Goal: Task Accomplishment & Management: Complete application form

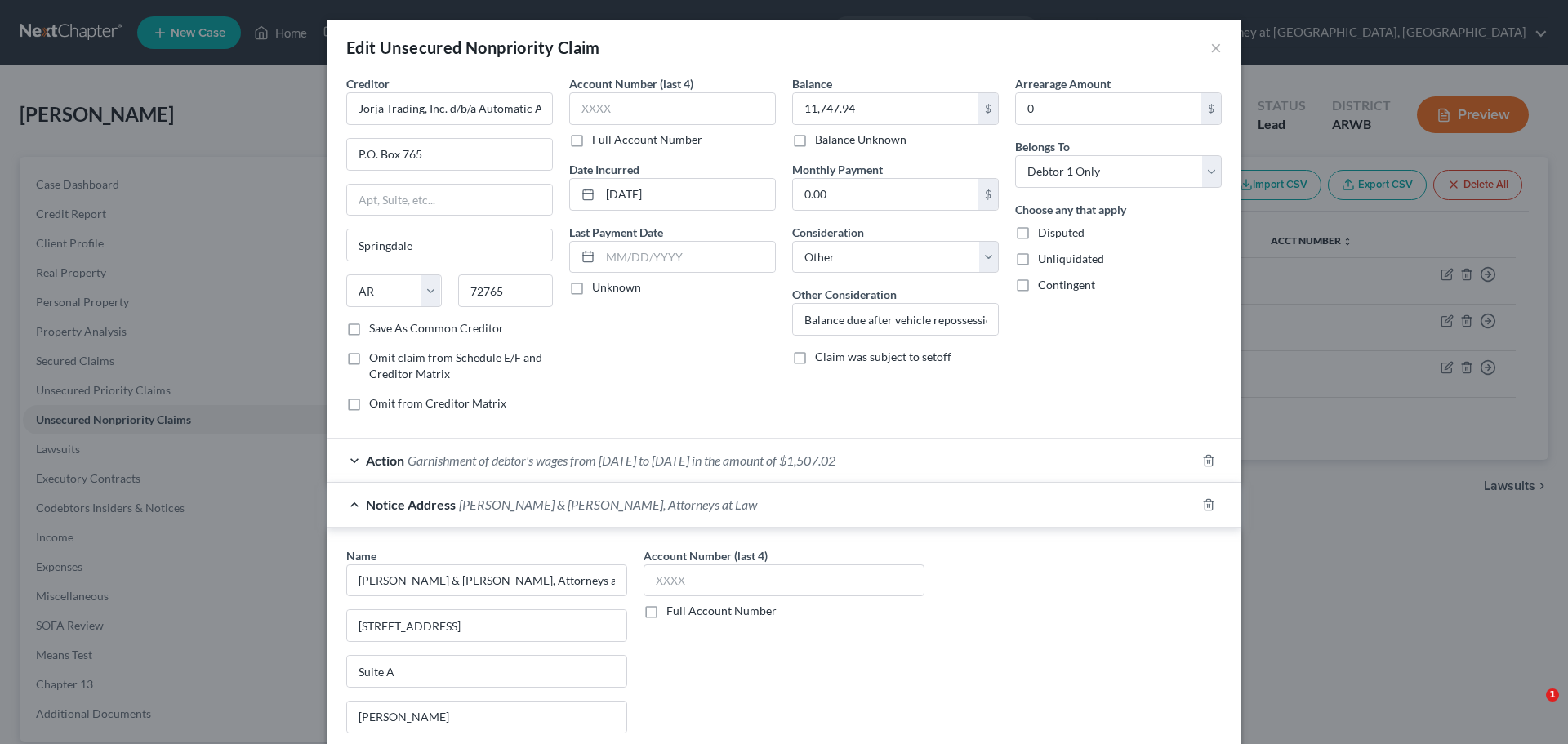
select select "2"
select select "14"
select select "0"
select select "2"
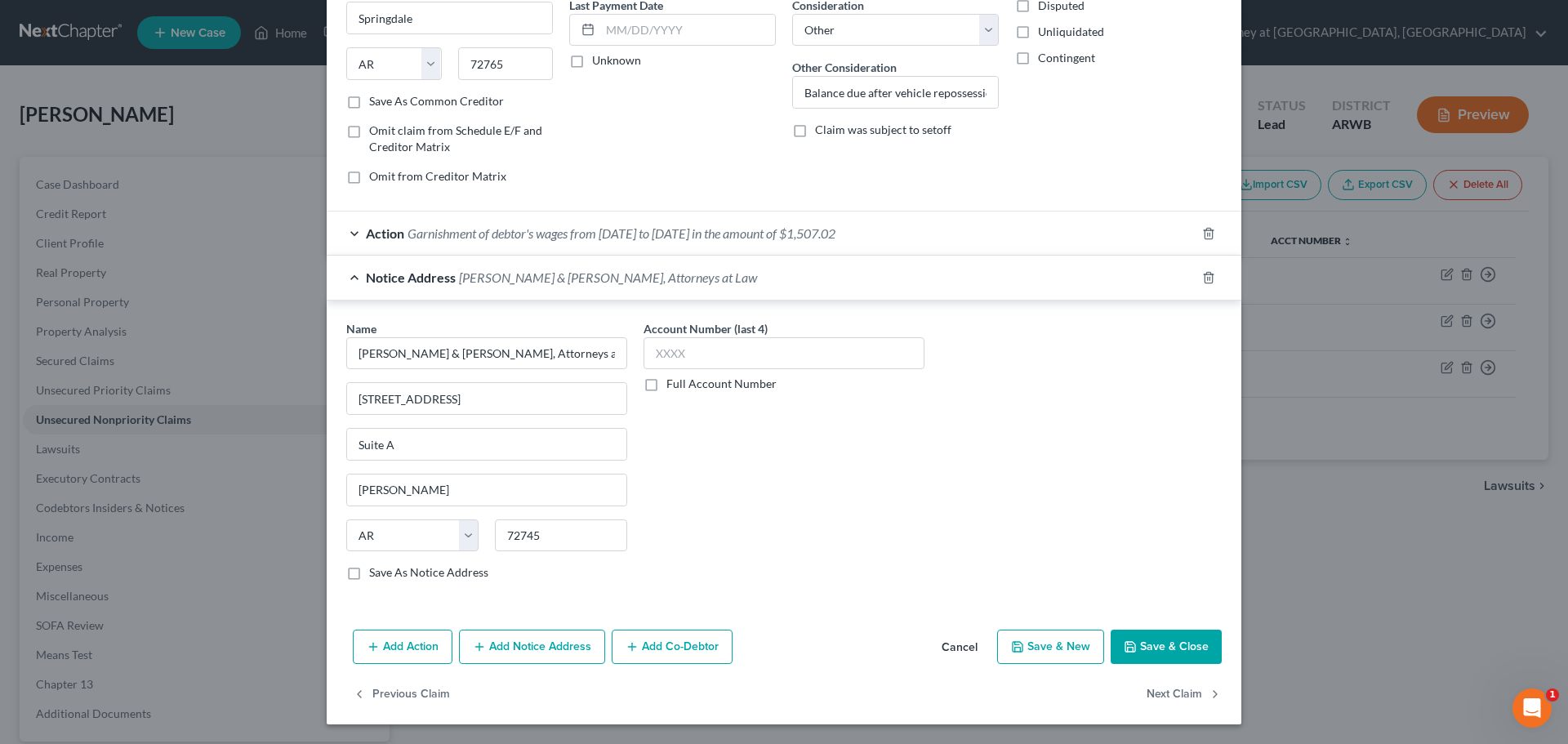
click at [1168, 637] on button "Save & Close" at bounding box center [1166, 646] width 111 height 34
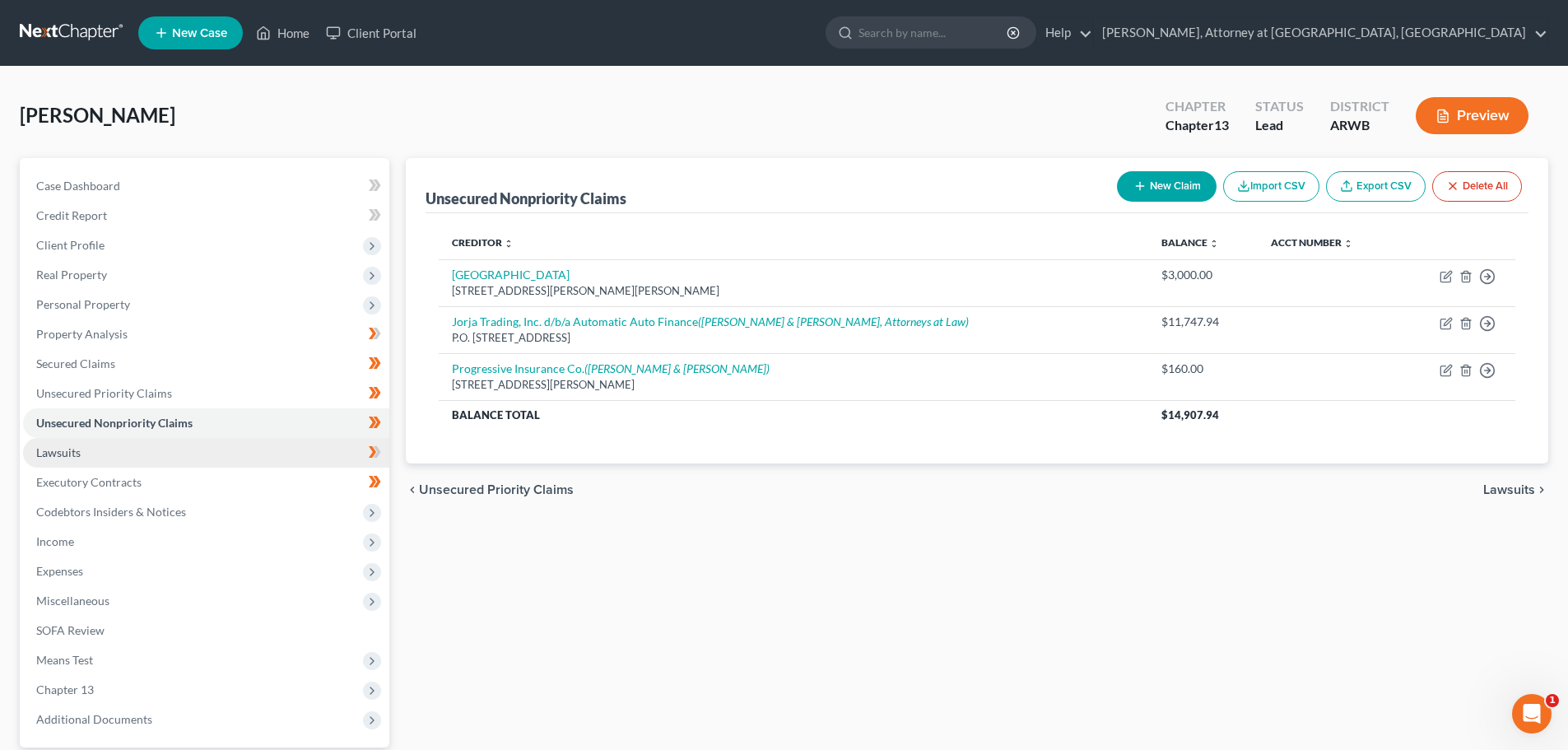
click at [44, 449] on span "Lawsuits" at bounding box center [58, 452] width 44 height 14
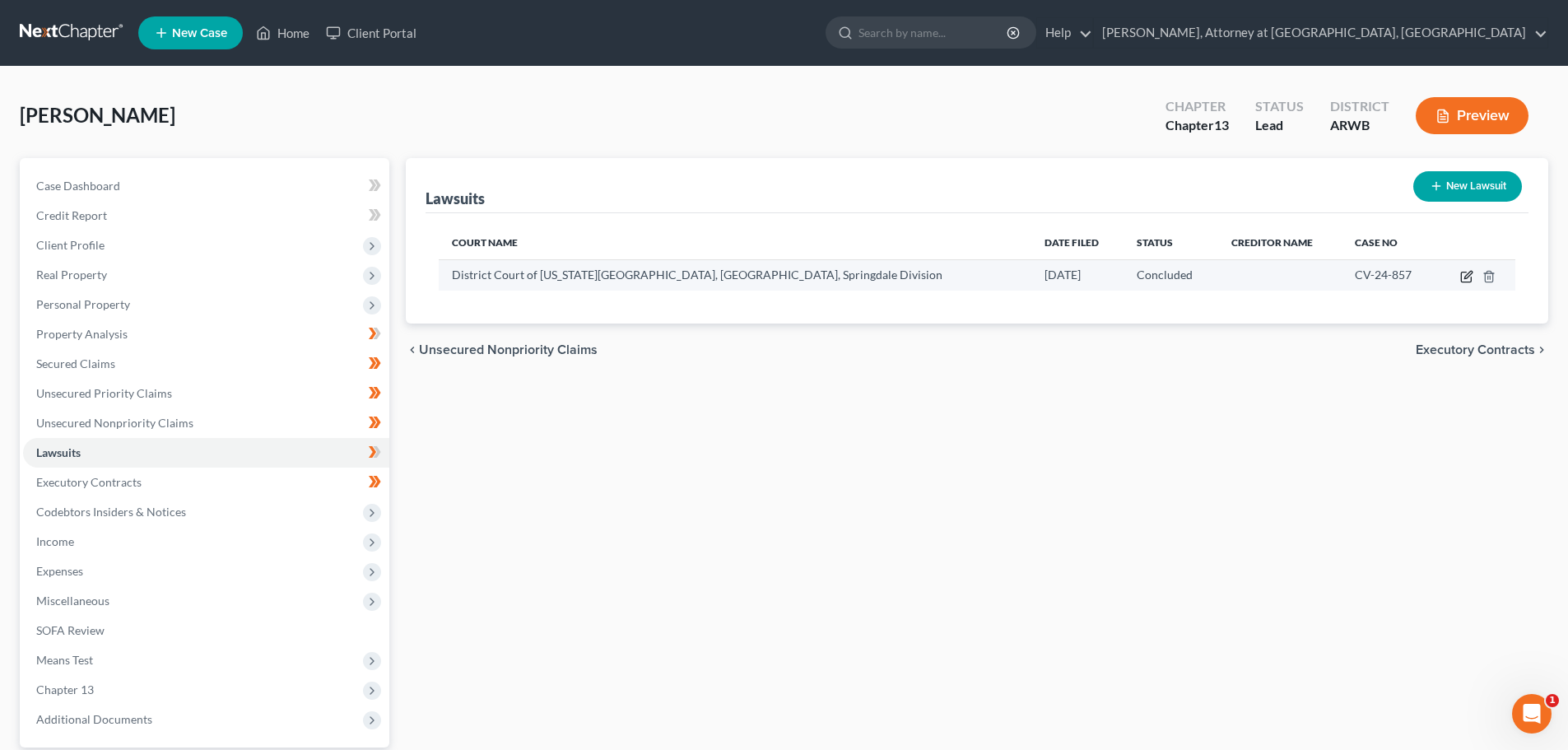
click at [1467, 271] on icon "button" at bounding box center [1465, 276] width 13 height 13
select select "2"
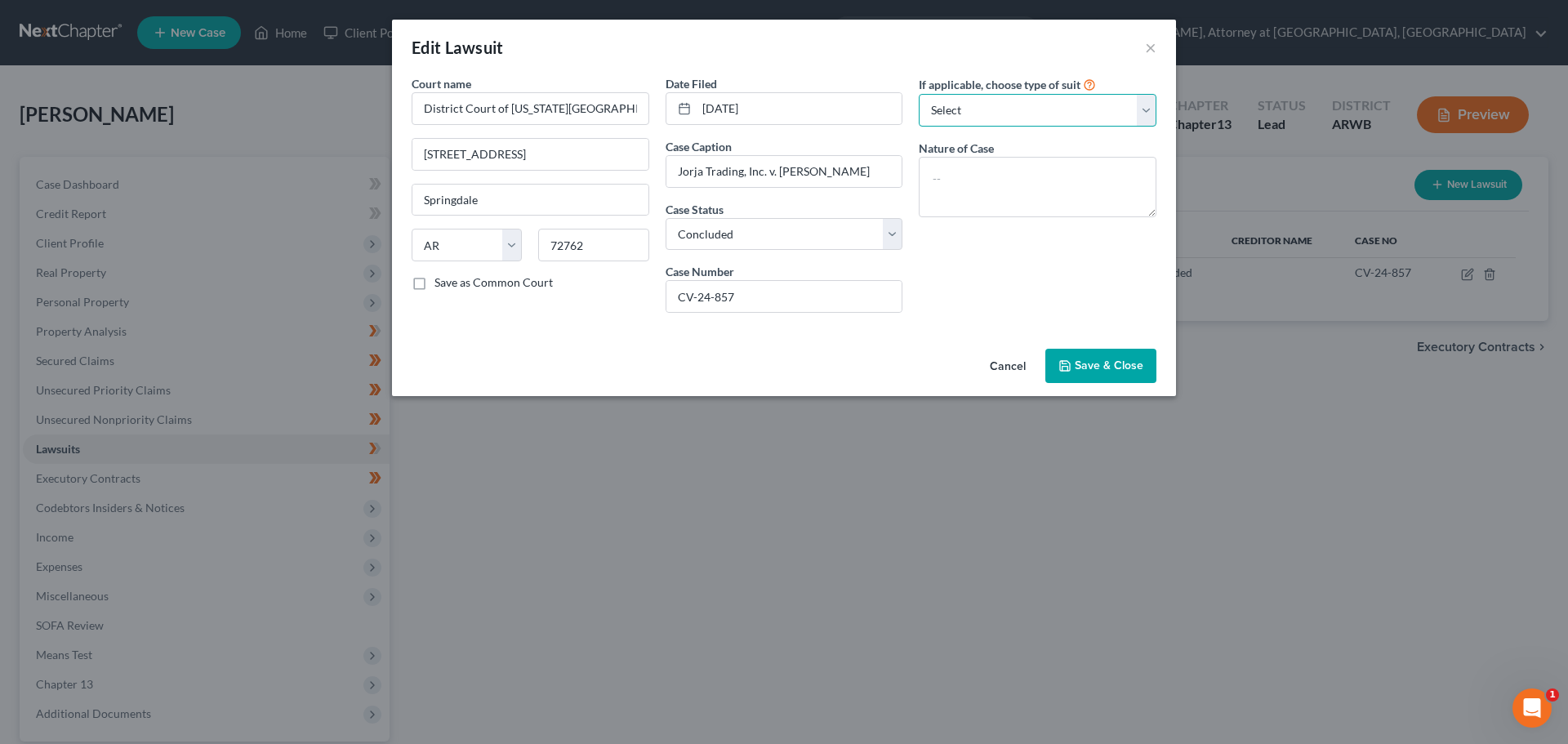
click at [1146, 109] on select "Select Repossession Garnishment Foreclosure Attached, Seized, Or Levied Other" at bounding box center [1038, 111] width 238 height 33
select select "1"
click at [919, 94] on select "Select Repossession Garnishment Foreclosure Attached, Seized, Or Levied Other" at bounding box center [1038, 111] width 238 height 33
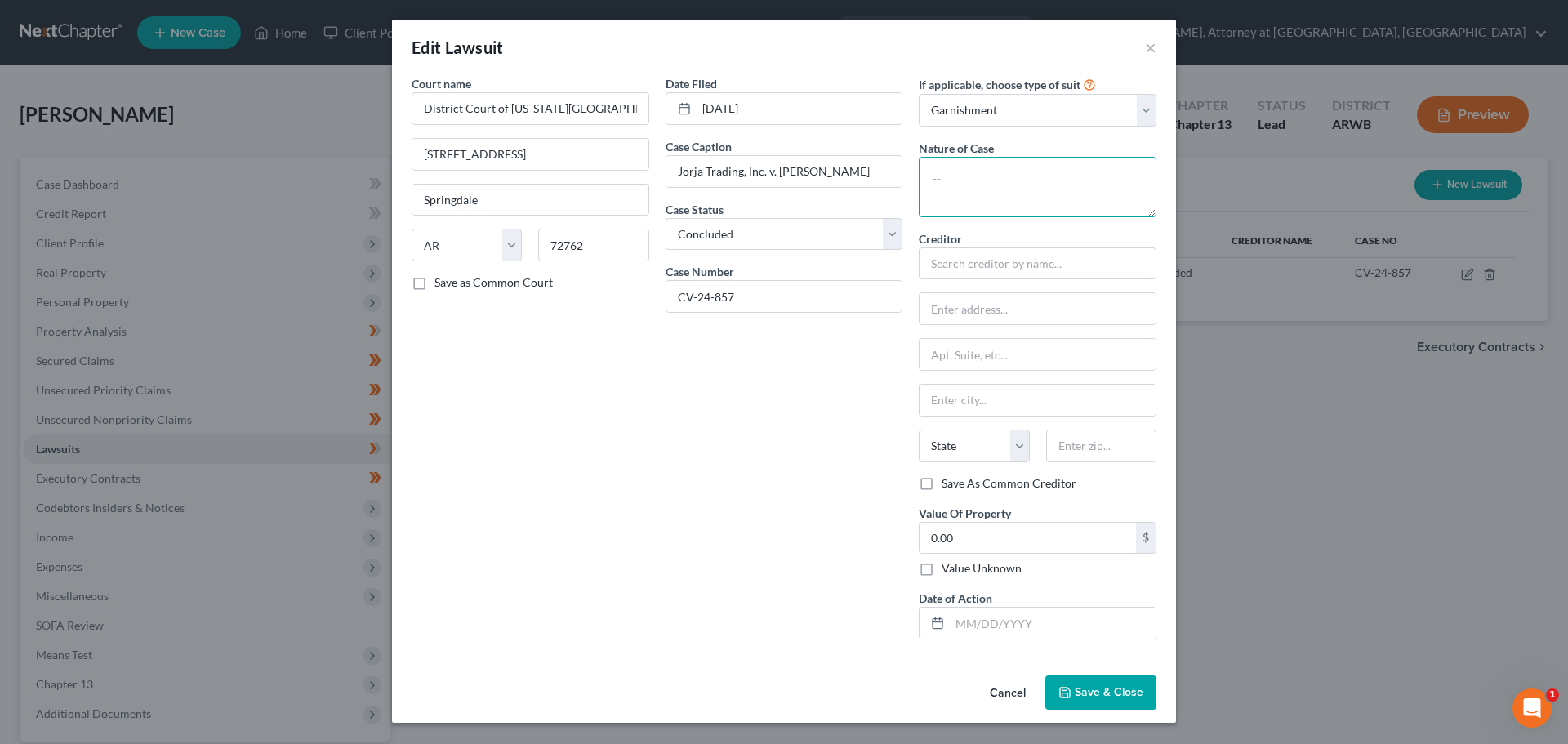
click at [964, 181] on textarea at bounding box center [1038, 186] width 238 height 60
type textarea "S"
type textarea "Debt collection"
click at [971, 266] on input "text" at bounding box center [1038, 264] width 238 height 33
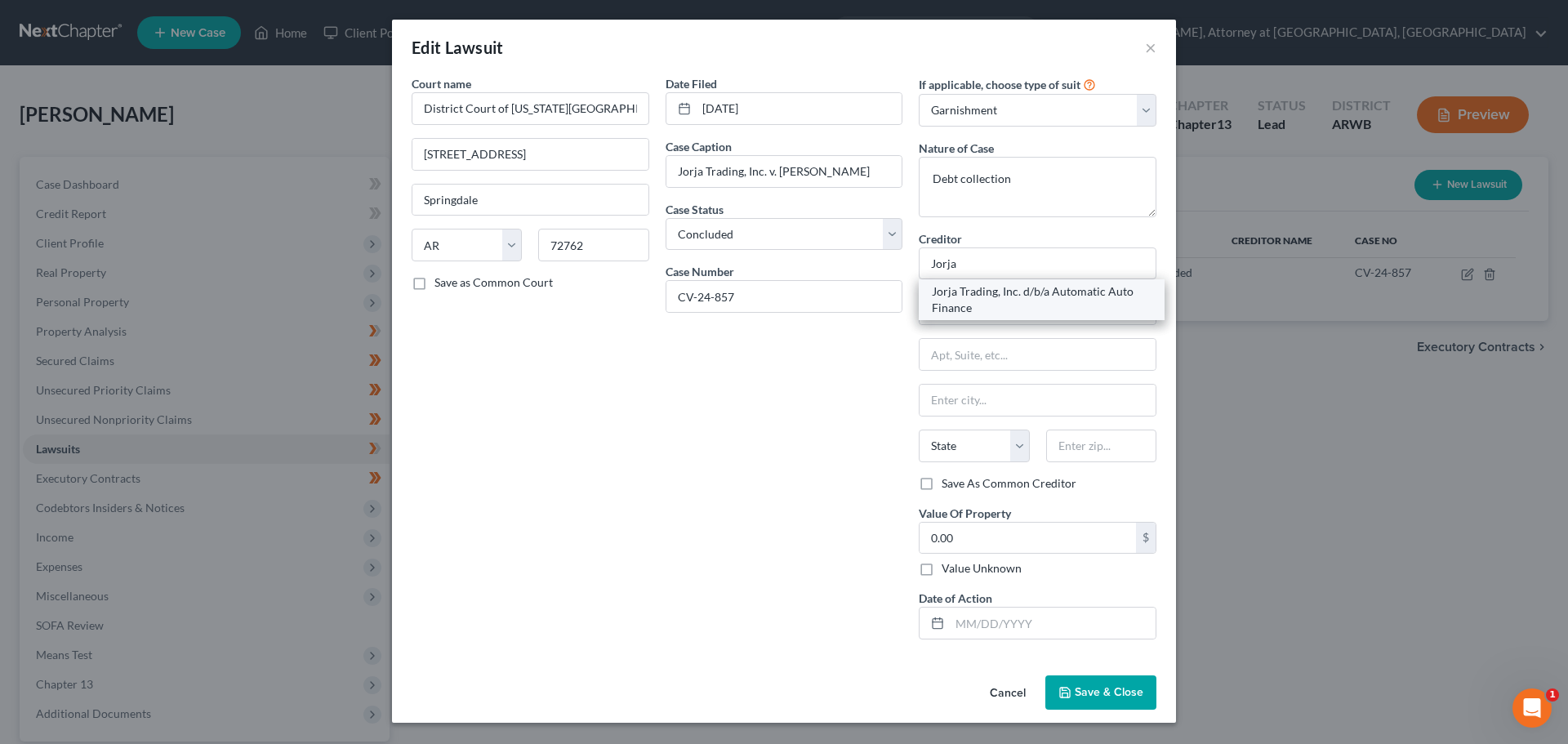
click at [978, 292] on div "Jorja Trading, Inc. d/b/a Automatic Auto Finance" at bounding box center [1041, 300] width 220 height 33
type input "Jorja Trading, Inc. d/b/a Automatic Auto Finance"
type input "P.O. Box 765"
type input "Springdale"
select select "2"
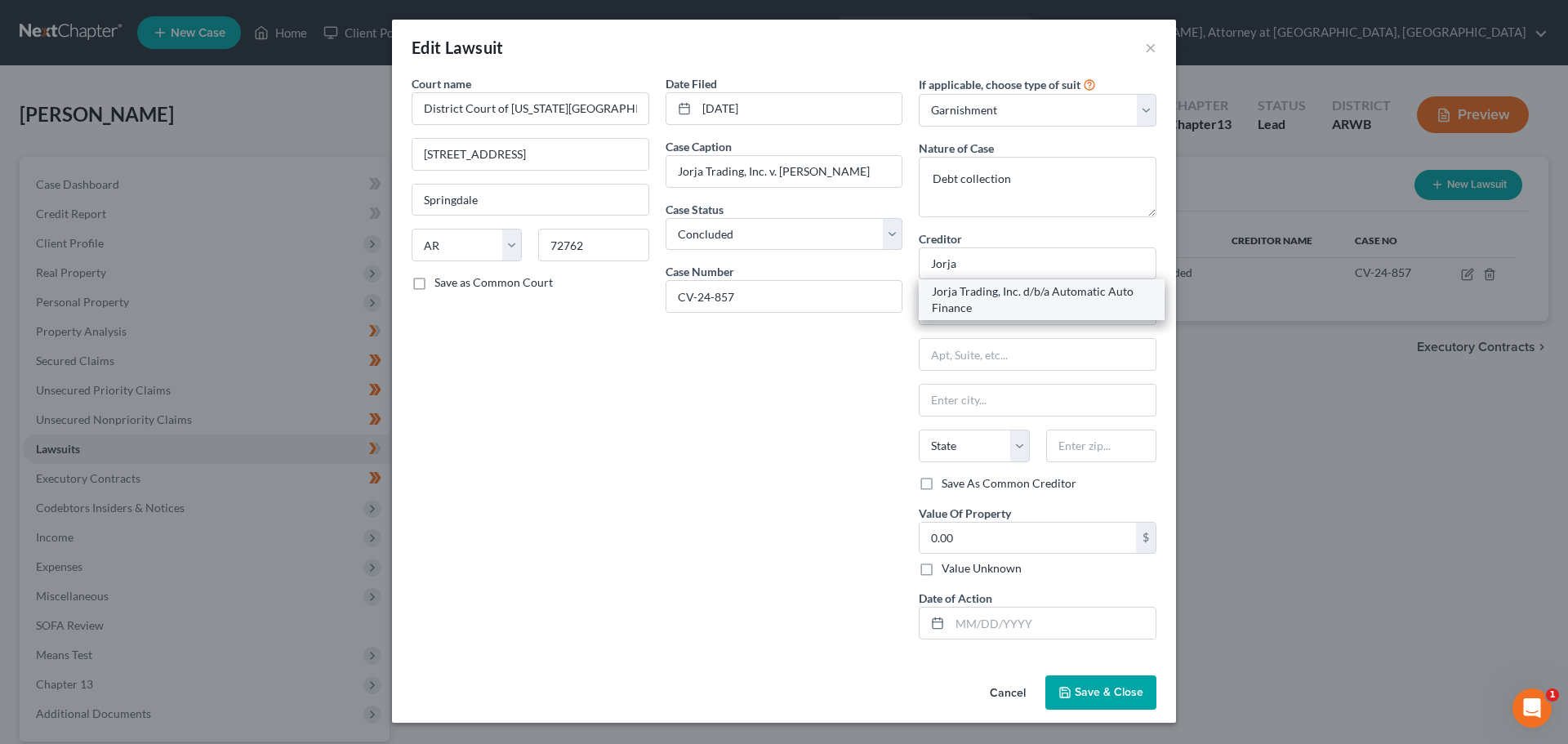
type input "72765"
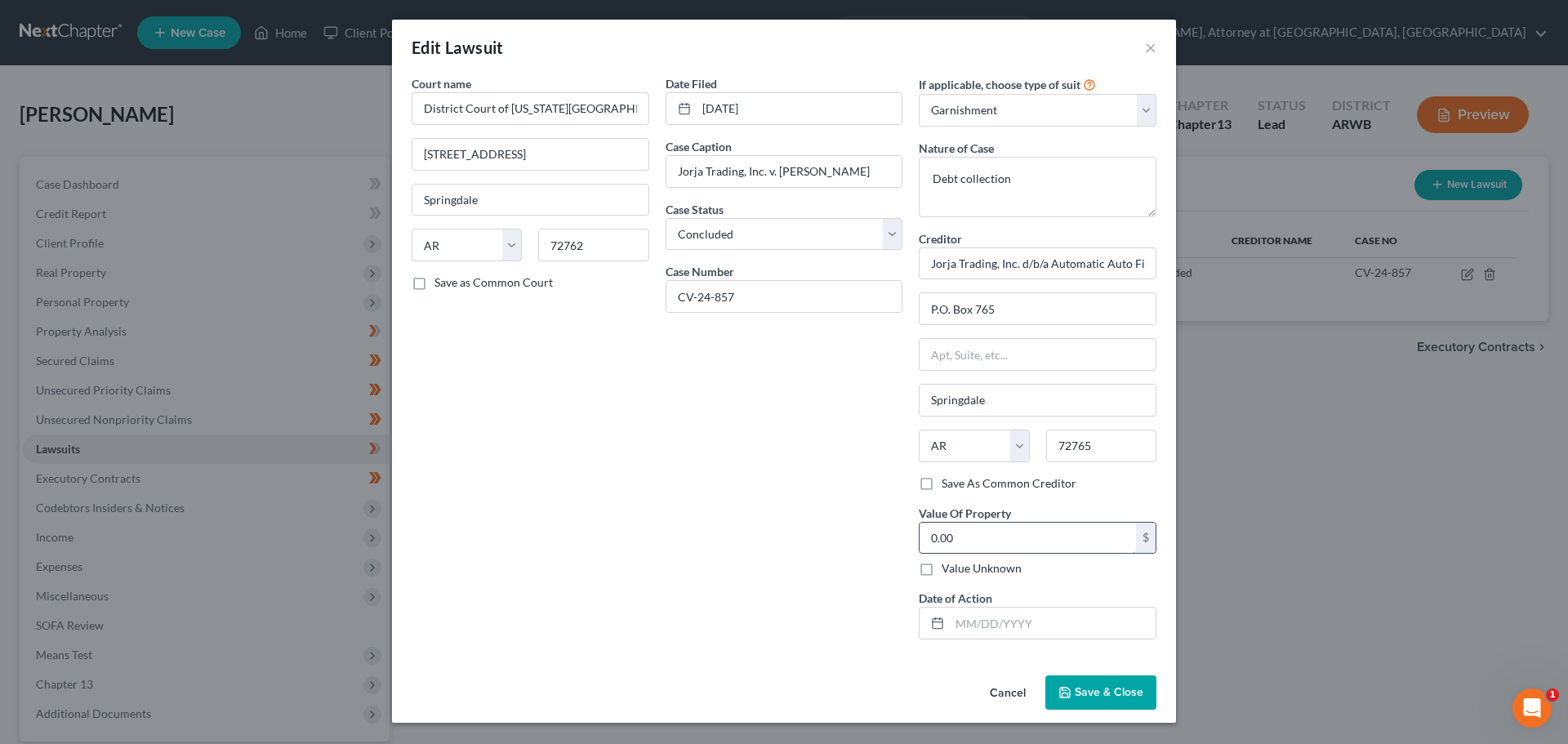
click at [969, 539] on input "0.00" at bounding box center [1028, 538] width 217 height 31
click at [996, 622] on input "text" at bounding box center [1053, 624] width 206 height 31
type input "[DATE]"
click at [1002, 525] on input "0.00" at bounding box center [1028, 538] width 217 height 31
type input "4,500.00"
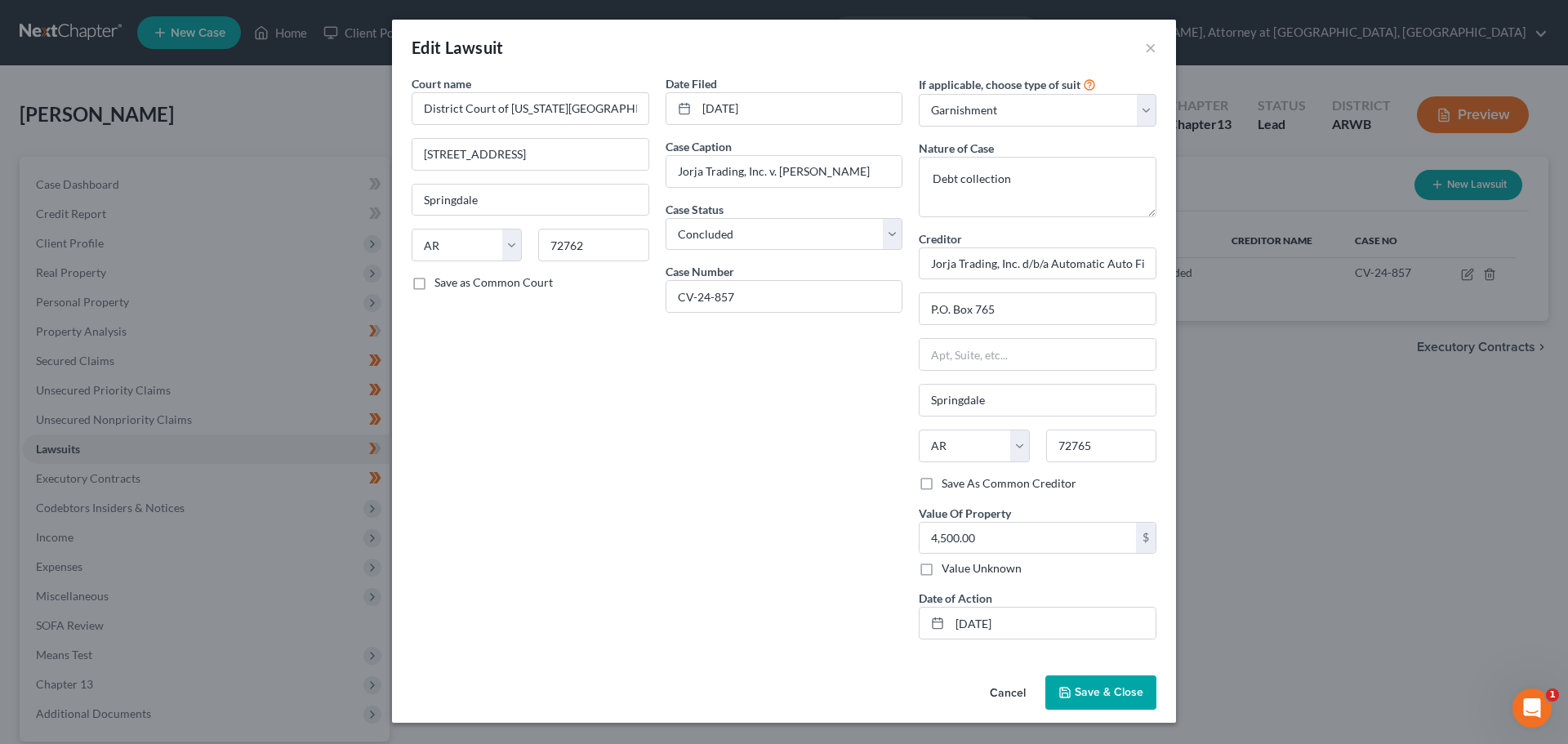
click at [1093, 685] on span "Save & Close" at bounding box center [1108, 692] width 69 height 14
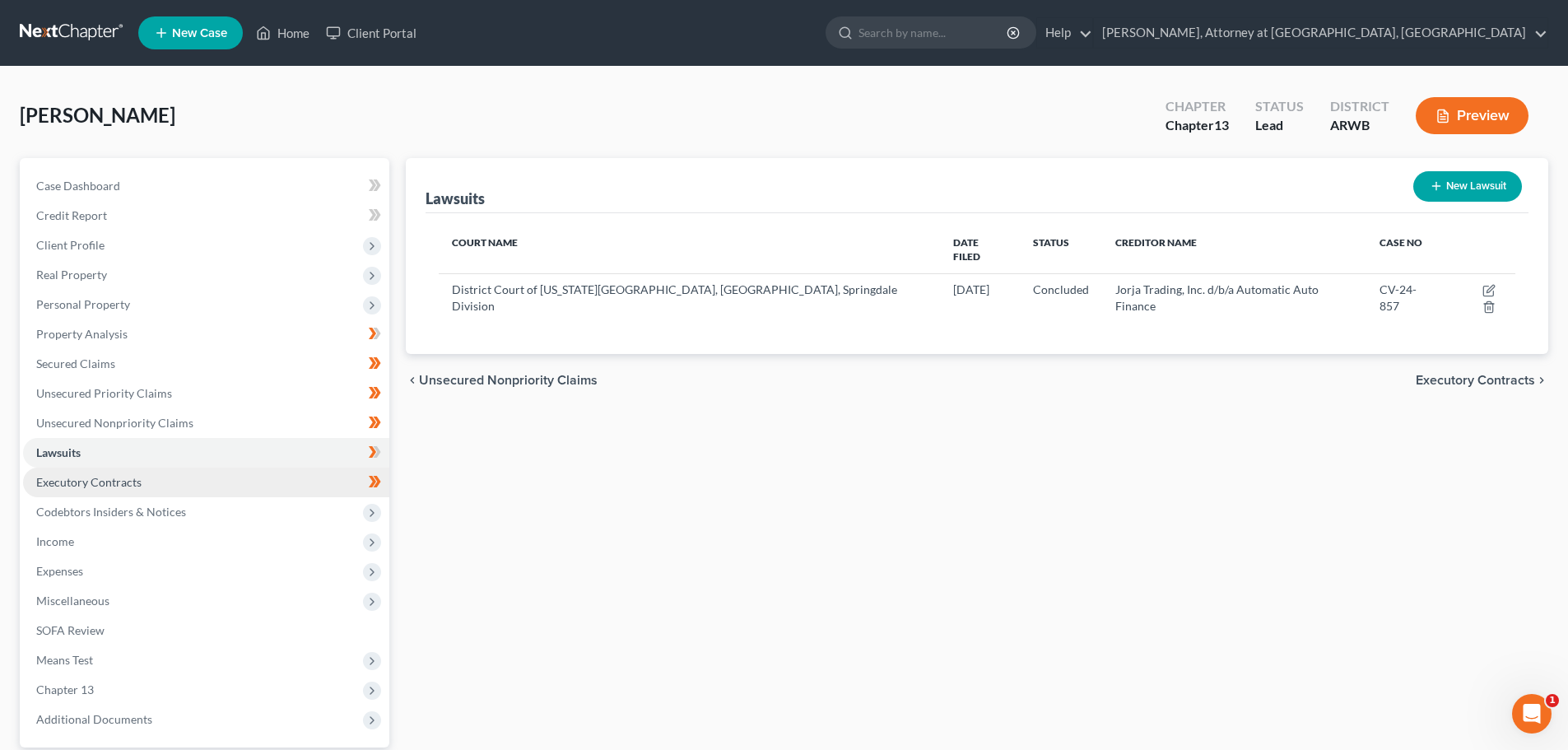
click at [78, 475] on span "Executory Contracts" at bounding box center [89, 482] width 106 height 14
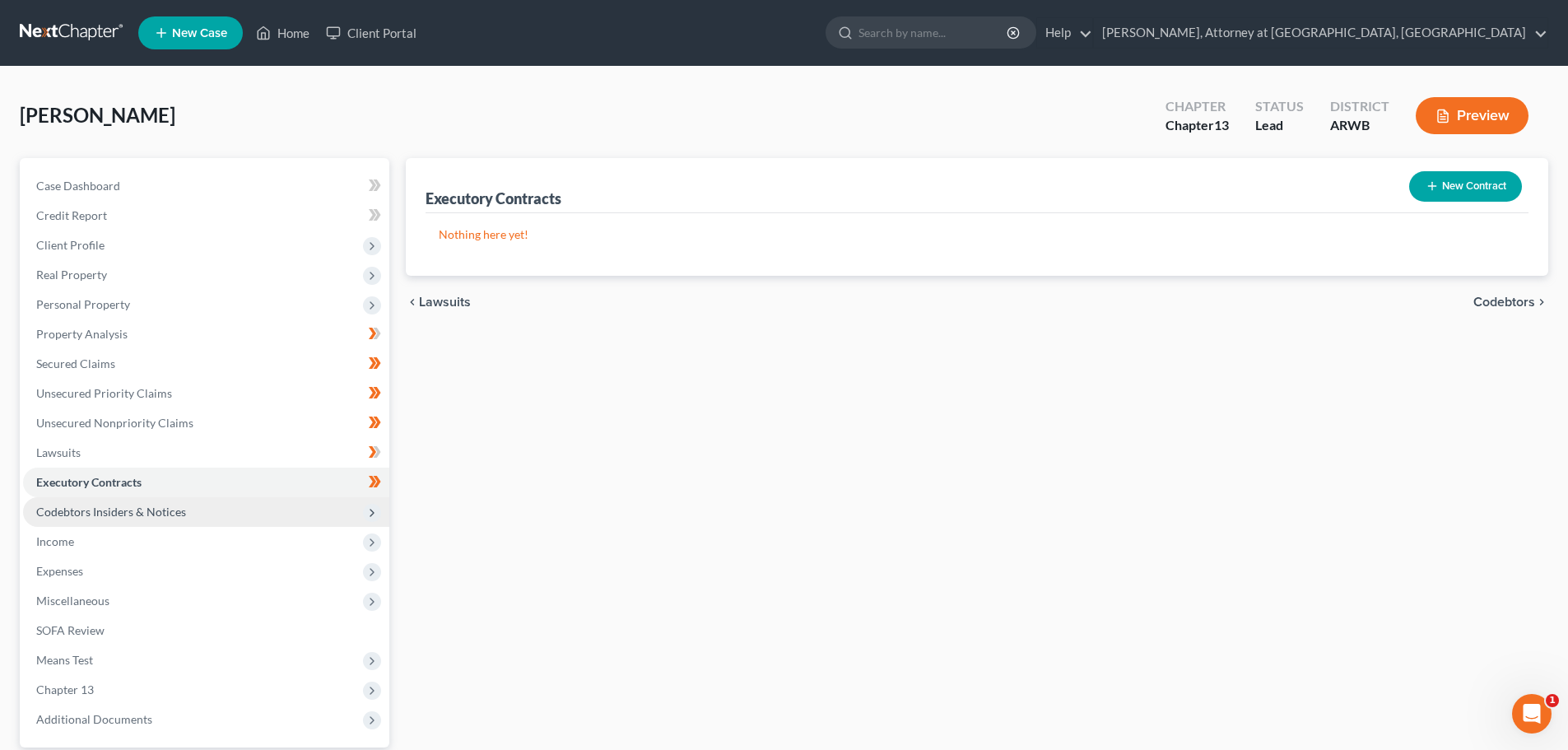
click at [96, 507] on span "Codebtors Insiders & Notices" at bounding box center [111, 511] width 150 height 14
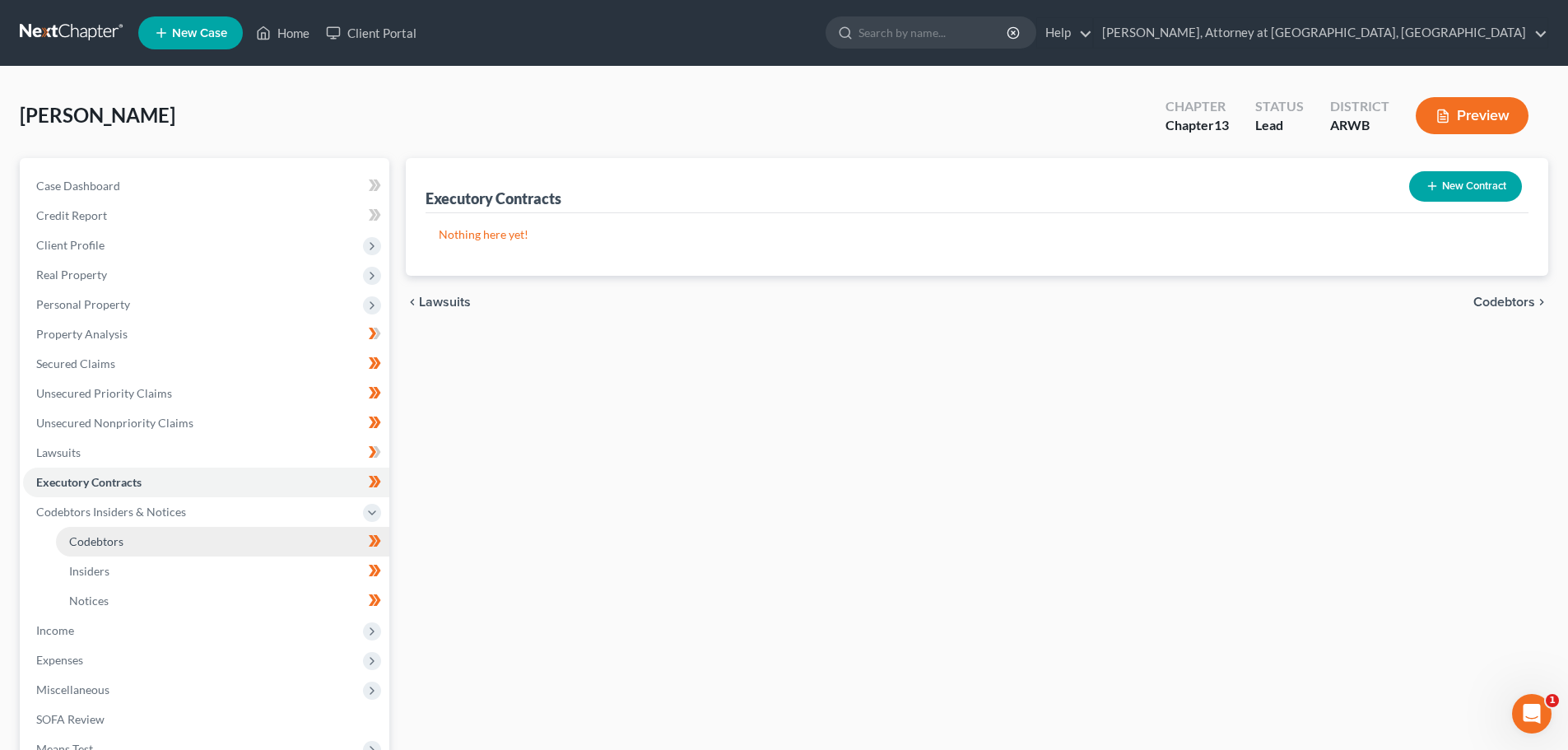
click at [112, 538] on span "Codebtors" at bounding box center [96, 541] width 54 height 14
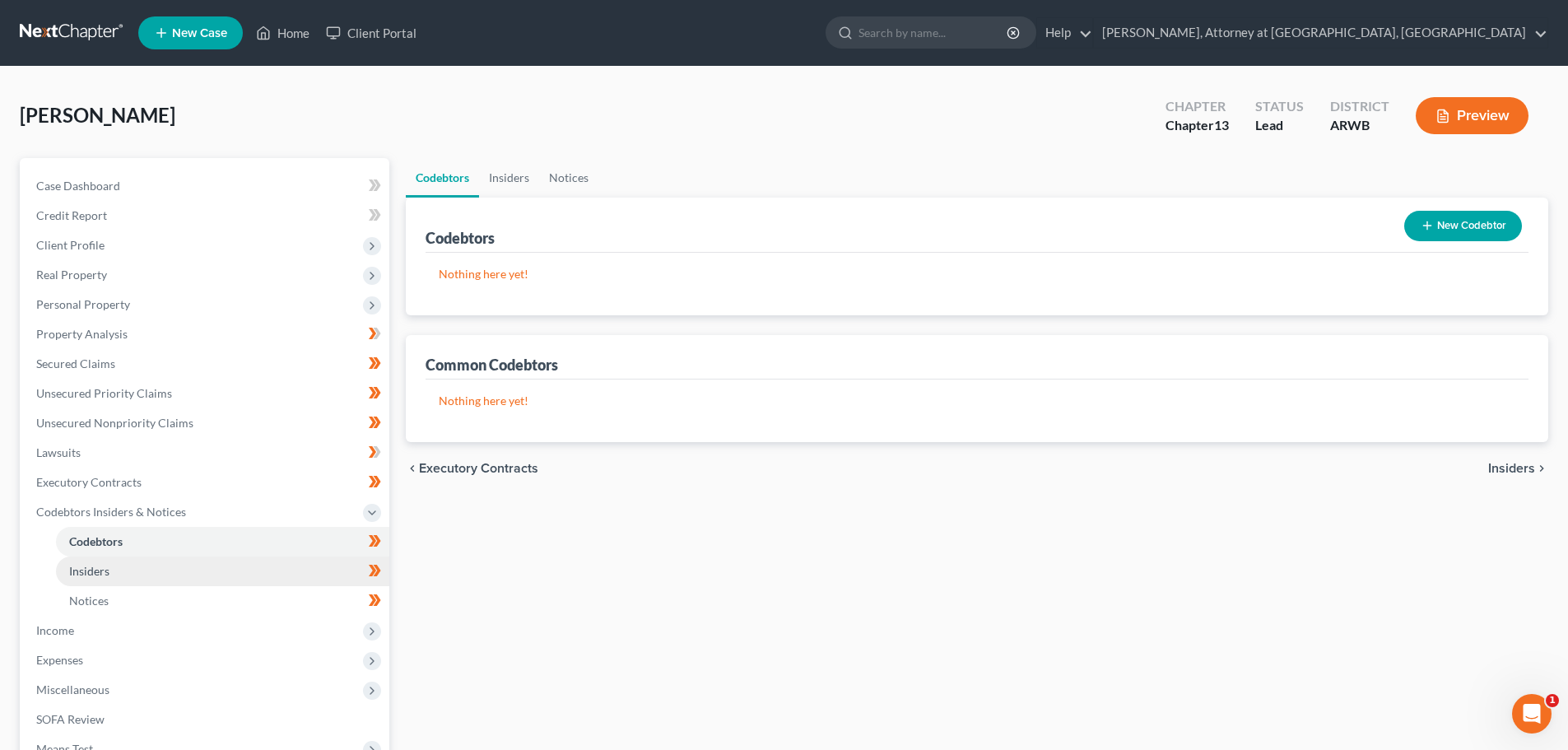
click at [111, 562] on link "Insiders" at bounding box center [222, 571] width 334 height 29
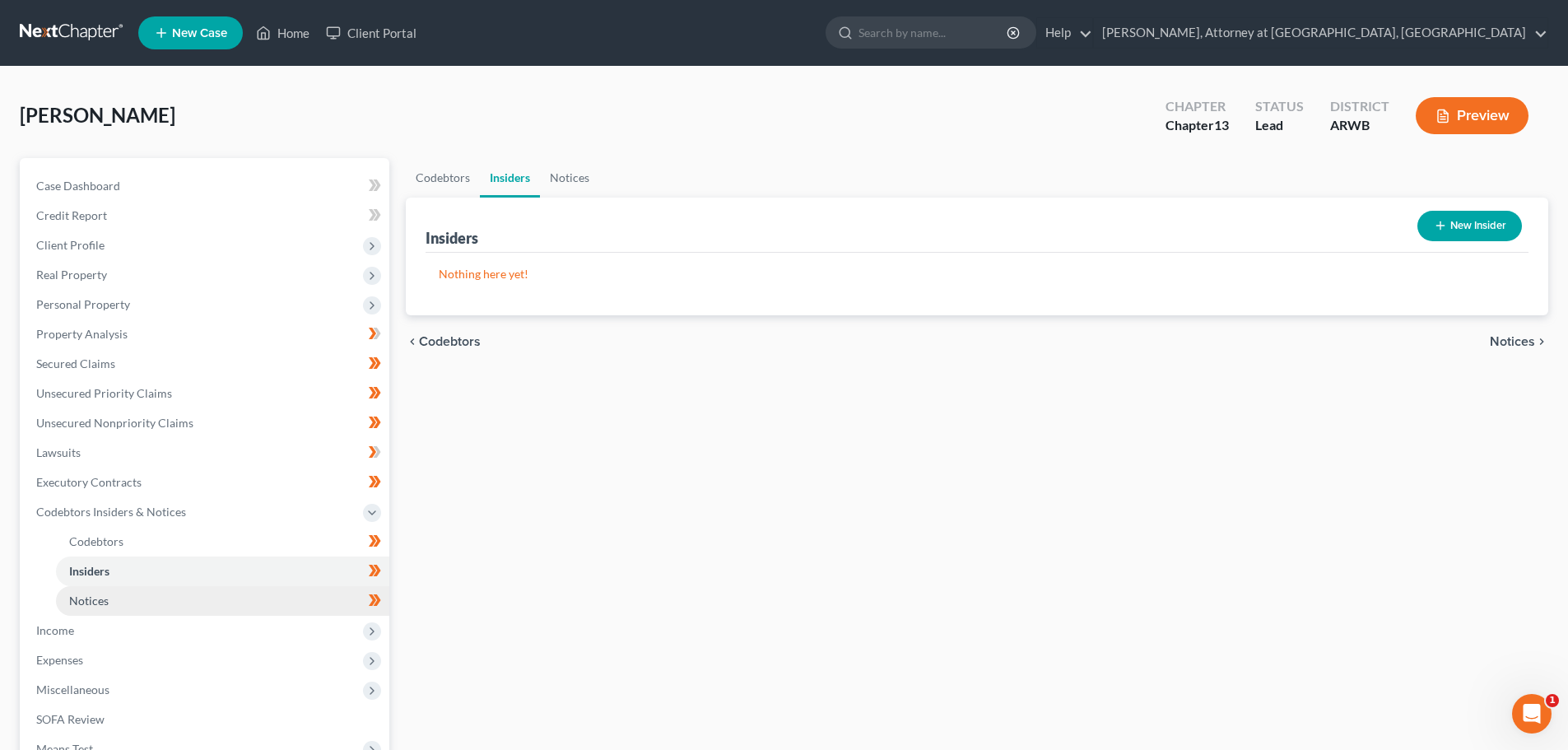
click at [107, 601] on span "Notices" at bounding box center [89, 600] width 39 height 14
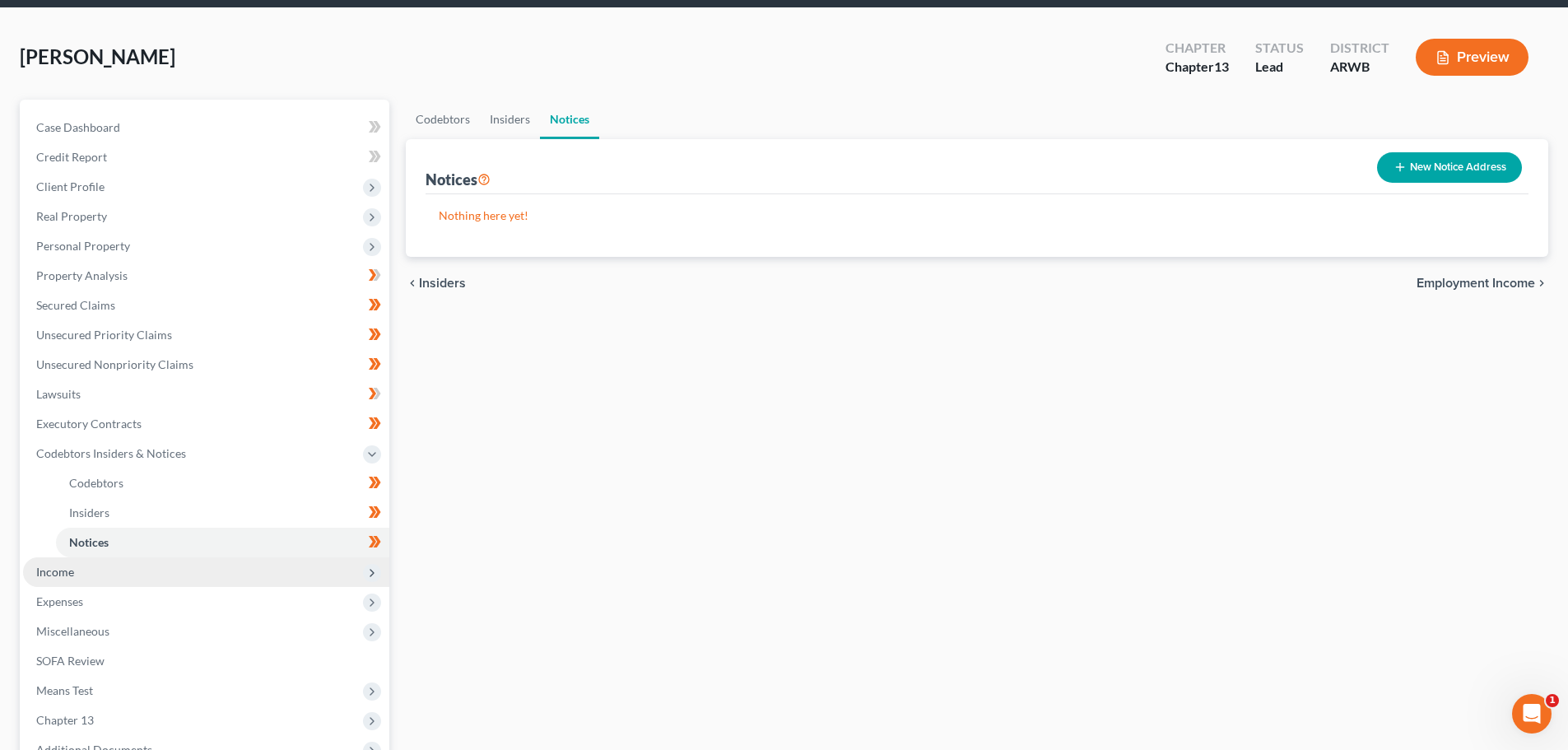
scroll to position [164, 0]
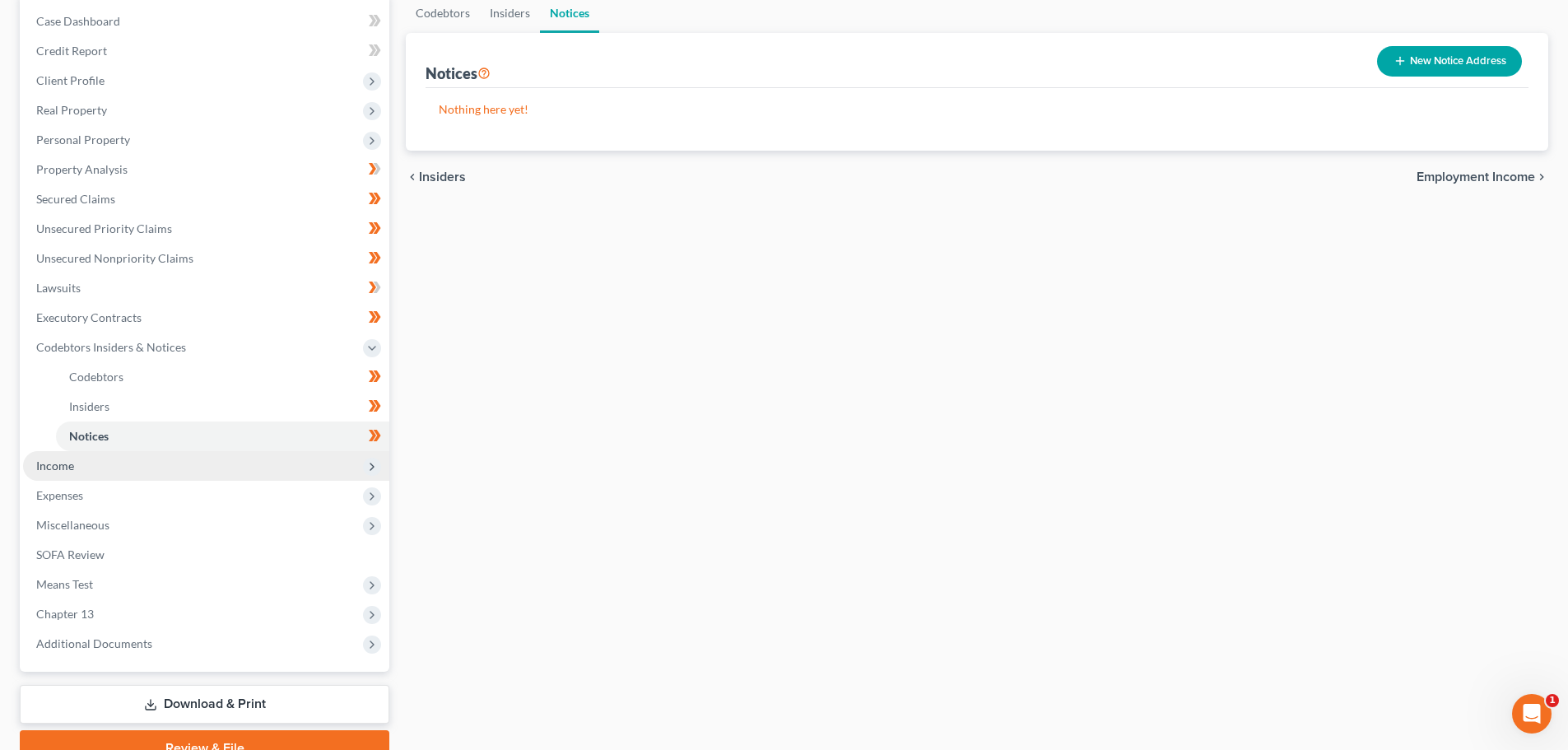
click at [69, 459] on span "Income" at bounding box center [55, 465] width 38 height 14
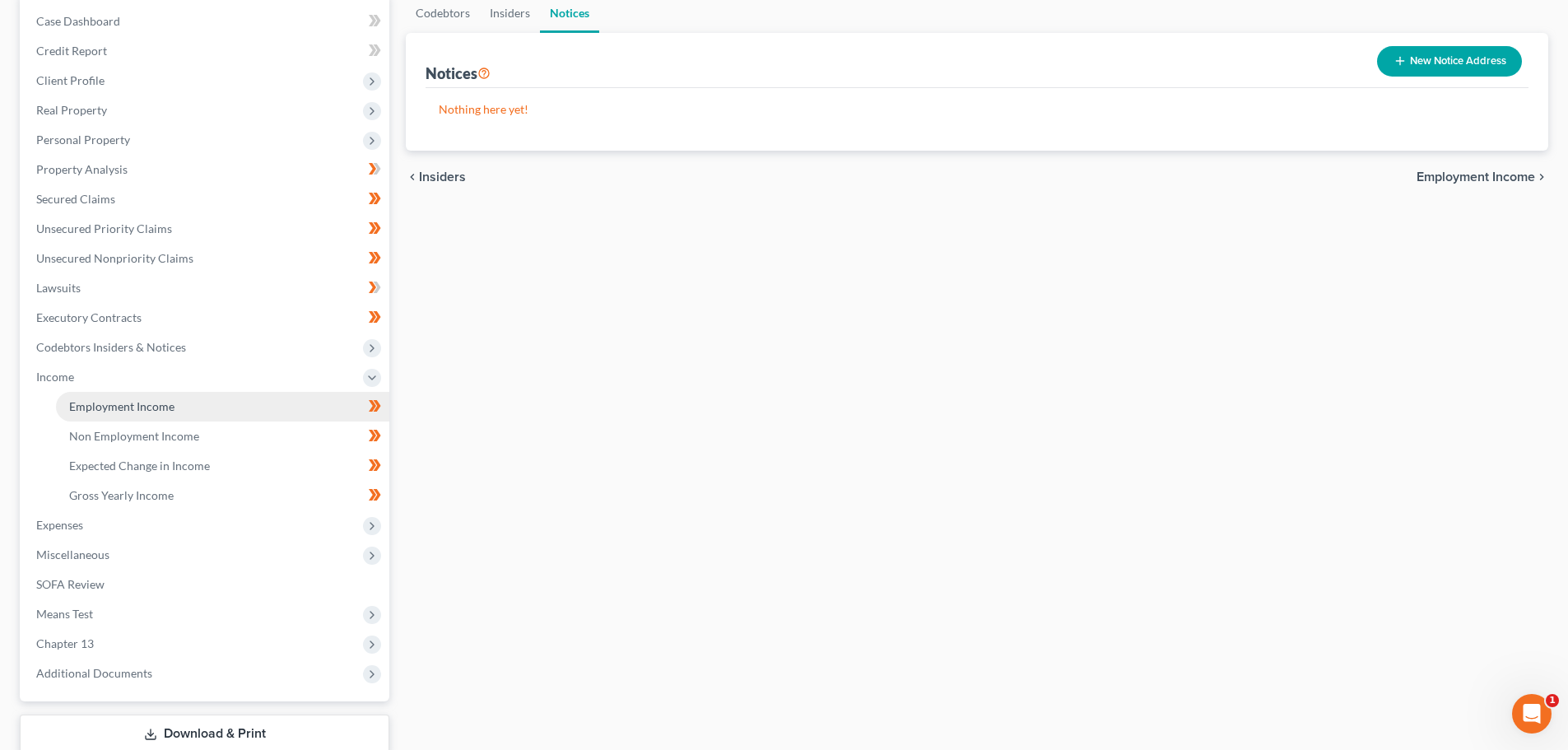
click at [137, 405] on span "Employment Income" at bounding box center [122, 406] width 106 height 14
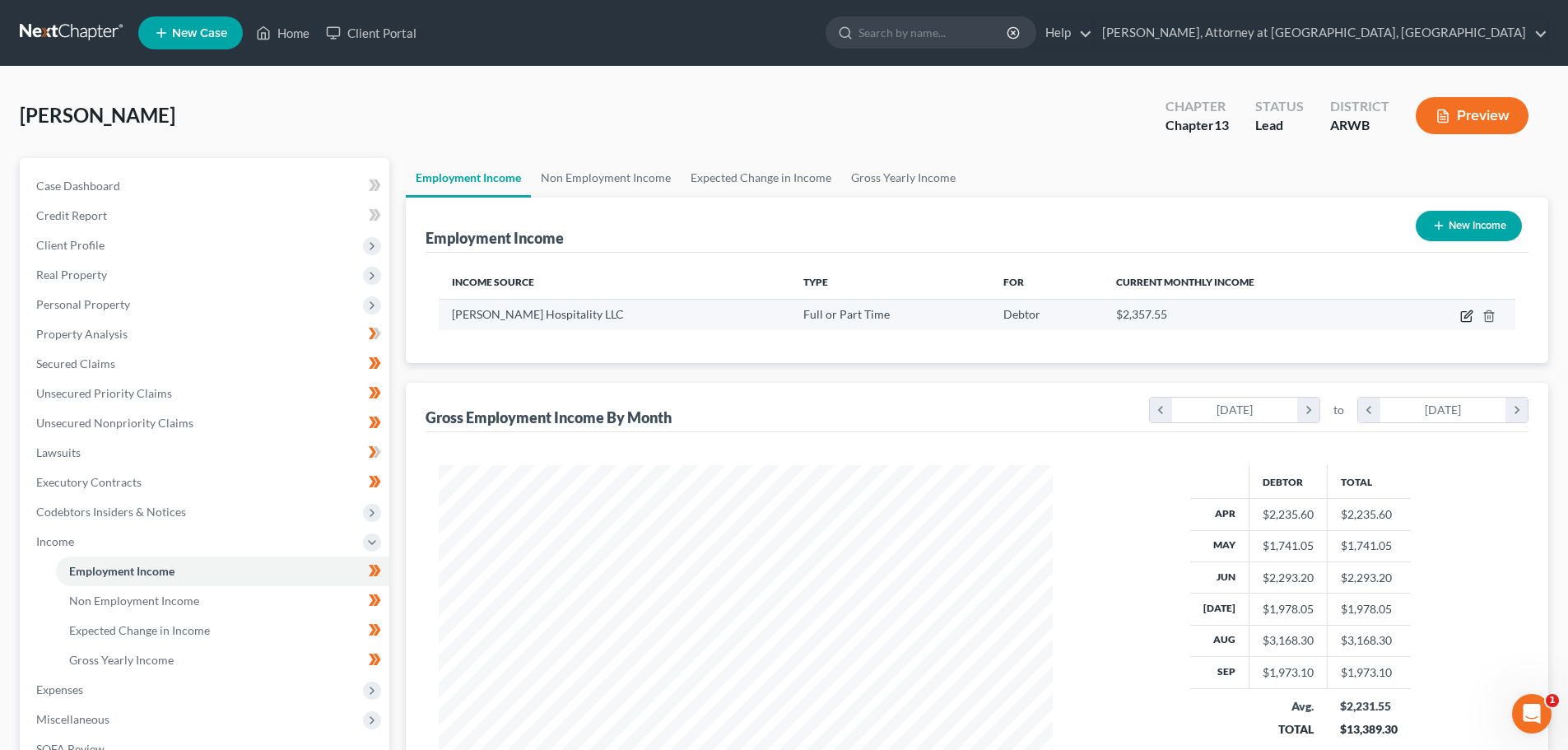
click at [1466, 310] on icon "button" at bounding box center [1465, 315] width 13 height 13
select select "0"
select select "14"
select select "2"
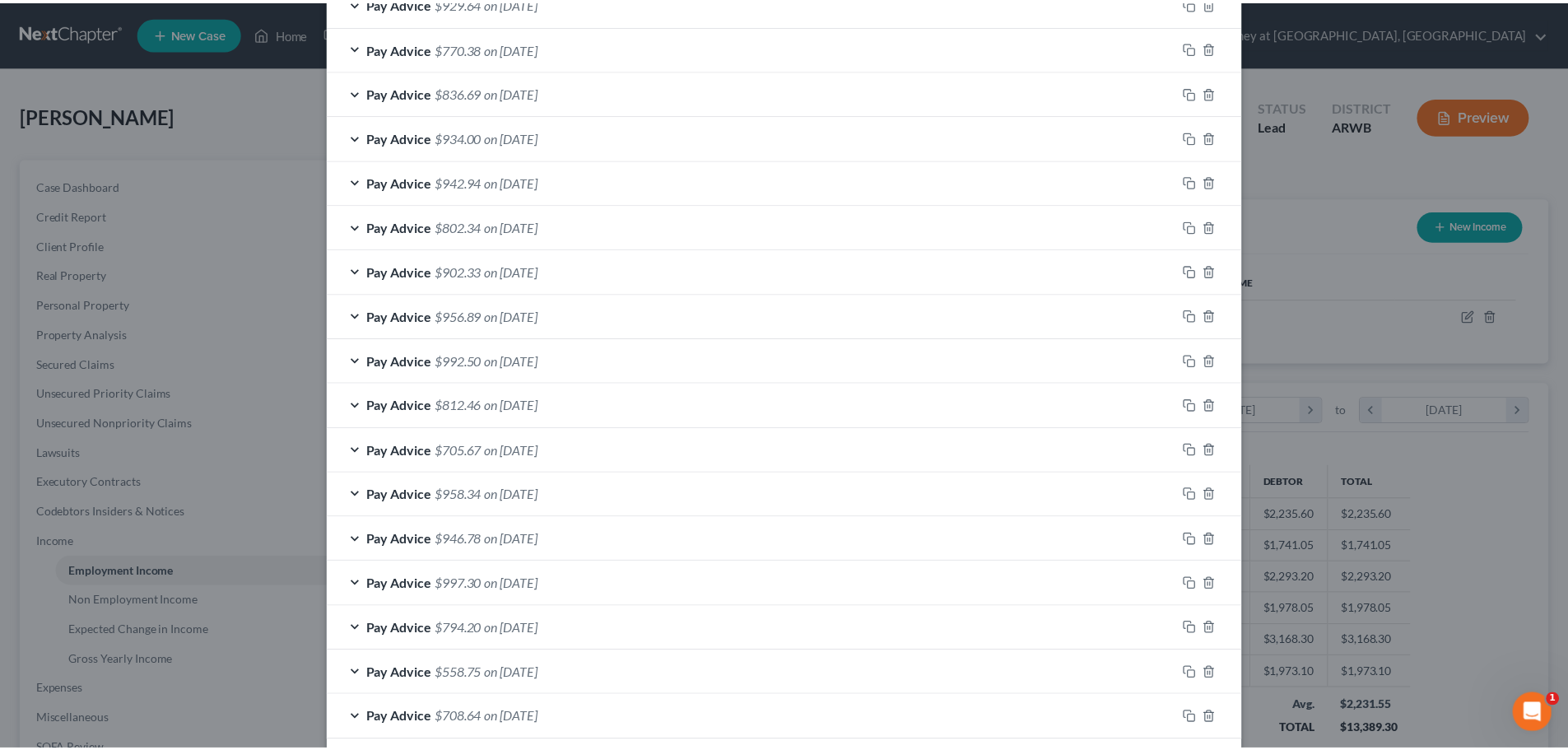
scroll to position [659, 0]
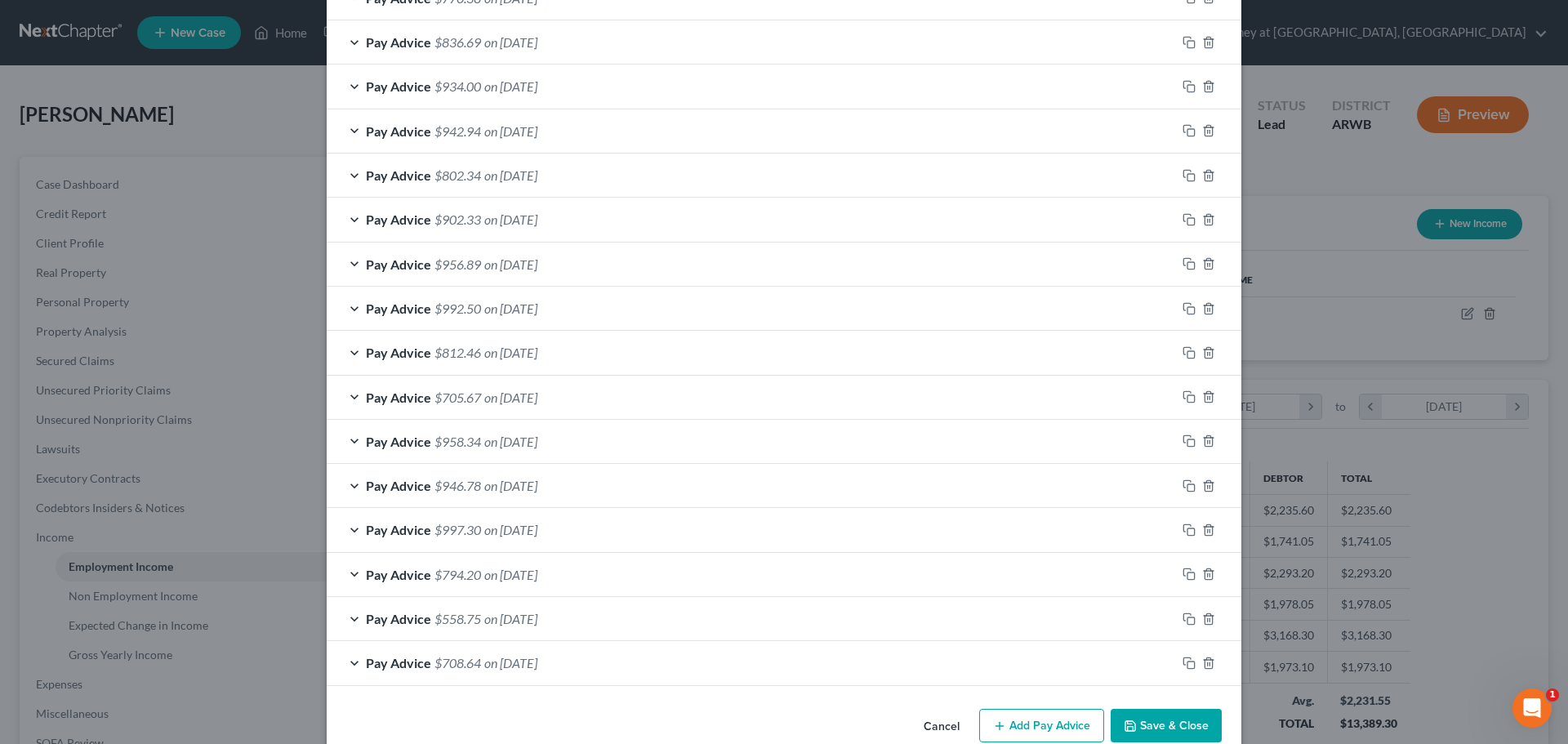
click at [1176, 715] on button "Save & Close" at bounding box center [1166, 726] width 111 height 34
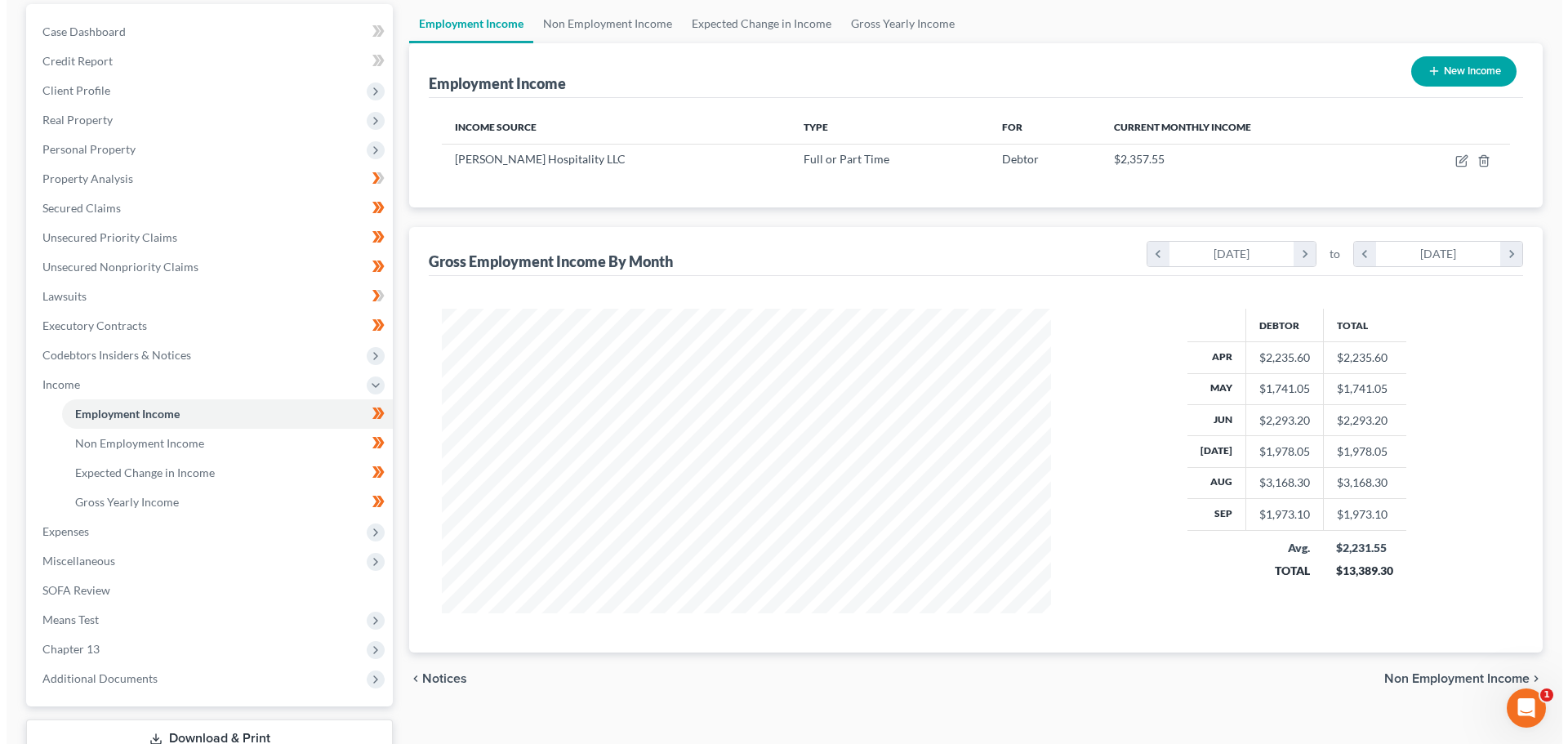
scroll to position [0, 0]
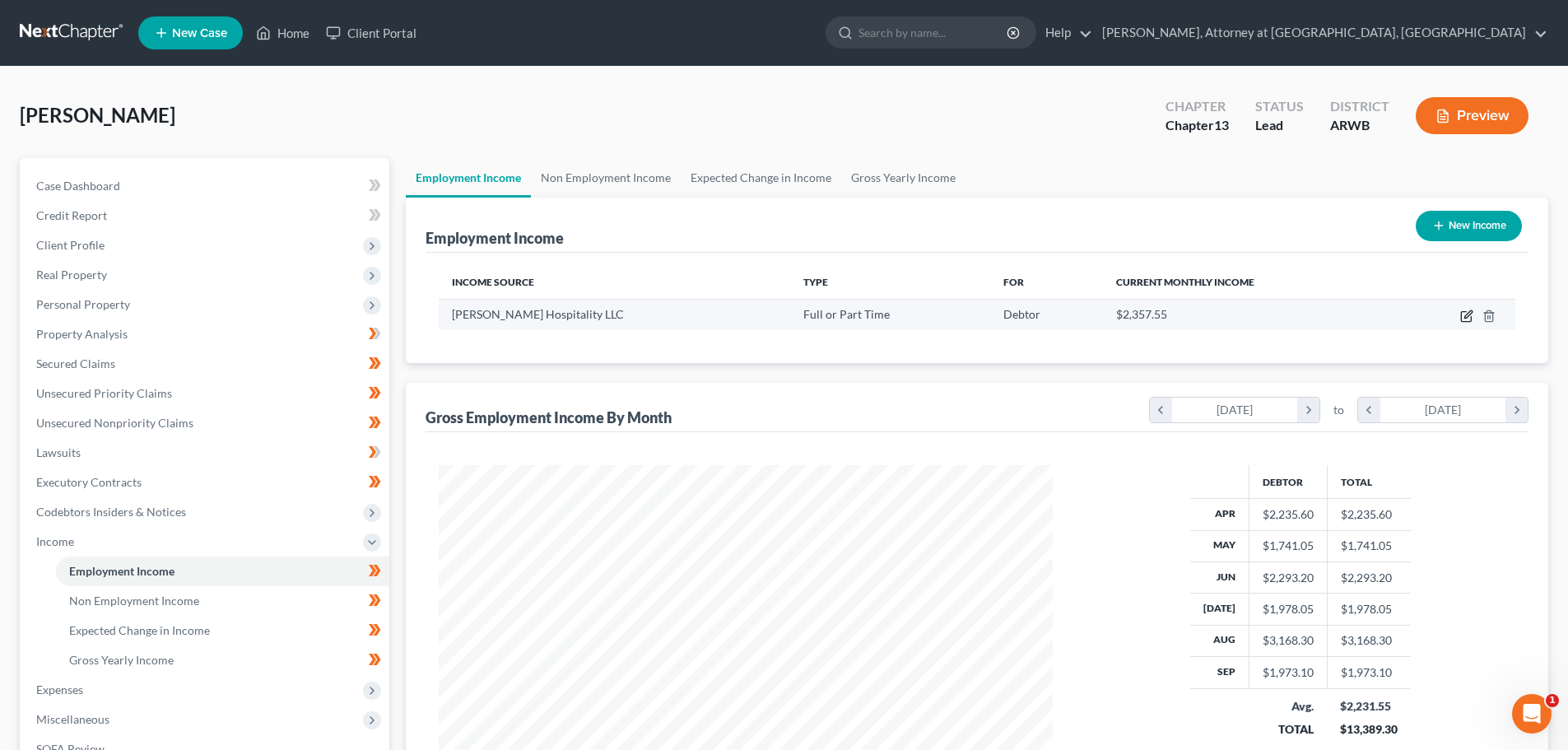
click at [1469, 309] on icon "button" at bounding box center [1465, 315] width 13 height 13
select select "0"
select select "14"
select select "2"
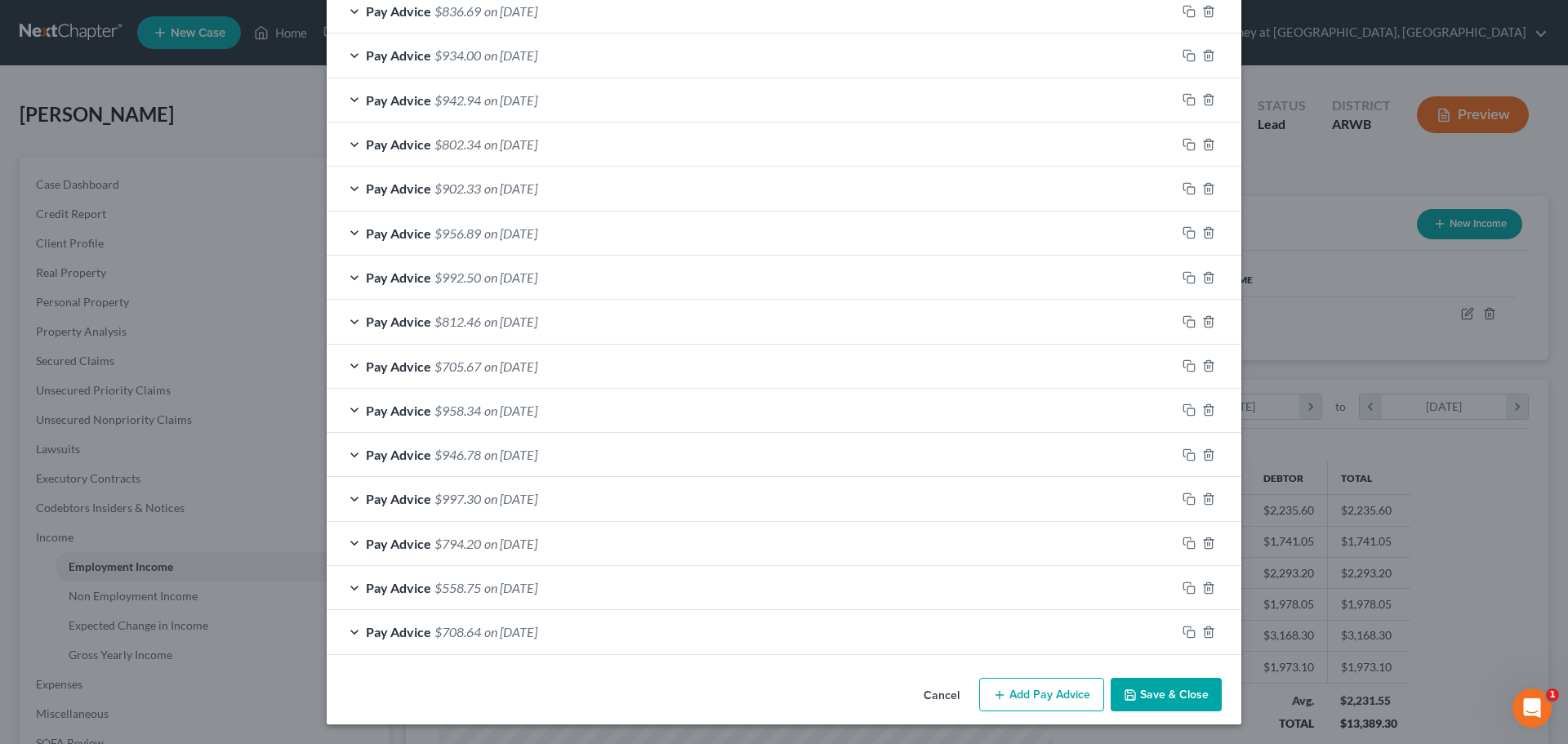
scroll to position [113, 0]
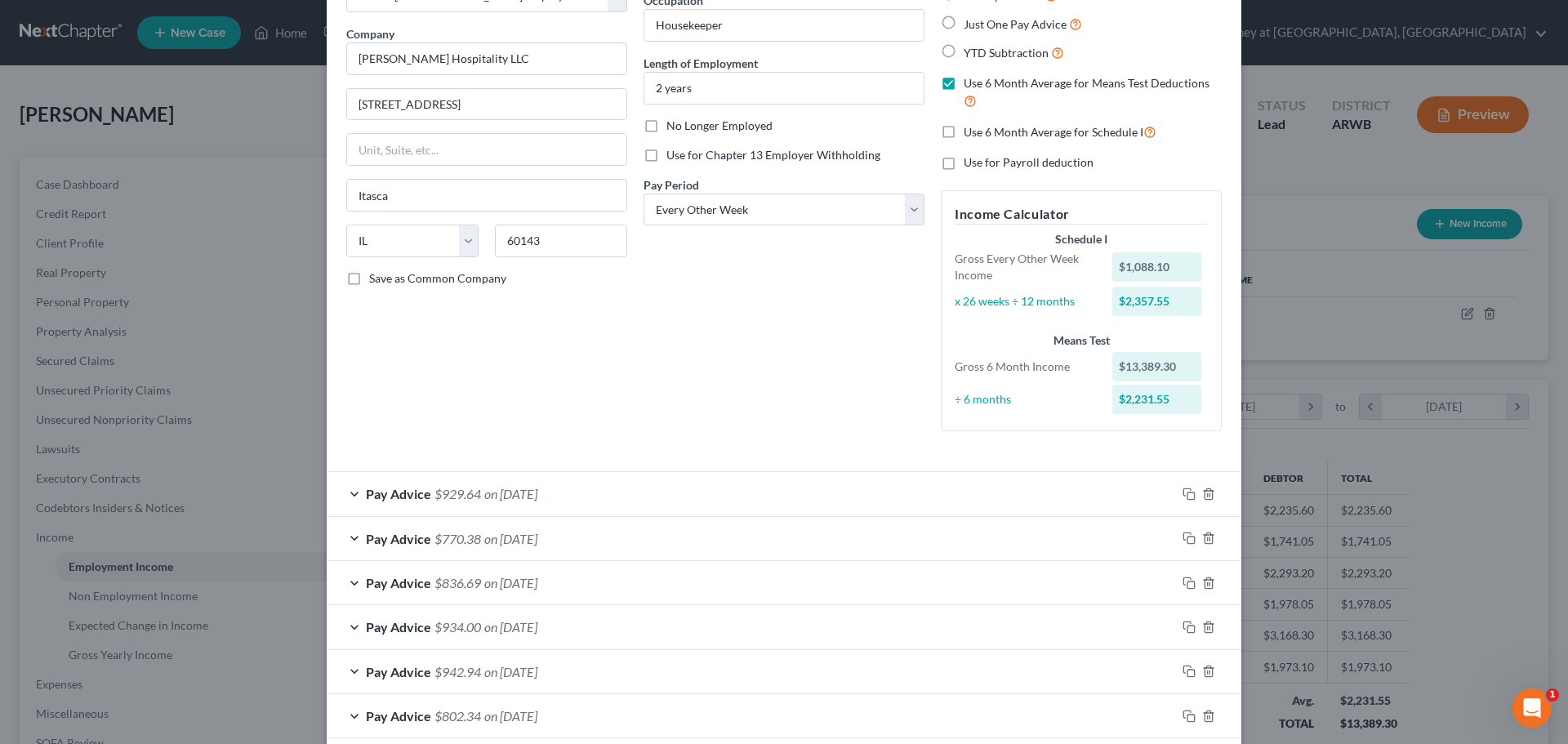
click at [469, 495] on span "$929.64" at bounding box center [458, 493] width 47 height 16
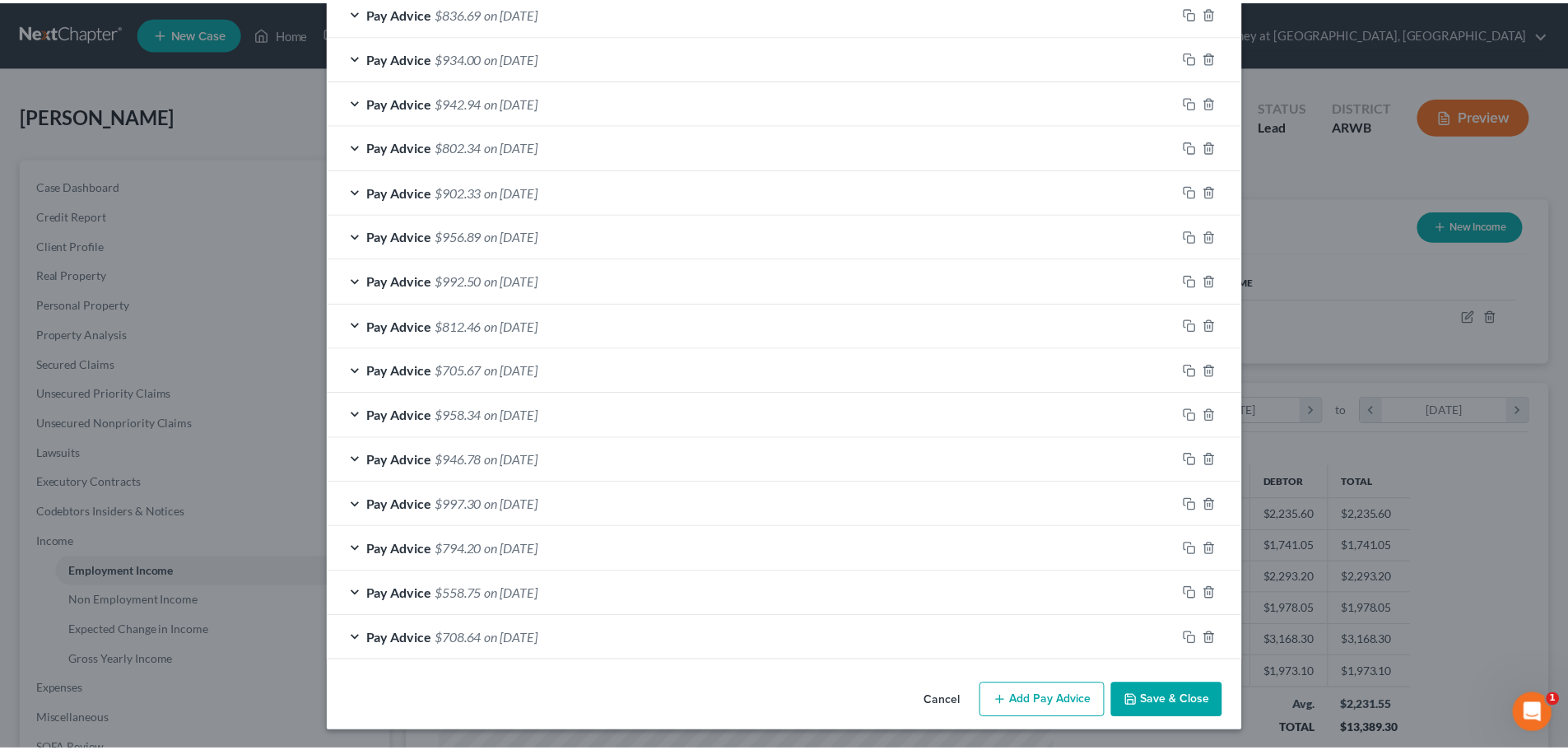
scroll to position [1187, 0]
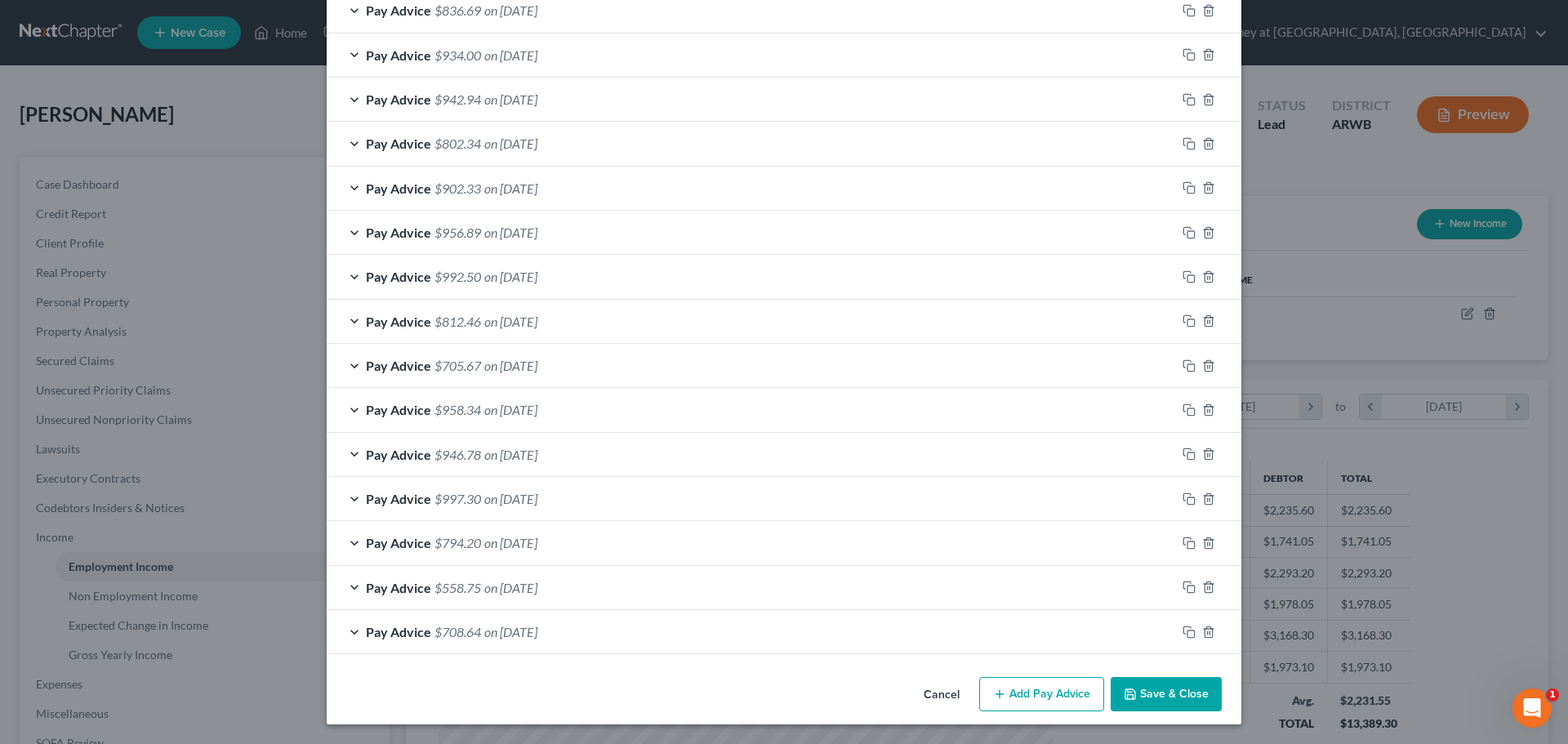
click at [1153, 690] on button "Save & Close" at bounding box center [1166, 693] width 111 height 34
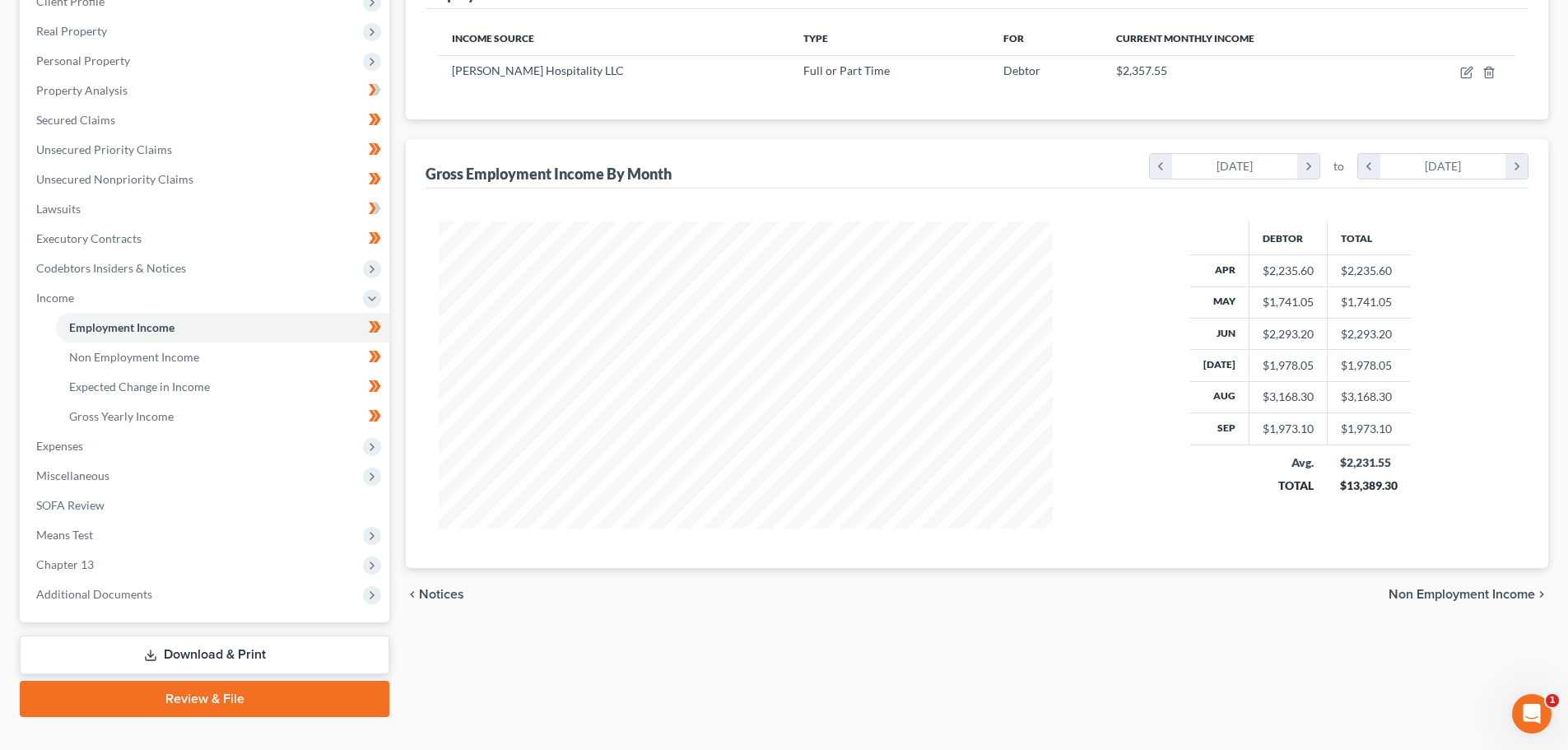
scroll to position [273, 0]
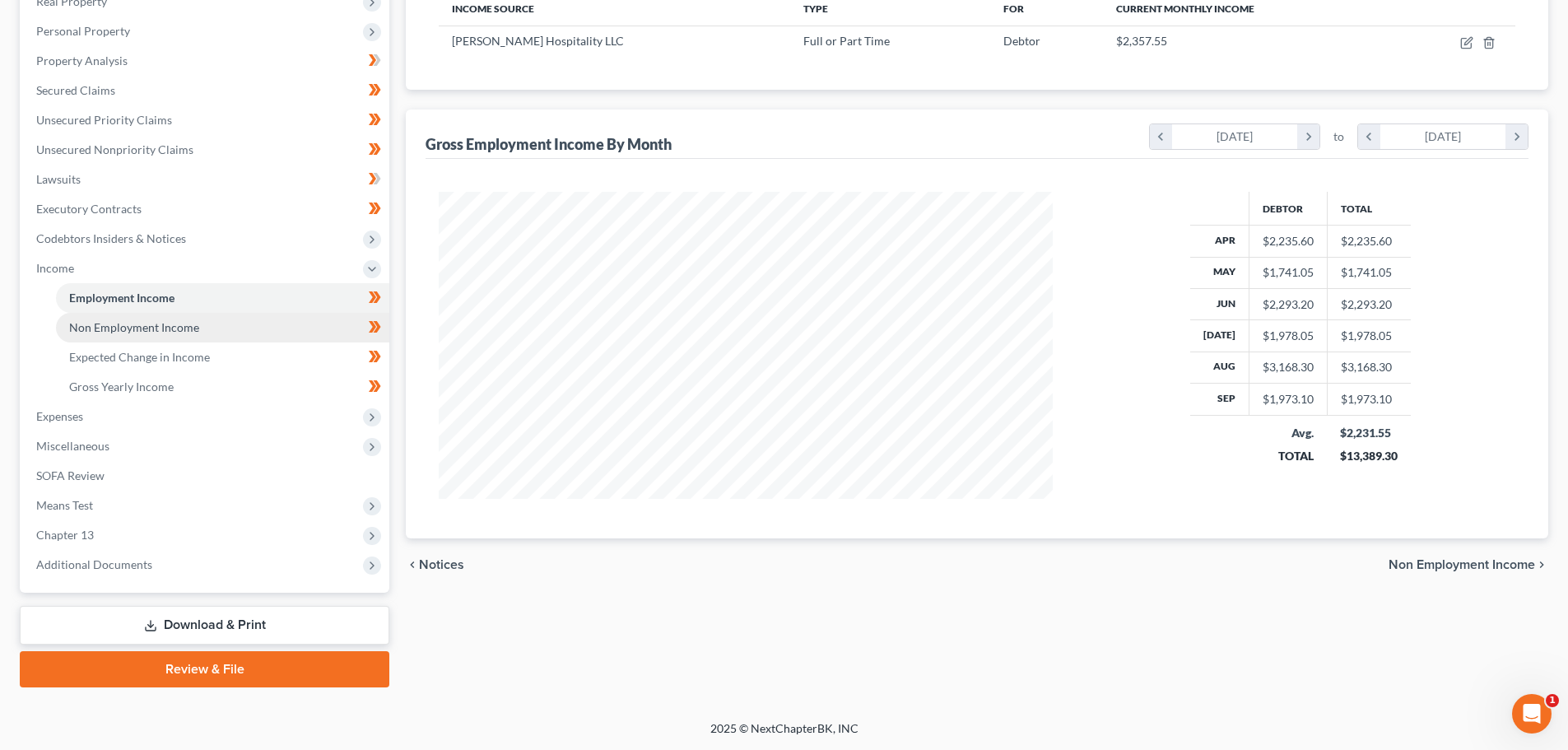
click at [142, 324] on span "Non Employment Income" at bounding box center [134, 327] width 130 height 14
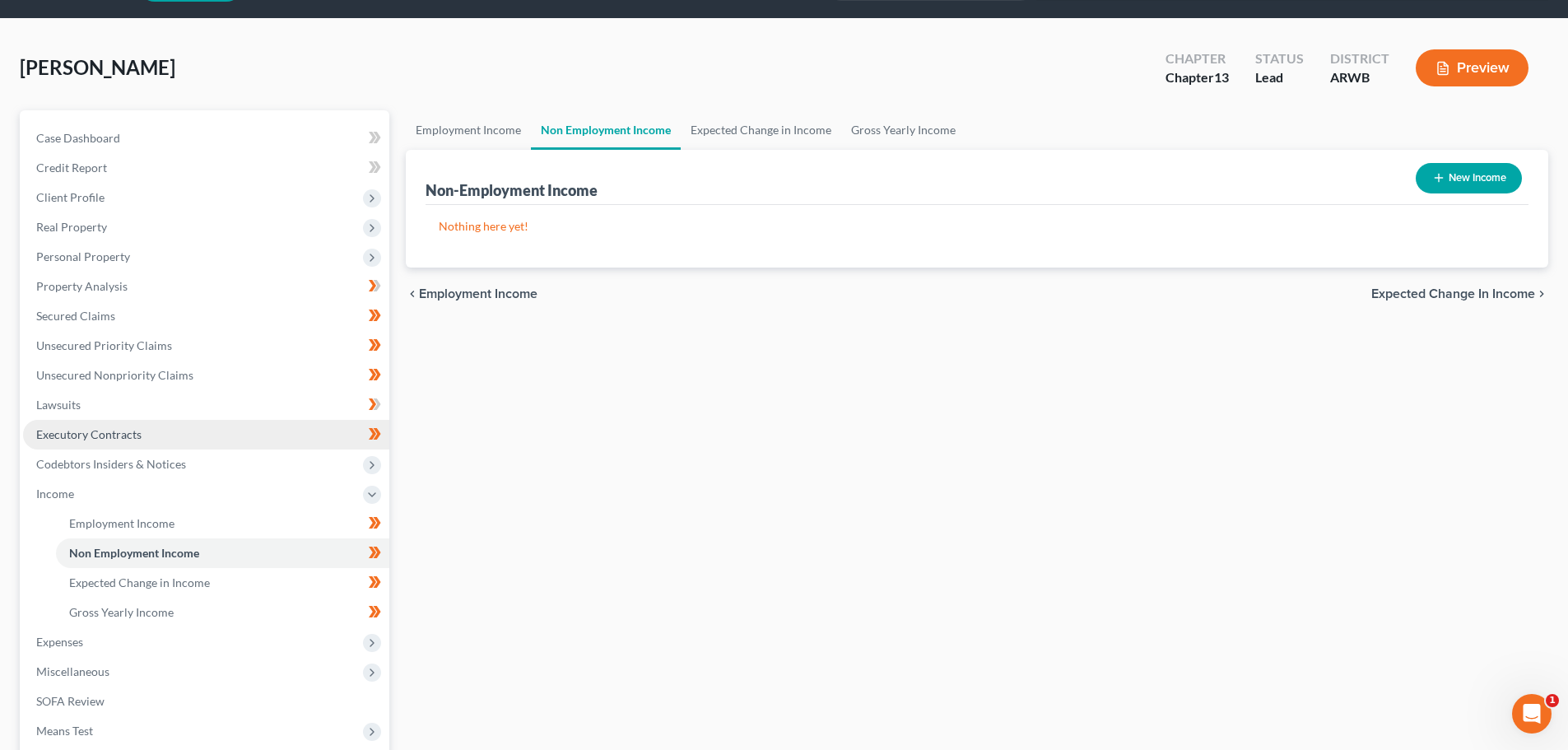
scroll to position [247, 0]
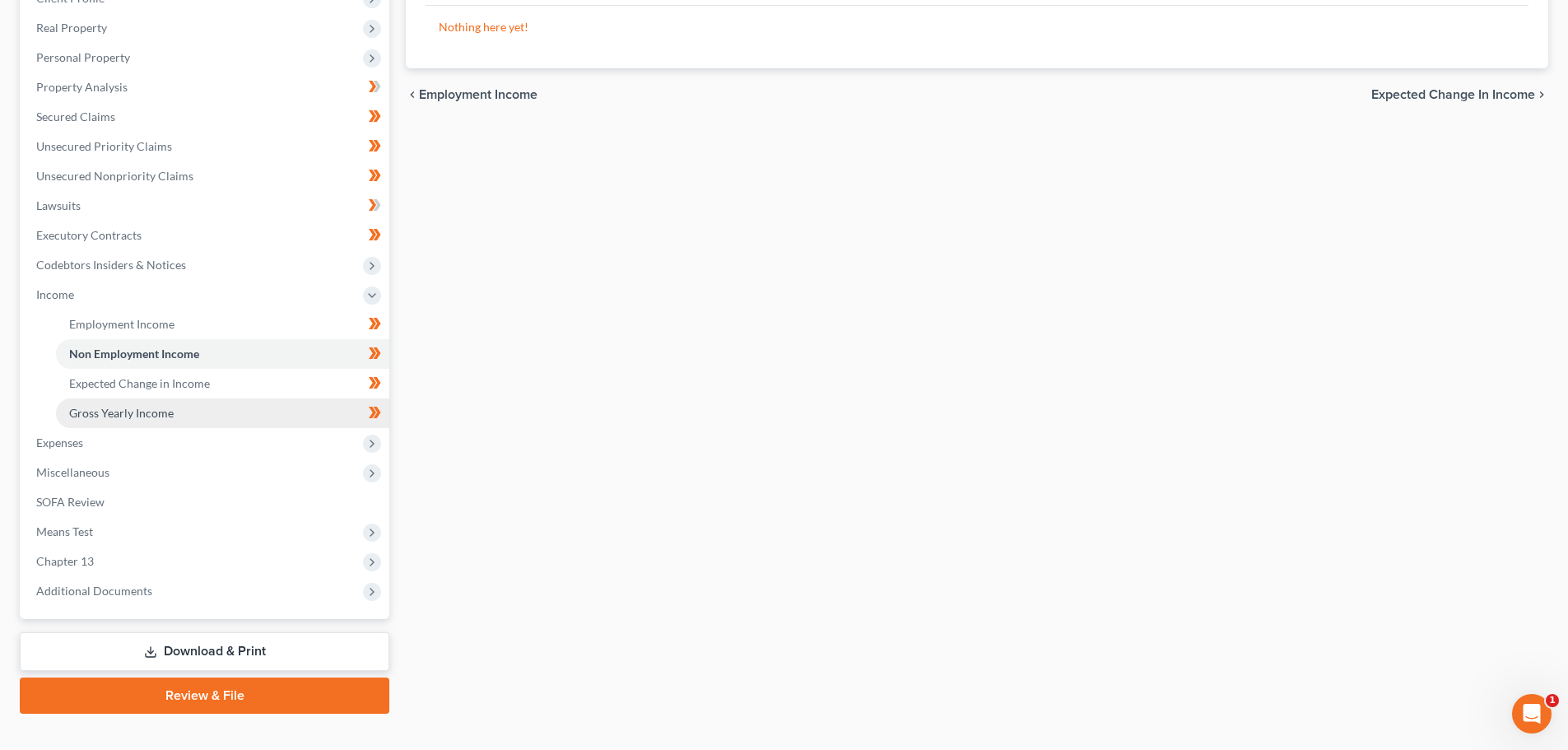
click at [137, 413] on span "Gross Yearly Income" at bounding box center [121, 412] width 105 height 14
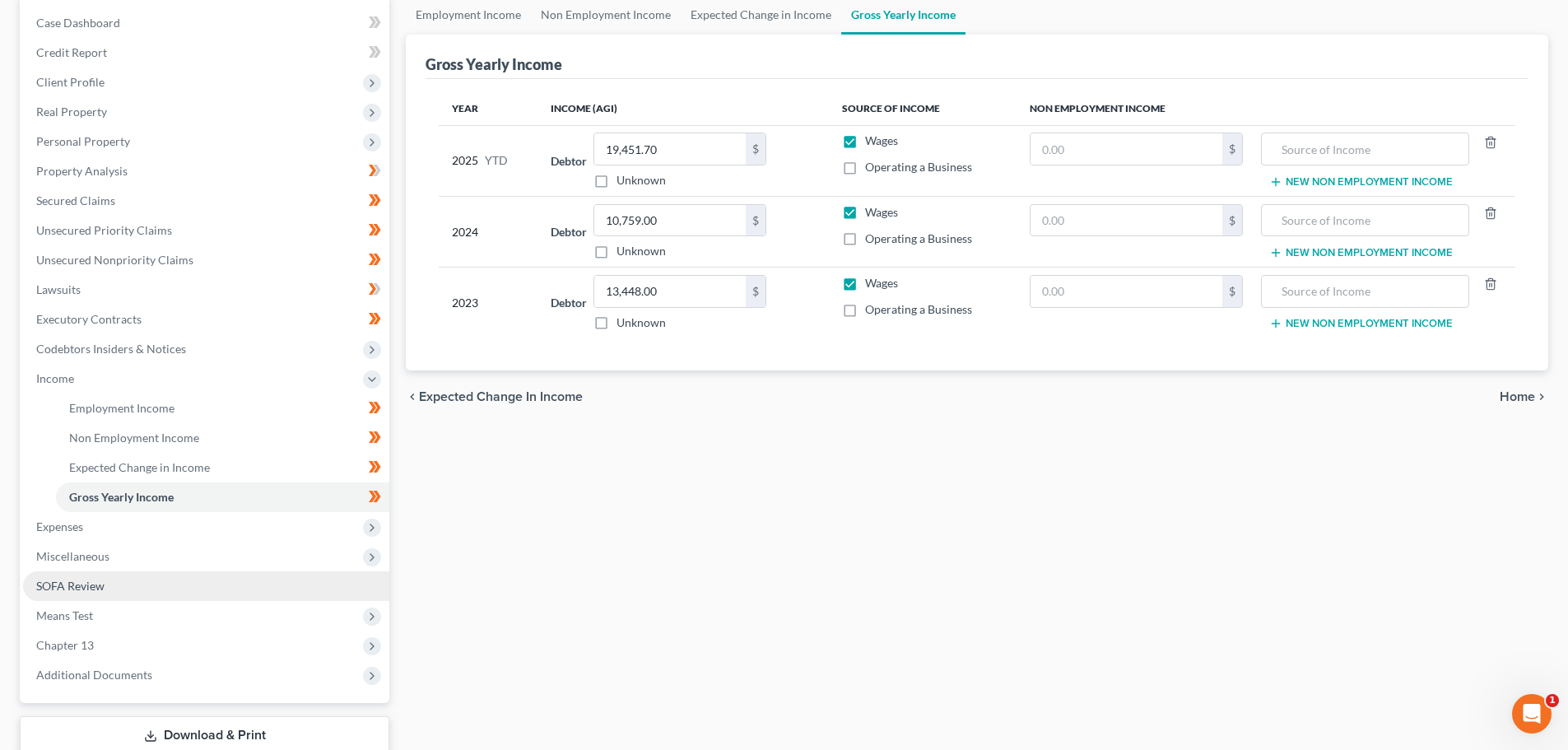
scroll to position [164, 0]
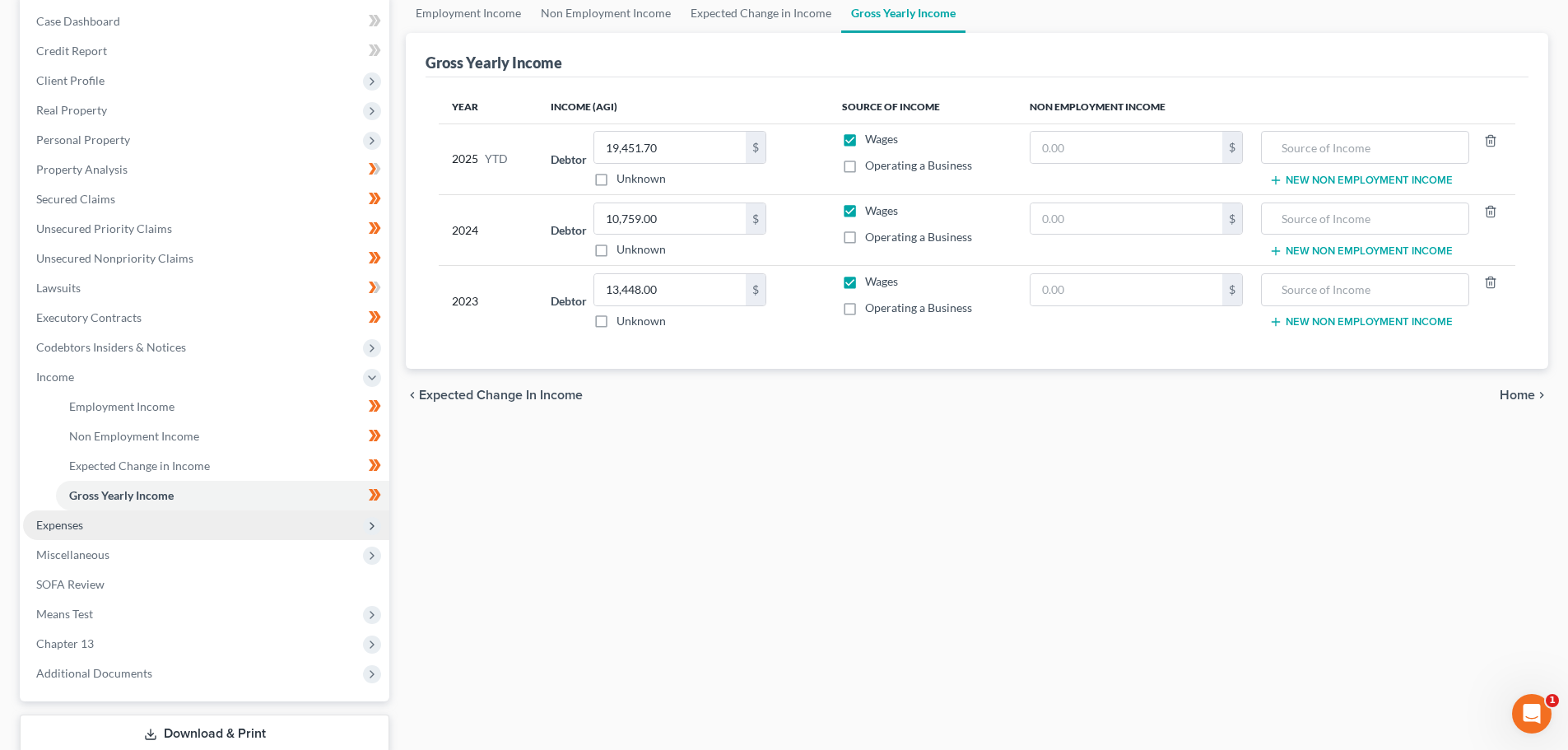
click at [54, 525] on span "Expenses" at bounding box center [60, 525] width 47 height 14
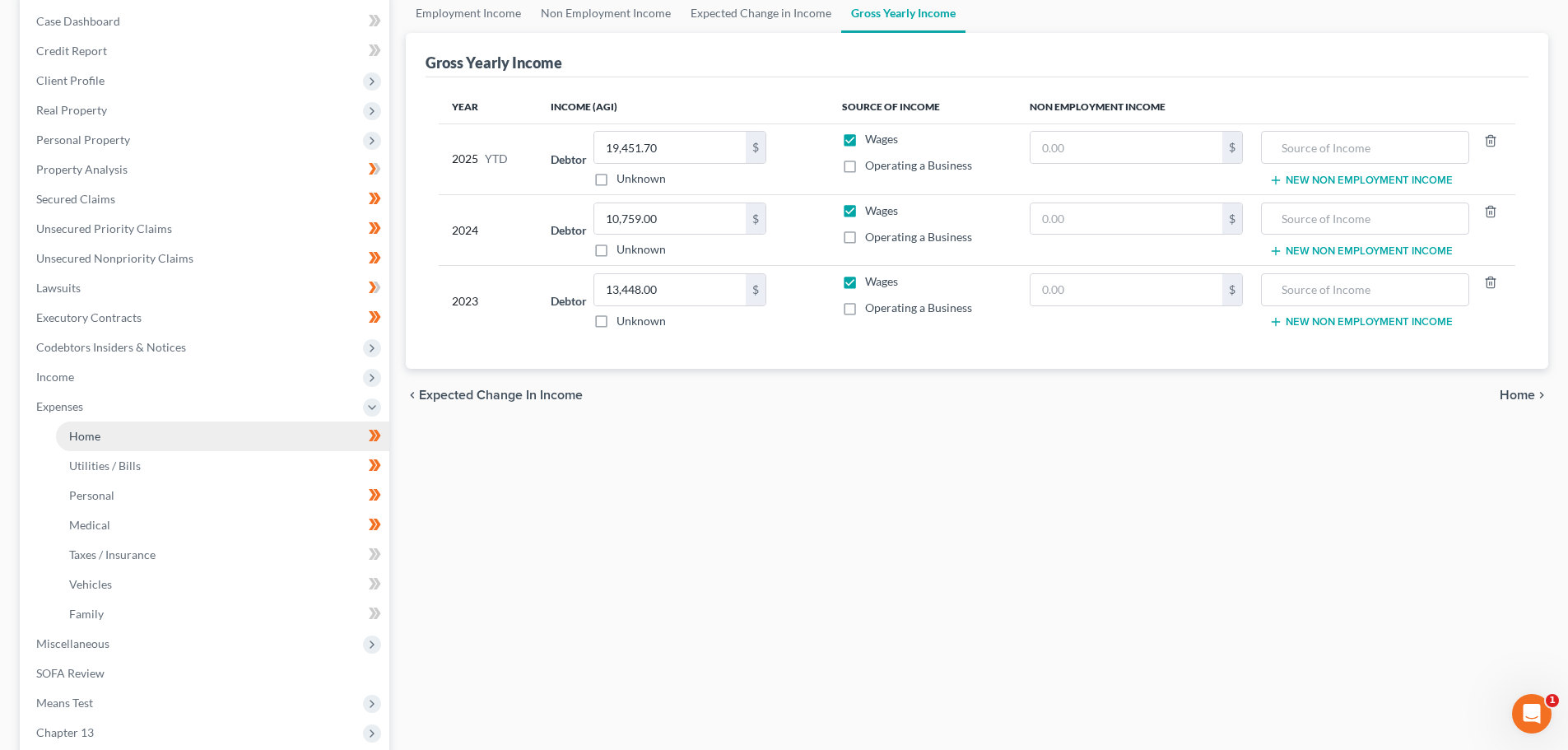
click at [101, 437] on link "Home" at bounding box center [222, 436] width 334 height 29
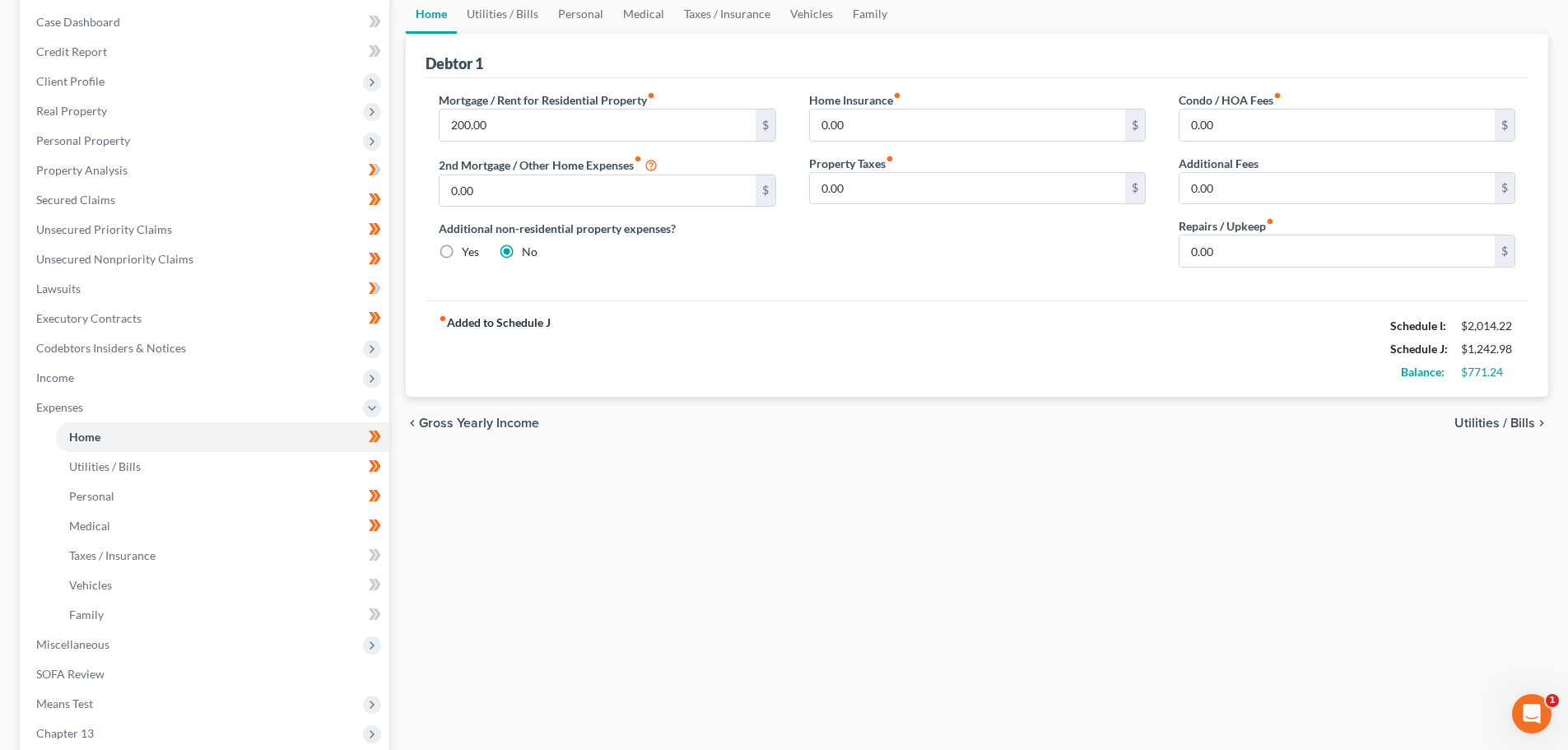
scroll to position [164, 0]
click at [89, 463] on span "Utilities / Bills" at bounding box center [105, 465] width 71 height 14
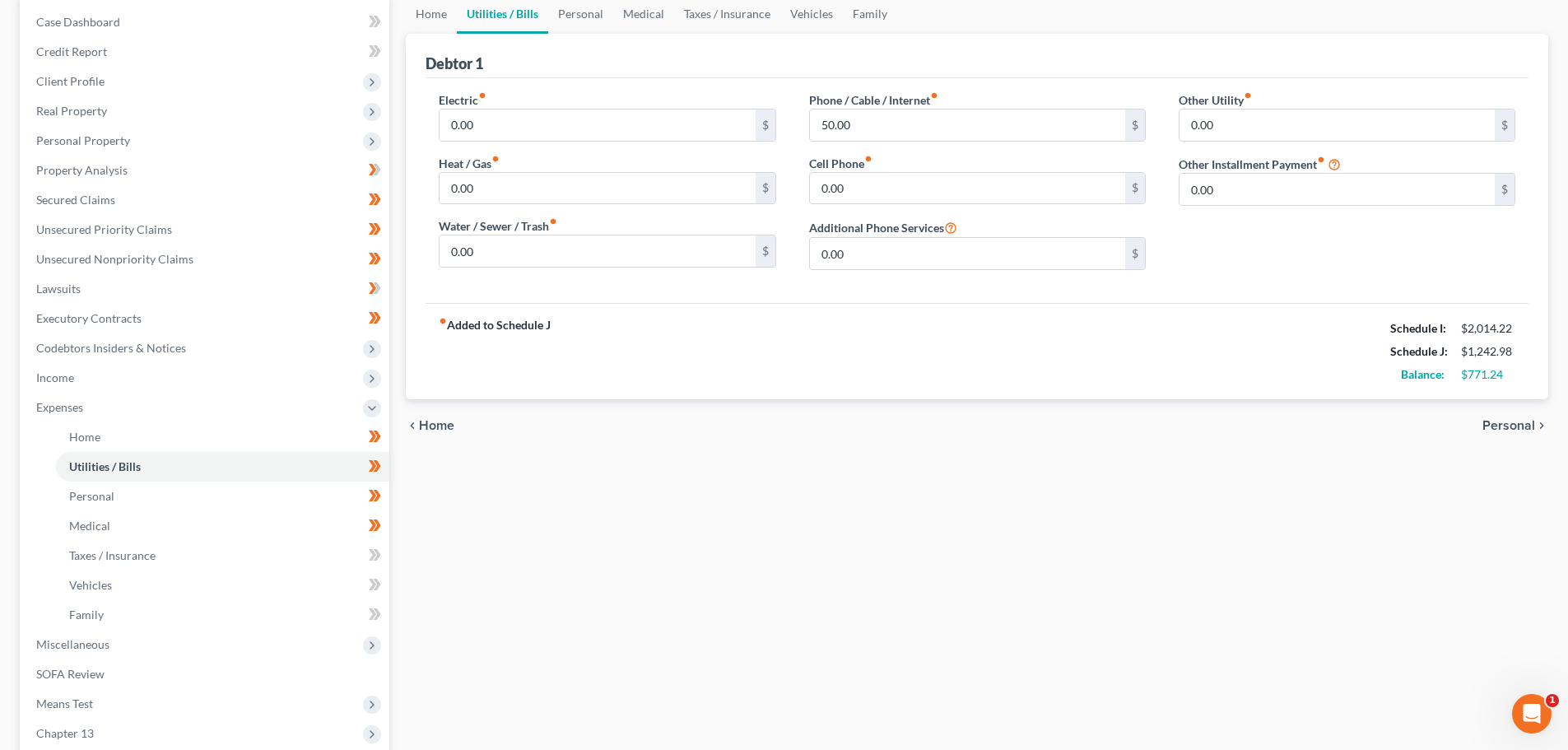
scroll to position [164, 0]
click at [121, 495] on link "Personal" at bounding box center [222, 495] width 334 height 29
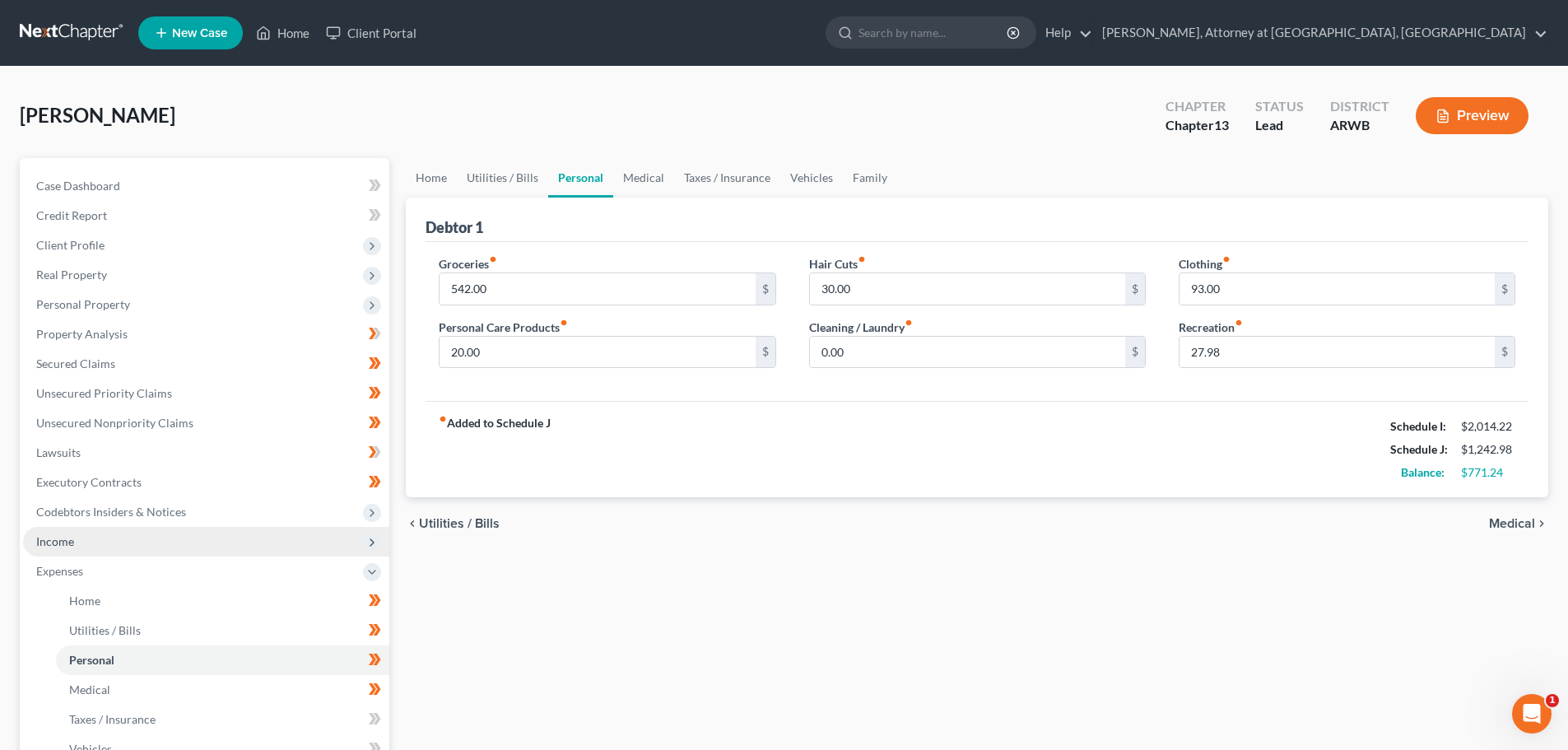
click at [52, 536] on span "Income" at bounding box center [55, 541] width 38 height 14
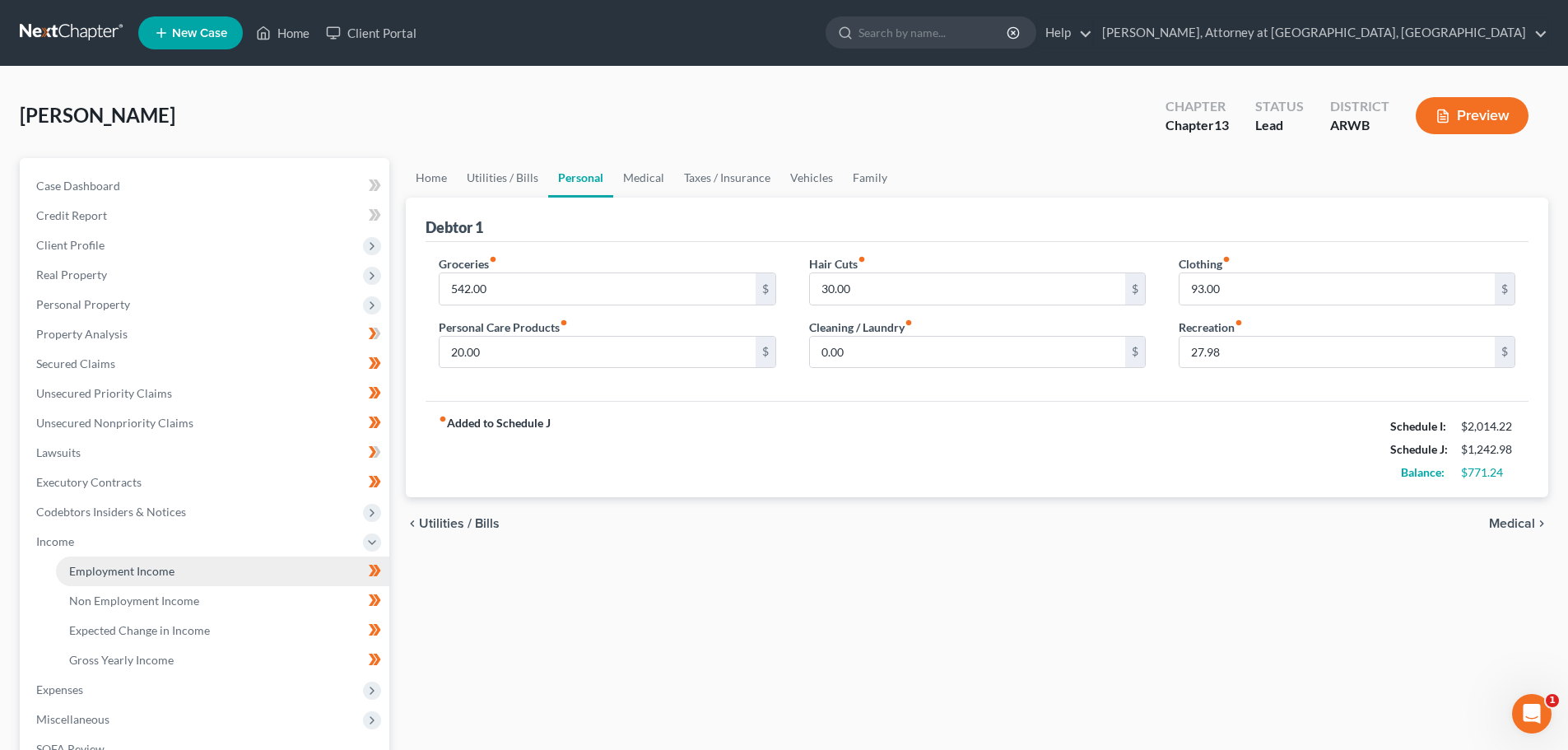
click at [108, 571] on span "Employment Income" at bounding box center [122, 571] width 106 height 14
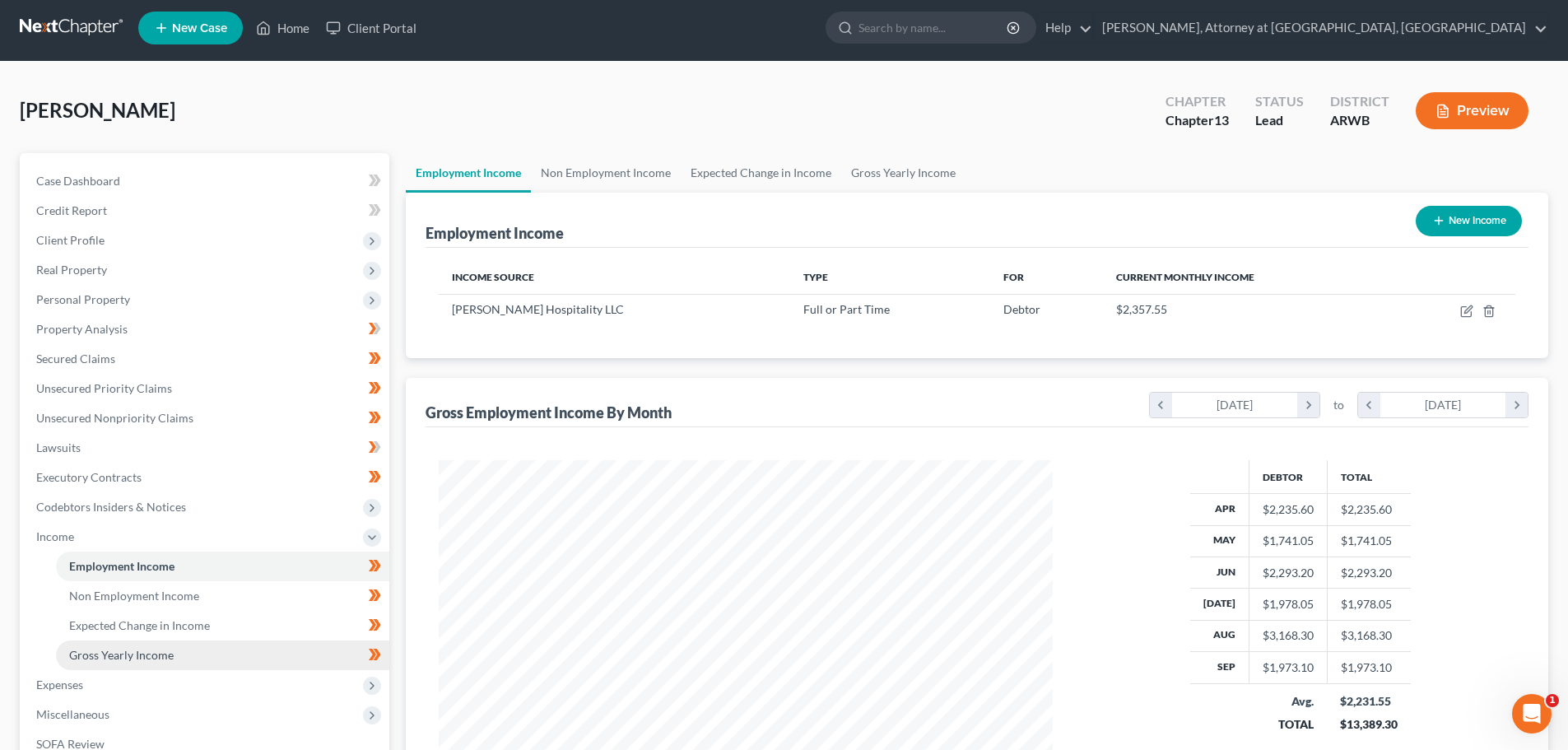
scroll to position [164, 0]
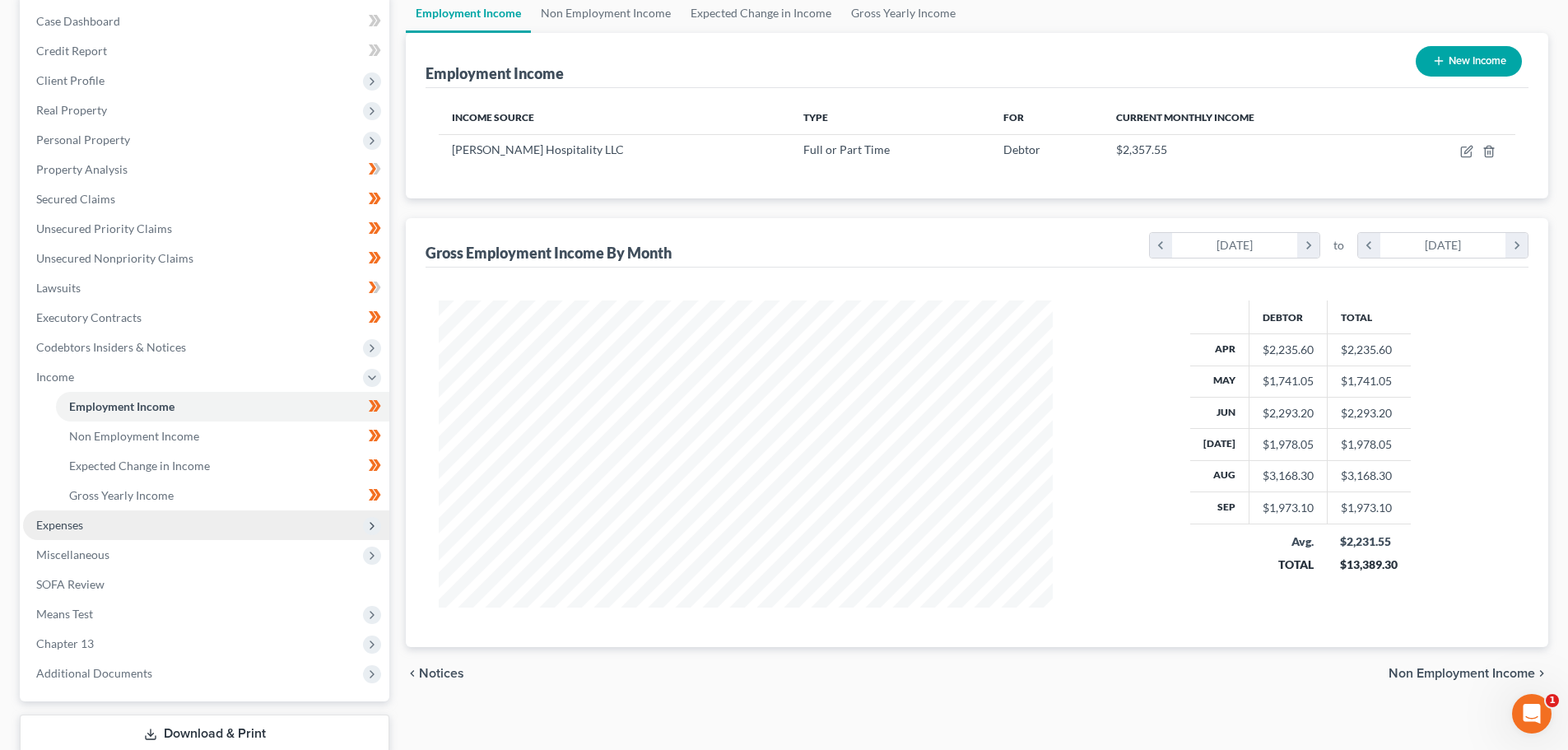
click at [62, 527] on span "Expenses" at bounding box center [60, 525] width 47 height 14
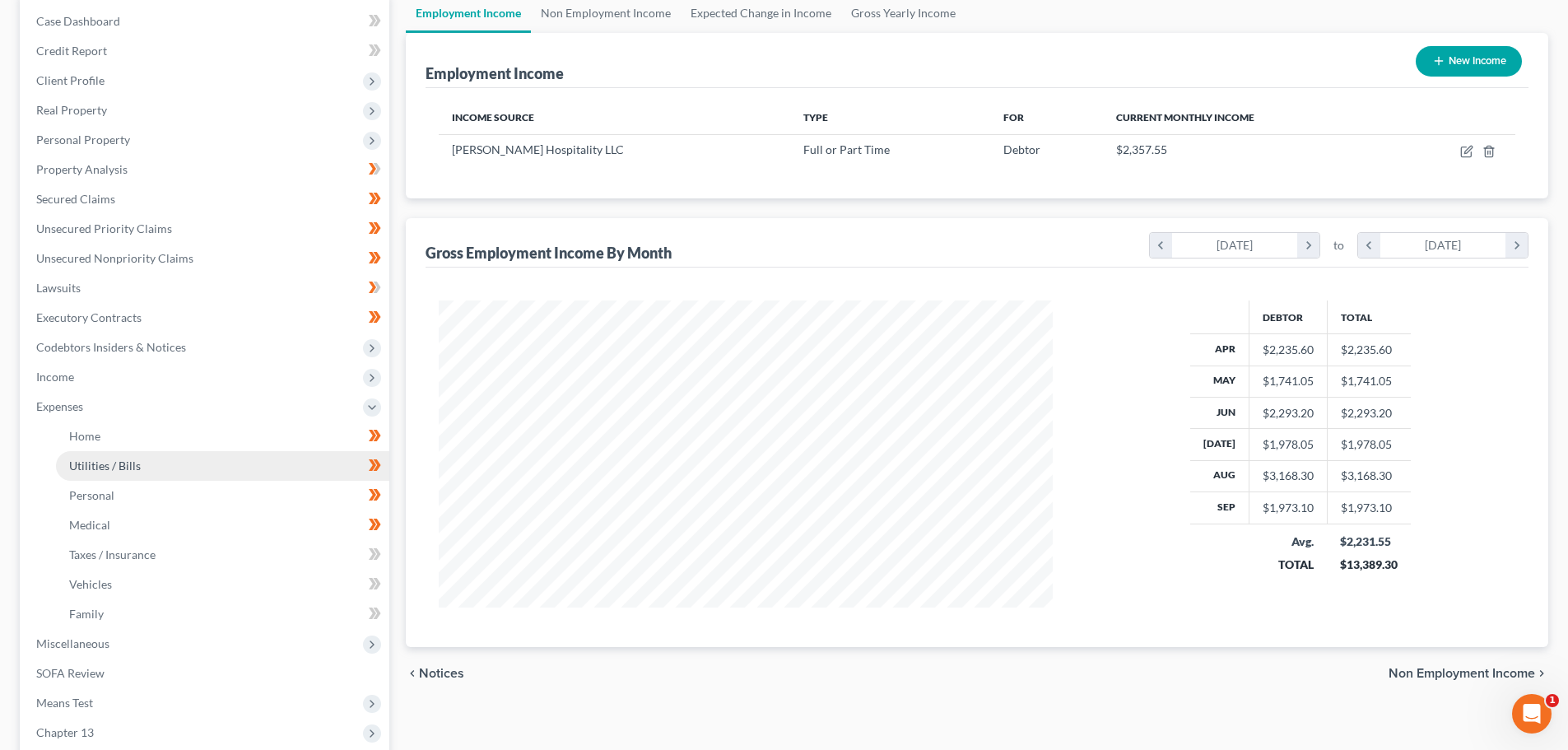
click at [99, 457] on link "Utilities / Bills" at bounding box center [222, 466] width 334 height 29
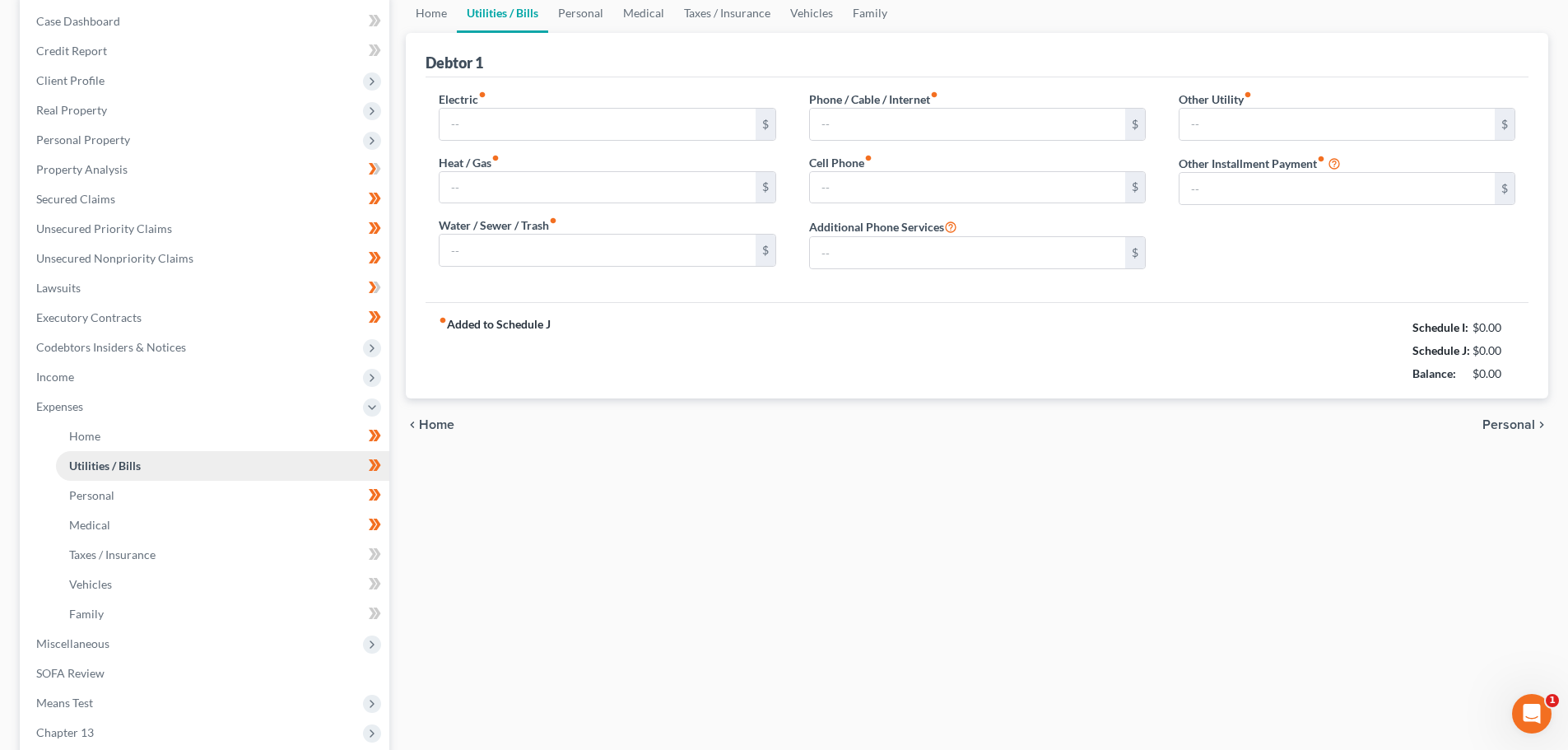
scroll to position [34, 0]
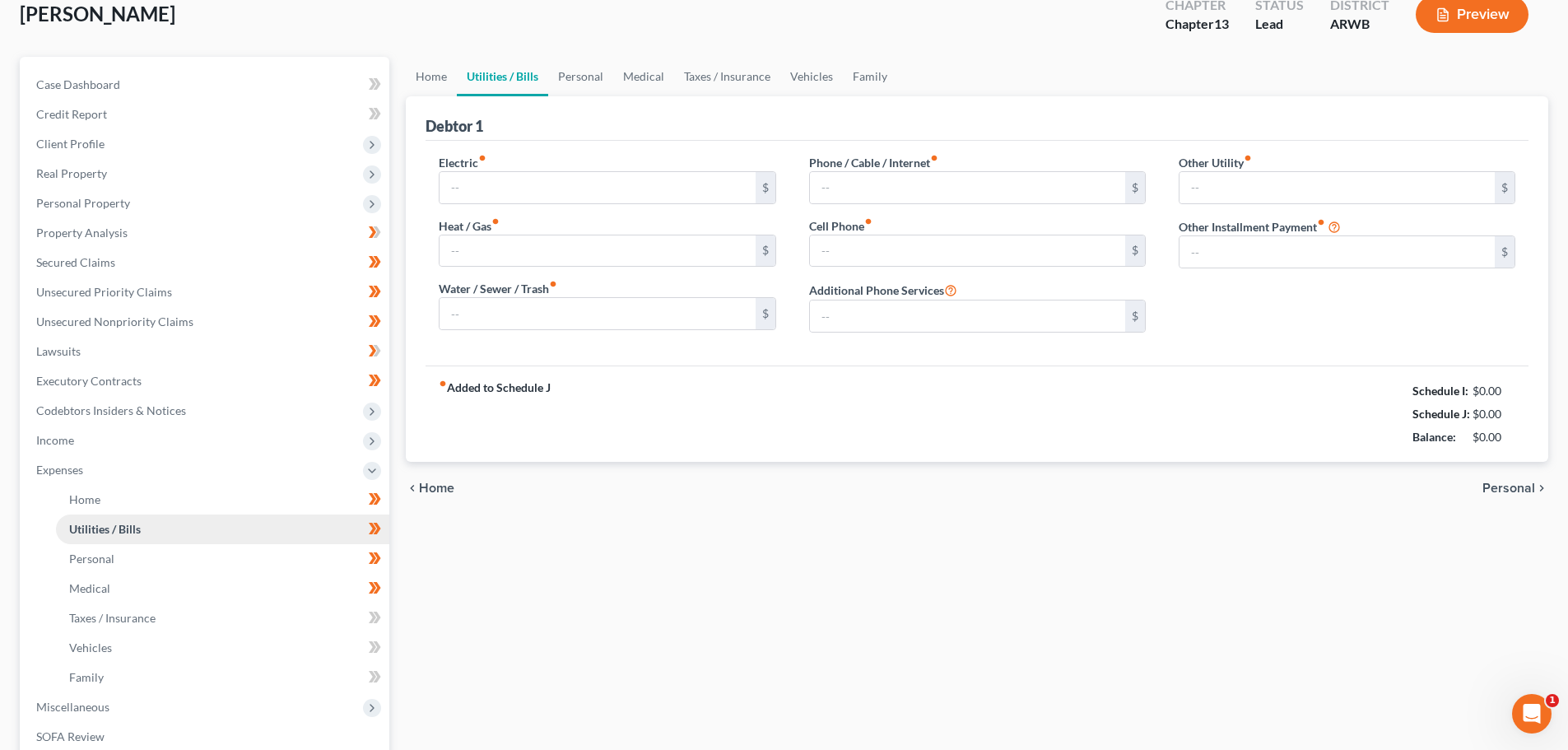
type input "0.00"
type input "50.00"
type input "0.00"
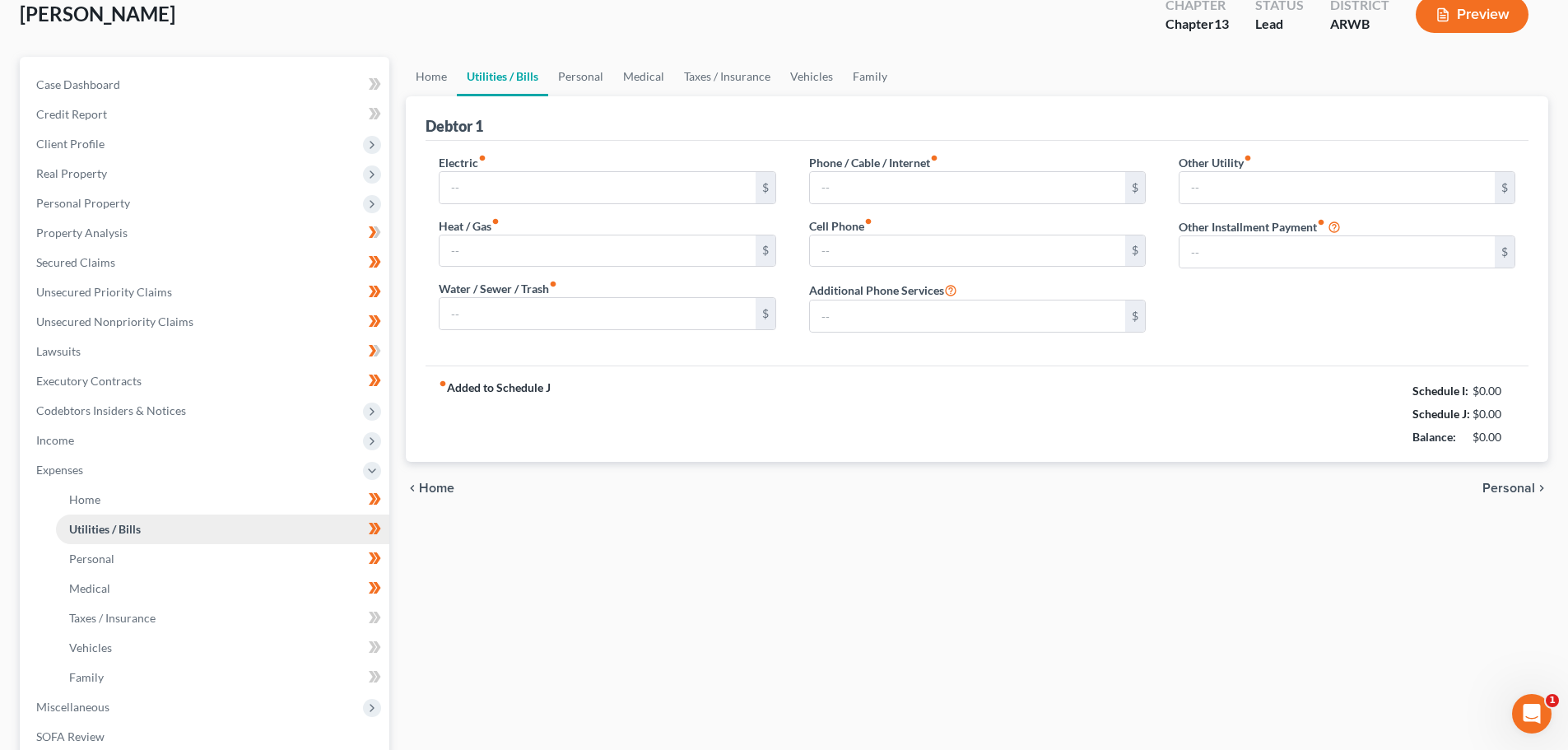
type input "0.00"
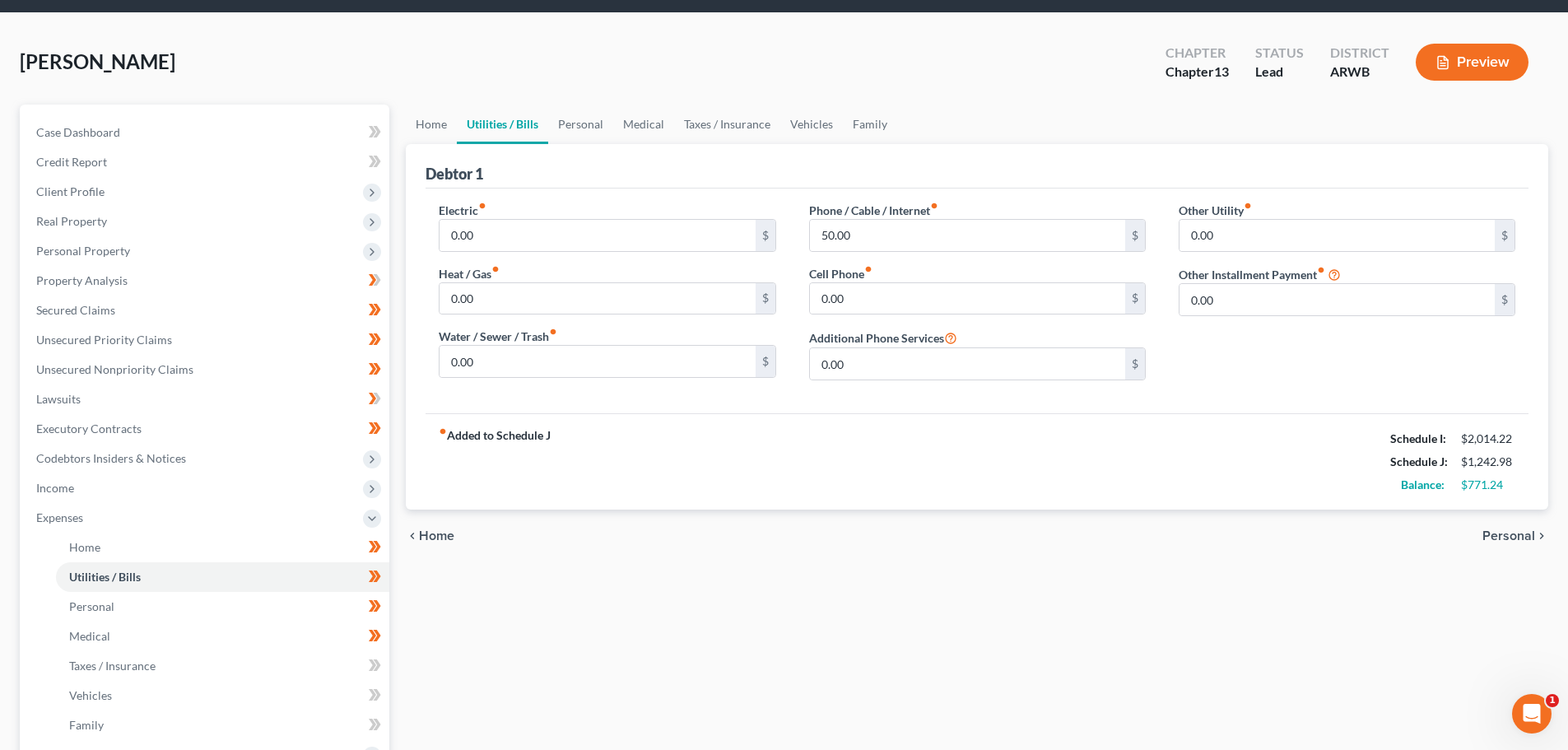
scroll to position [82, 0]
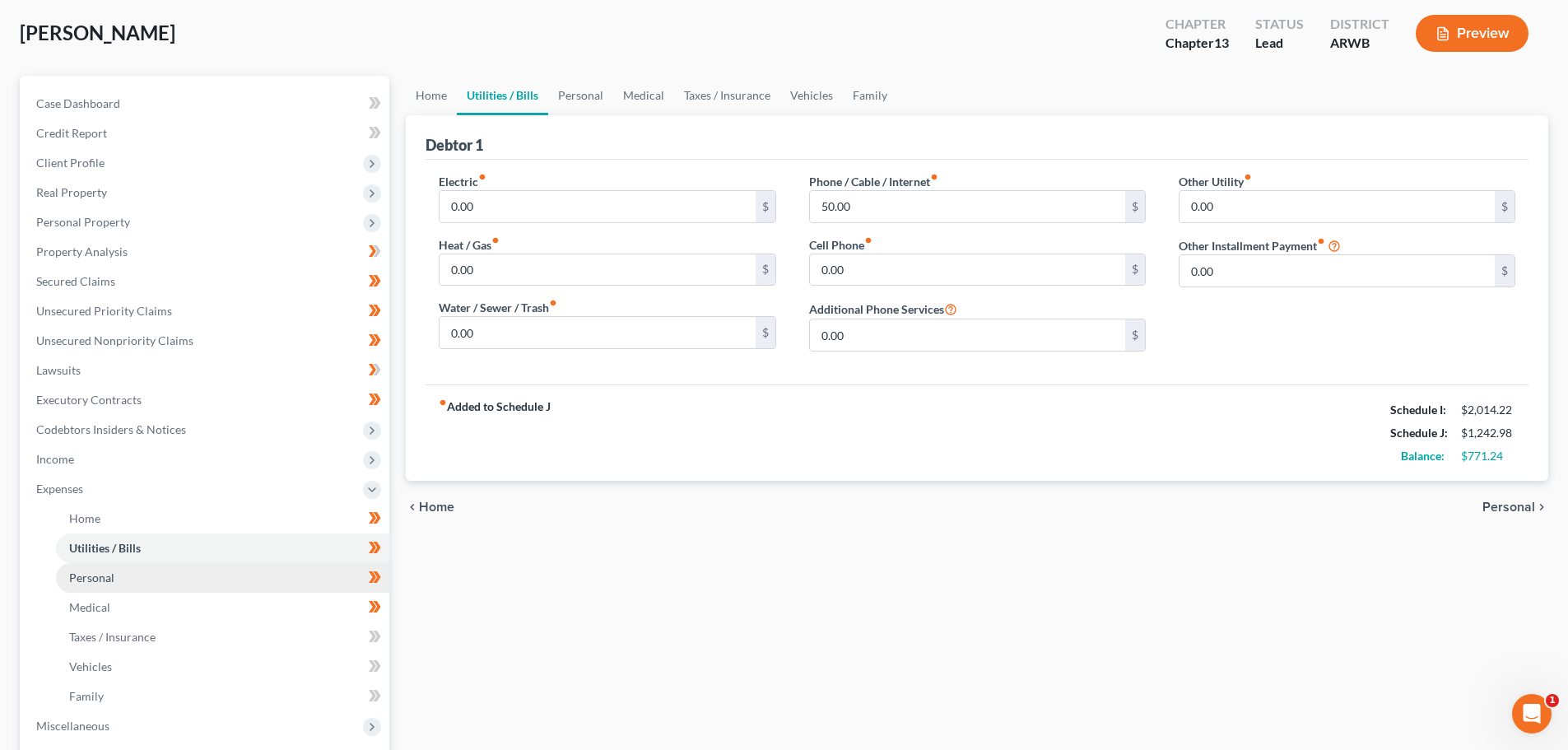
click at [80, 577] on span "Personal" at bounding box center [92, 578] width 45 height 14
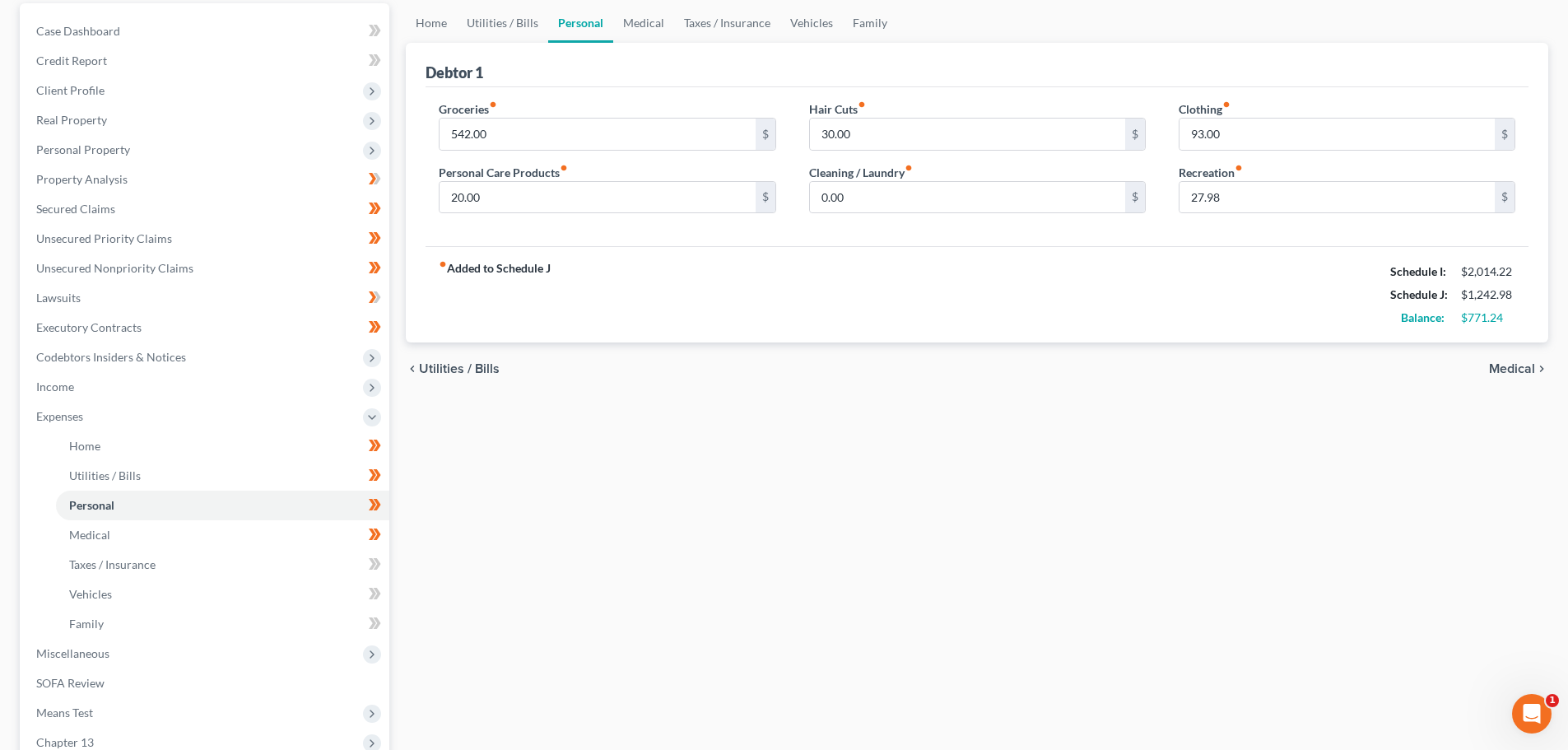
scroll to position [164, 0]
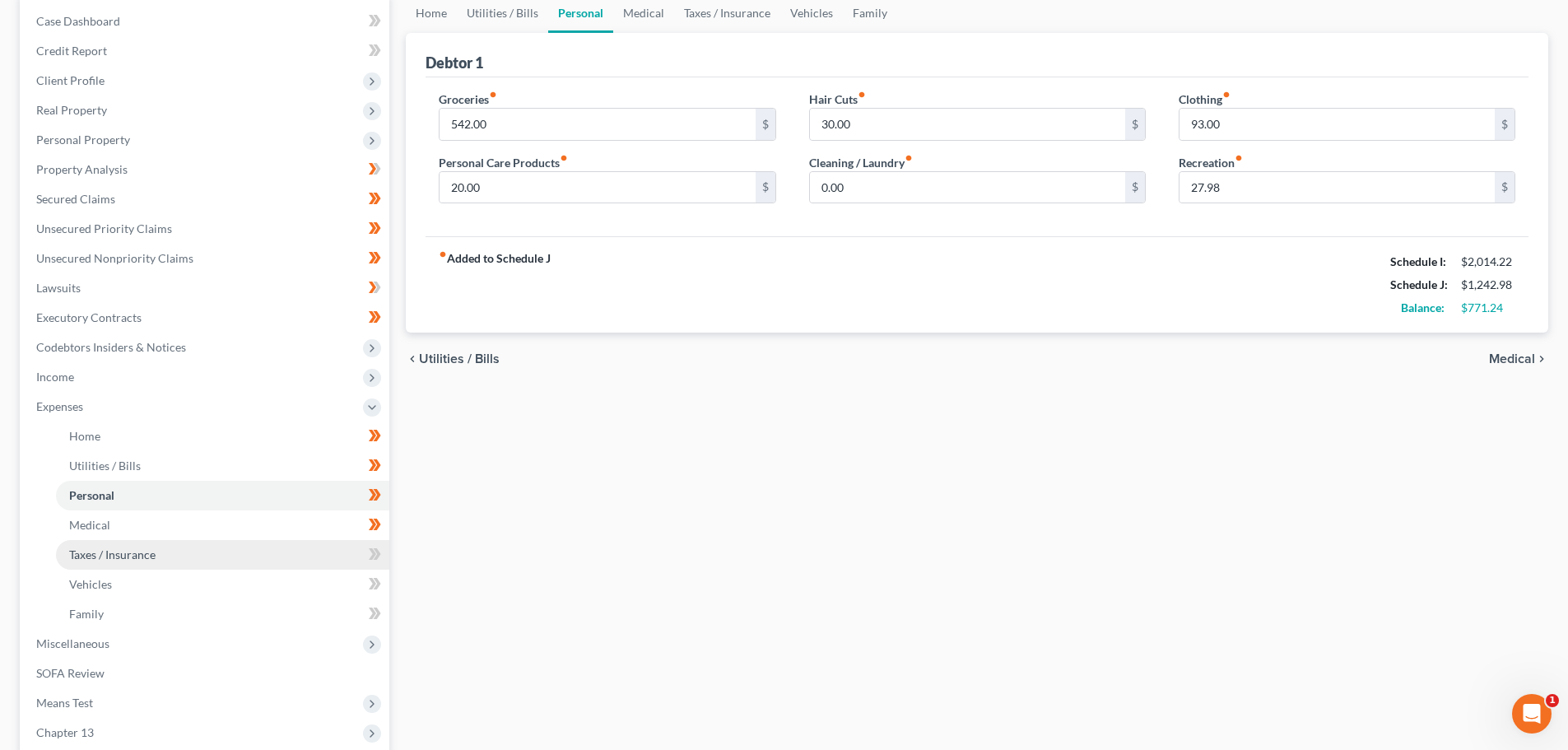
click at [96, 550] on span "Taxes / Insurance" at bounding box center [113, 554] width 86 height 14
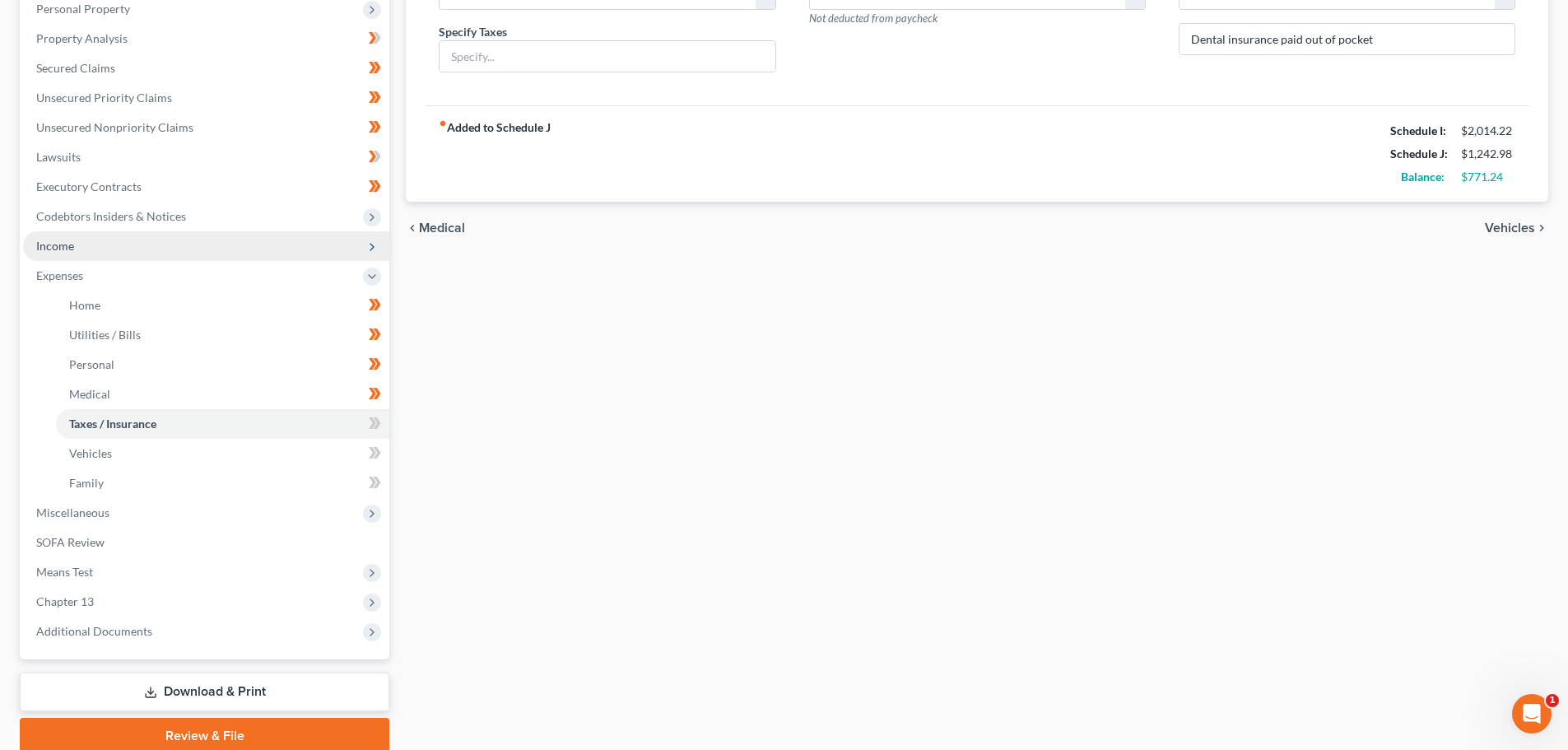
scroll to position [329, 0]
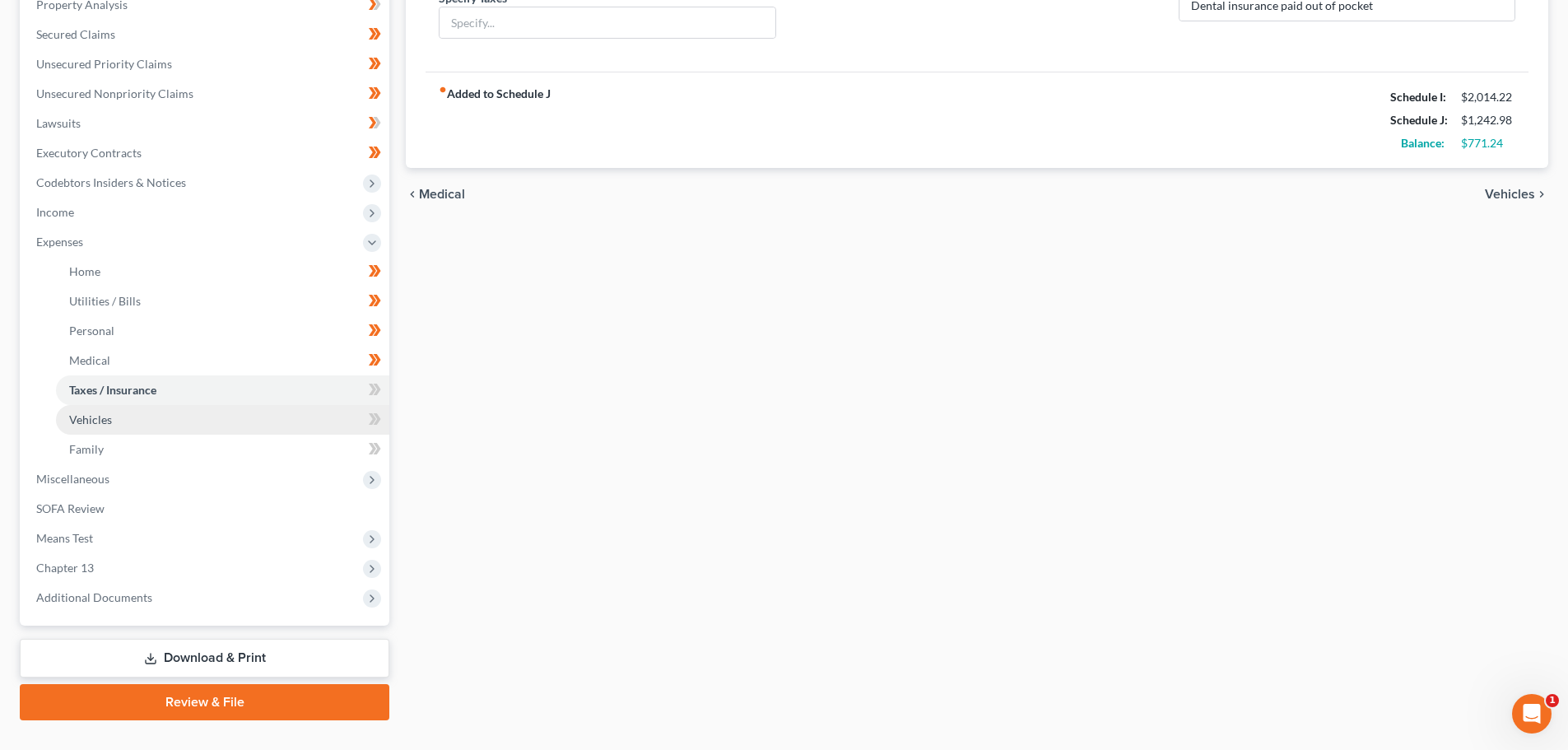
click at [98, 416] on span "Vehicles" at bounding box center [91, 419] width 43 height 14
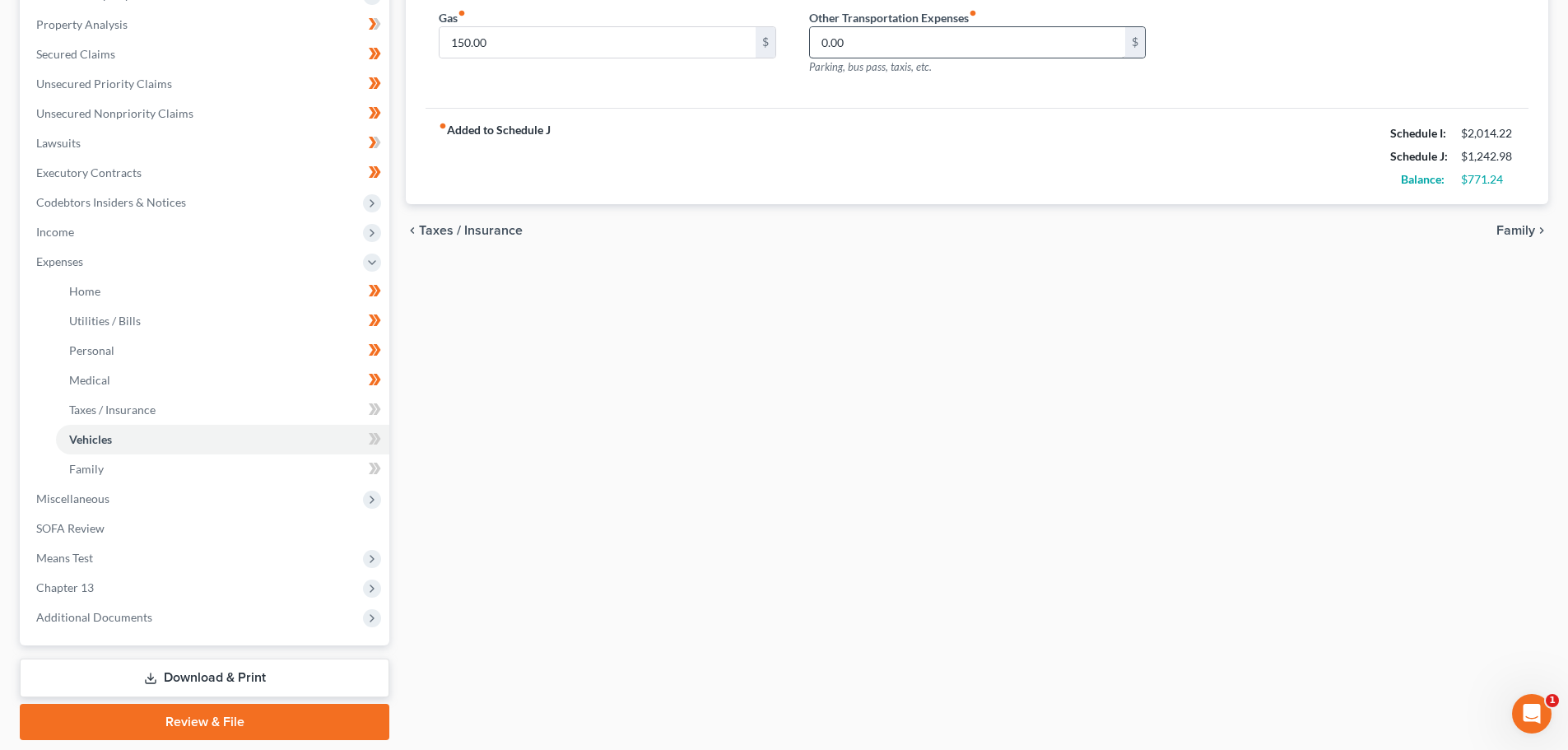
scroll to position [329, 0]
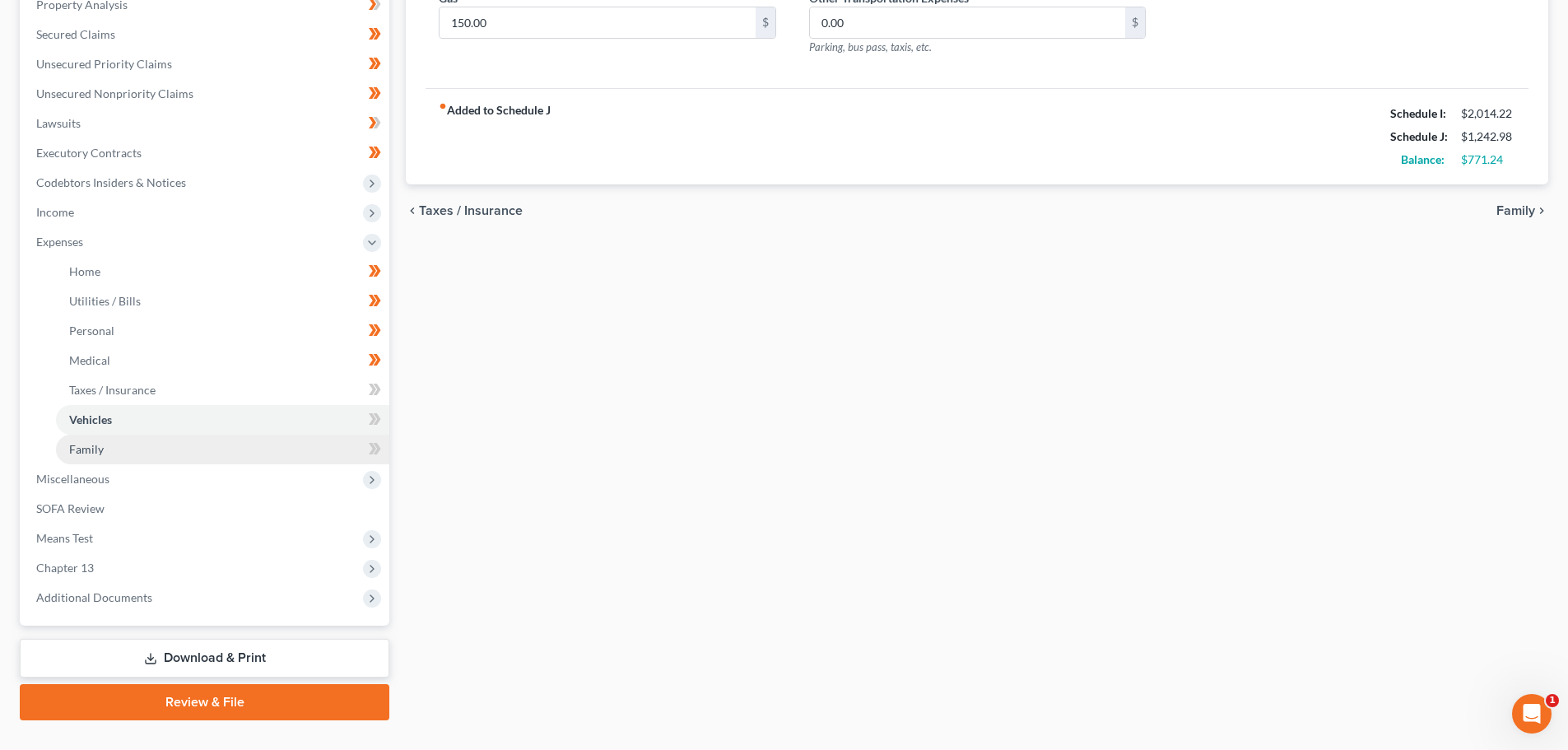
click at [87, 445] on span "Family" at bounding box center [86, 448] width 34 height 14
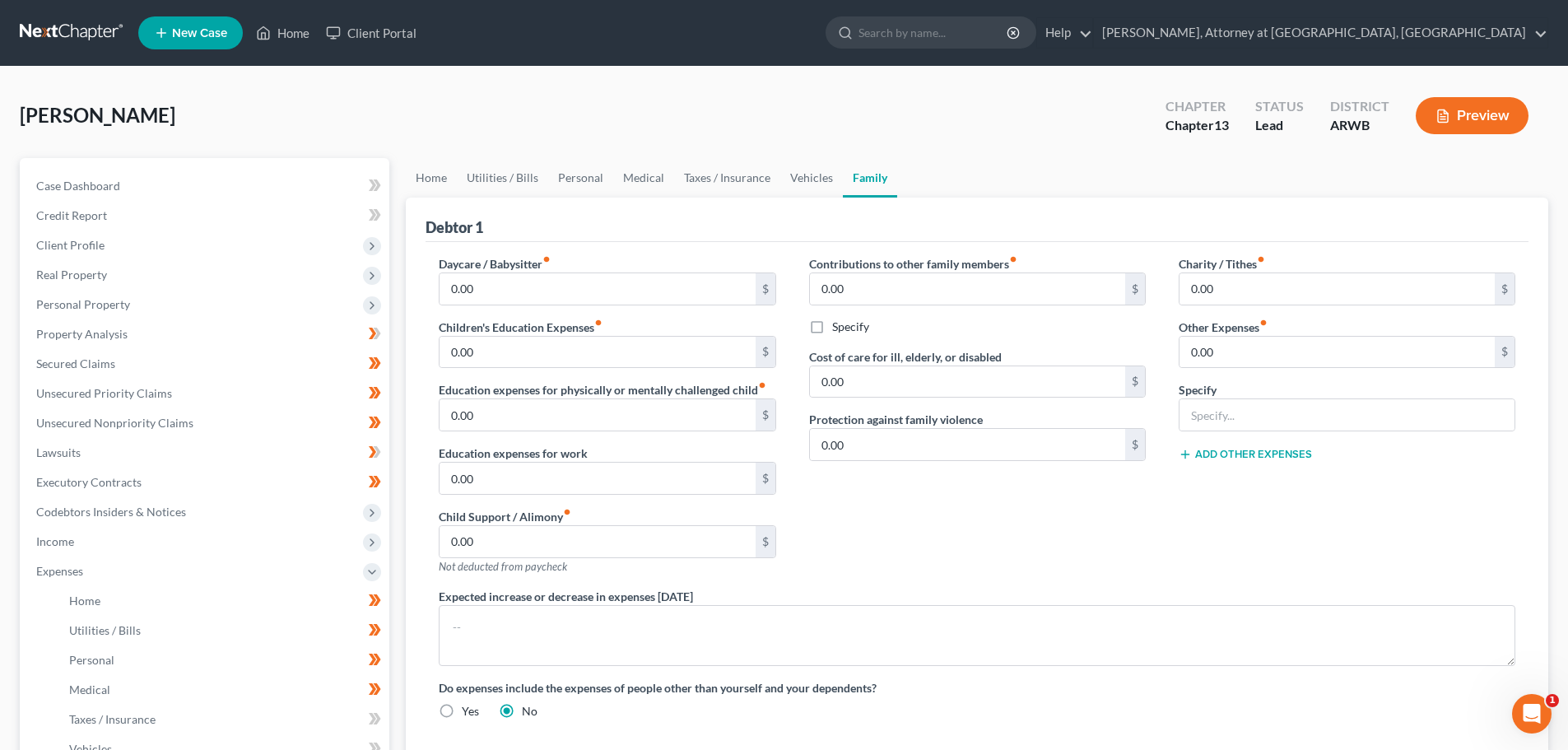
click at [1481, 121] on button "Preview" at bounding box center [1471, 116] width 113 height 37
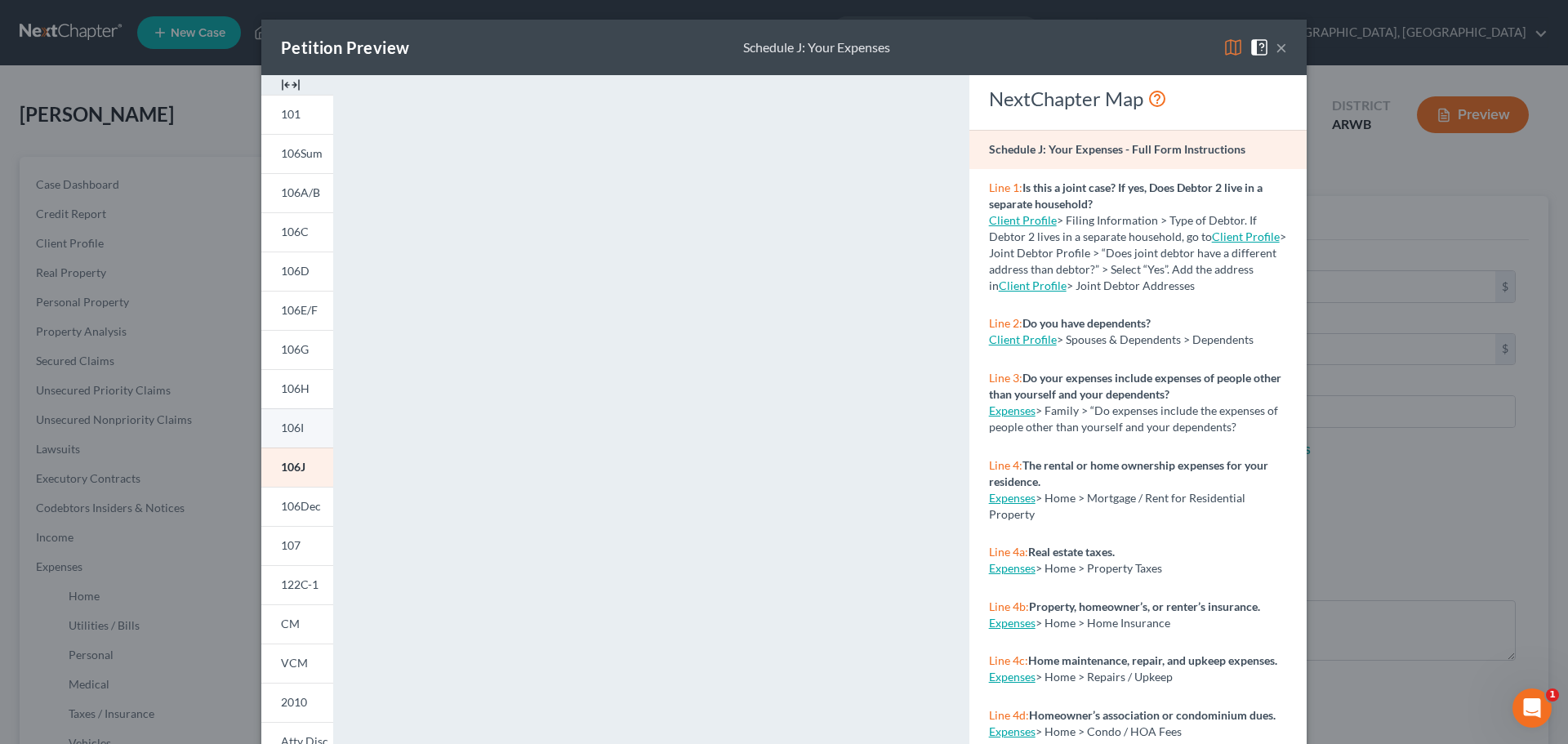
click at [293, 424] on span "106I" at bounding box center [292, 427] width 23 height 14
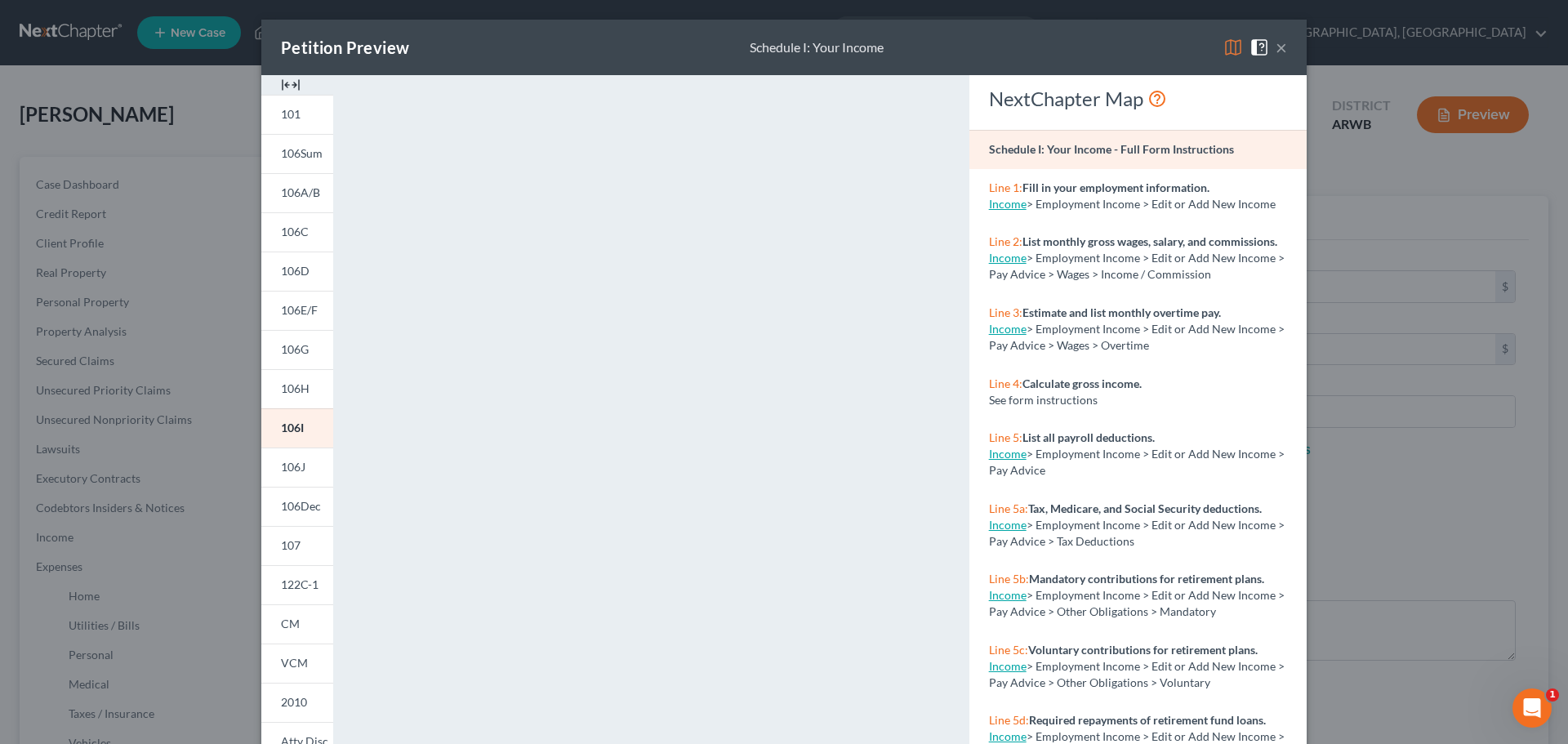
click at [1226, 47] on img at bounding box center [1233, 48] width 19 height 19
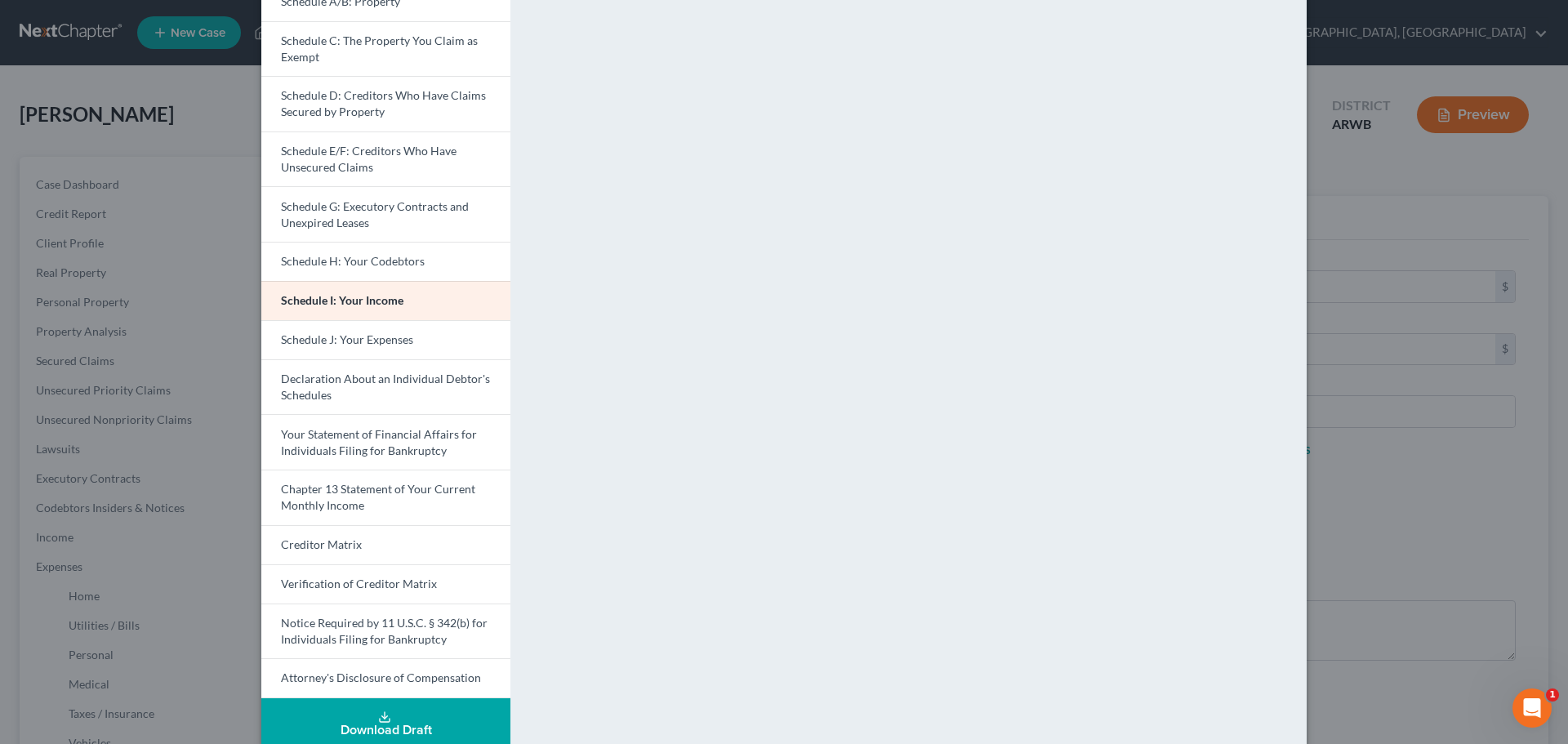
scroll to position [231, 0]
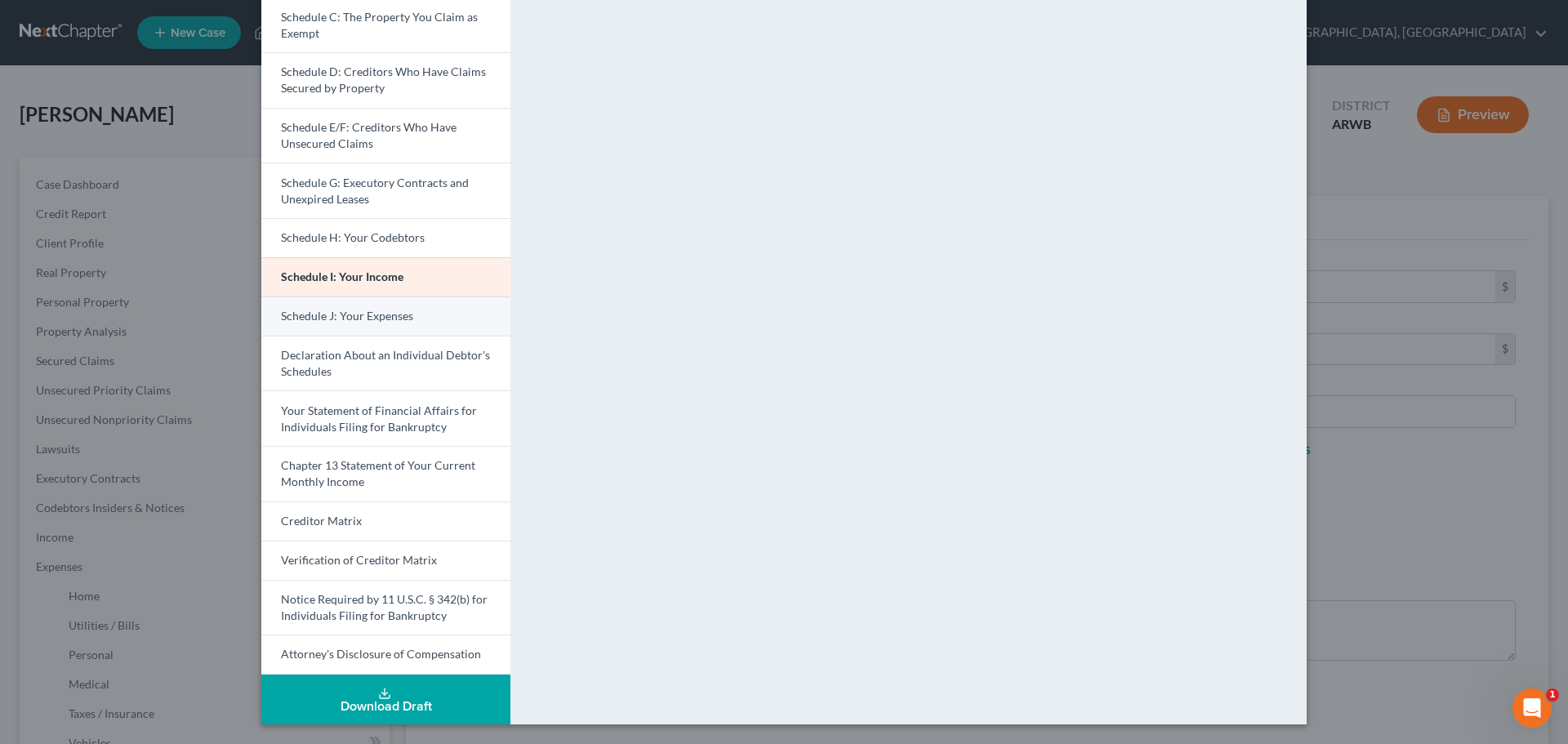
click at [325, 308] on link "Schedule J: Your Expenses" at bounding box center [386, 316] width 249 height 39
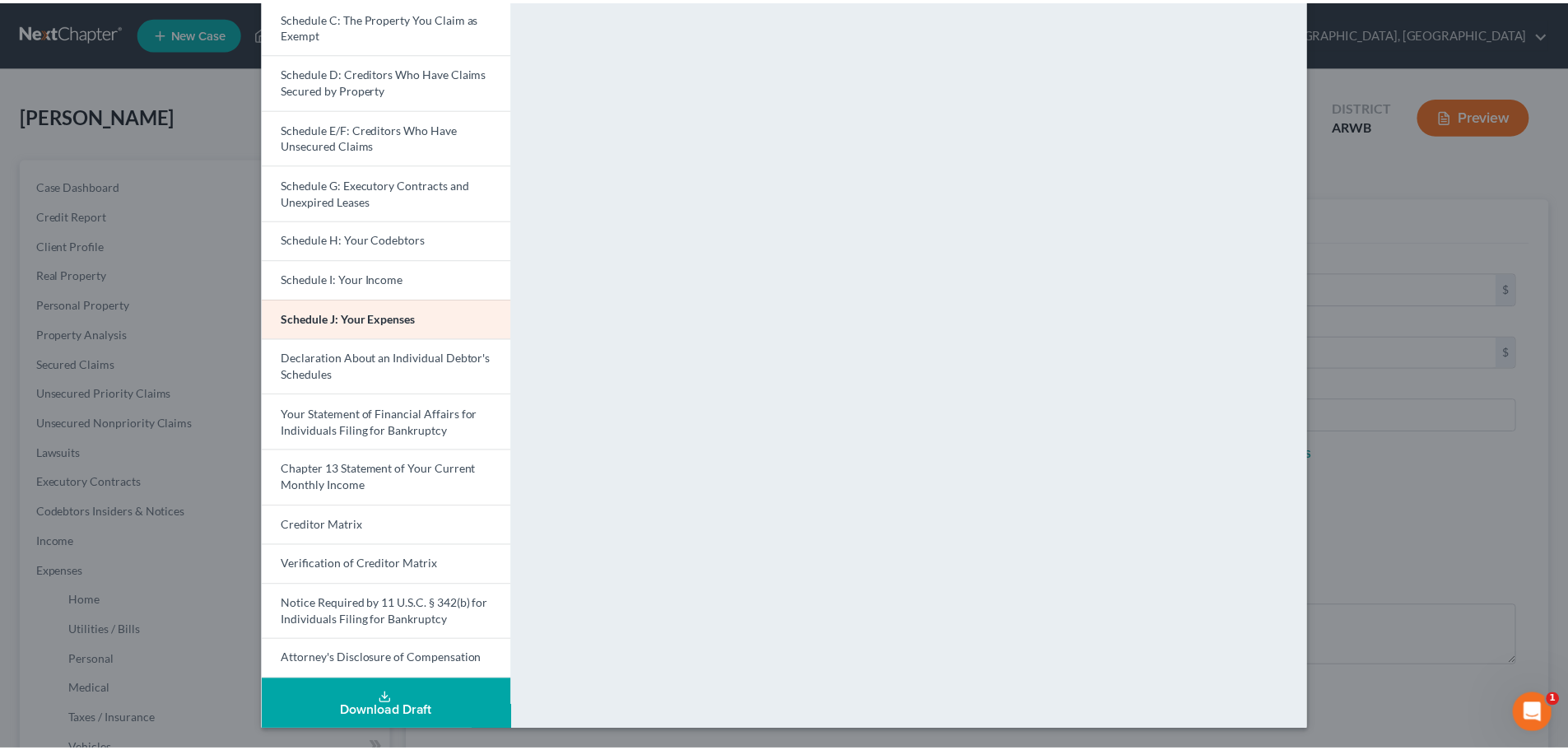
scroll to position [0, 0]
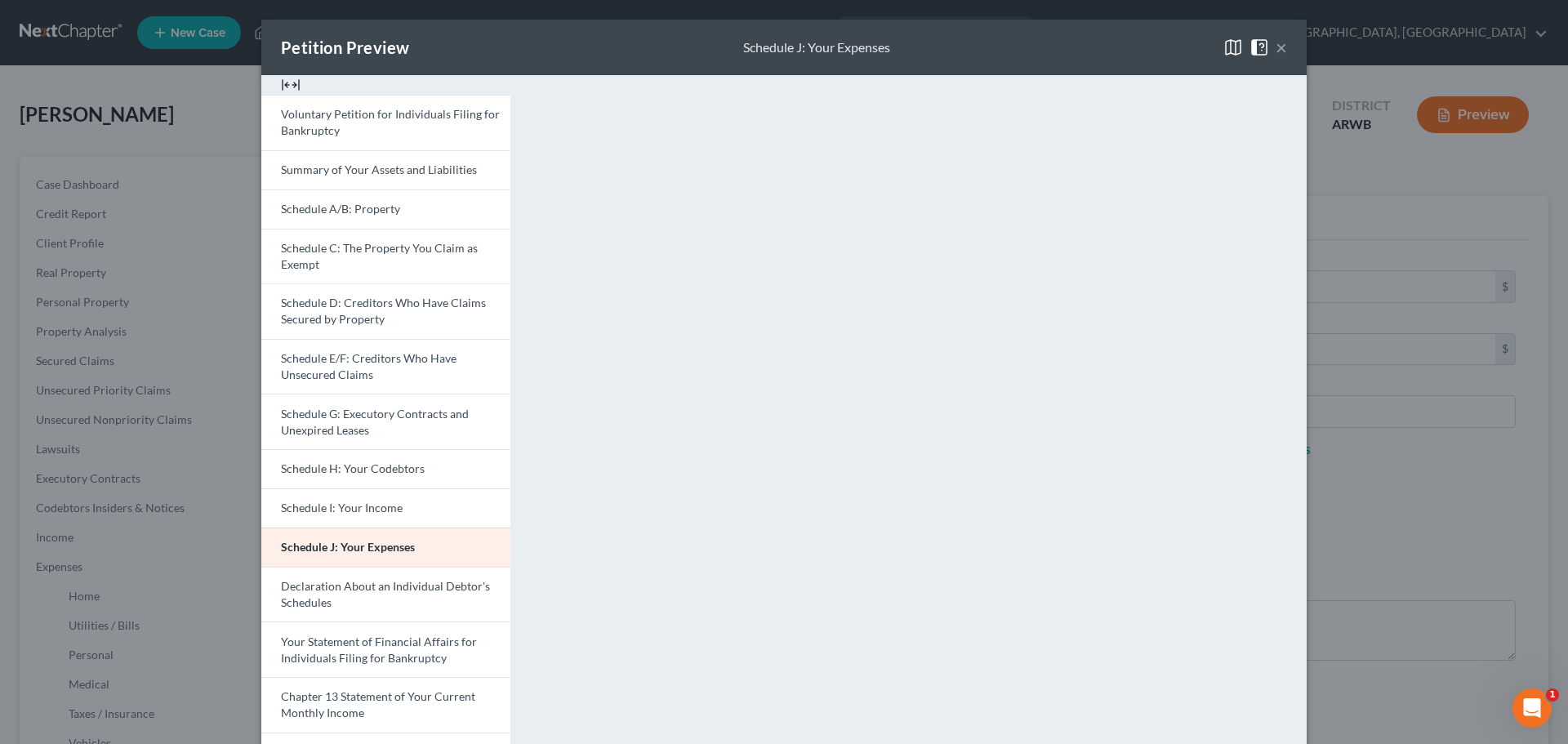
click at [1276, 49] on button "×" at bounding box center [1281, 48] width 12 height 19
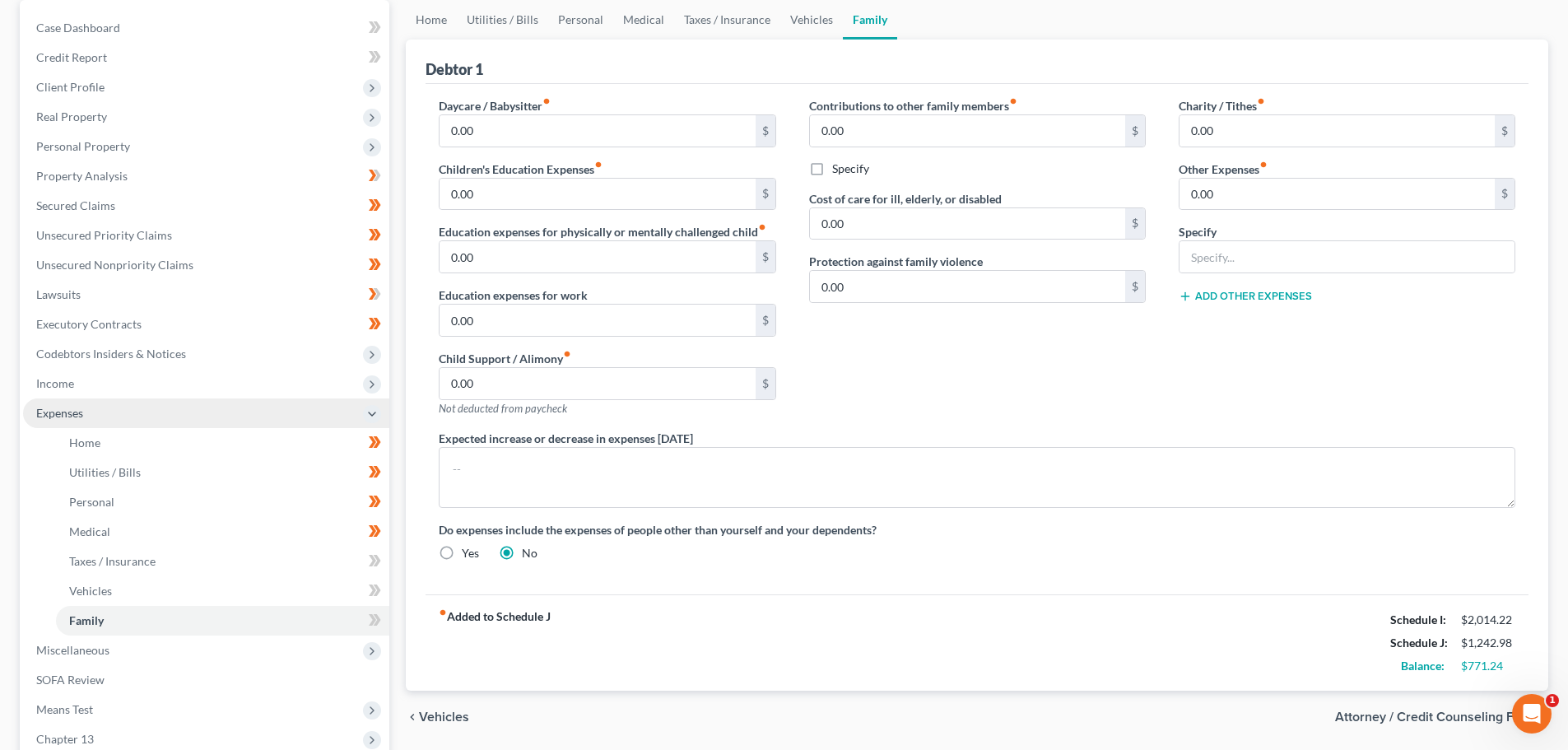
scroll to position [164, 0]
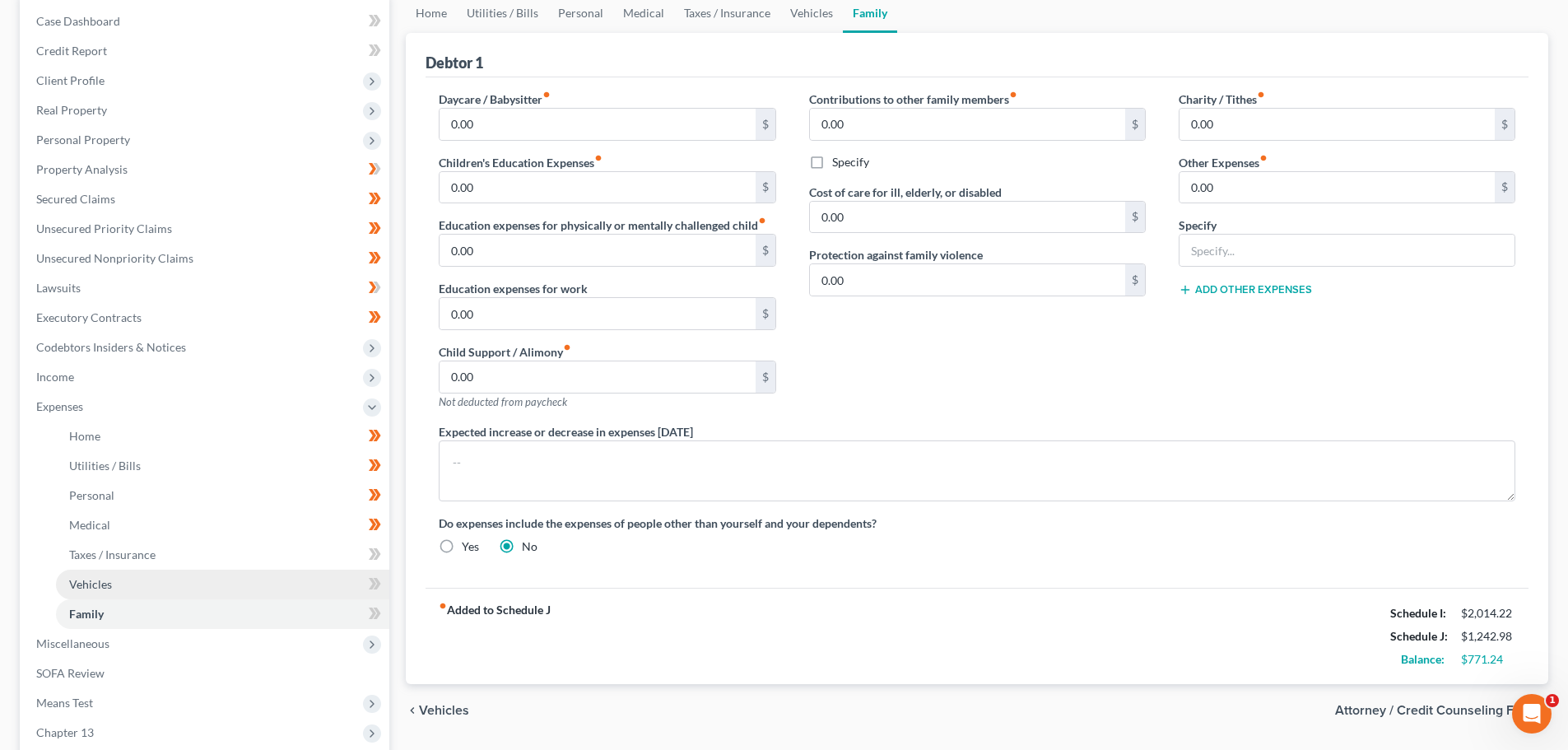
click at [106, 579] on span "Vehicles" at bounding box center [91, 584] width 43 height 14
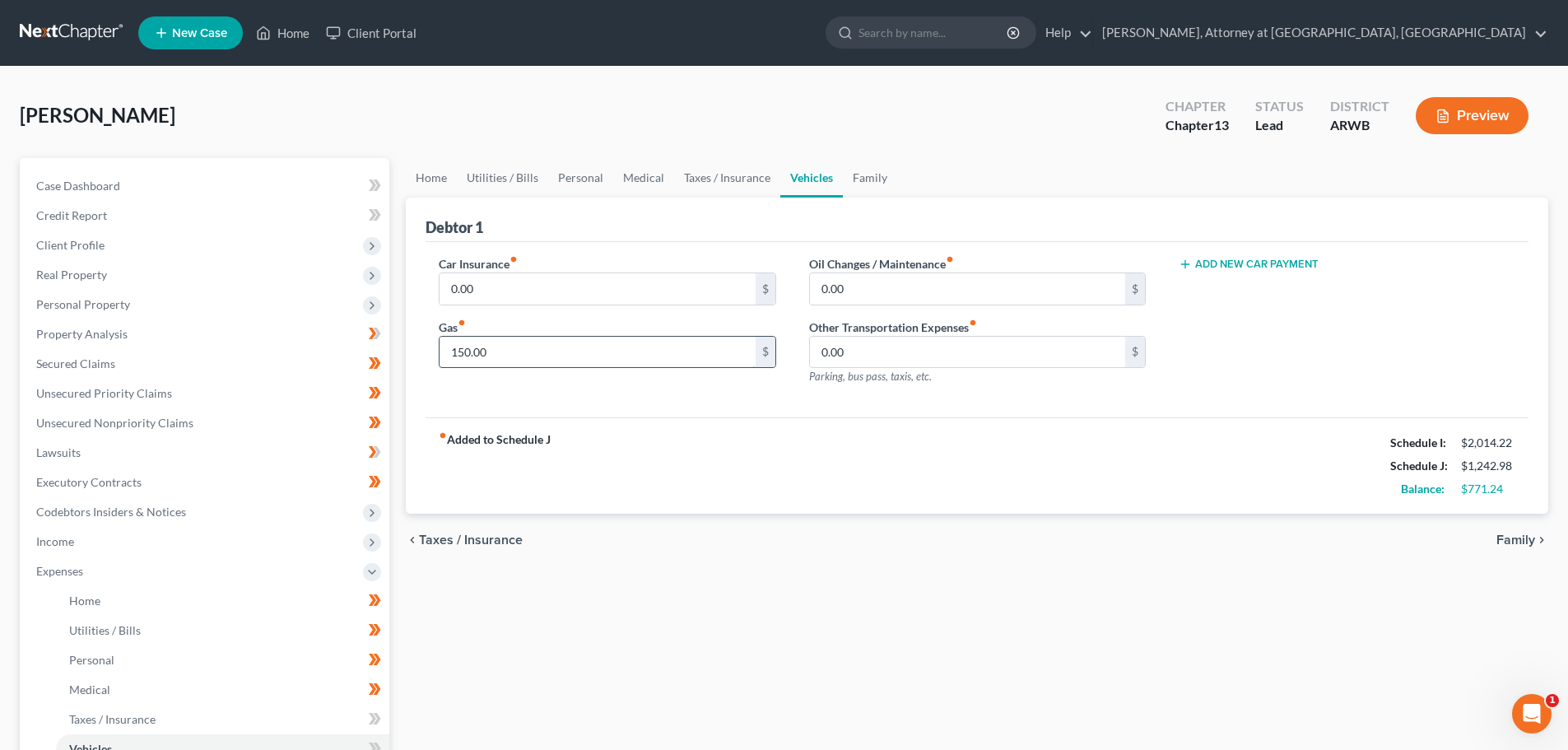
click at [492, 354] on input "150.00" at bounding box center [597, 352] width 315 height 31
type input "250.00"
click at [581, 407] on div "Car Insurance fiber_manual_record 0.00 $ Gas fiber_manual_record 250.00 $ Oil C…" at bounding box center [977, 330] width 1103 height 176
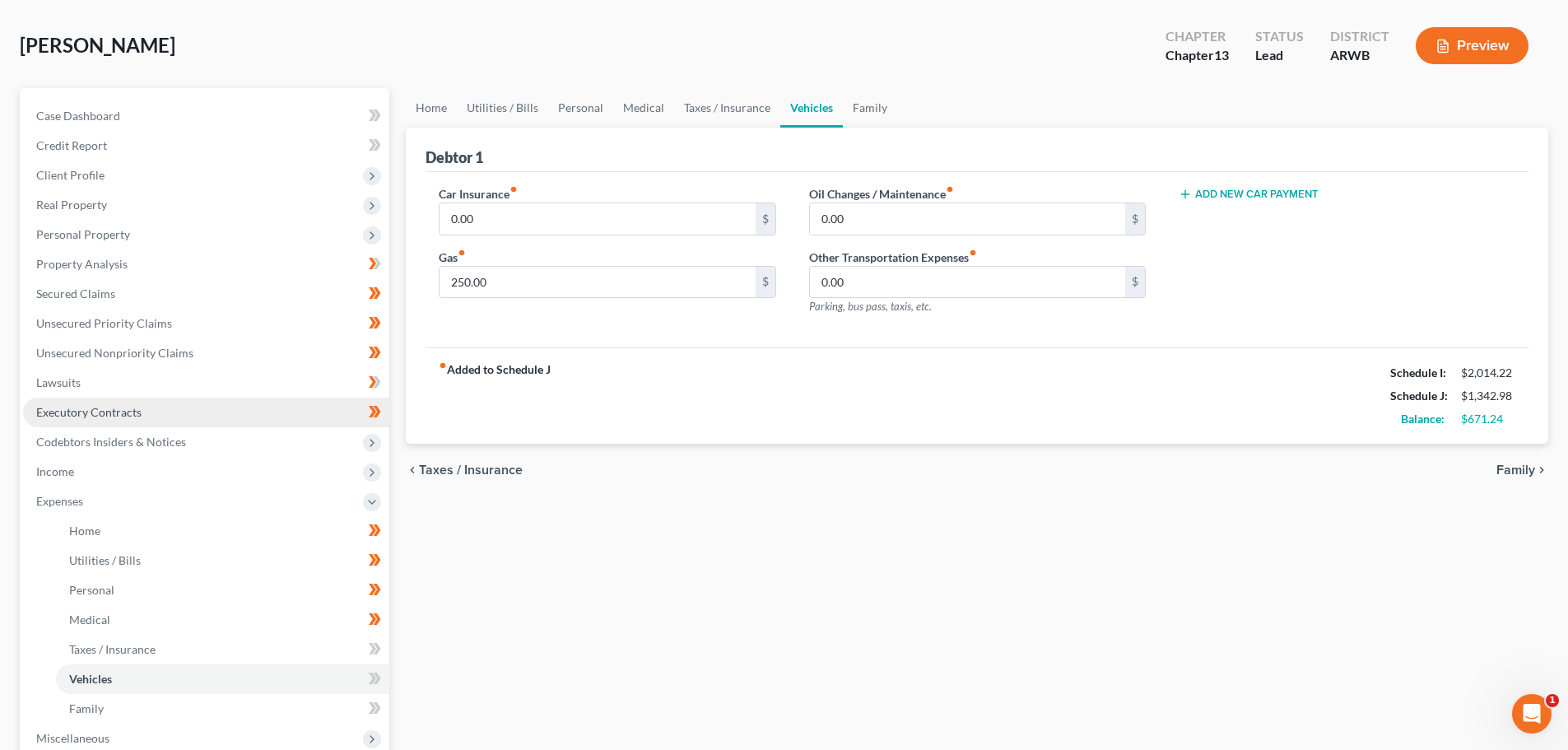
scroll to position [247, 0]
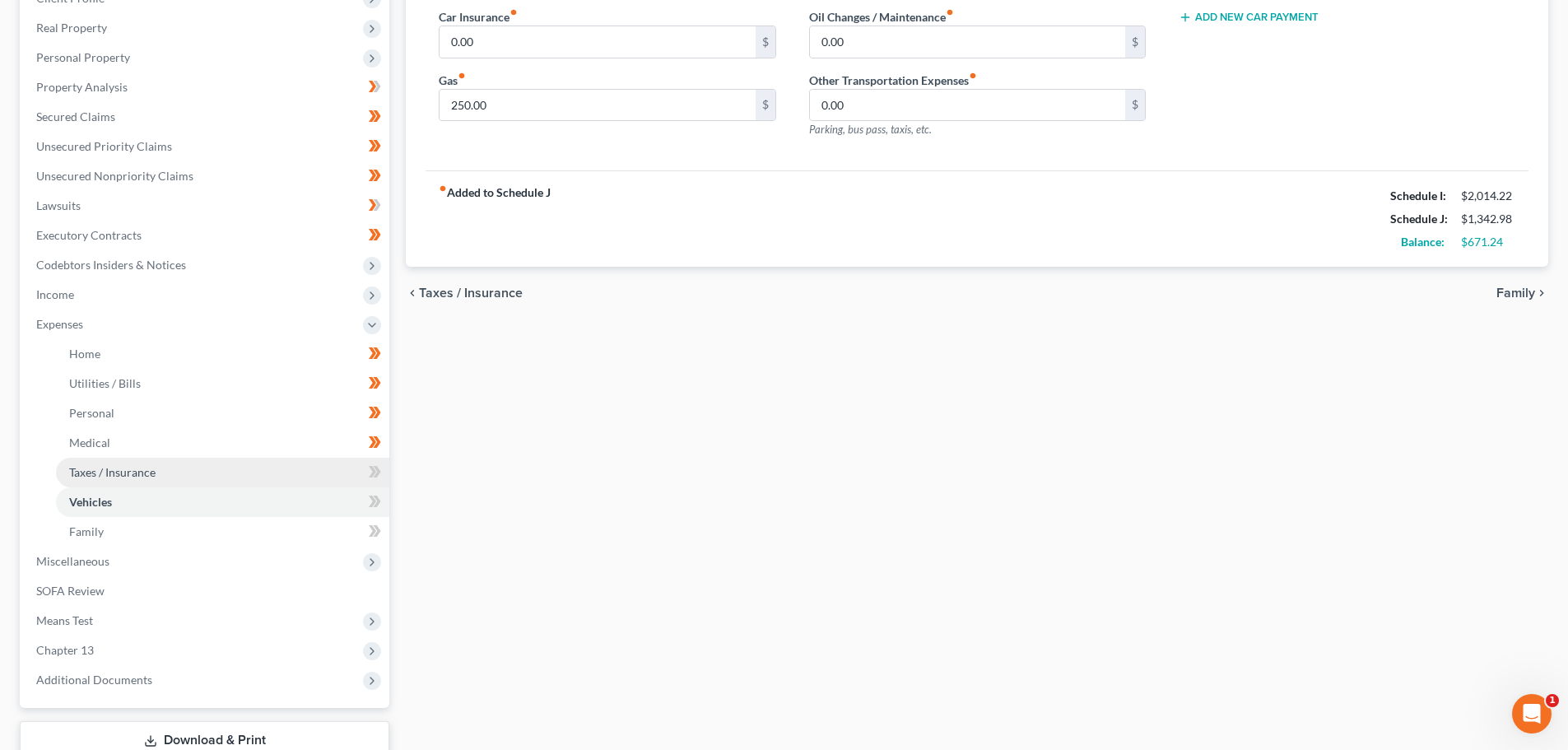
click at [102, 466] on span "Taxes / Insurance" at bounding box center [113, 472] width 86 height 14
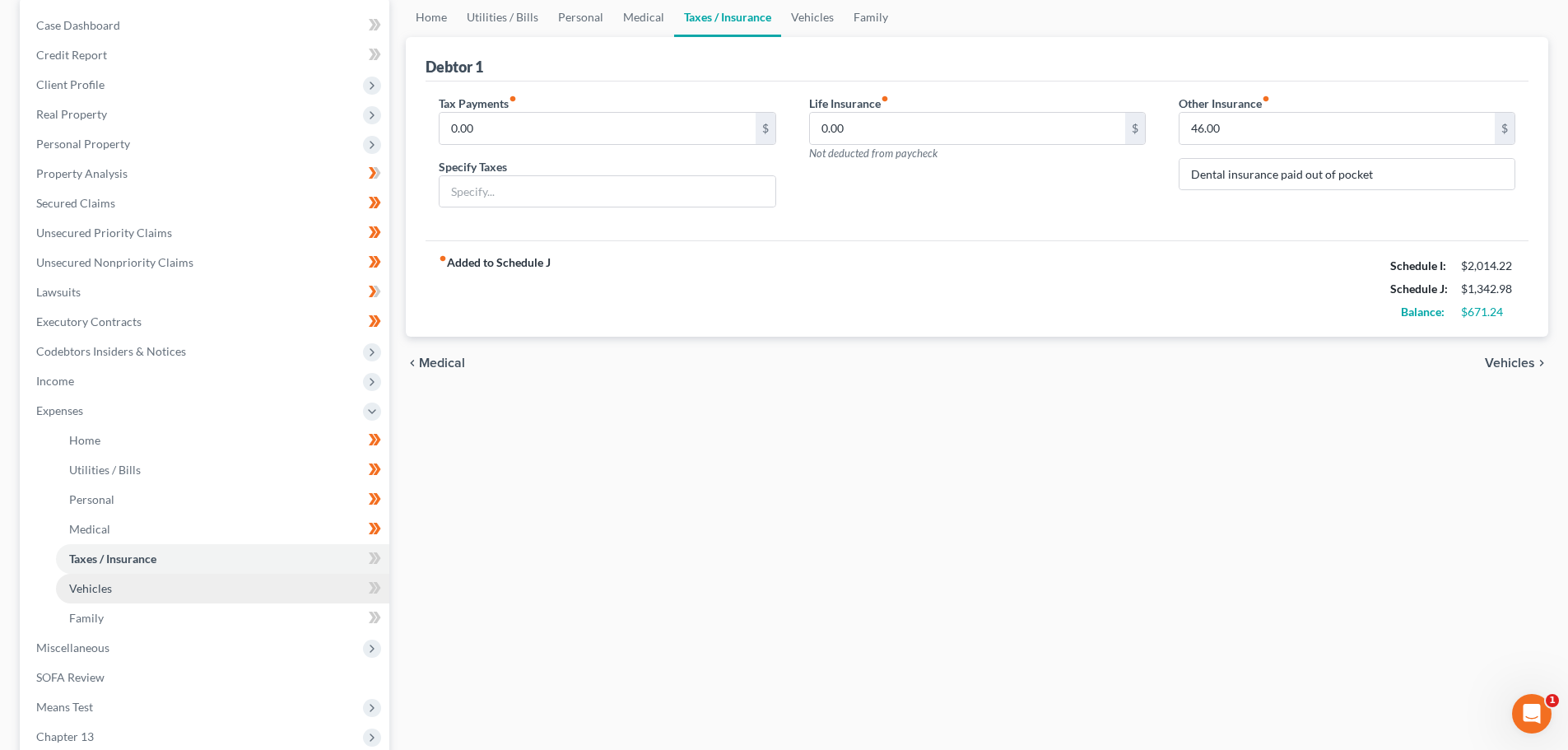
scroll to position [82, 0]
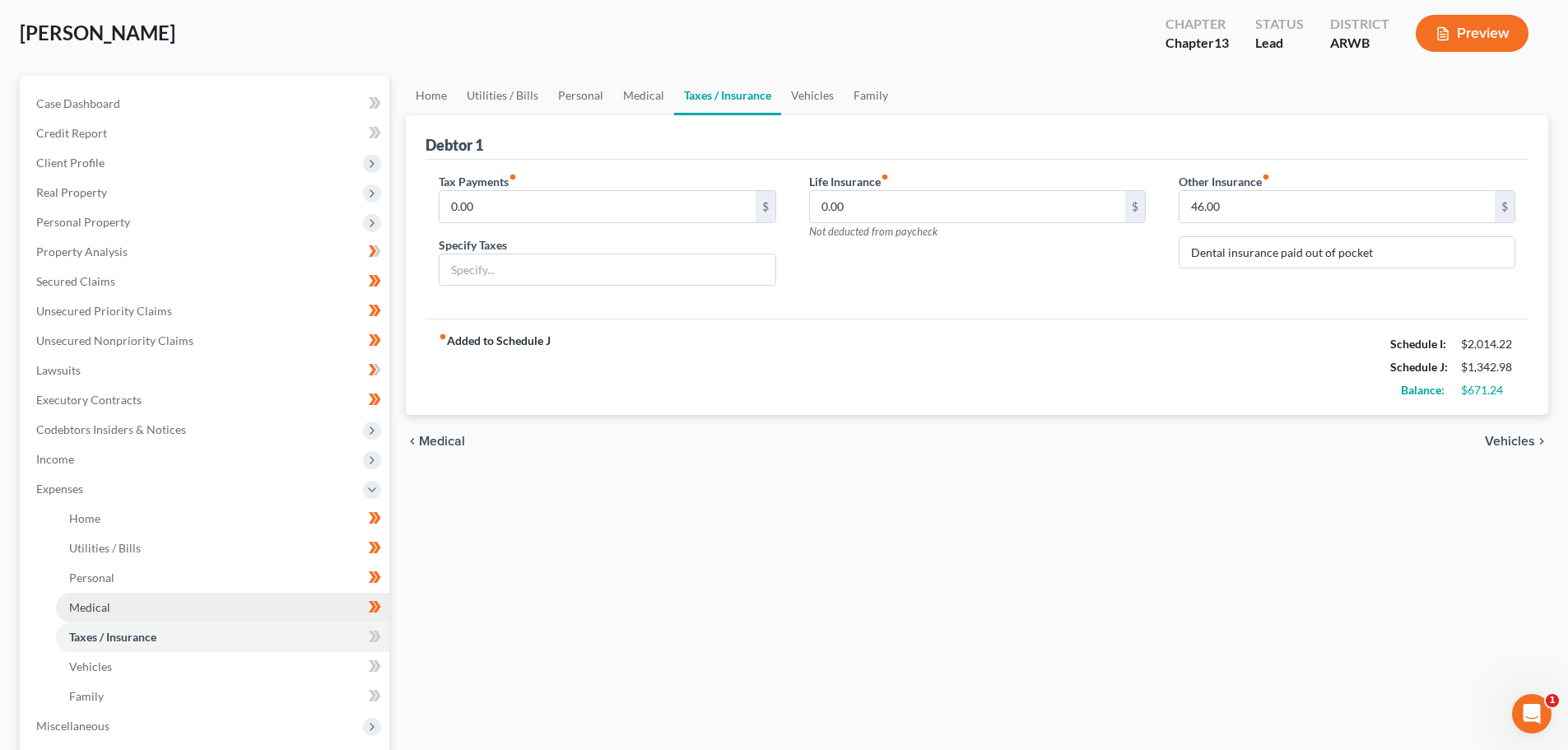
click at [92, 604] on span "Medical" at bounding box center [90, 607] width 41 height 14
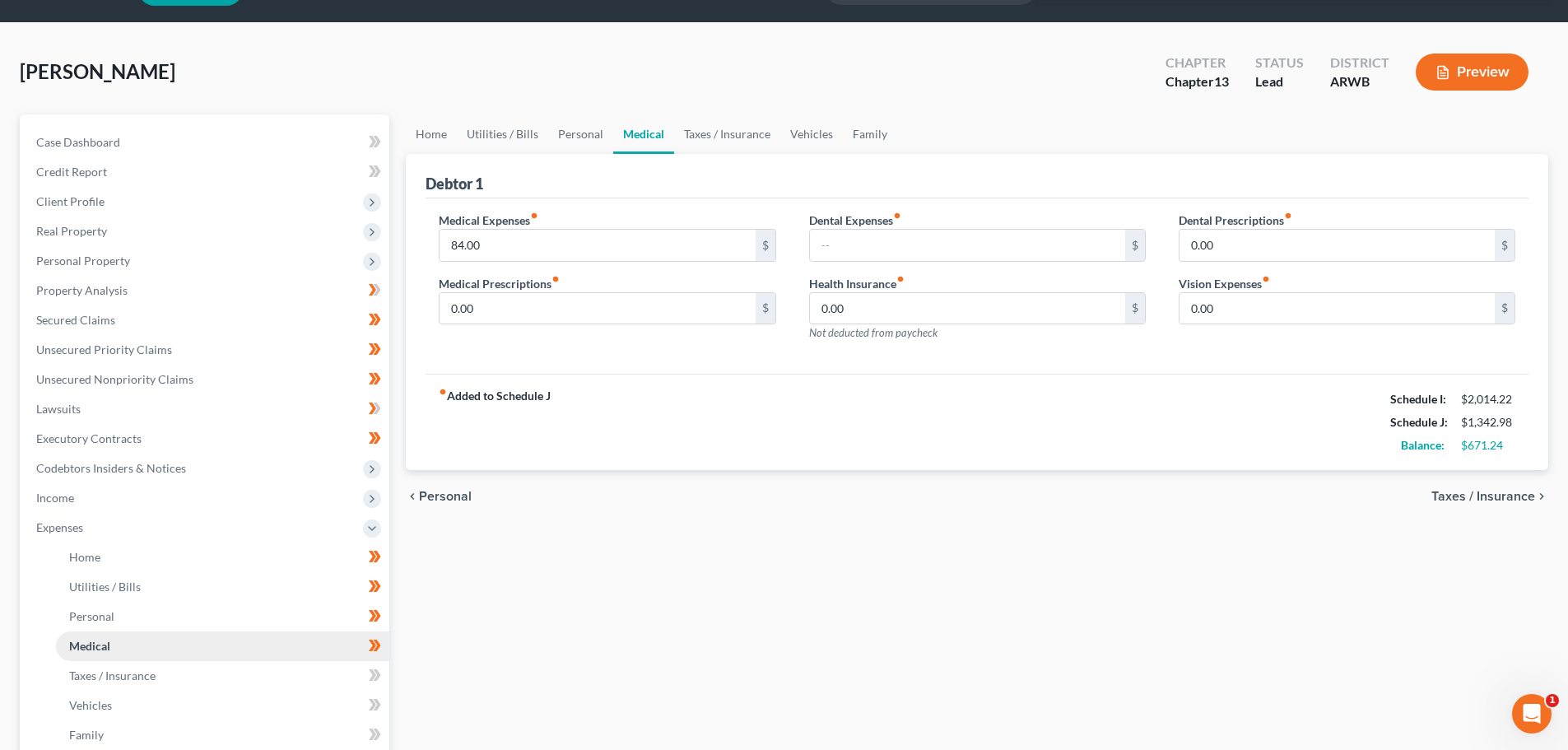
scroll to position [82, 0]
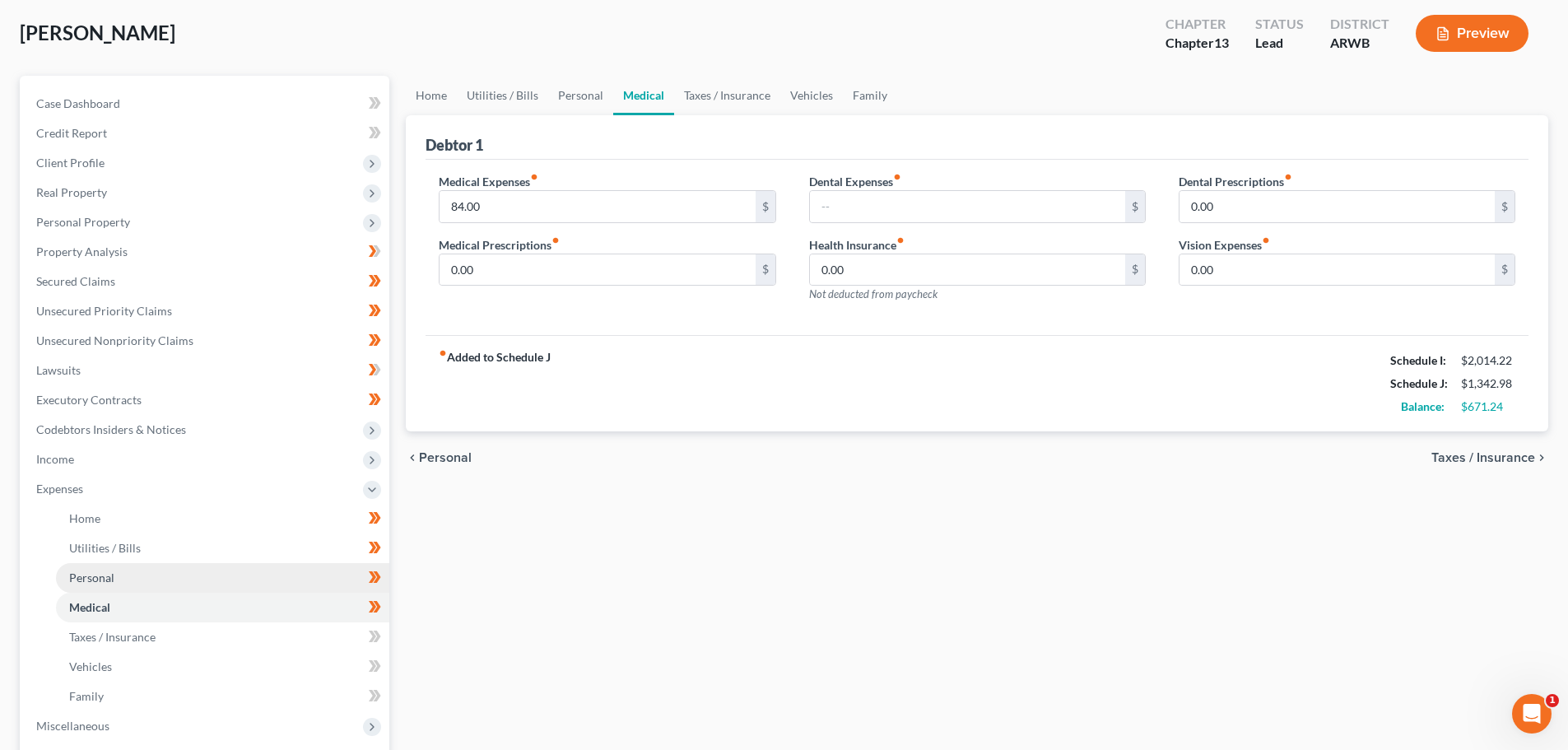
click at [102, 573] on span "Personal" at bounding box center [92, 578] width 45 height 14
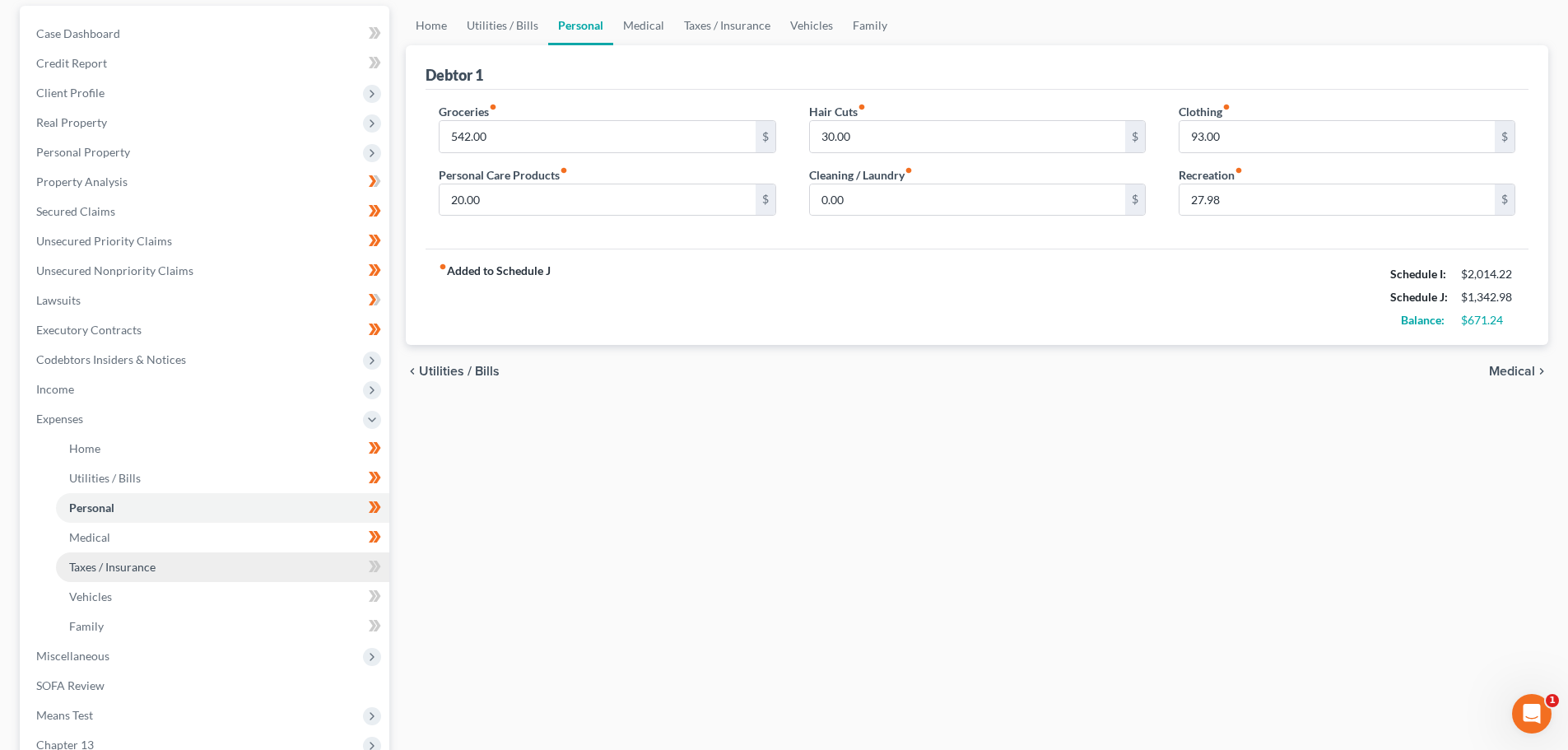
scroll to position [164, 0]
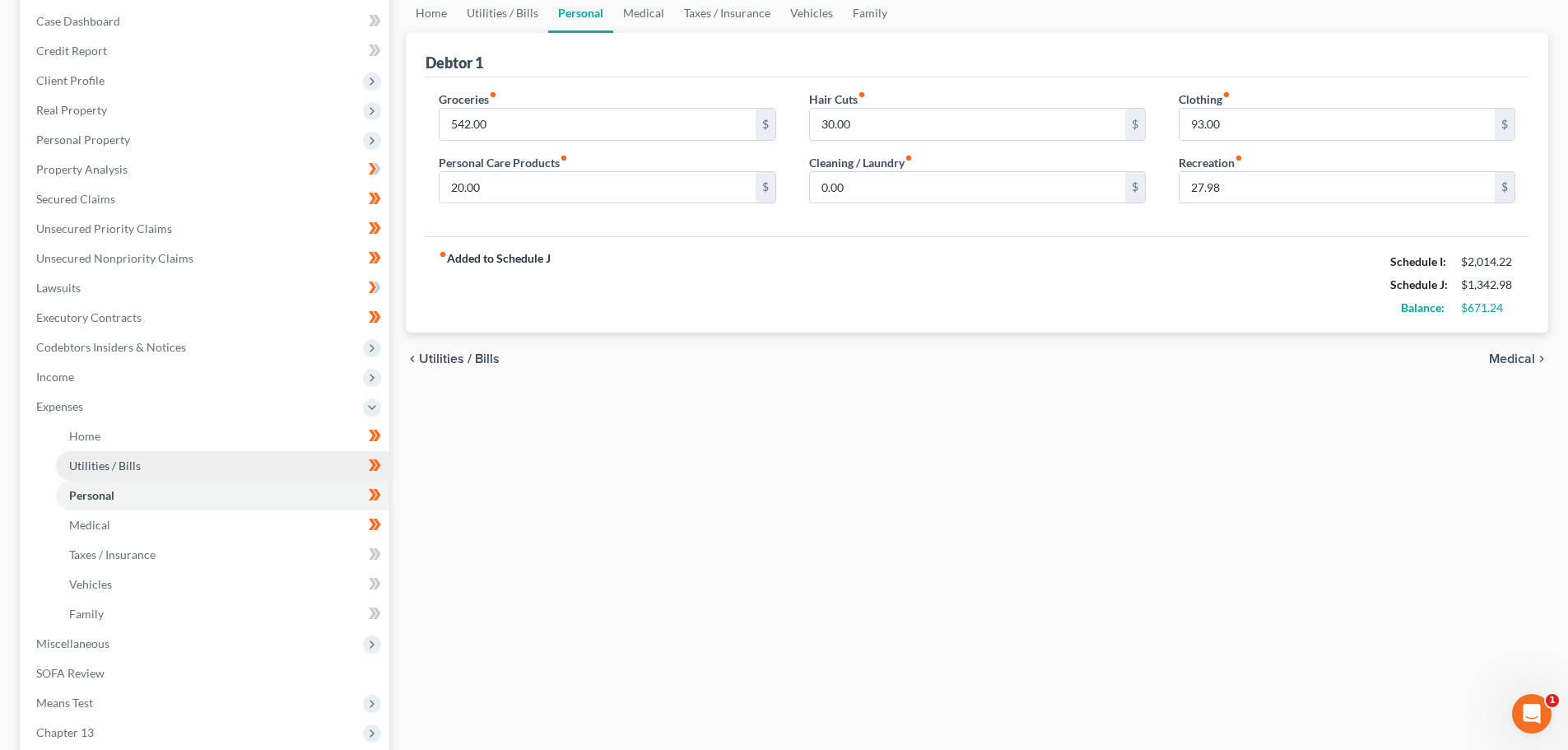
click at [89, 462] on span "Utilities / Bills" at bounding box center [105, 465] width 71 height 14
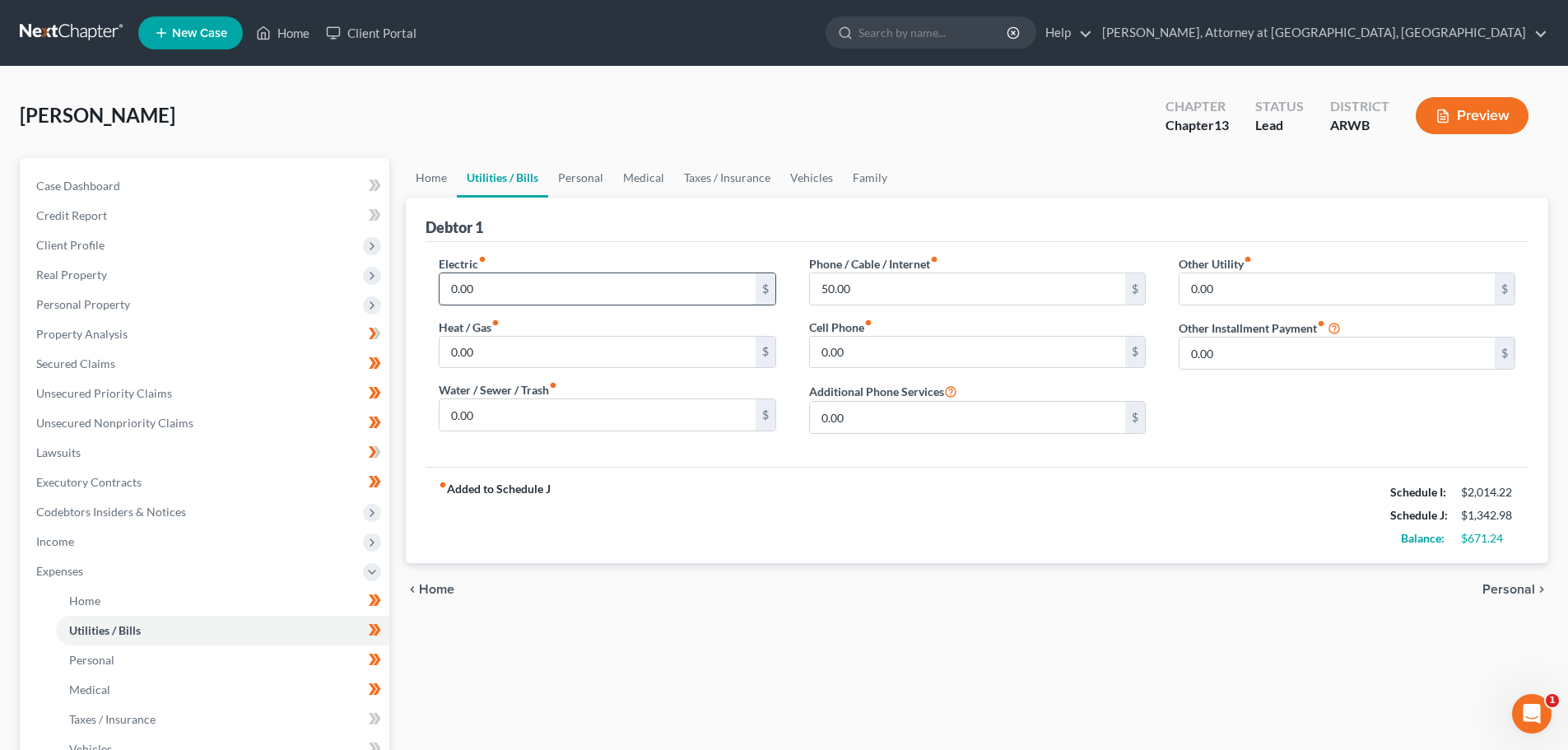
click at [534, 293] on input "0.00" at bounding box center [597, 289] width 315 height 31
type input "200.00"
click at [661, 505] on div "fiber_manual_record Added to Schedule J Schedule I: $2,014.22 Schedule J: $1,54…" at bounding box center [977, 515] width 1103 height 96
click at [80, 590] on link "Home" at bounding box center [222, 601] width 334 height 29
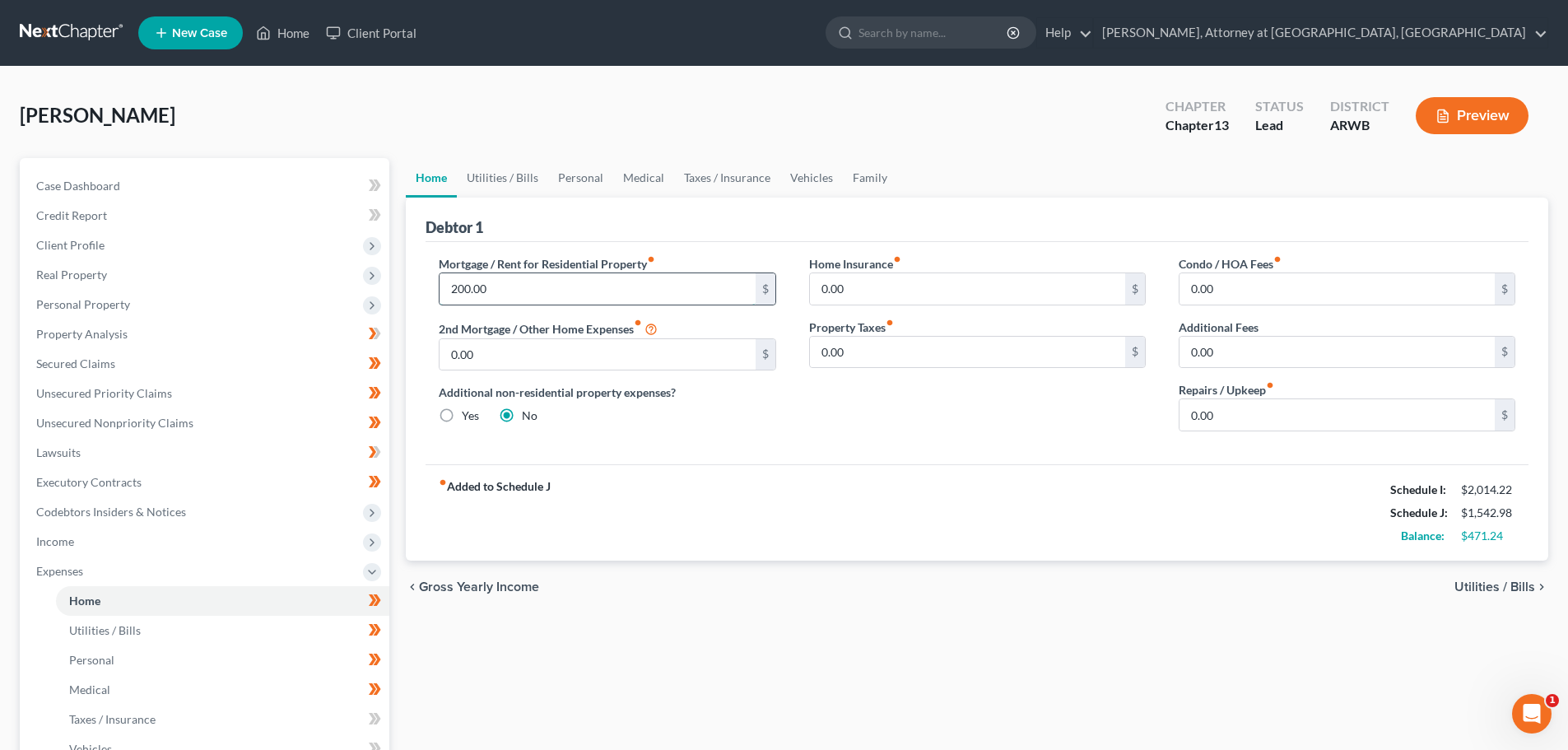
click at [501, 290] on input "200.00" at bounding box center [597, 289] width 315 height 31
type input "2"
type input "400.00"
click at [824, 488] on div "fiber_manual_record Added to Schedule J Schedule I: $2,014.22 Schedule J: $1,74…" at bounding box center [977, 512] width 1103 height 96
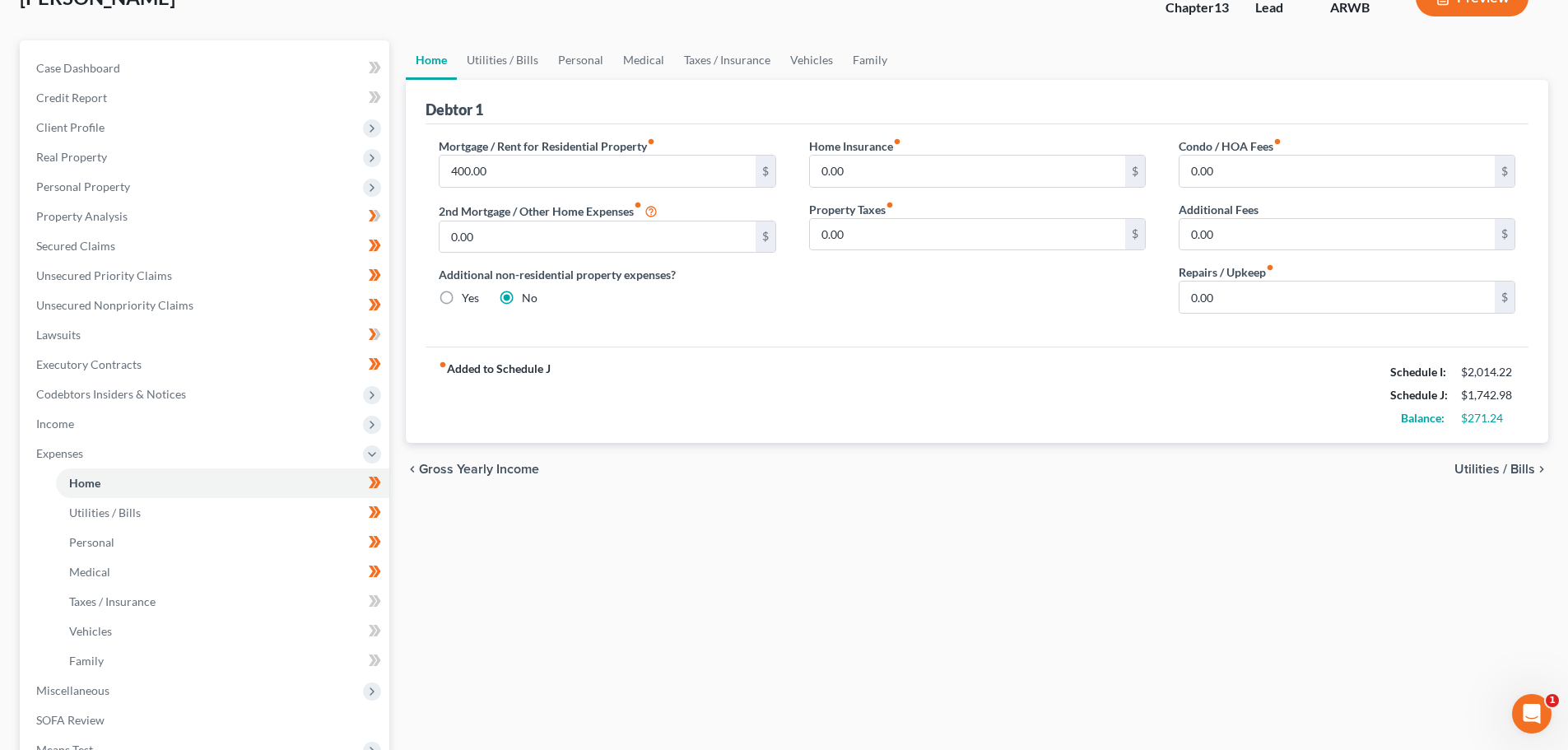
scroll to position [362, 0]
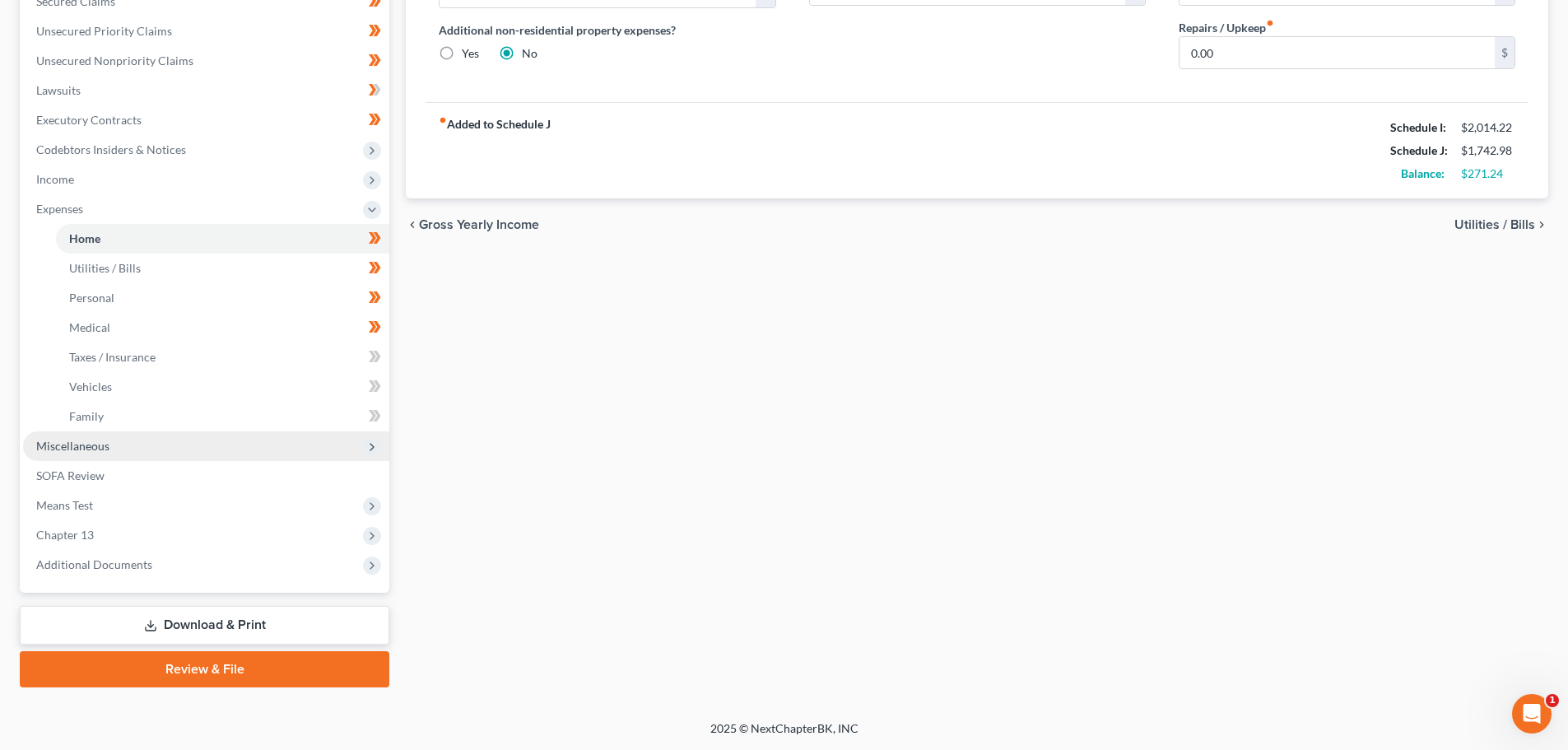
click at [87, 443] on span "Miscellaneous" at bounding box center [72, 445] width 73 height 14
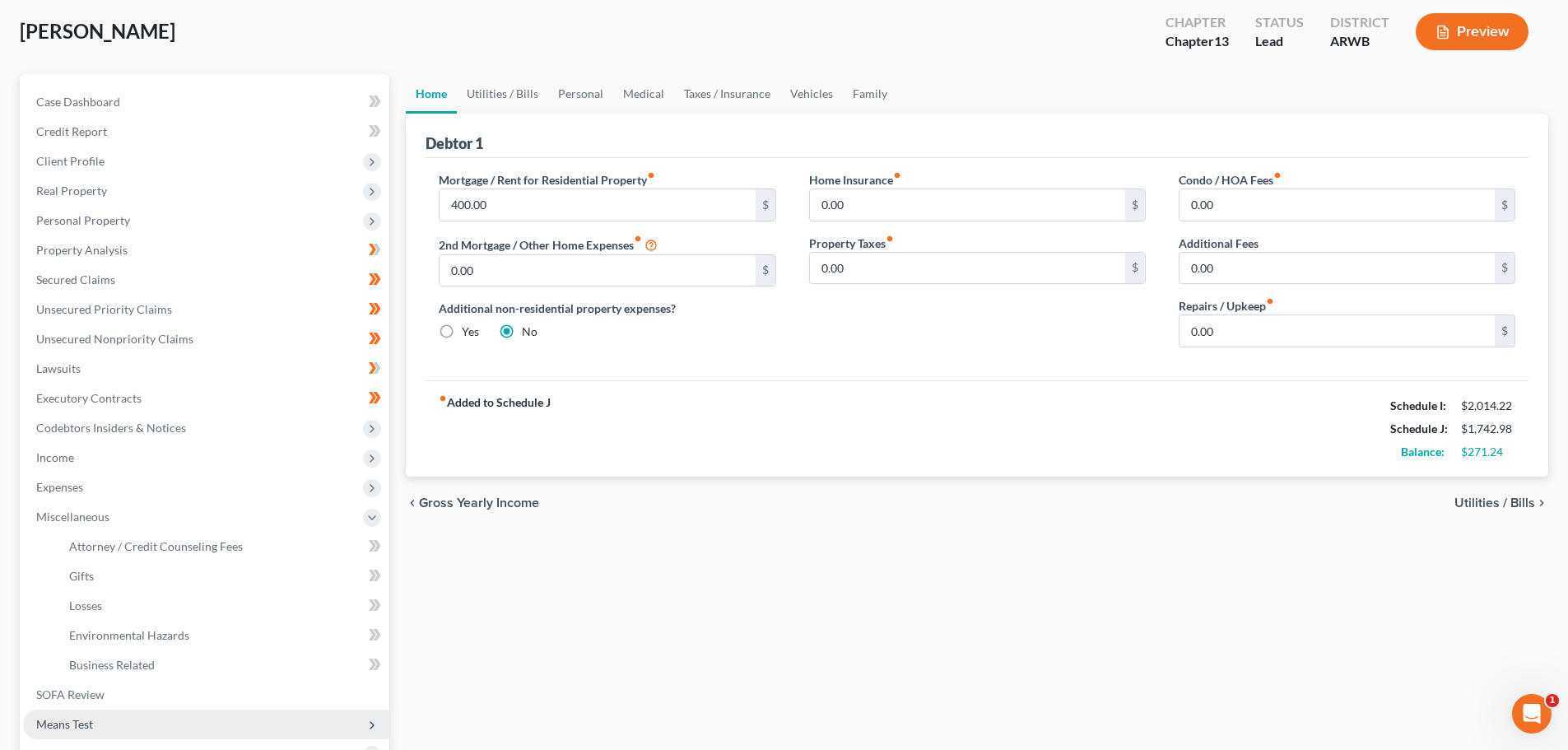
scroll to position [164, 0]
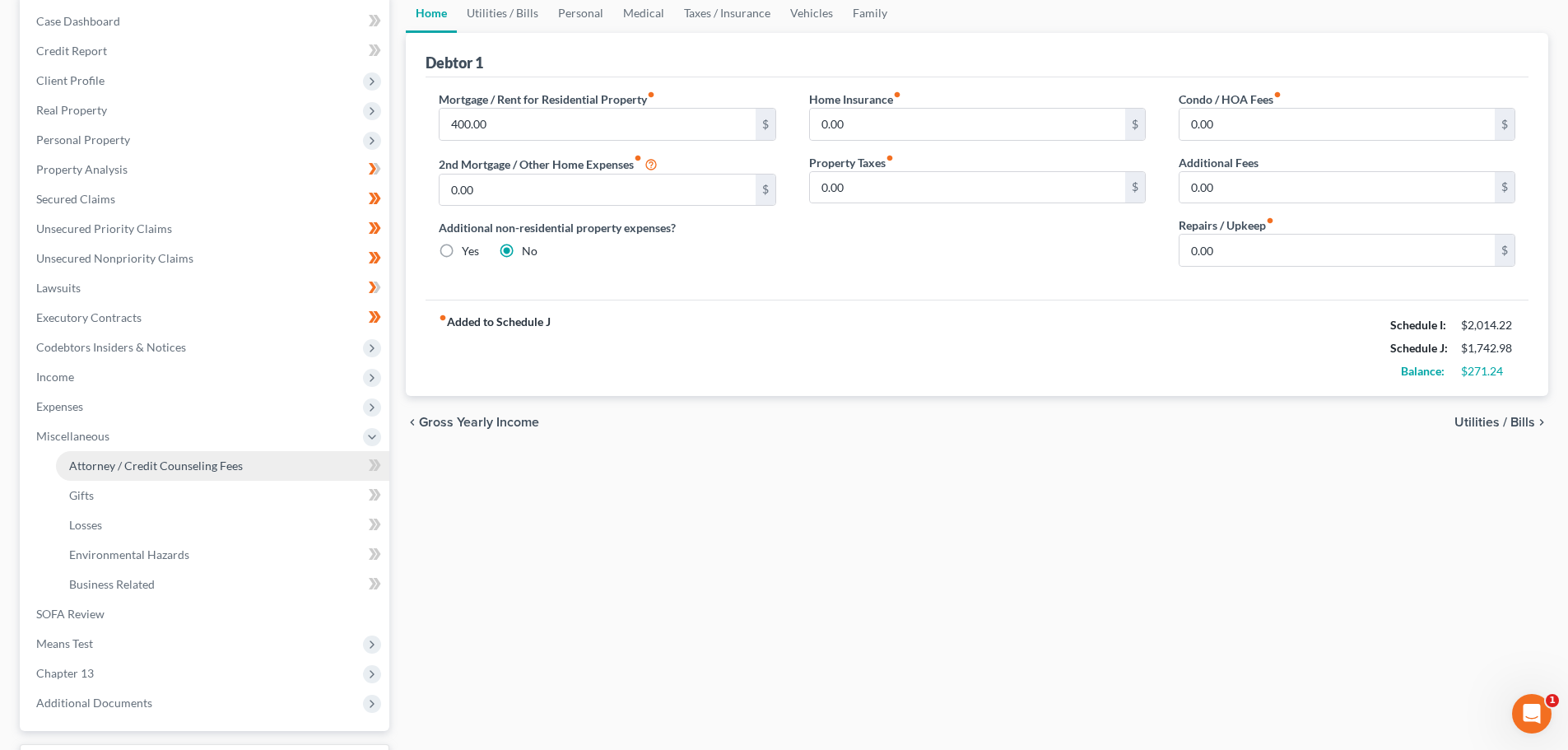
click at [156, 460] on span "Attorney / Credit Counseling Fees" at bounding box center [156, 465] width 173 height 14
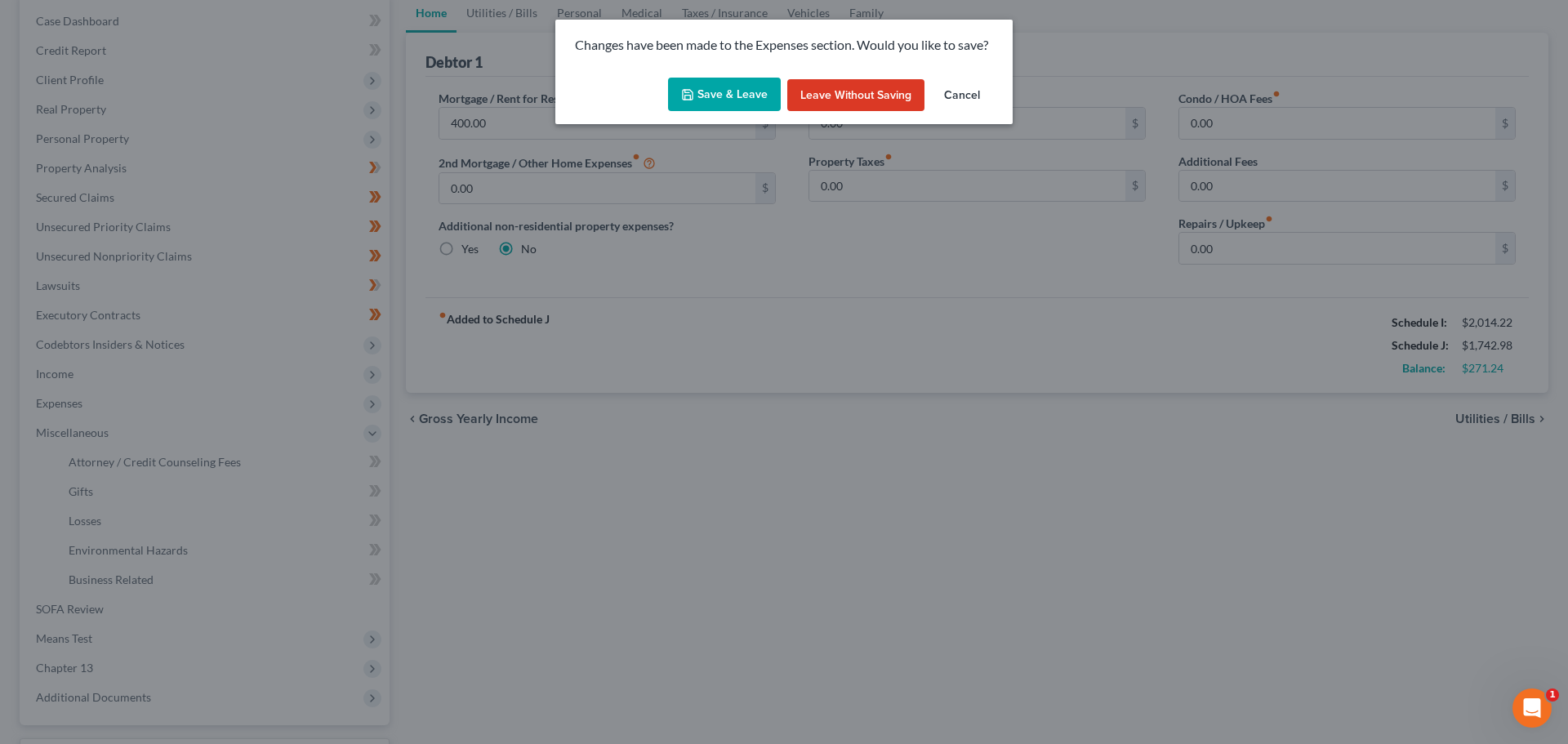
click at [710, 84] on button "Save & Leave" at bounding box center [725, 94] width 113 height 34
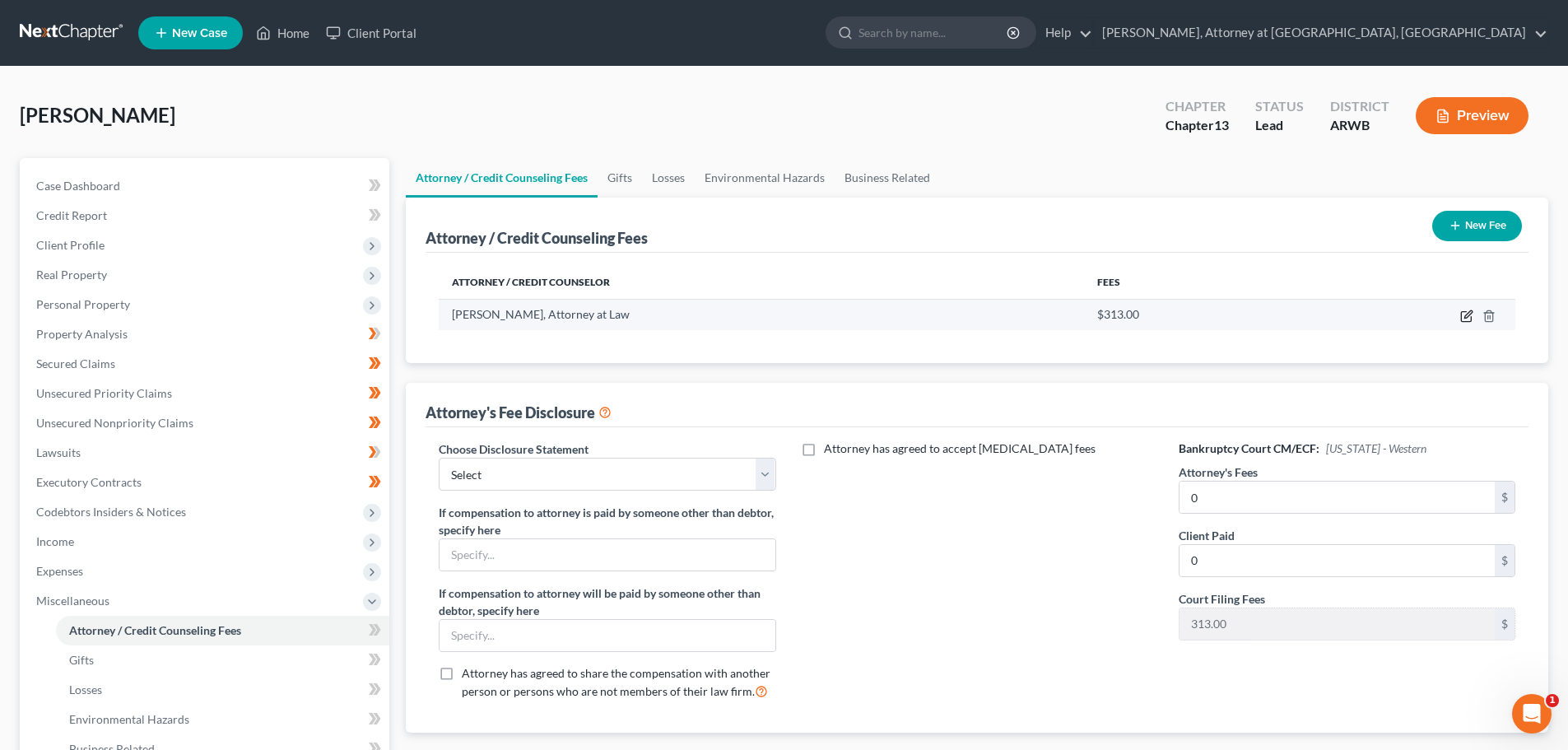
click at [1467, 315] on icon "button" at bounding box center [1465, 315] width 13 height 13
select select "2"
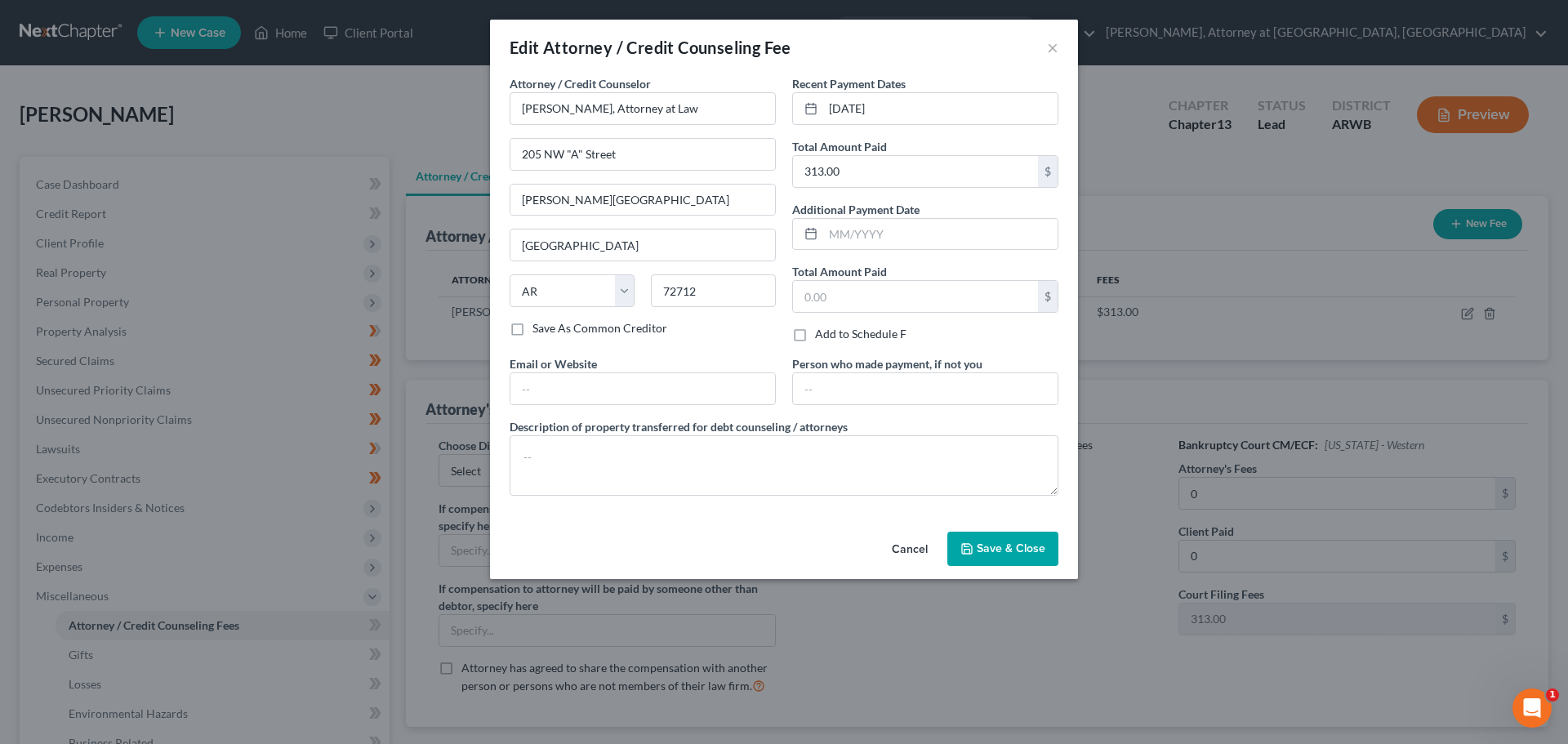
click at [978, 546] on span "Save & Close" at bounding box center [1011, 548] width 69 height 14
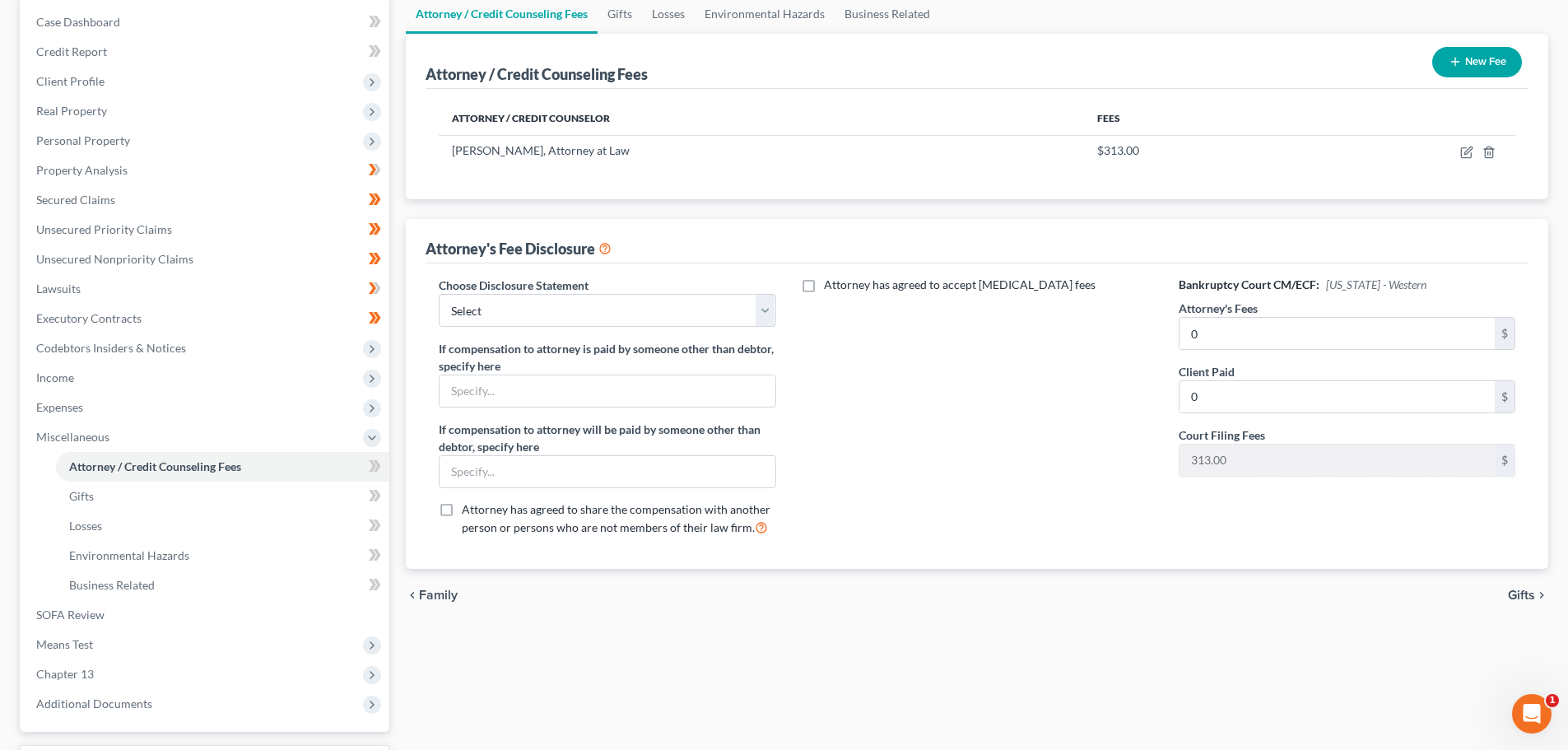
scroll to position [164, 0]
click at [766, 305] on select "Select [PERSON_NAME], Attorney at Law" at bounding box center [607, 309] width 337 height 33
select select "0"
click at [438, 293] on select "Select [PERSON_NAME], Attorney at Law" at bounding box center [607, 309] width 337 height 33
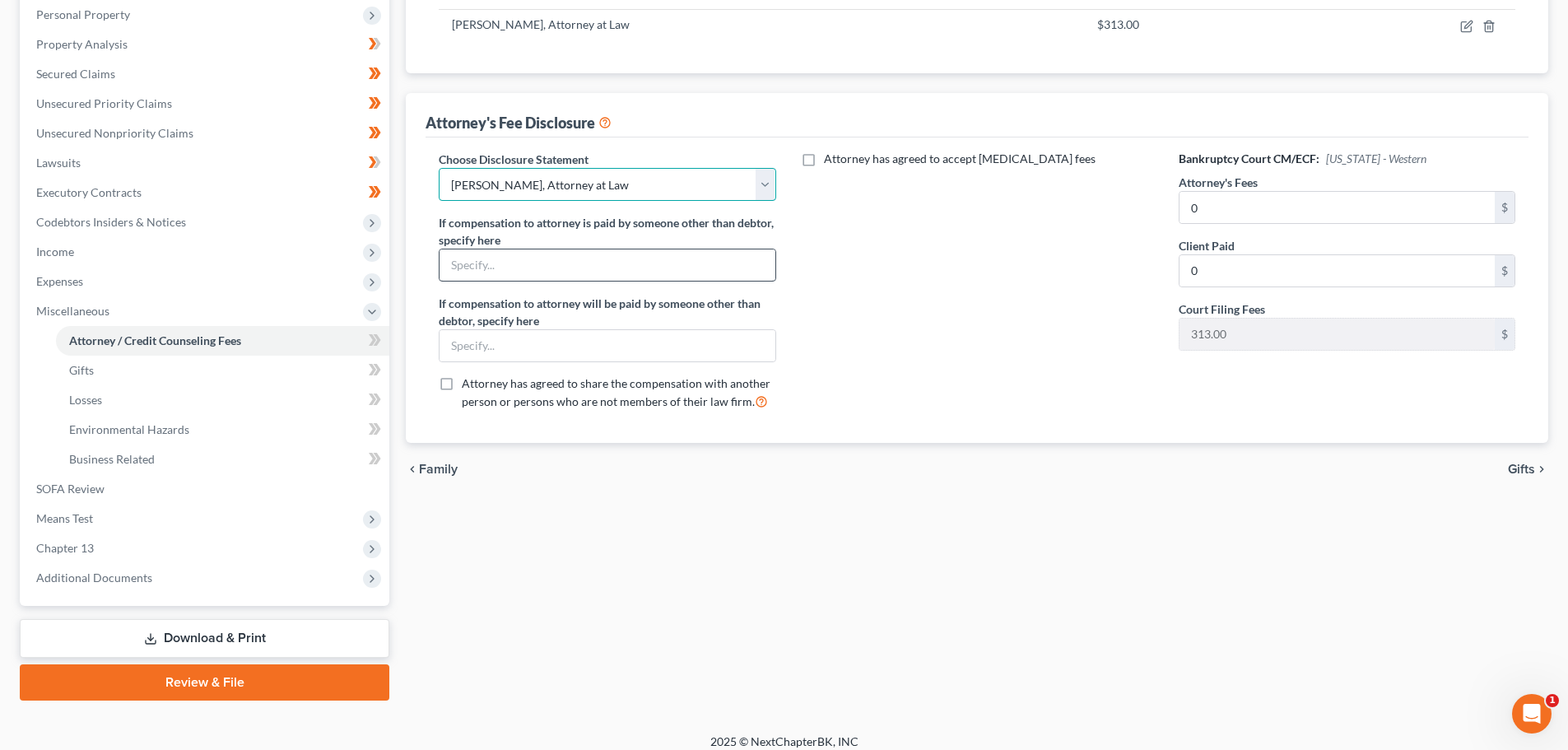
scroll to position [303, 0]
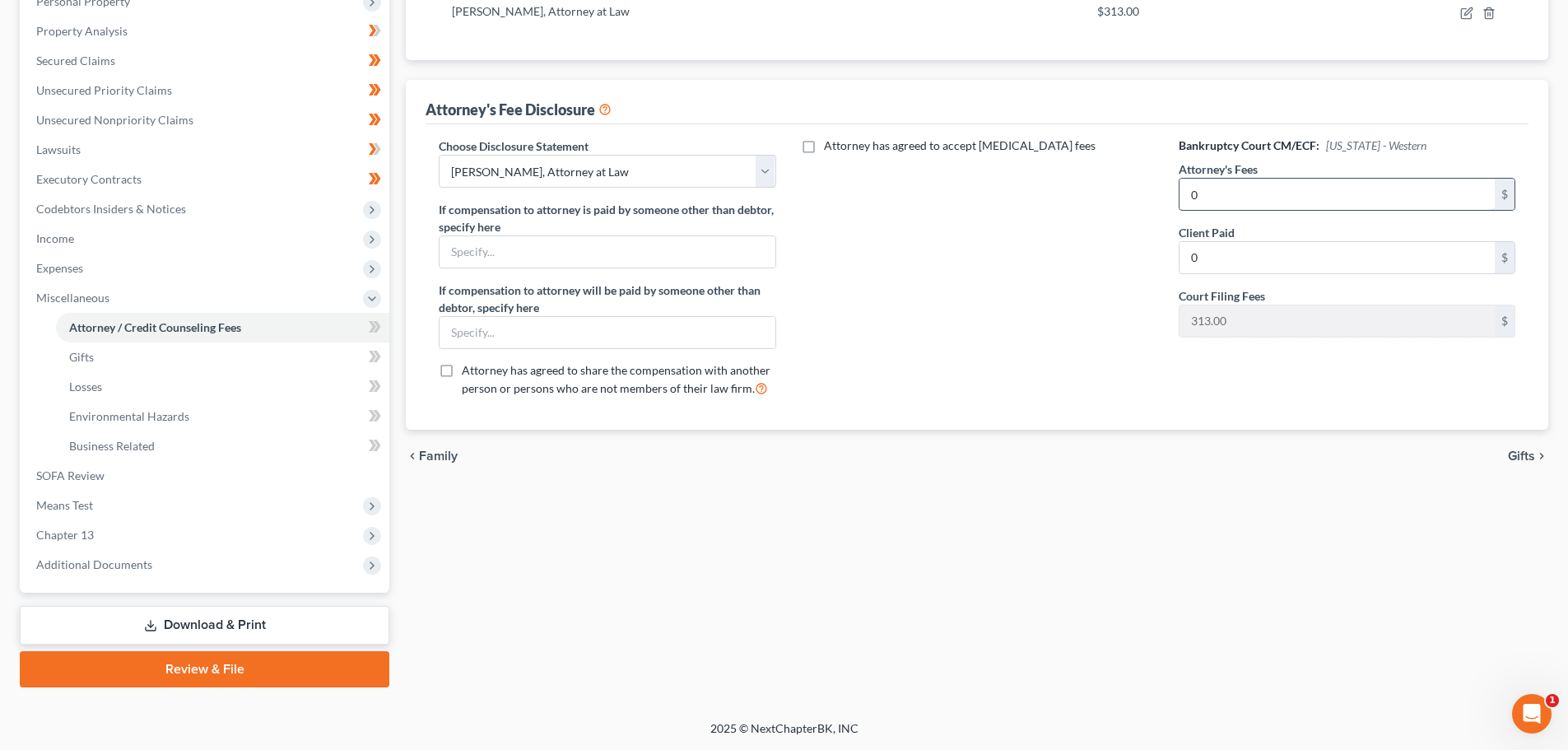
click at [1263, 201] on input "0" at bounding box center [1337, 194] width 315 height 31
type input "4,300.00"
click at [909, 317] on div "Attorney has agreed to accept [MEDICAL_DATA] fees" at bounding box center [977, 273] width 369 height 272
click at [90, 354] on span "Gifts" at bounding box center [81, 356] width 24 height 14
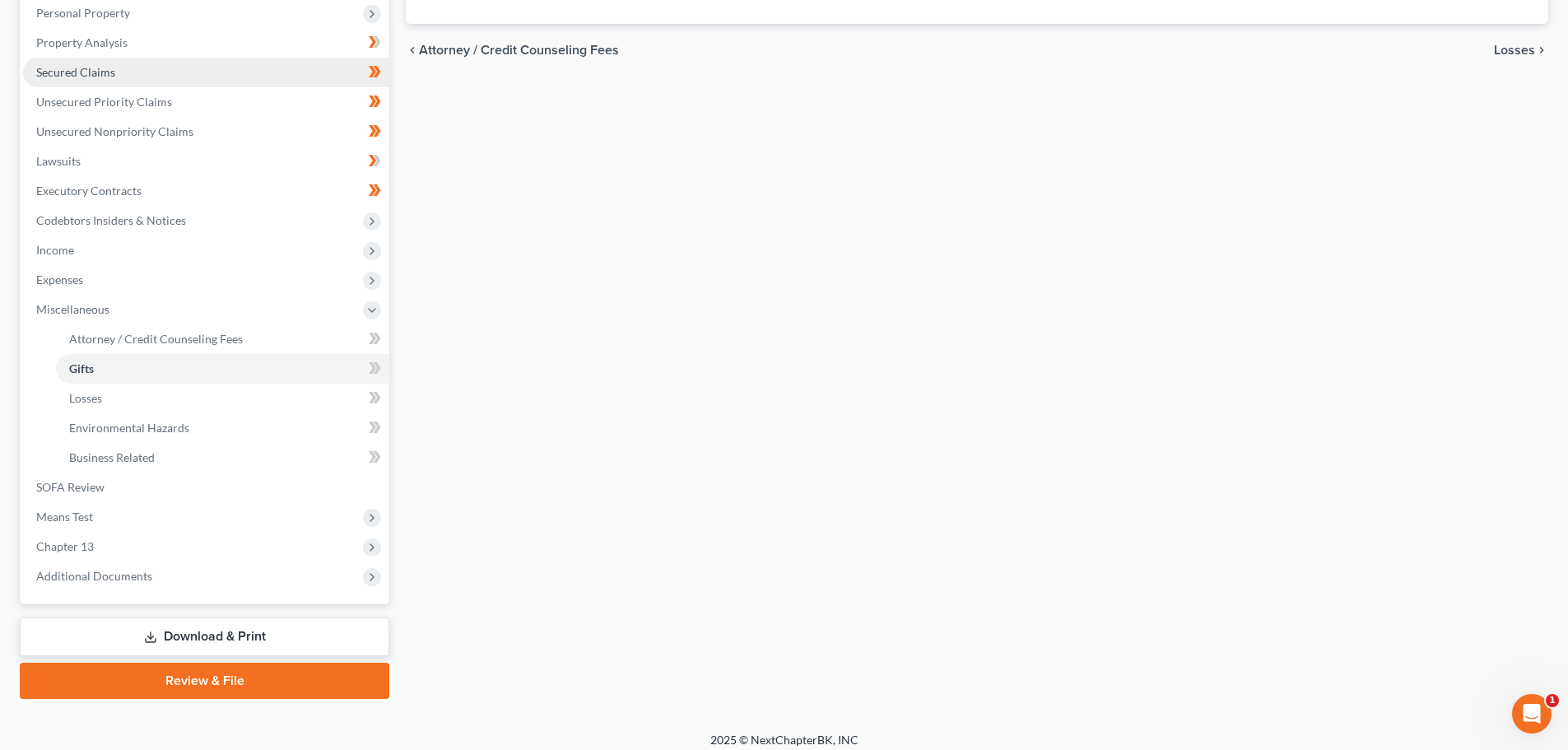
scroll to position [303, 0]
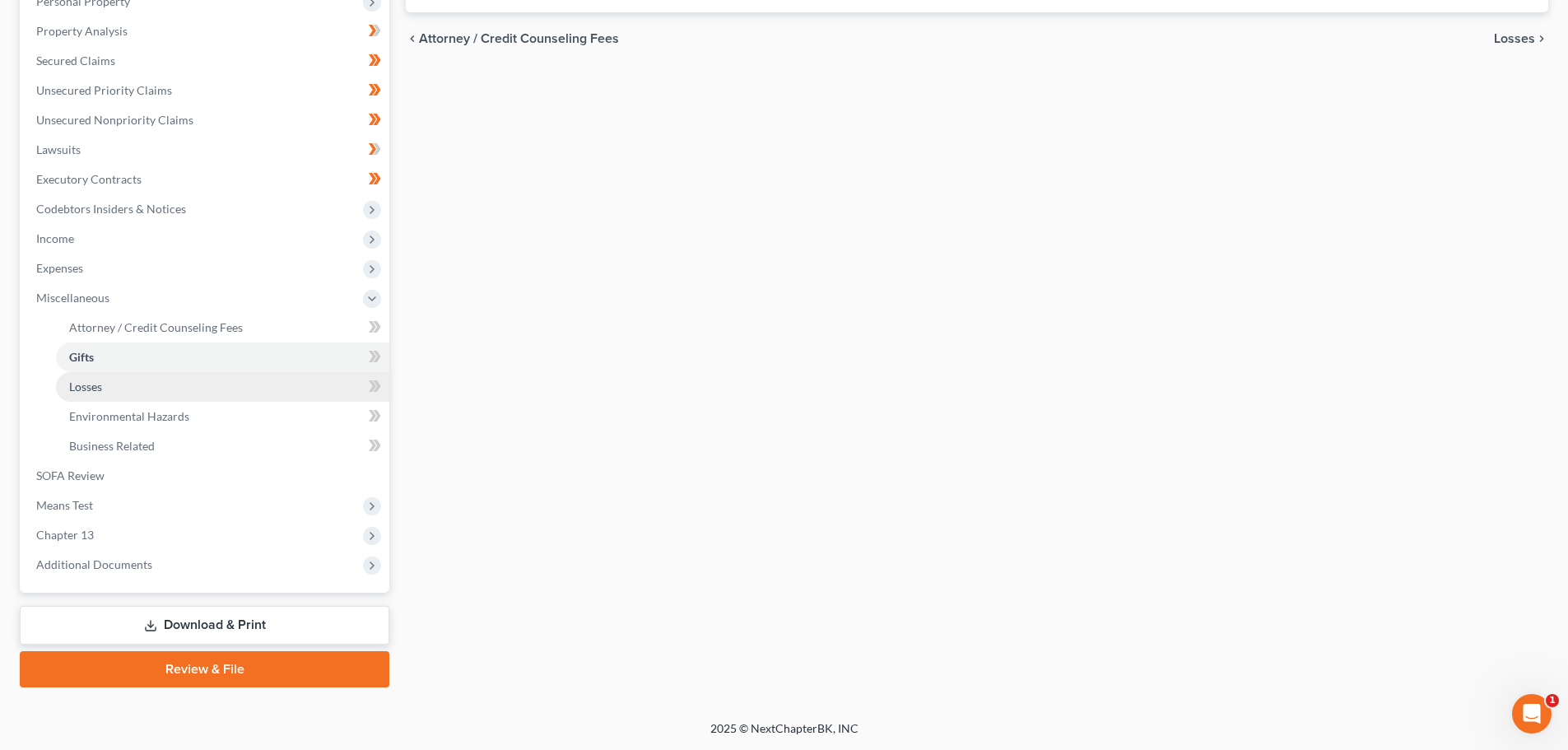
click at [96, 387] on span "Losses" at bounding box center [86, 387] width 33 height 14
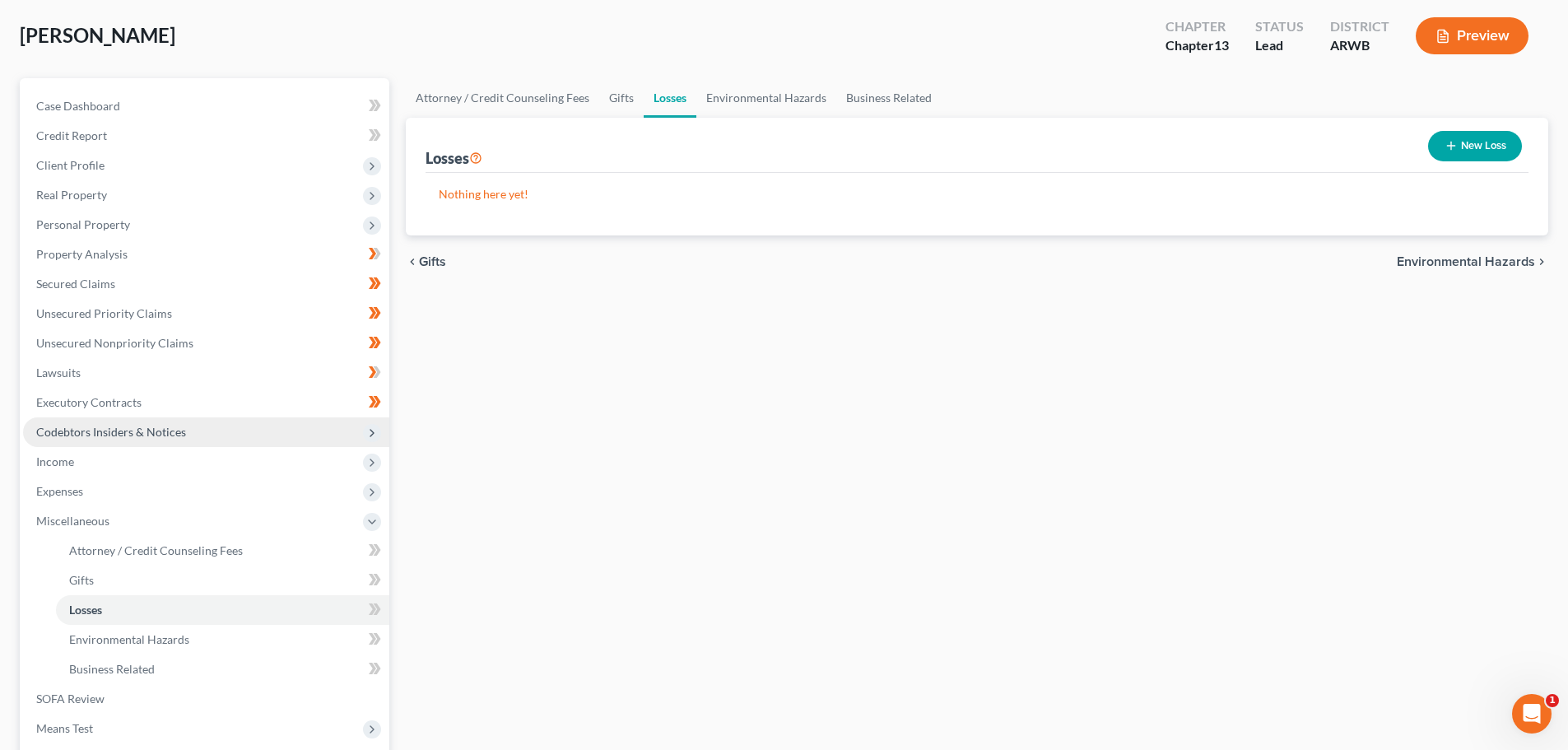
scroll to position [247, 0]
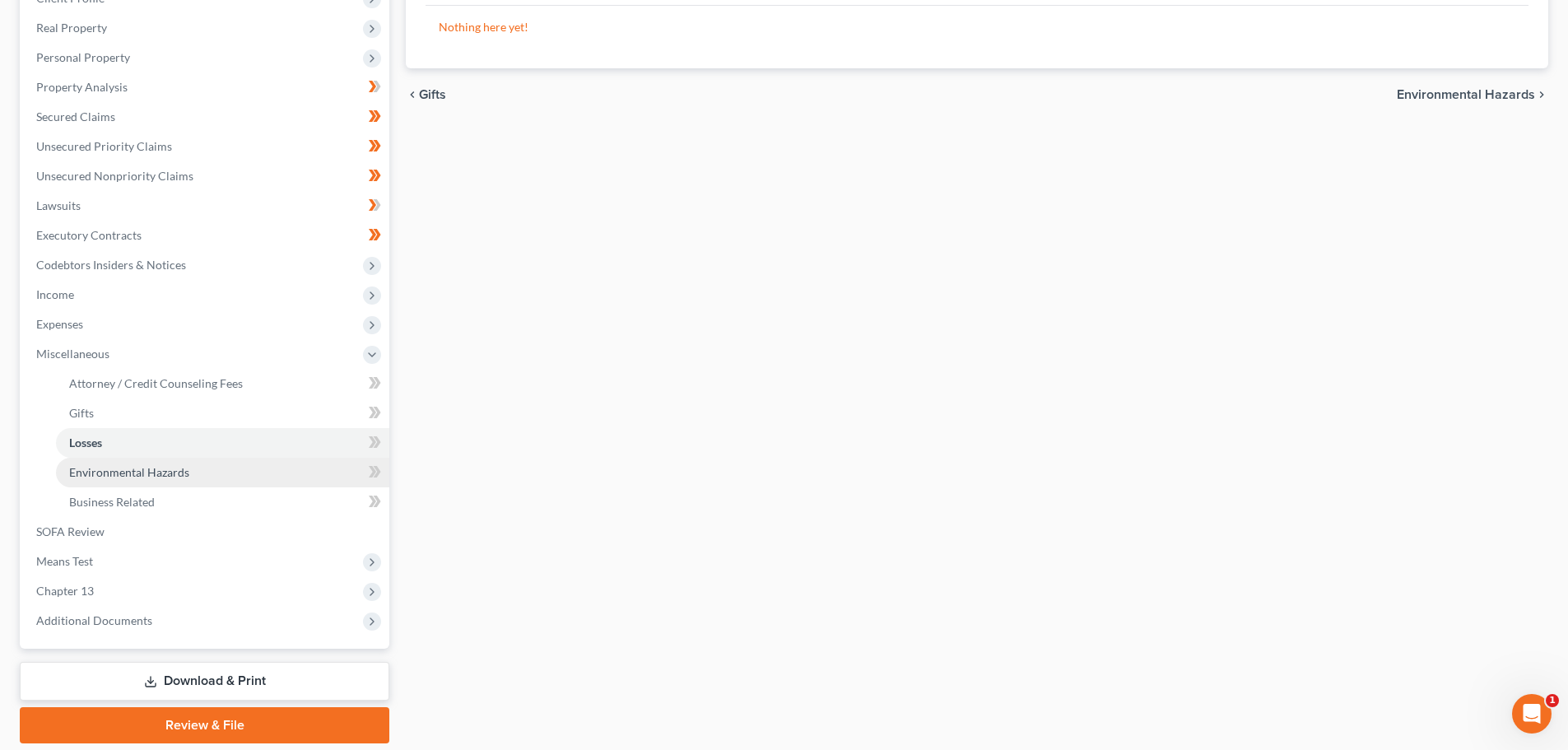
click at [130, 470] on span "Environmental Hazards" at bounding box center [129, 472] width 120 height 14
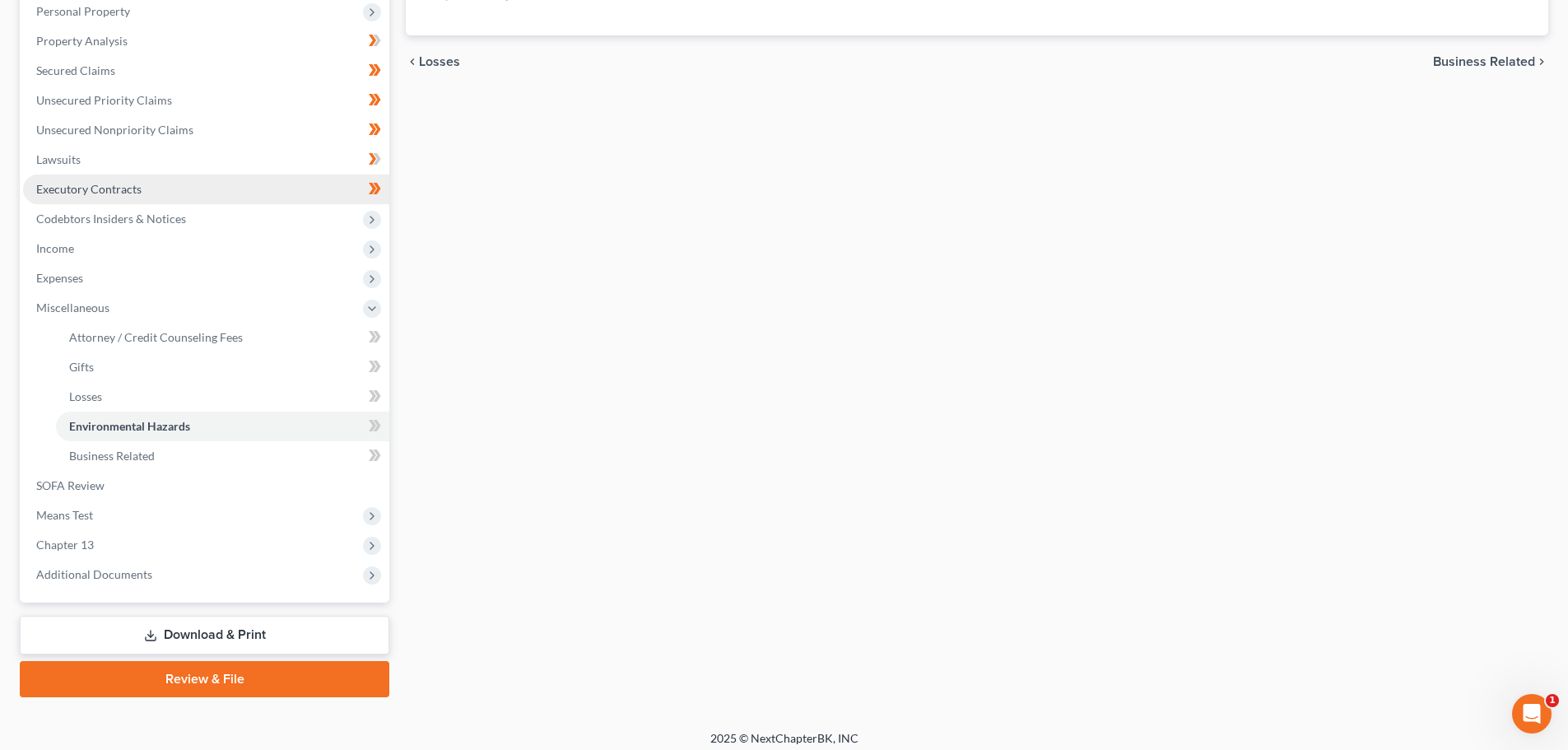
scroll to position [303, 0]
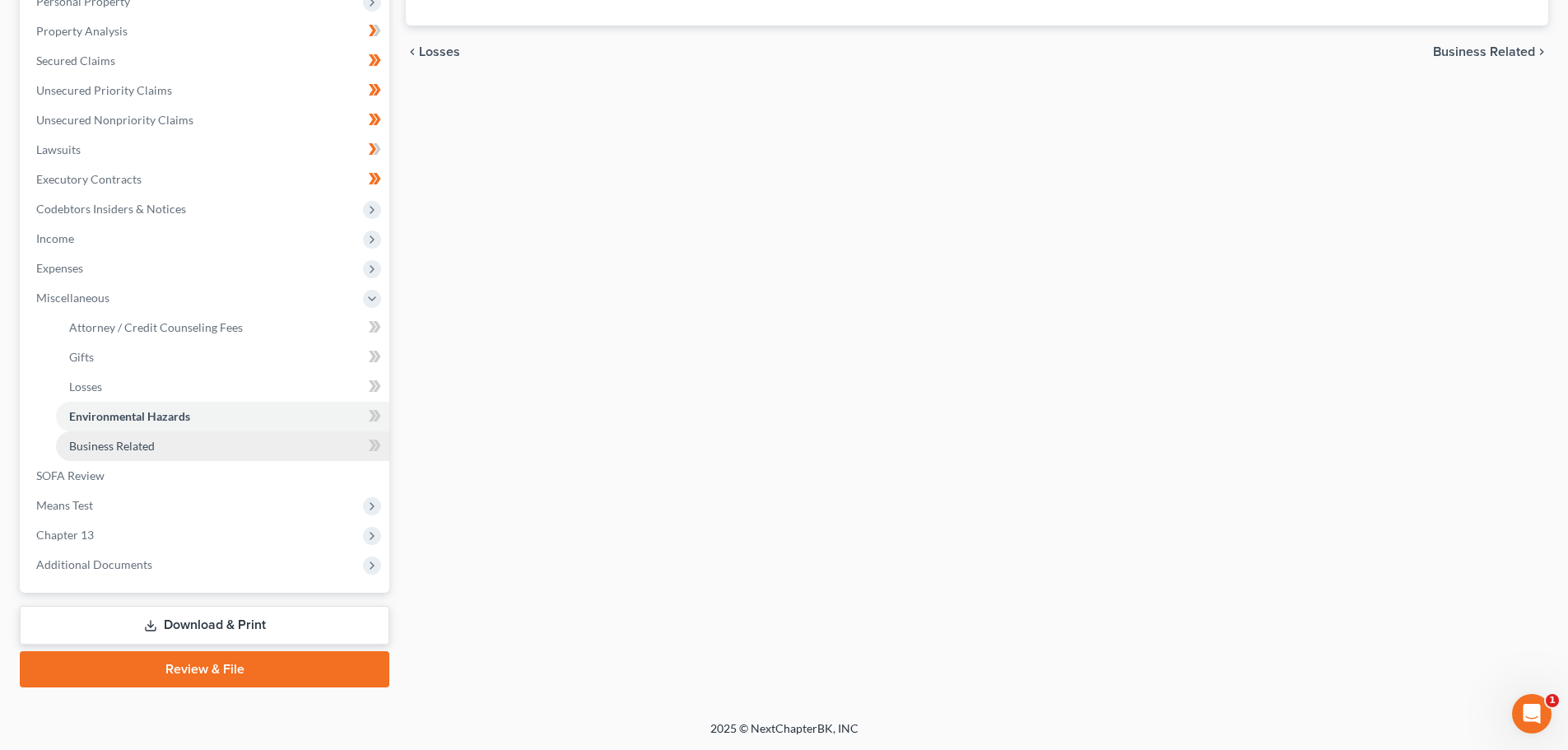
click at [126, 451] on span "Business Related" at bounding box center [112, 445] width 85 height 14
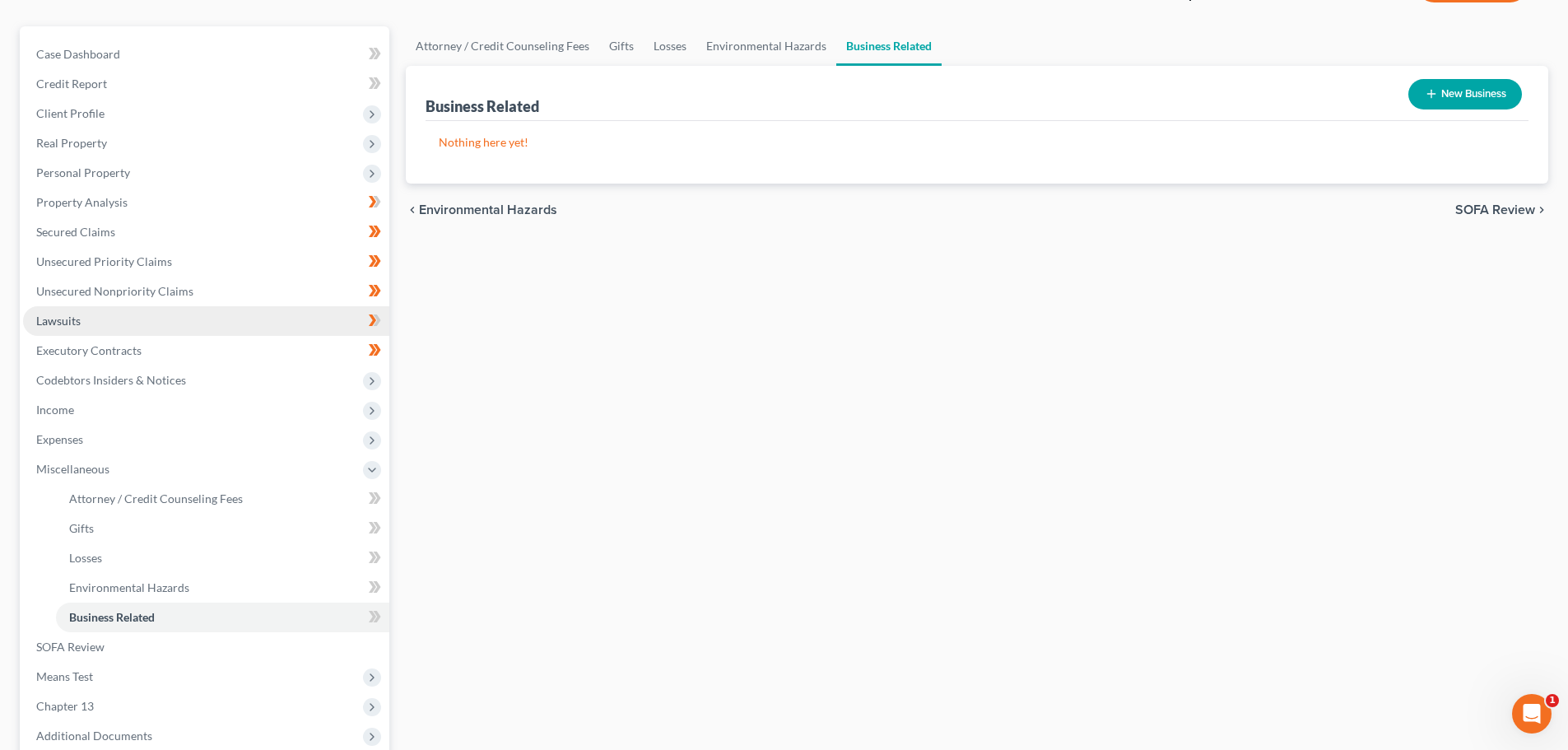
scroll to position [303, 0]
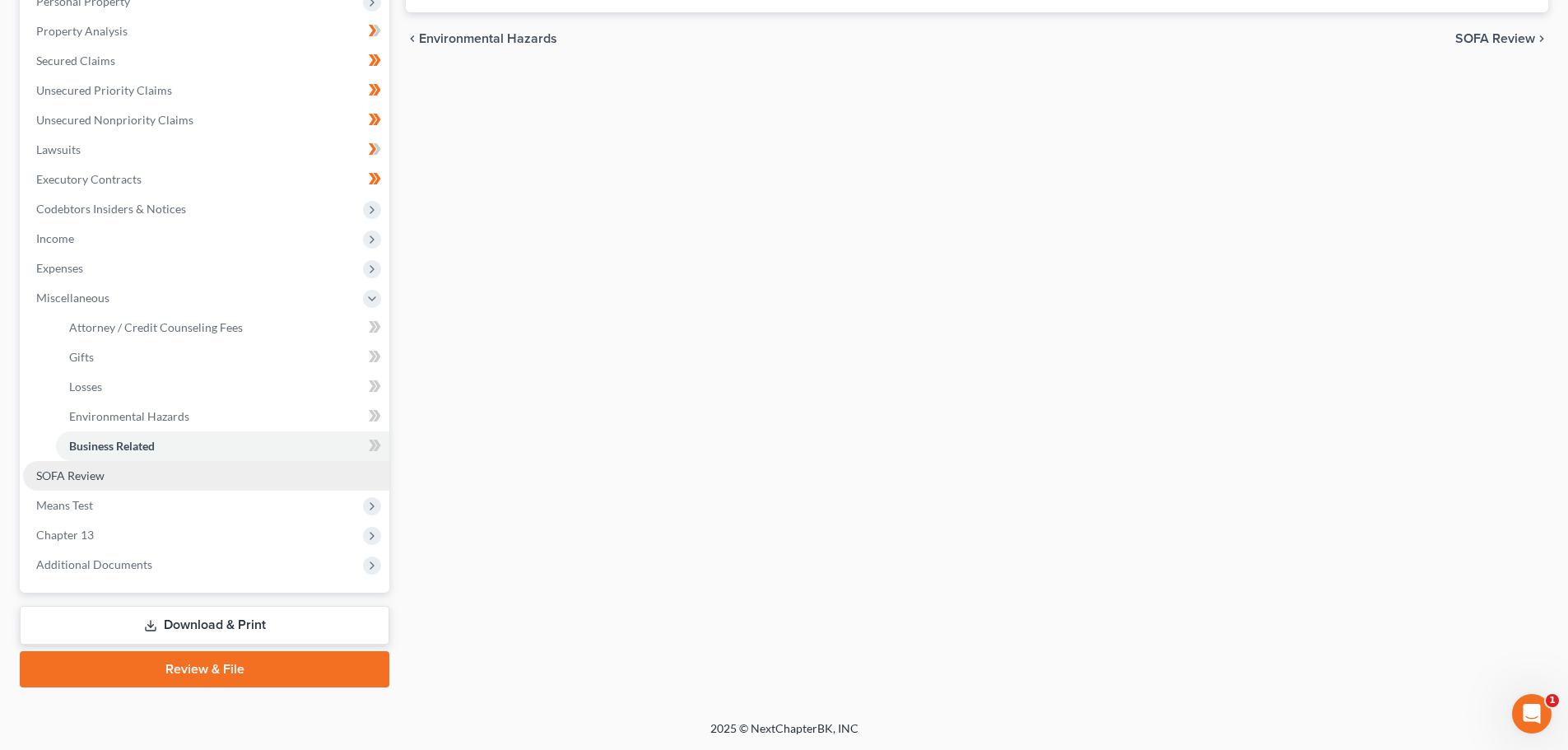
click at [91, 473] on span "SOFA Review" at bounding box center [70, 475] width 69 height 14
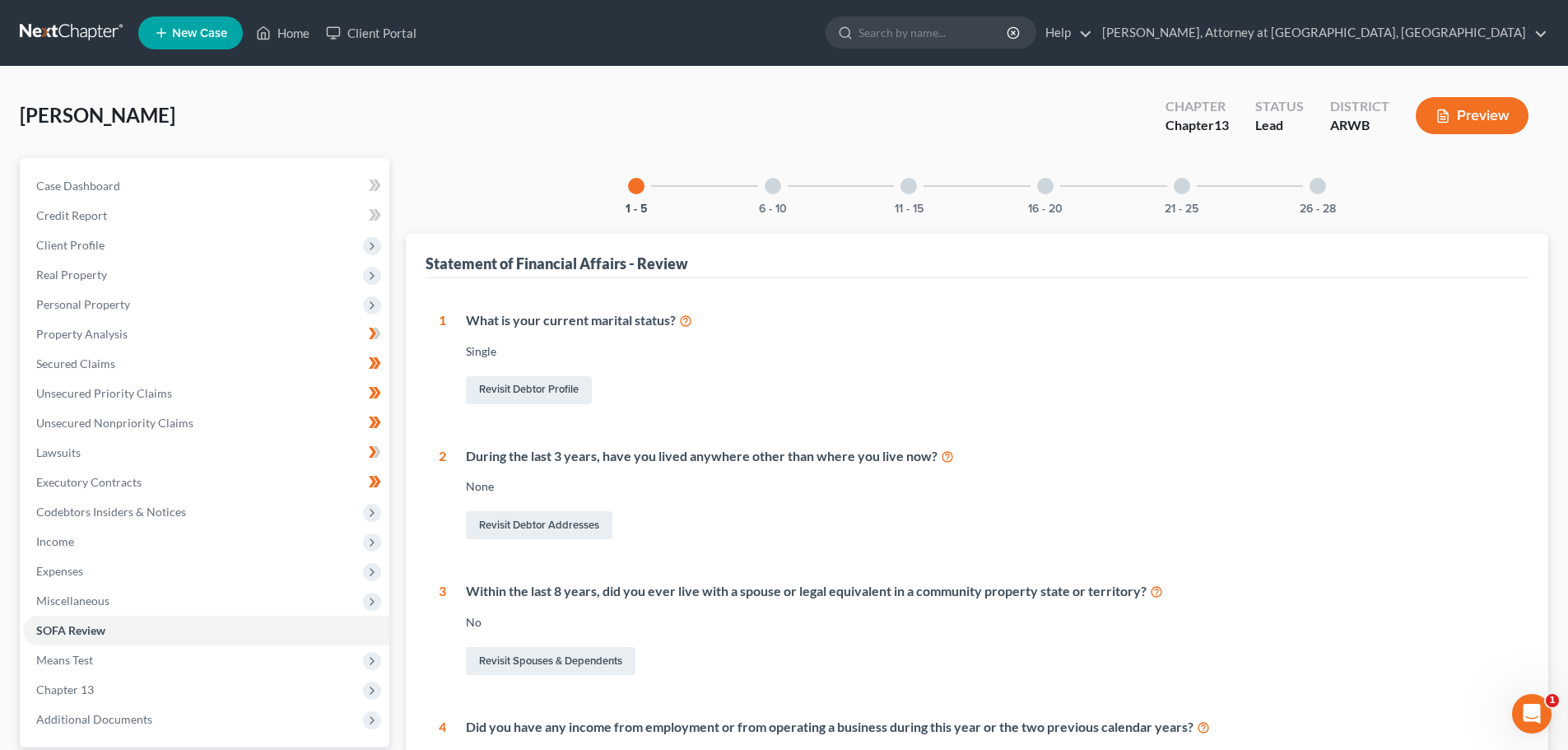
click at [772, 182] on div at bounding box center [772, 186] width 17 height 17
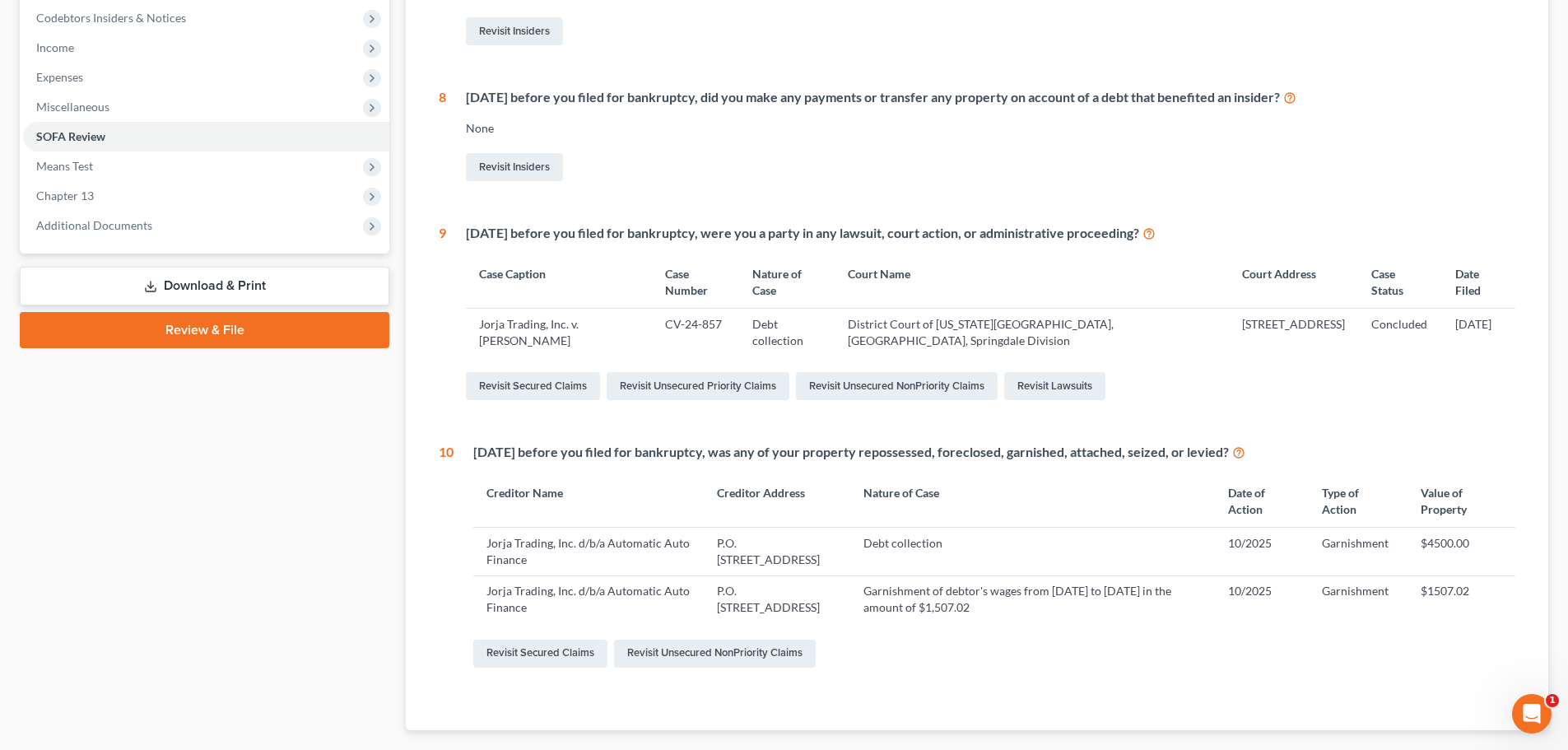
scroll to position [589, 0]
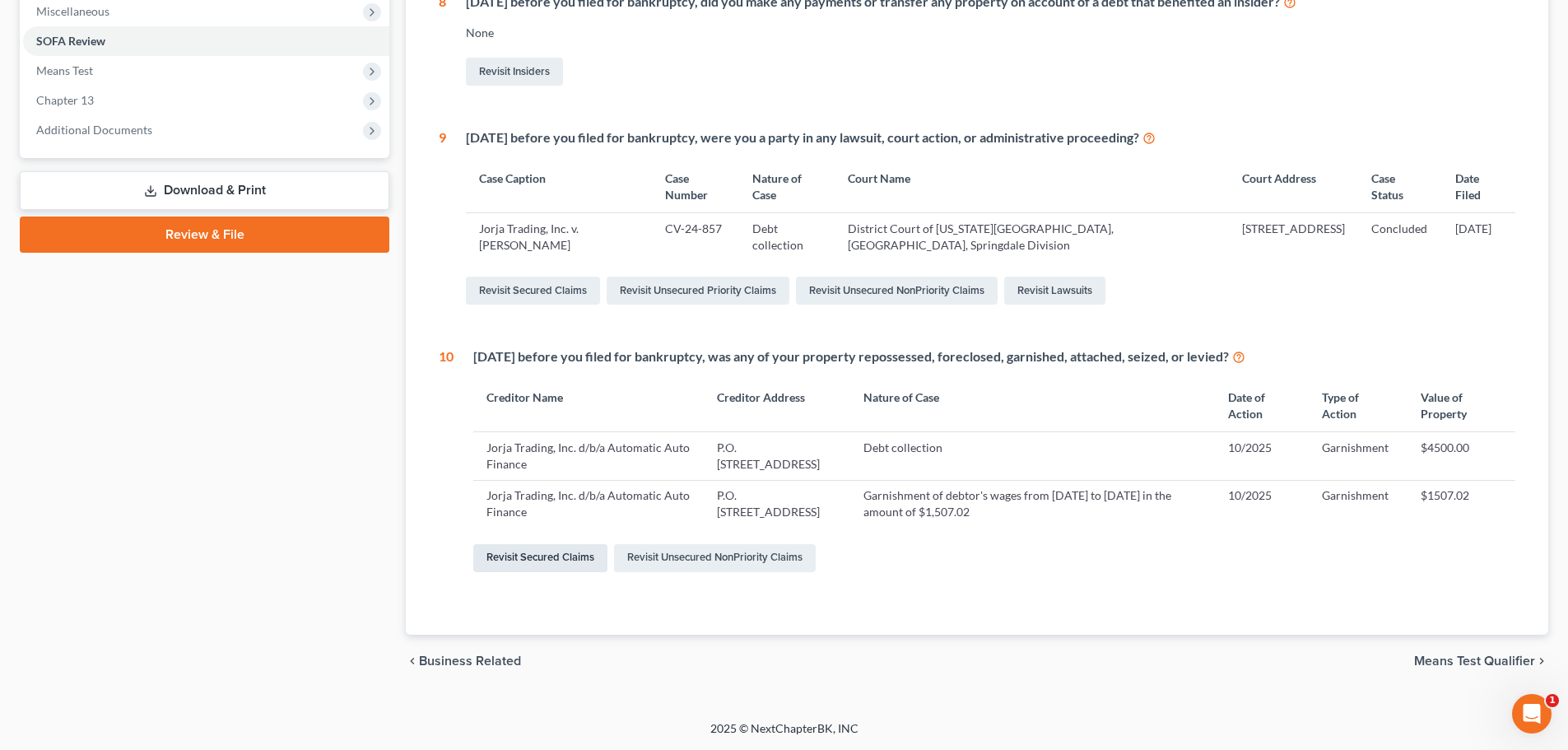
click at [520, 553] on link "Revisit Secured Claims" at bounding box center [539, 558] width 134 height 28
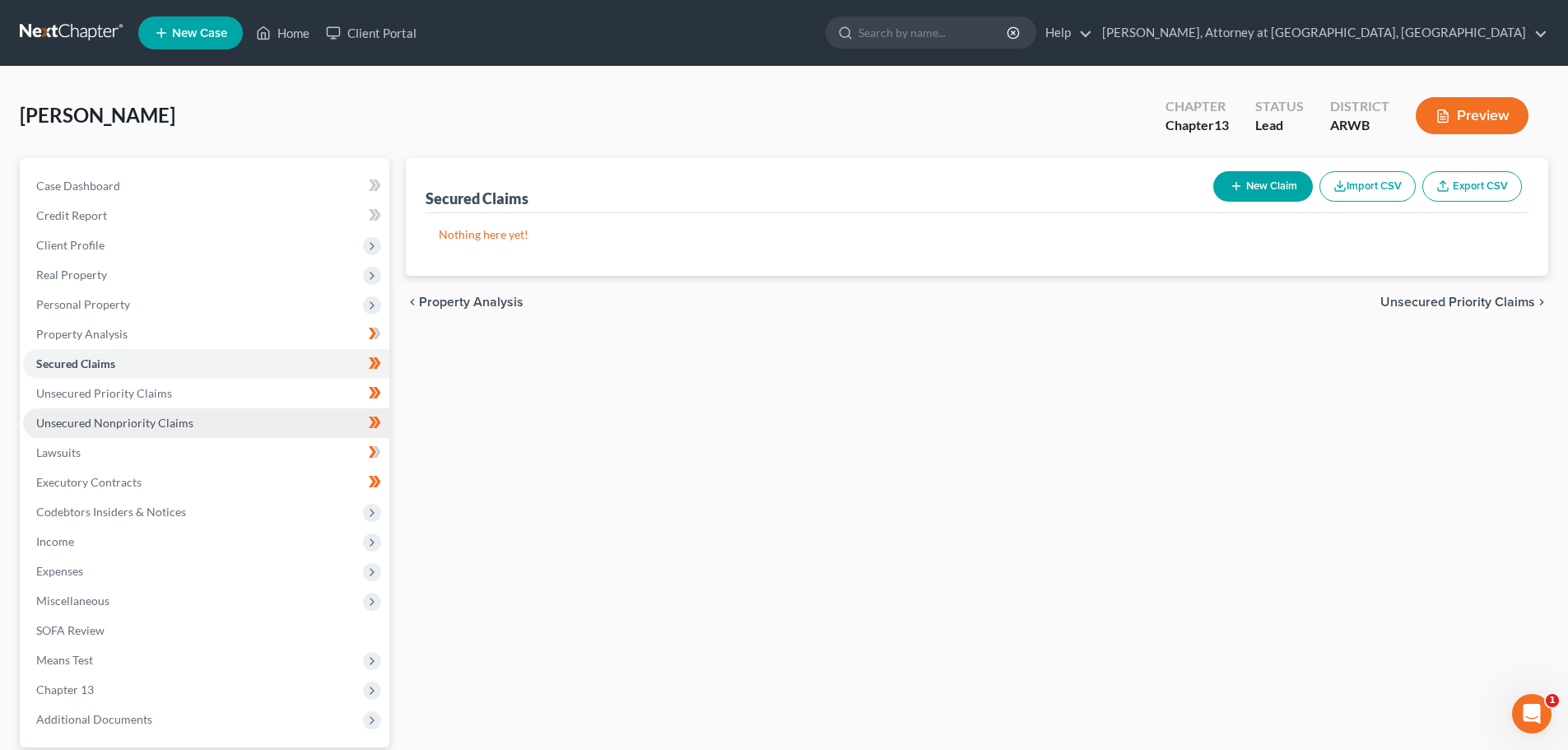
click at [119, 414] on link "Unsecured Nonpriority Claims" at bounding box center [207, 423] width 366 height 29
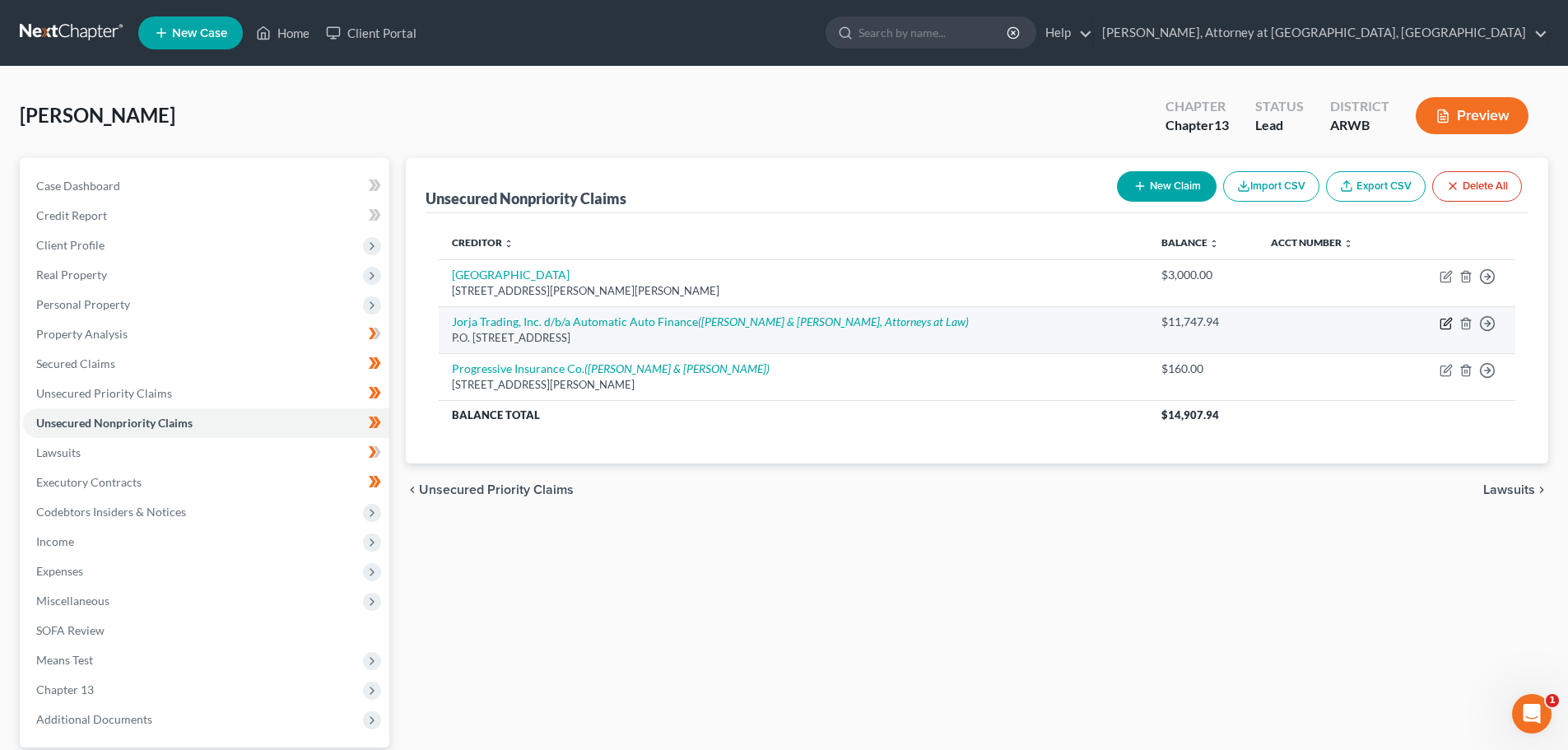
click at [1442, 319] on icon "button" at bounding box center [1445, 324] width 10 height 10
select select "2"
select select "14"
select select "0"
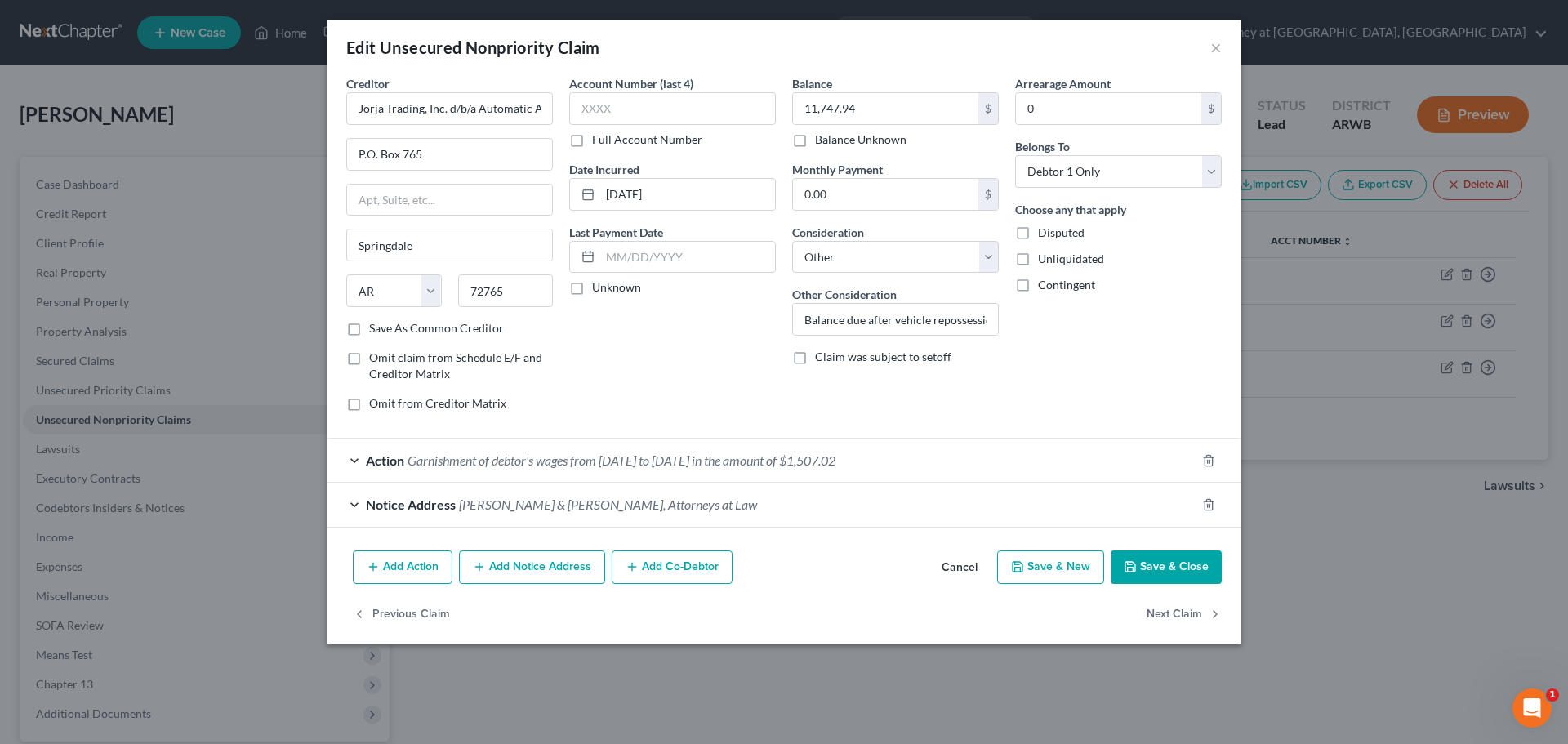
click at [1171, 566] on button "Save & Close" at bounding box center [1166, 567] width 111 height 34
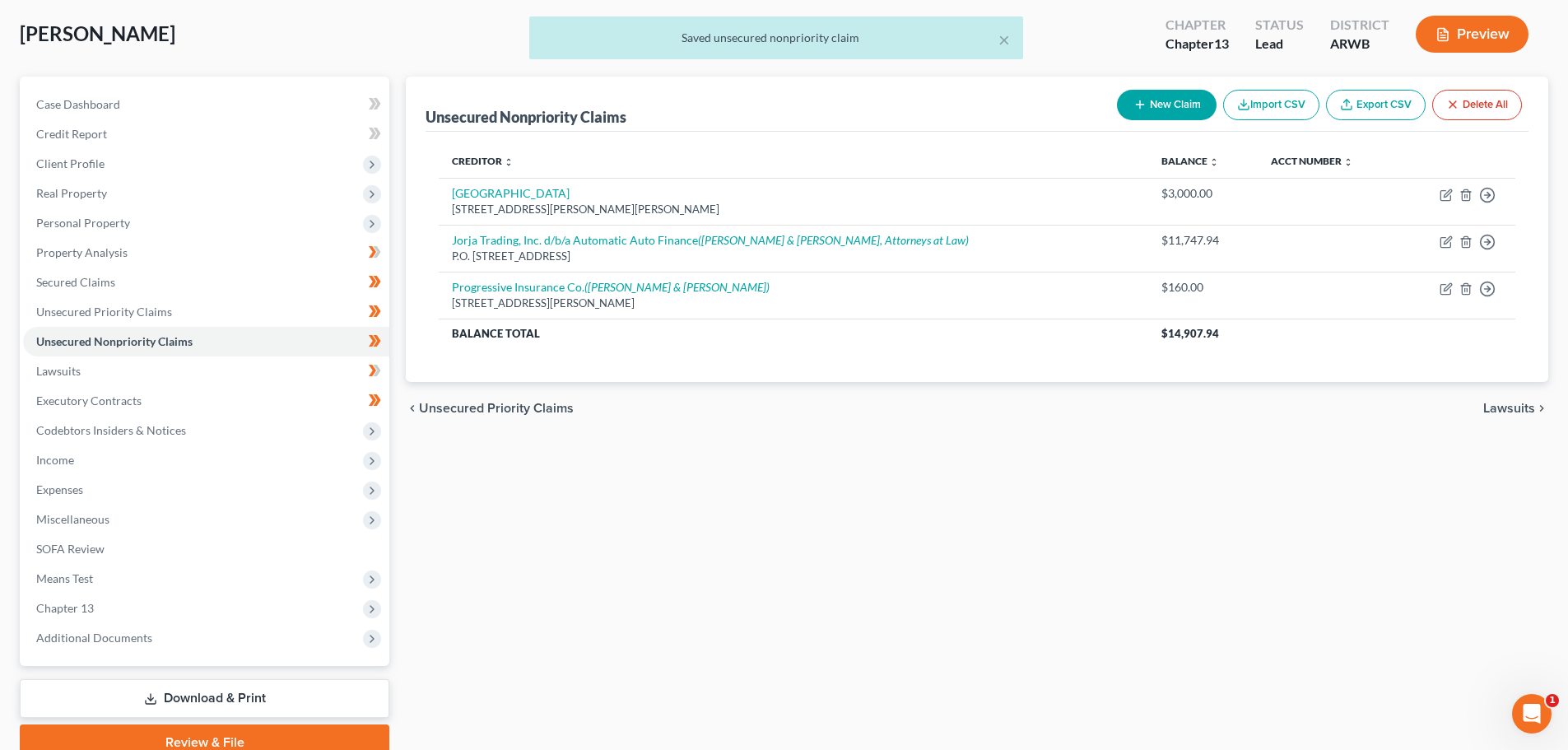
scroll to position [155, 0]
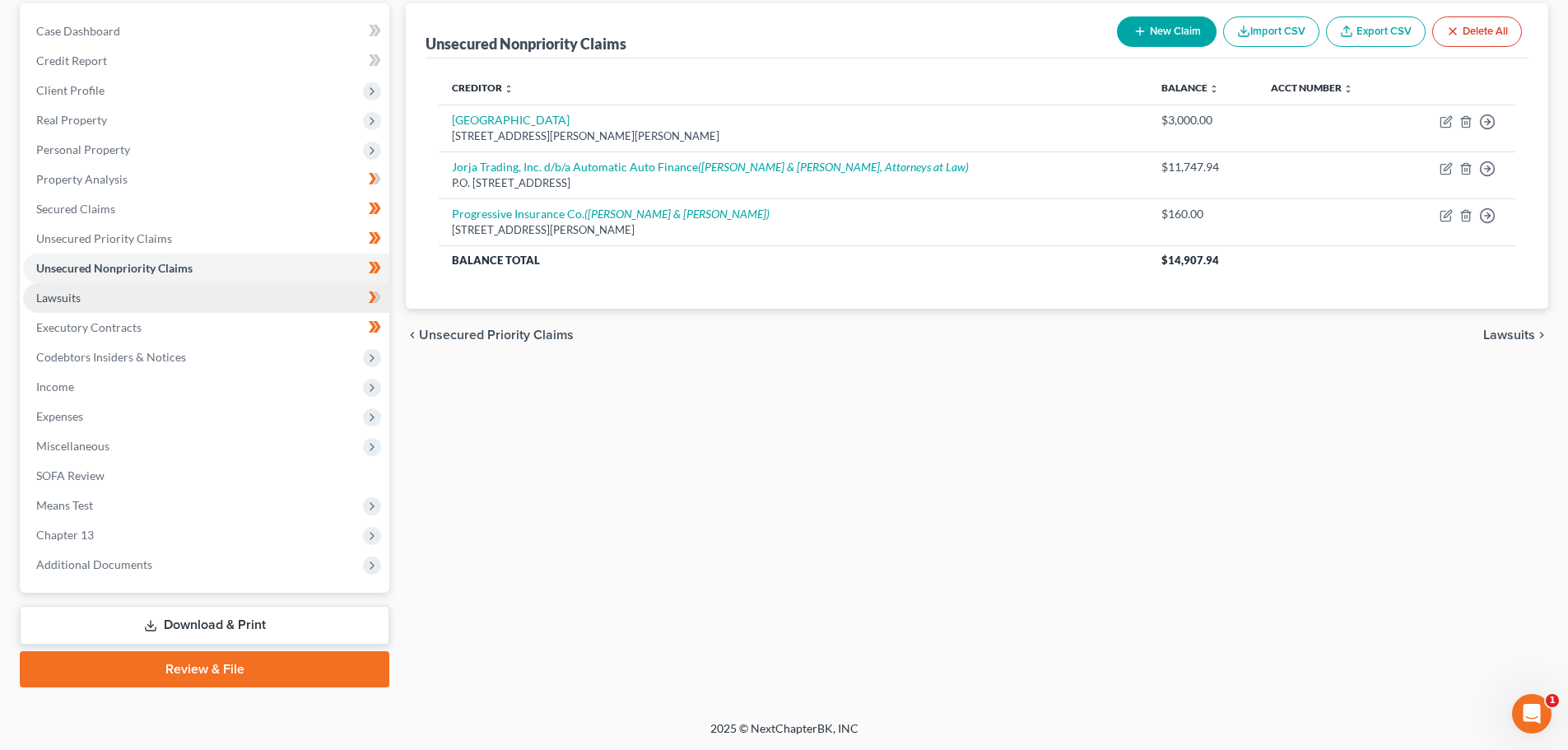
click at [58, 297] on span "Lawsuits" at bounding box center [58, 298] width 44 height 14
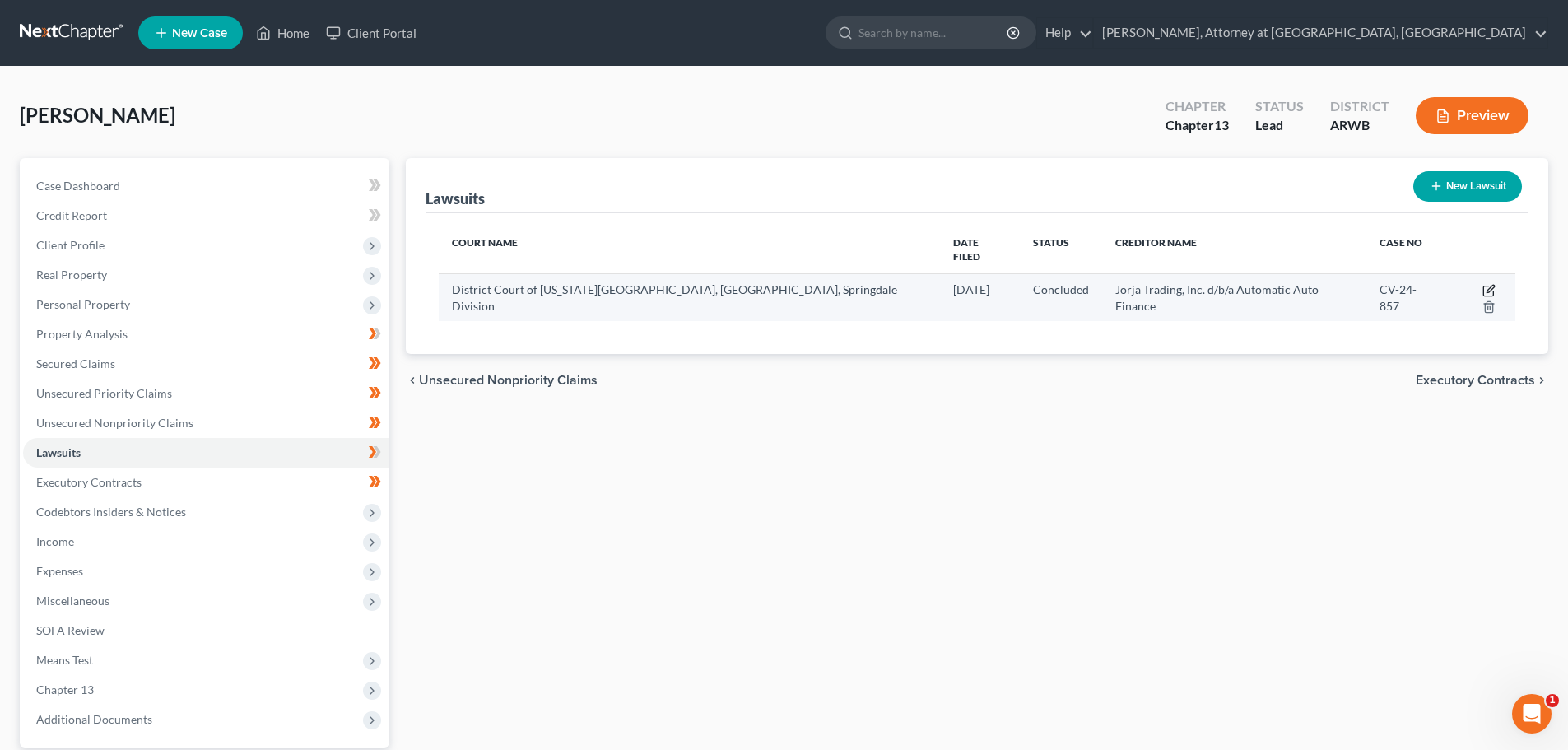
click at [1482, 284] on icon "button" at bounding box center [1488, 290] width 13 height 13
select select "2"
select select "1"
select select "2"
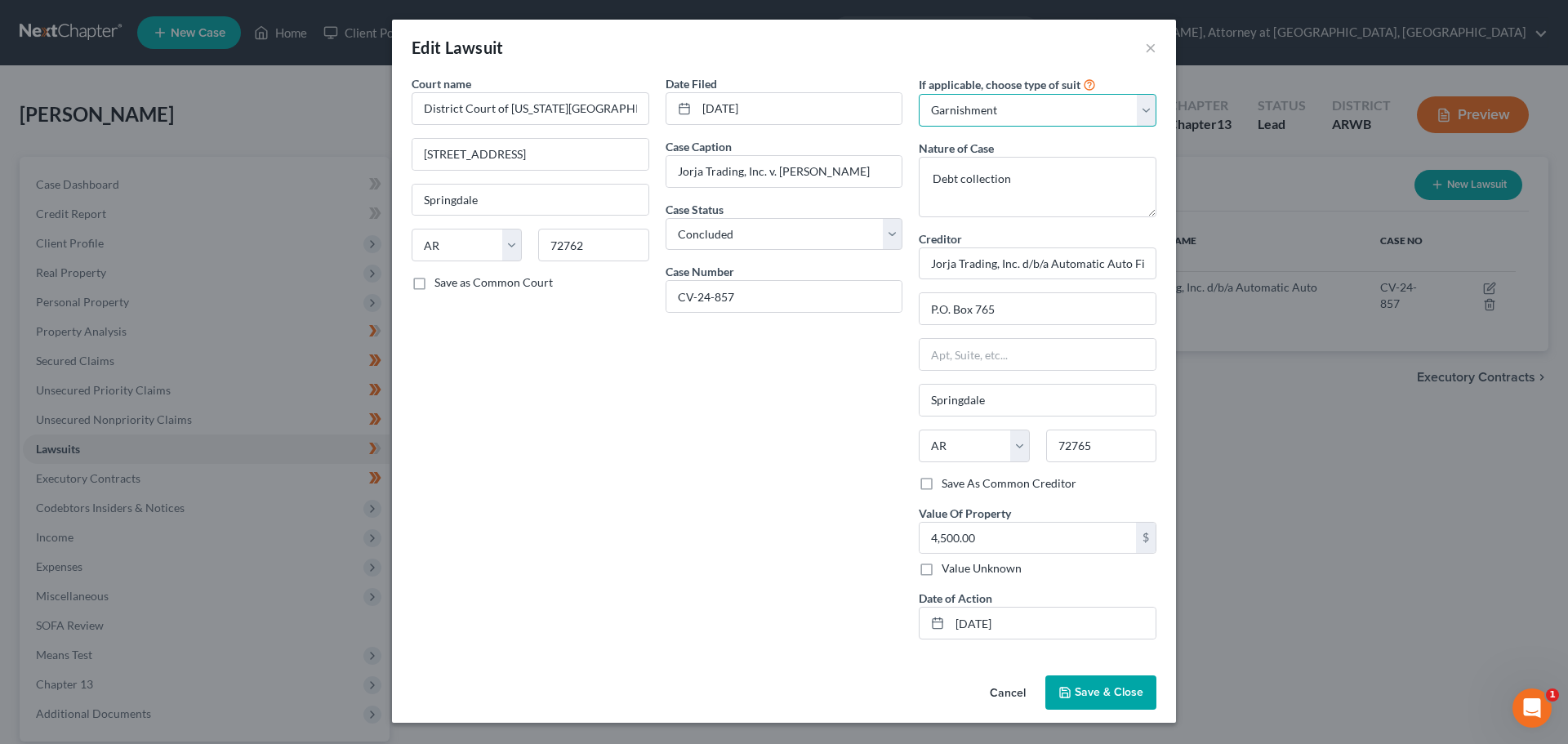
click at [1146, 111] on select "Select Repossession Garnishment Foreclosure Attached, Seized, Or Levied Other" at bounding box center [1038, 111] width 238 height 33
select select
click at [919, 94] on select "Select Repossession Garnishment Foreclosure Attached, Seized, Or Levied Other" at bounding box center [1038, 111] width 238 height 33
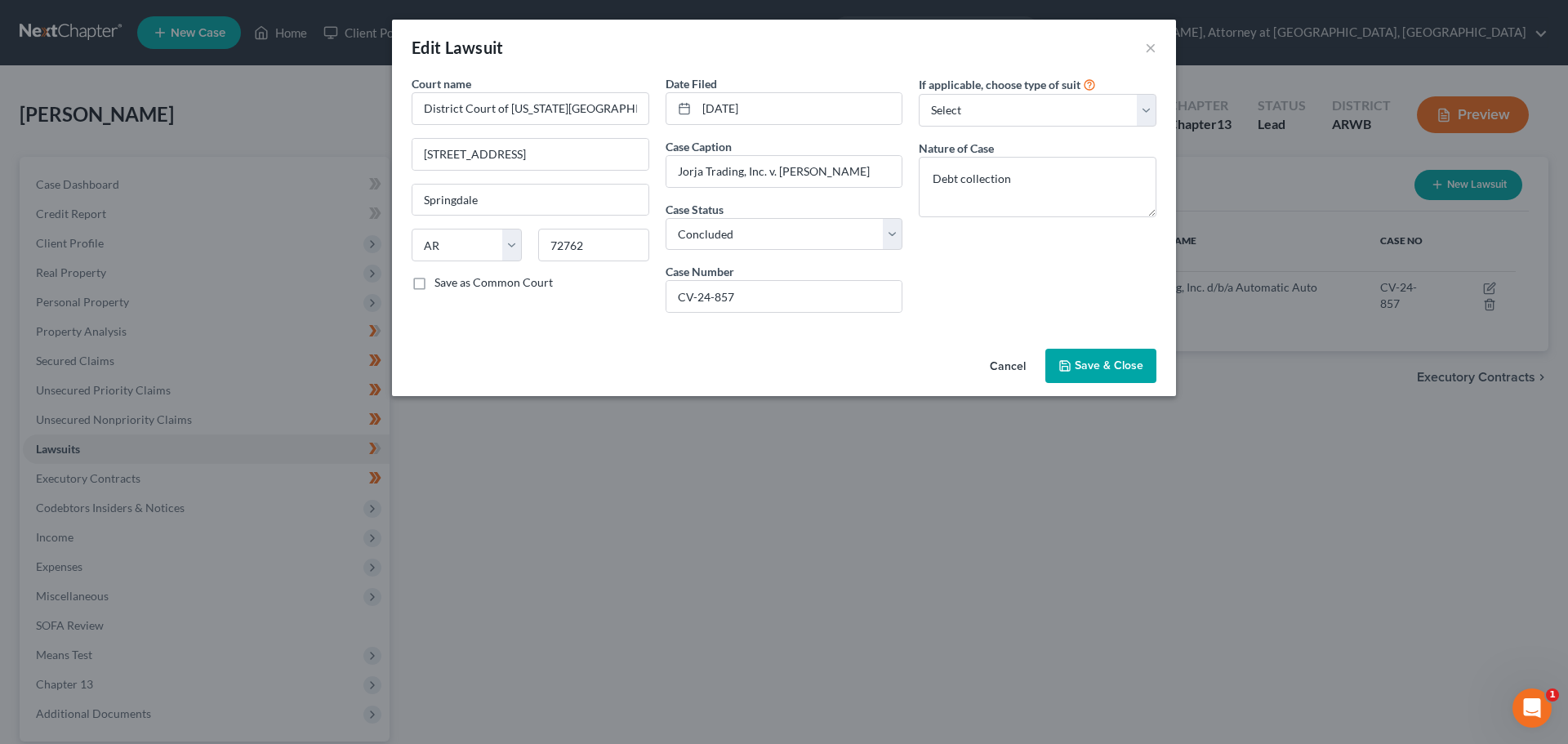
click at [1095, 362] on span "Save & Close" at bounding box center [1108, 365] width 69 height 14
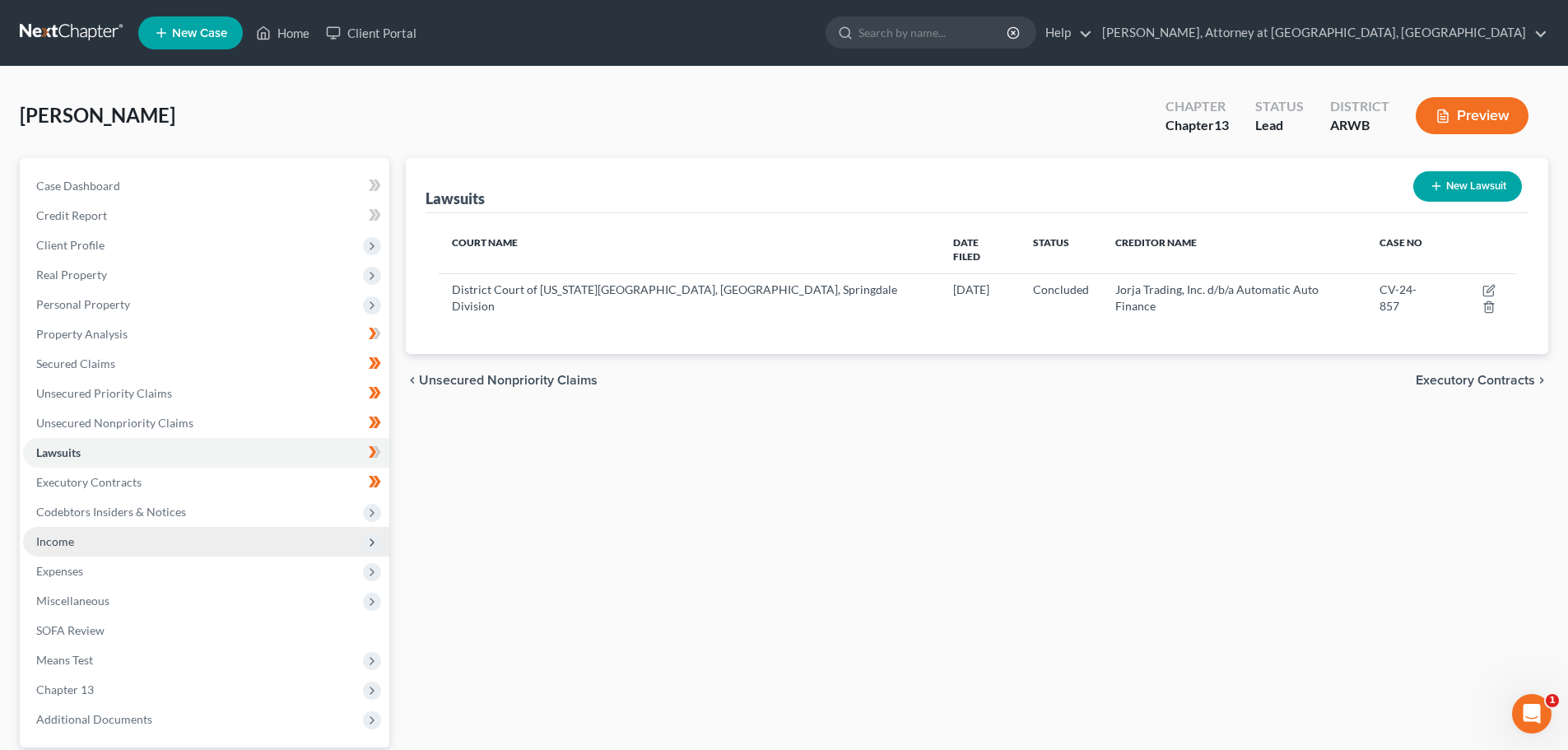
scroll to position [82, 0]
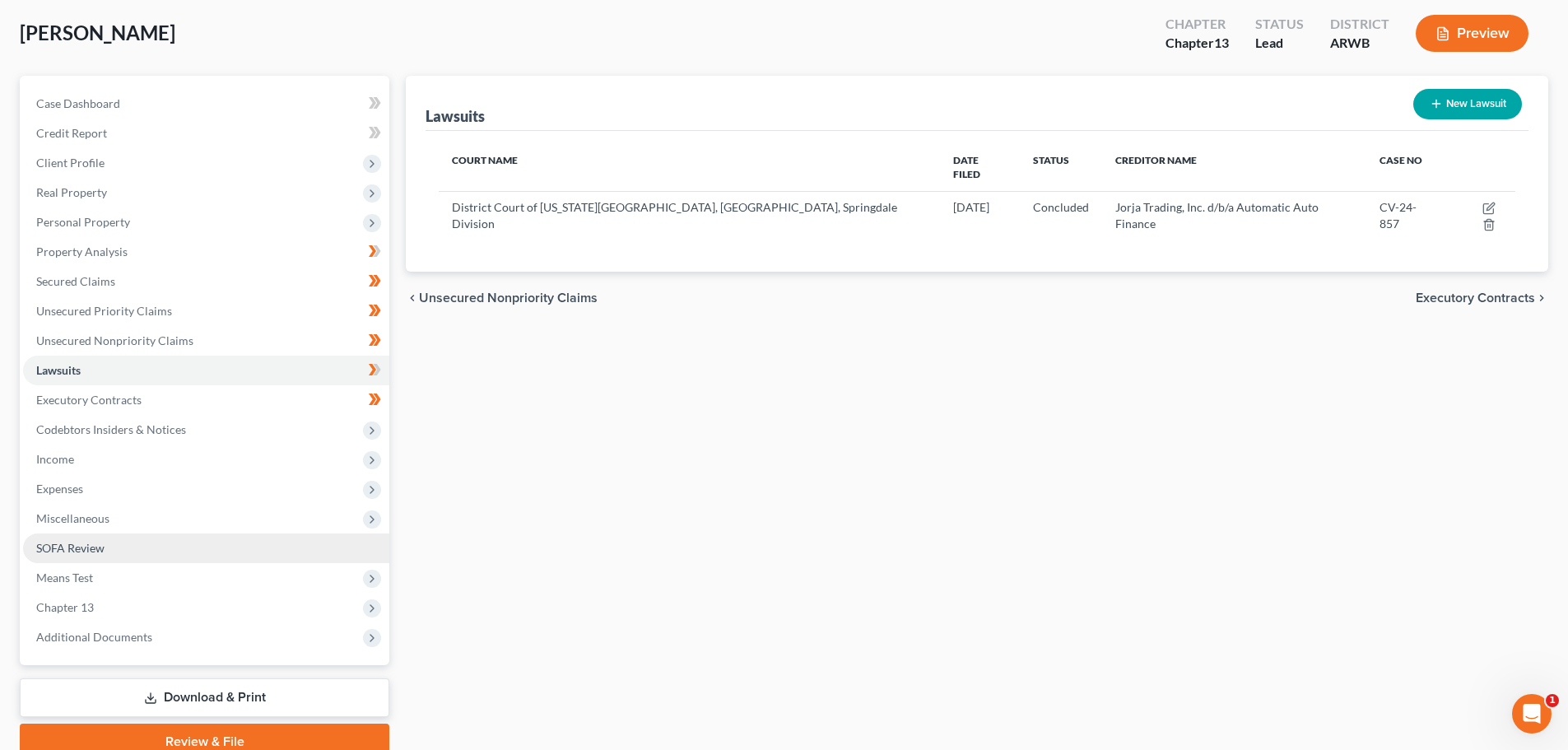
click at [292, 549] on link "SOFA Review" at bounding box center [207, 548] width 366 height 29
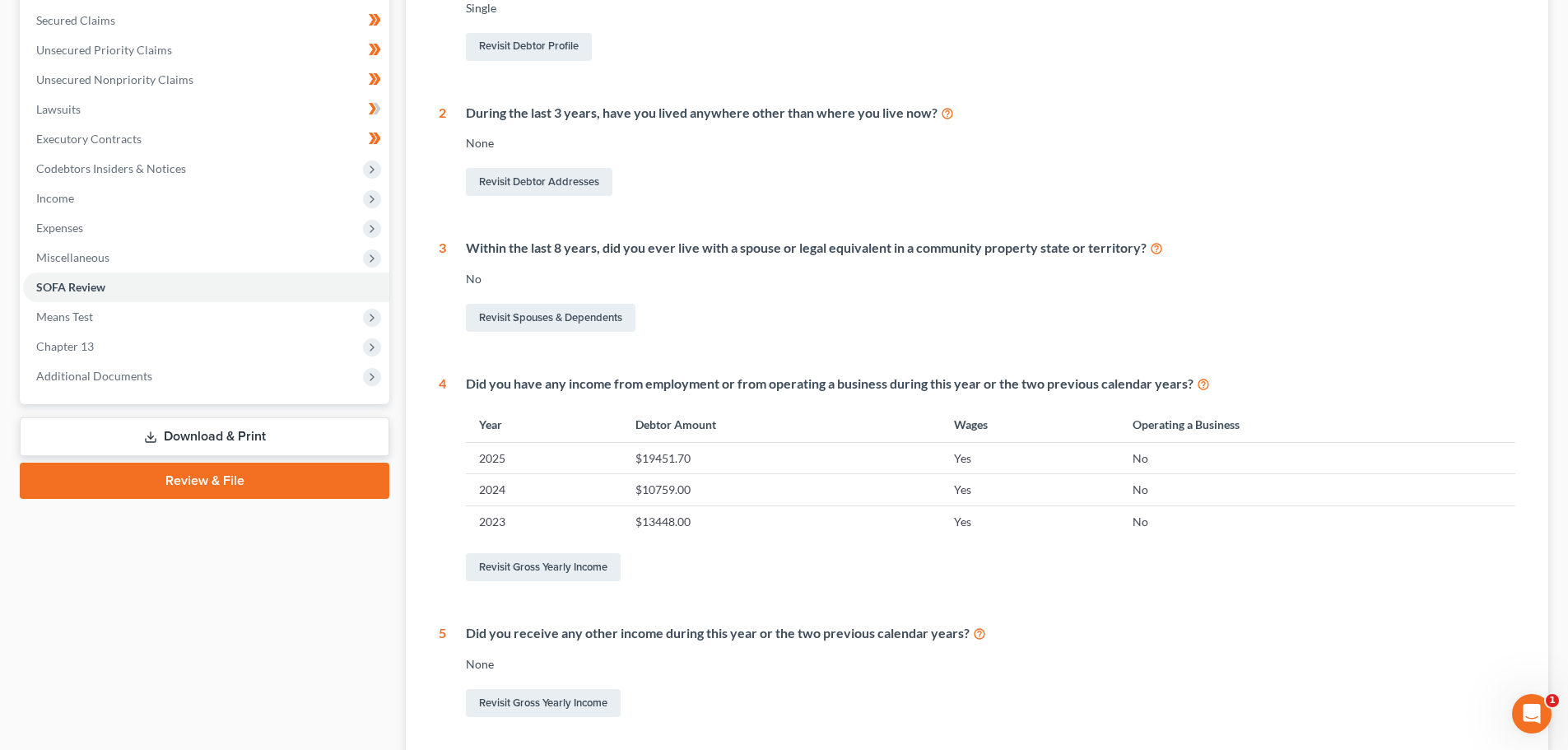
scroll to position [159, 0]
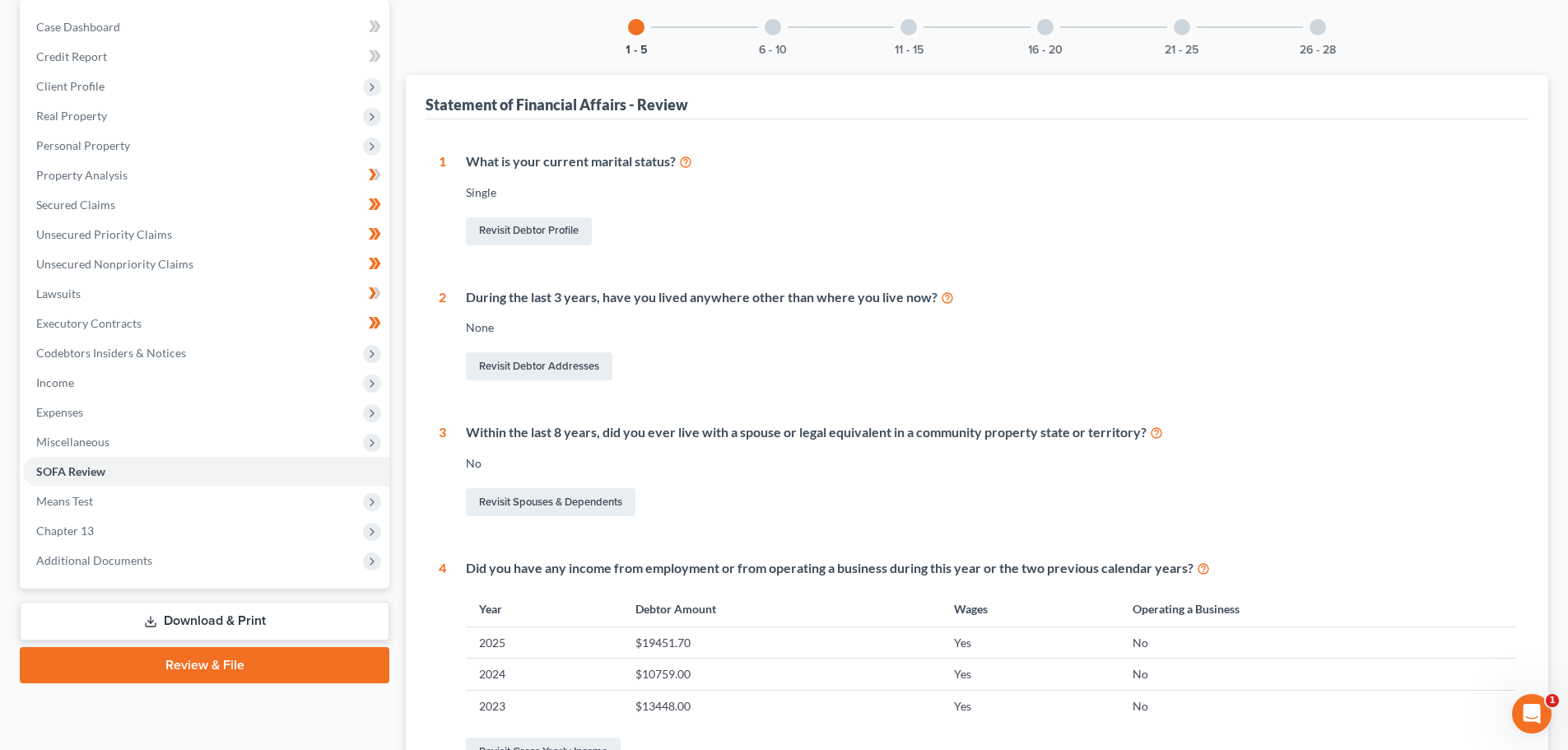
click at [771, 23] on div at bounding box center [772, 26] width 17 height 17
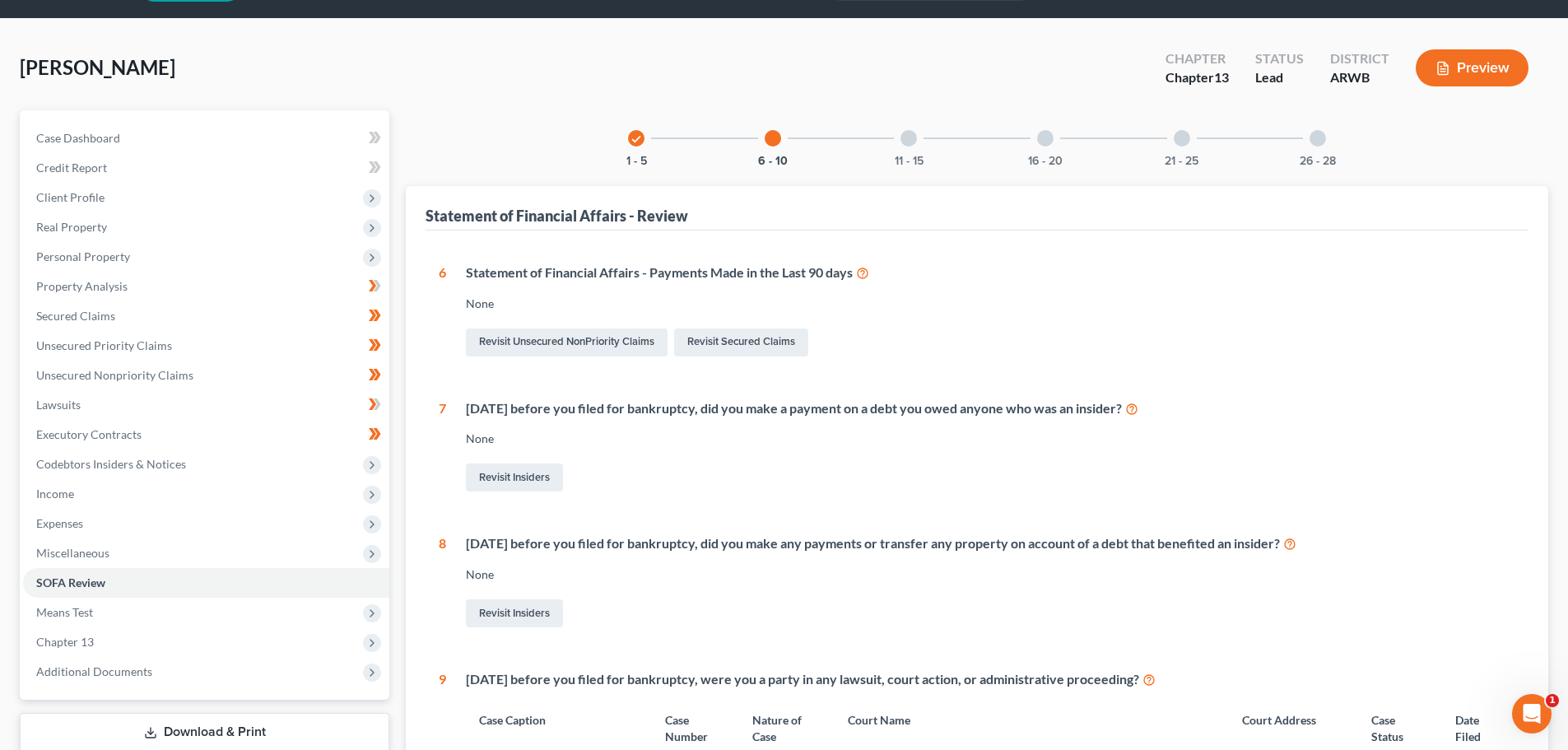
scroll to position [0, 0]
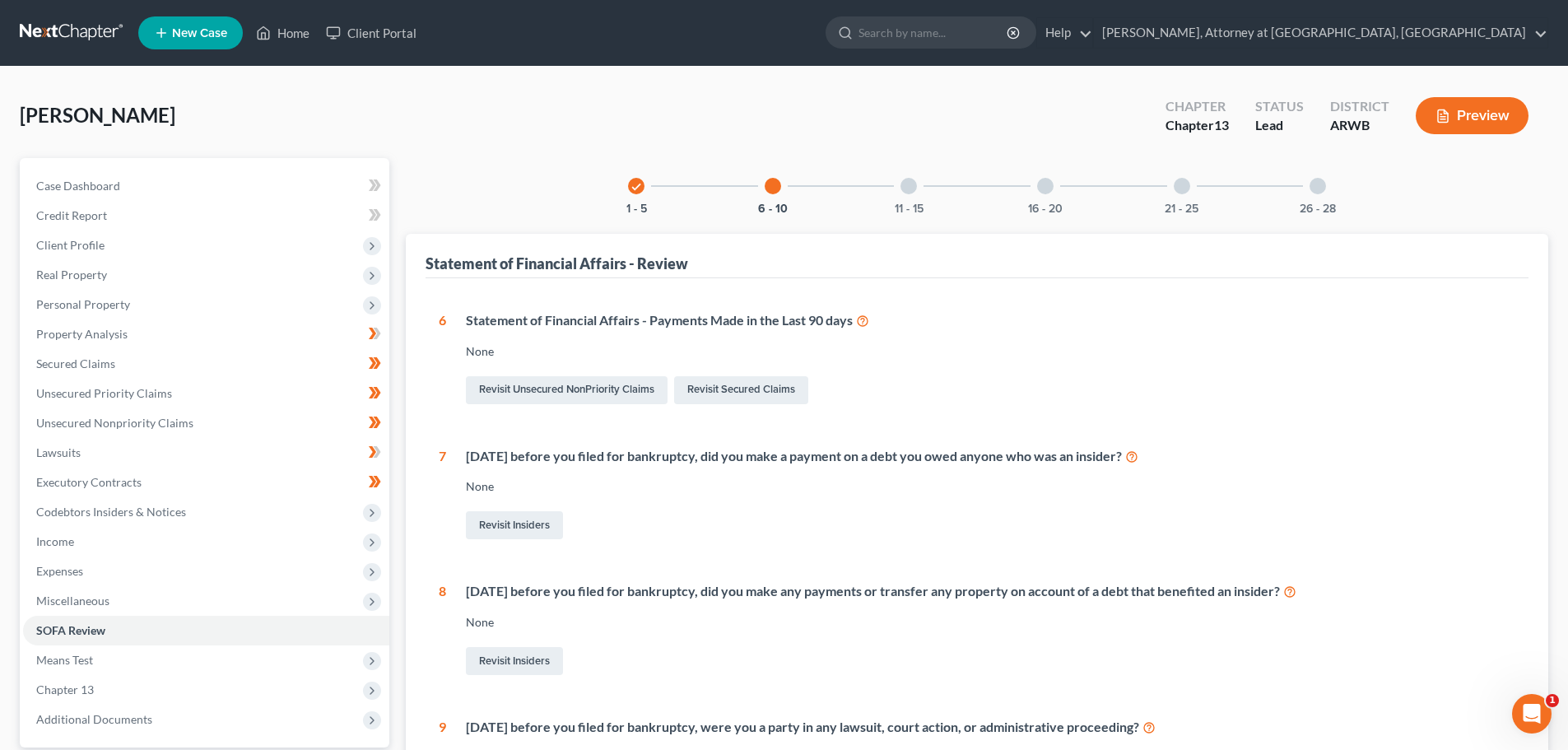
click at [907, 186] on div at bounding box center [908, 186] width 17 height 17
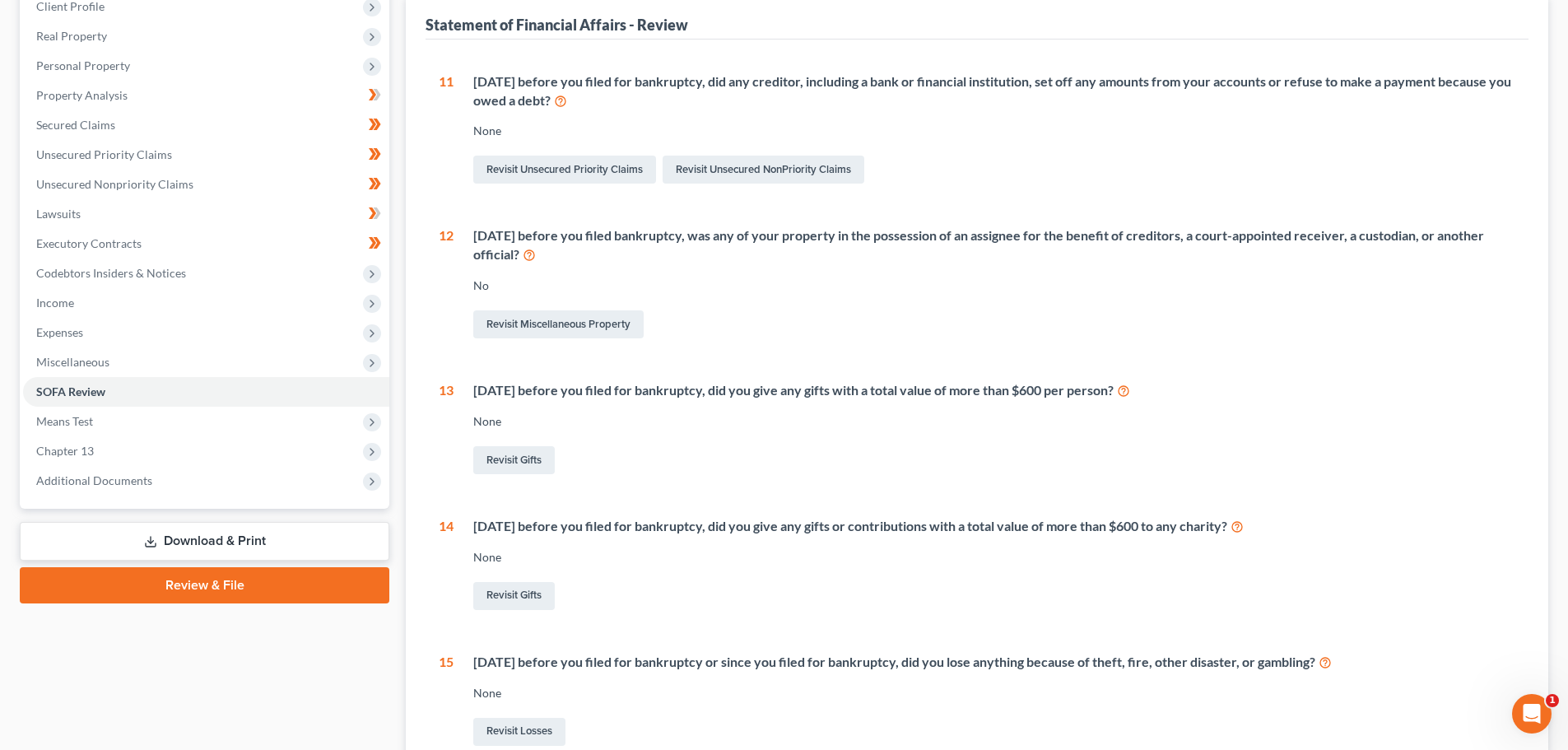
scroll to position [1, 0]
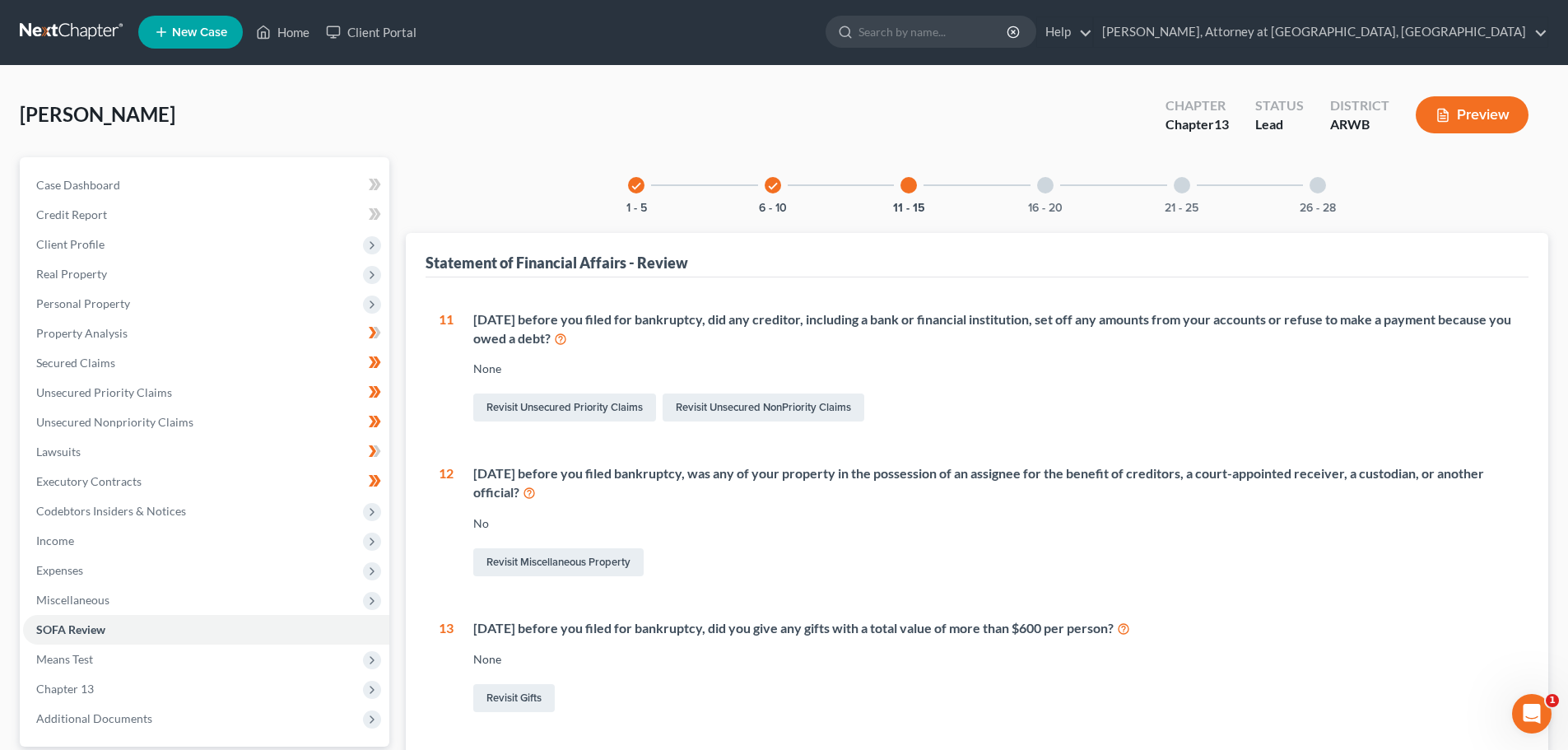
click at [1039, 180] on div at bounding box center [1044, 185] width 17 height 17
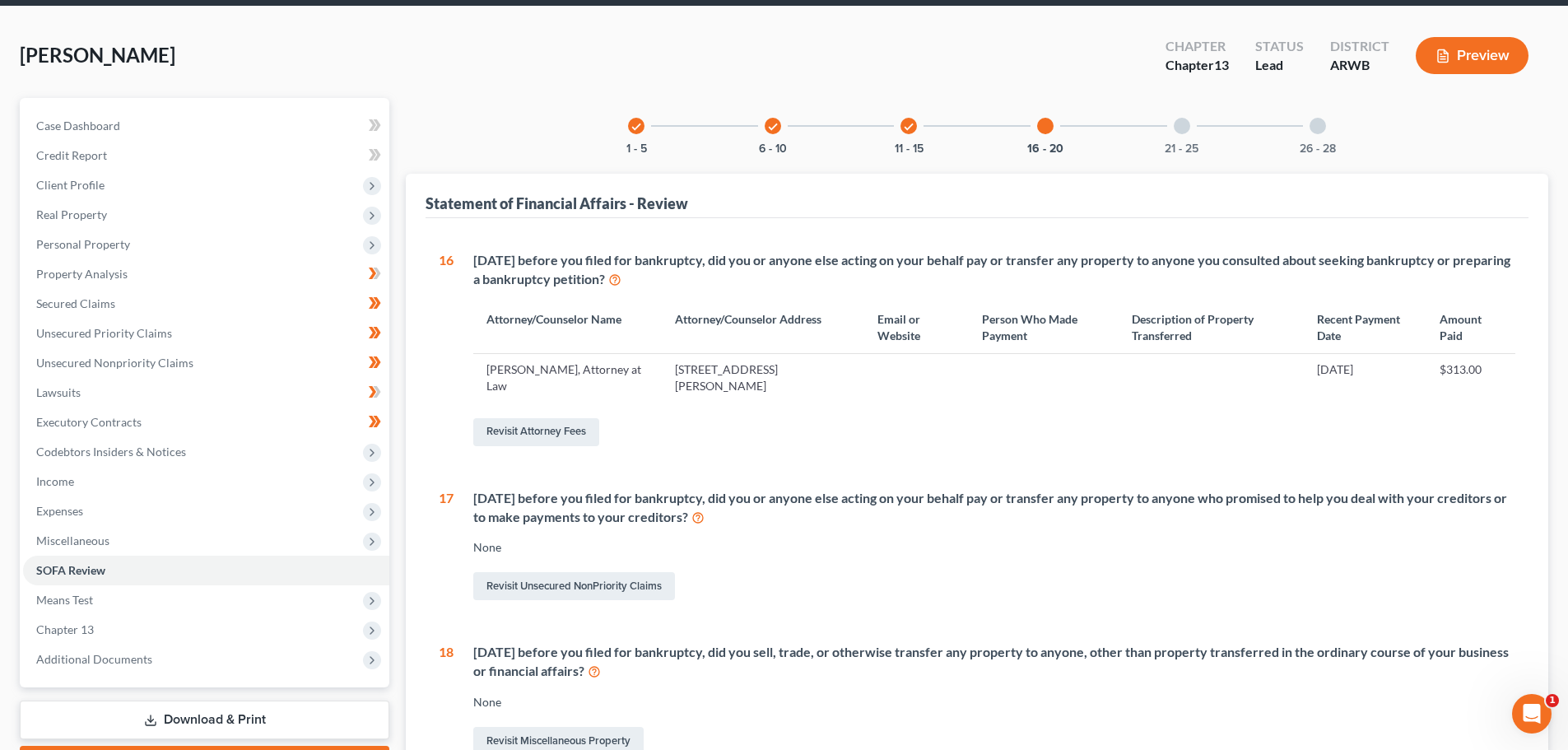
scroll to position [21, 0]
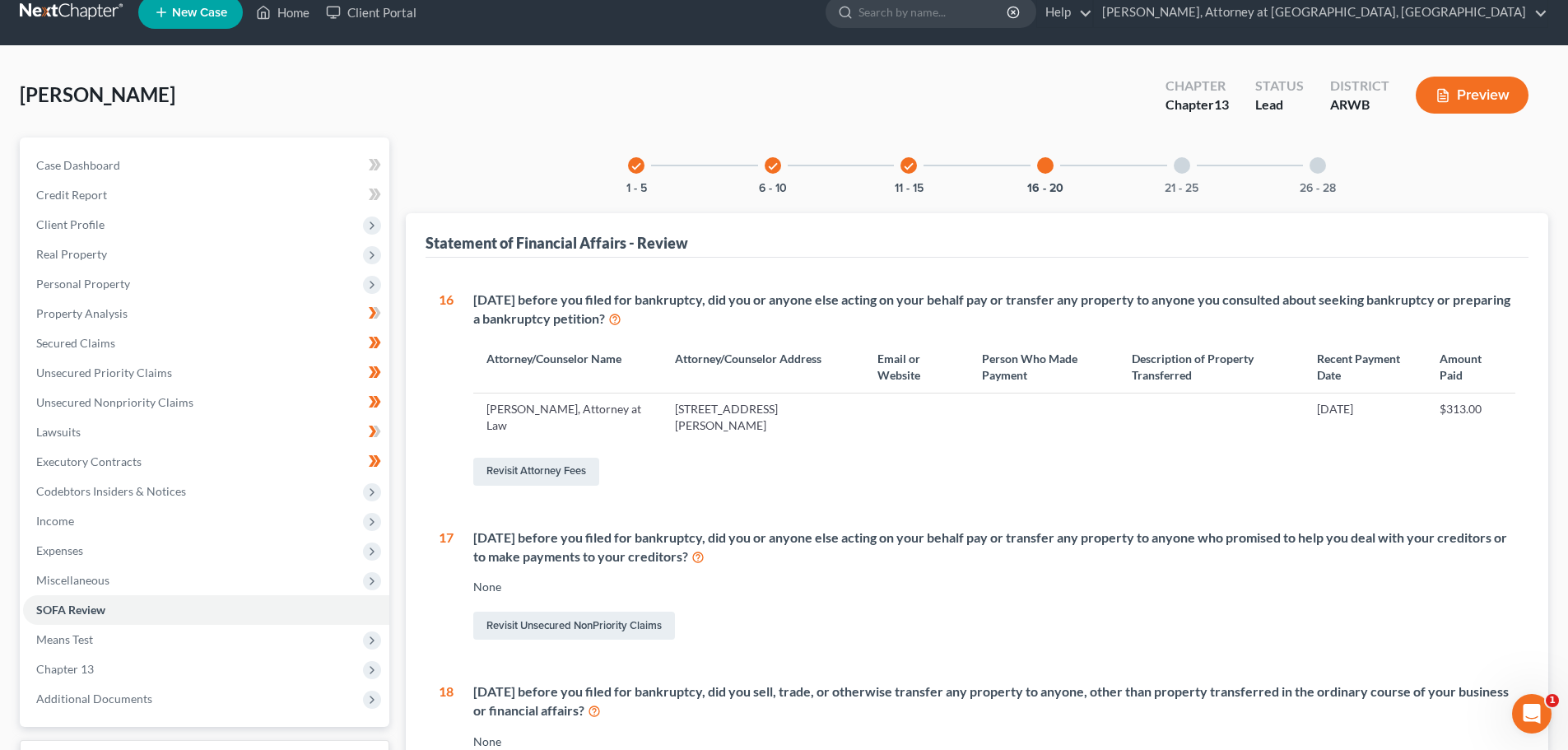
click at [1181, 163] on div at bounding box center [1181, 165] width 17 height 17
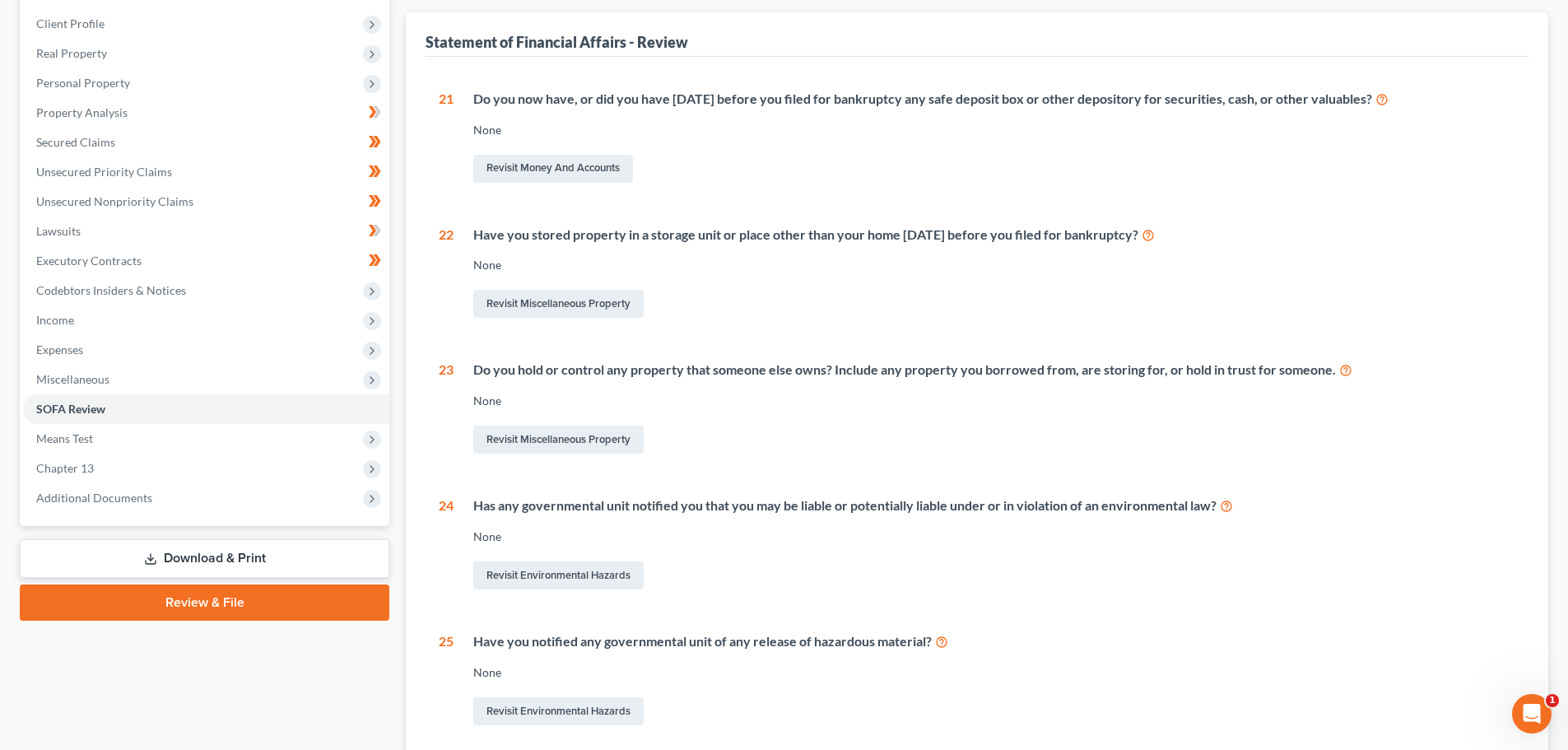
scroll to position [0, 0]
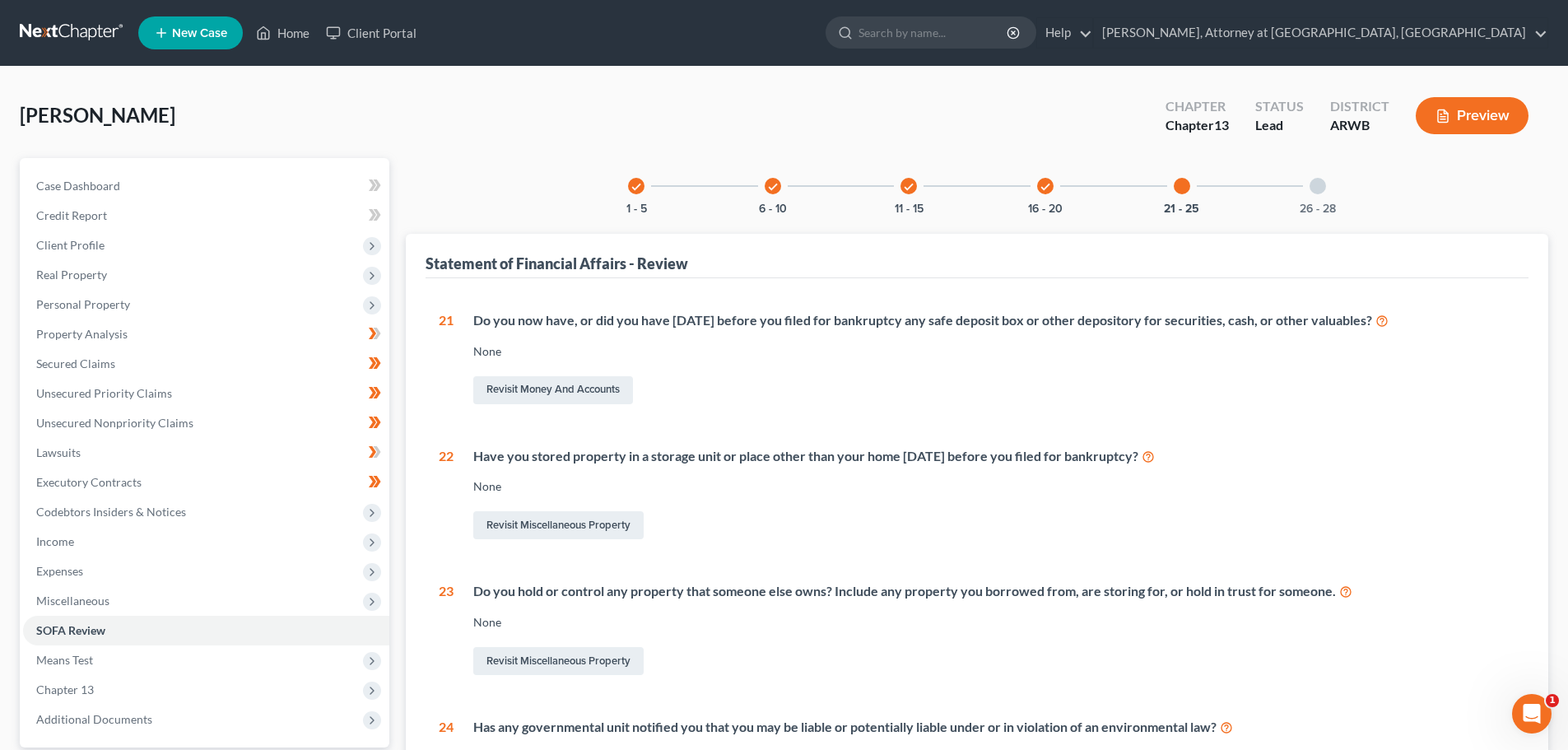
click at [1316, 183] on div at bounding box center [1317, 186] width 17 height 17
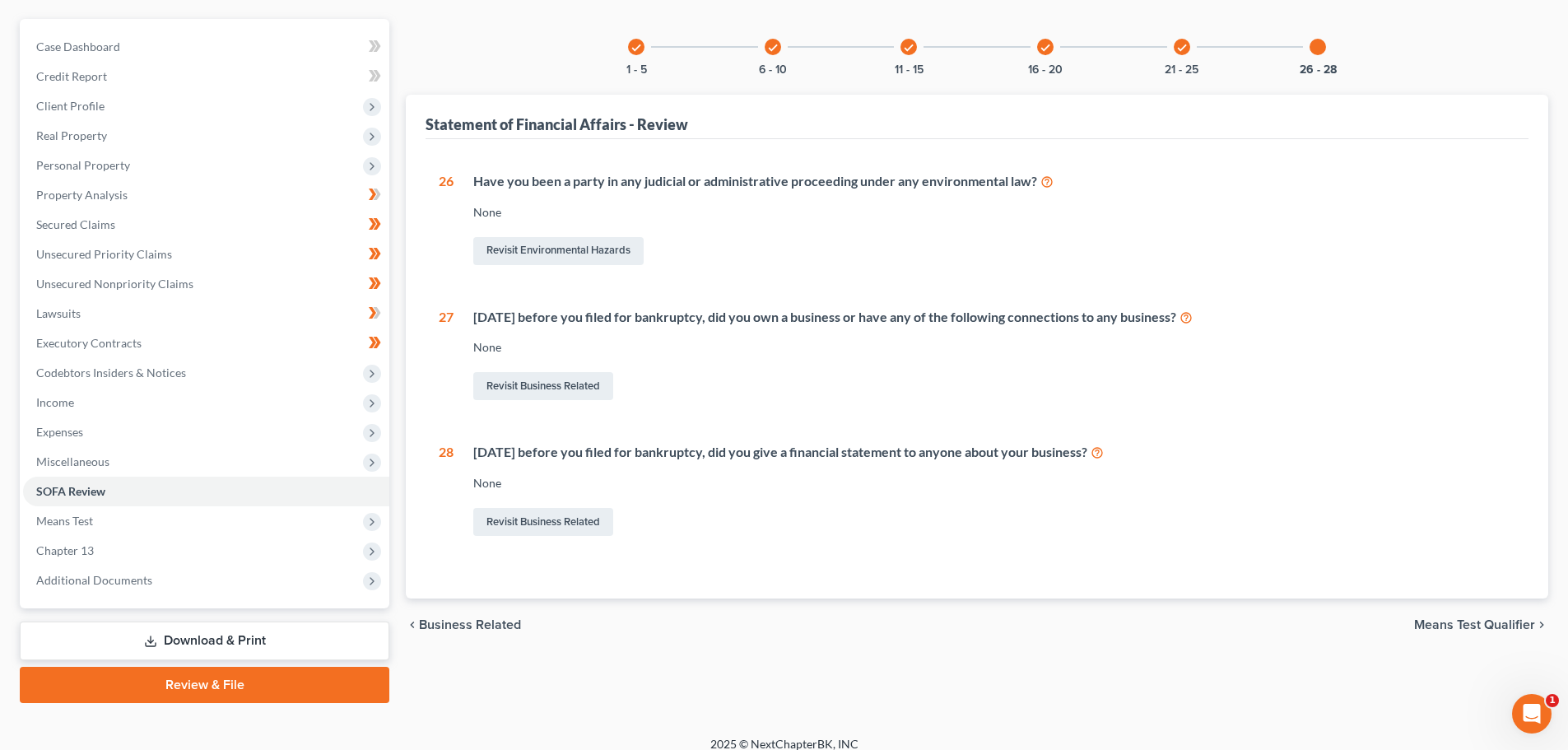
scroll to position [155, 0]
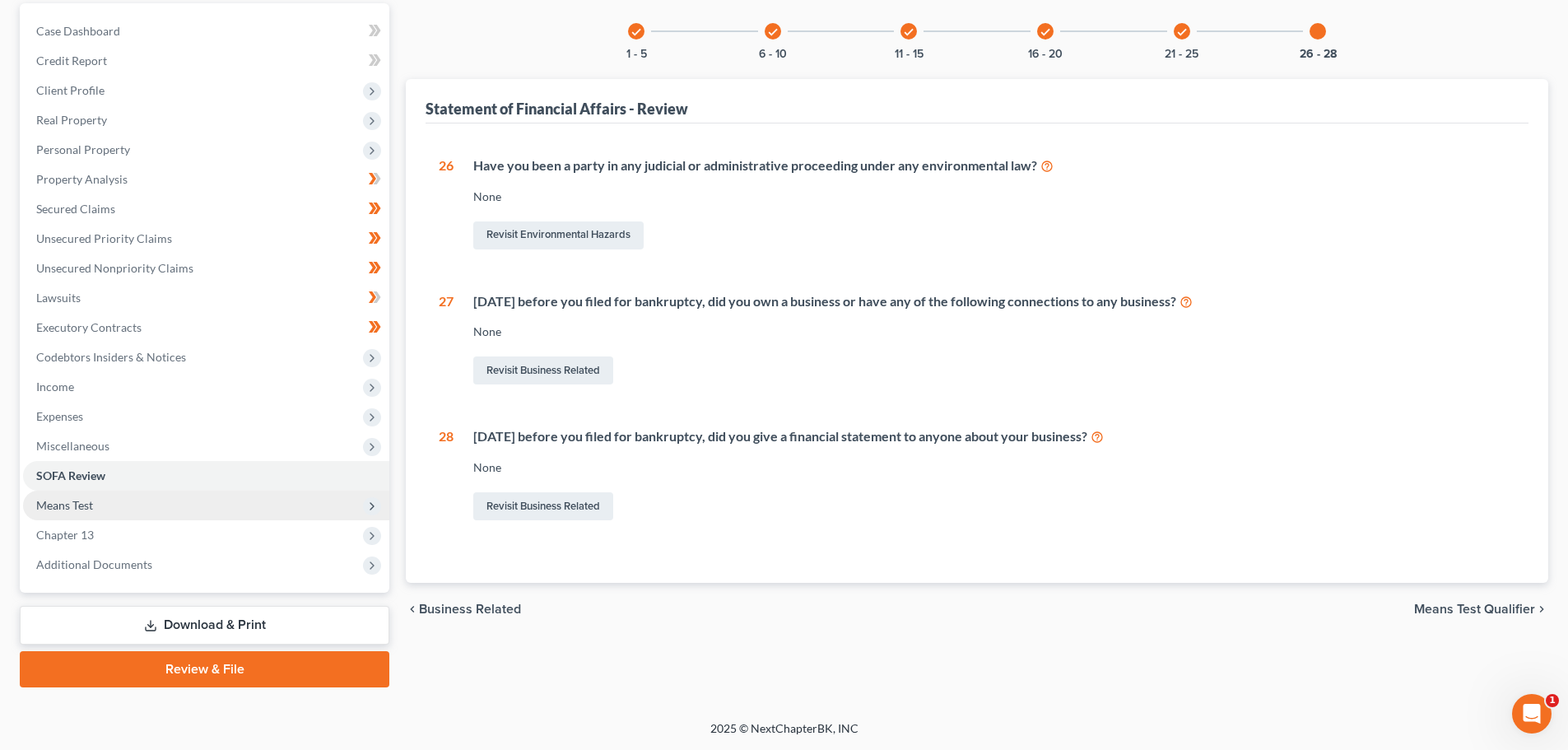
click at [83, 501] on span "Means Test" at bounding box center [65, 505] width 57 height 14
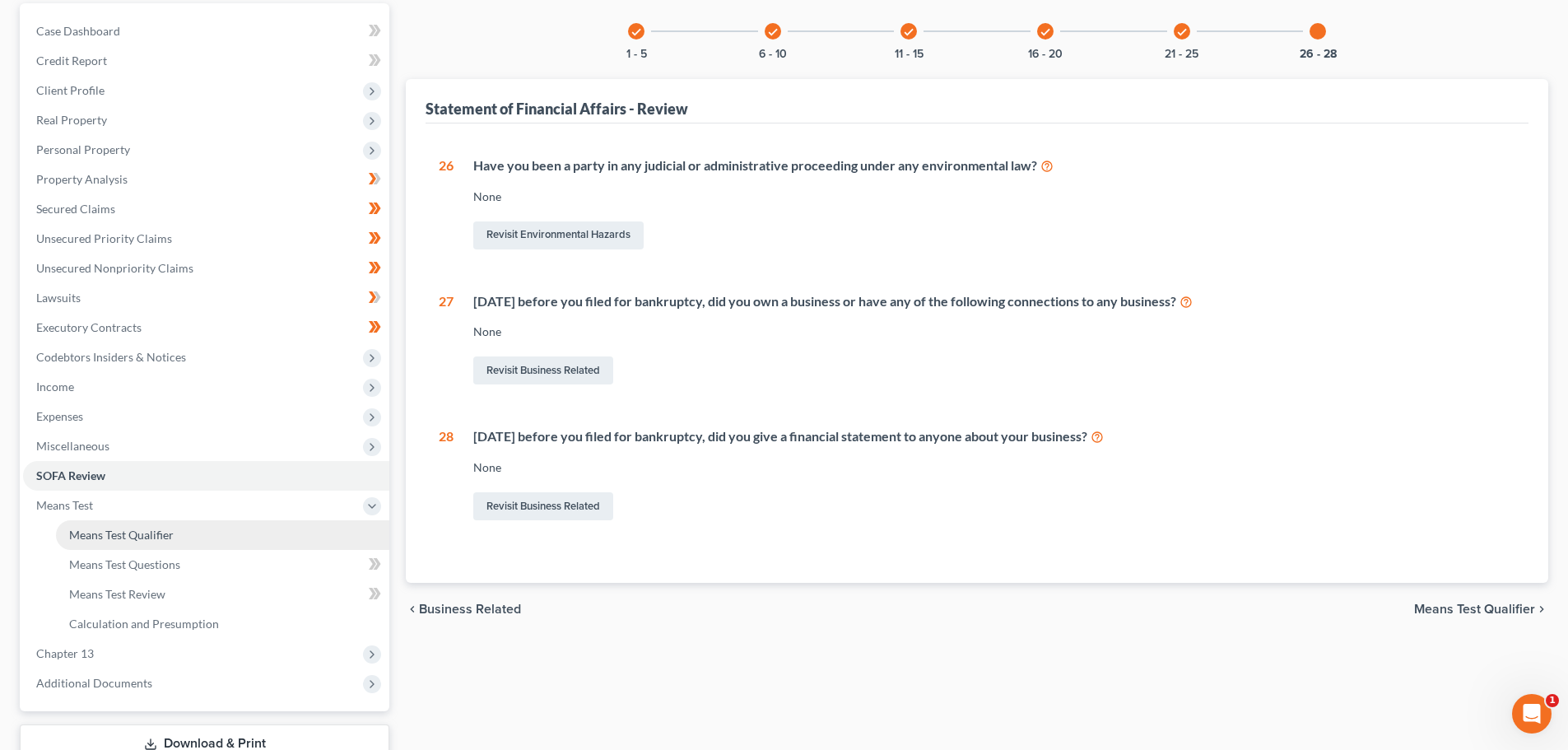
click at [106, 533] on span "Means Test Qualifier" at bounding box center [121, 535] width 105 height 14
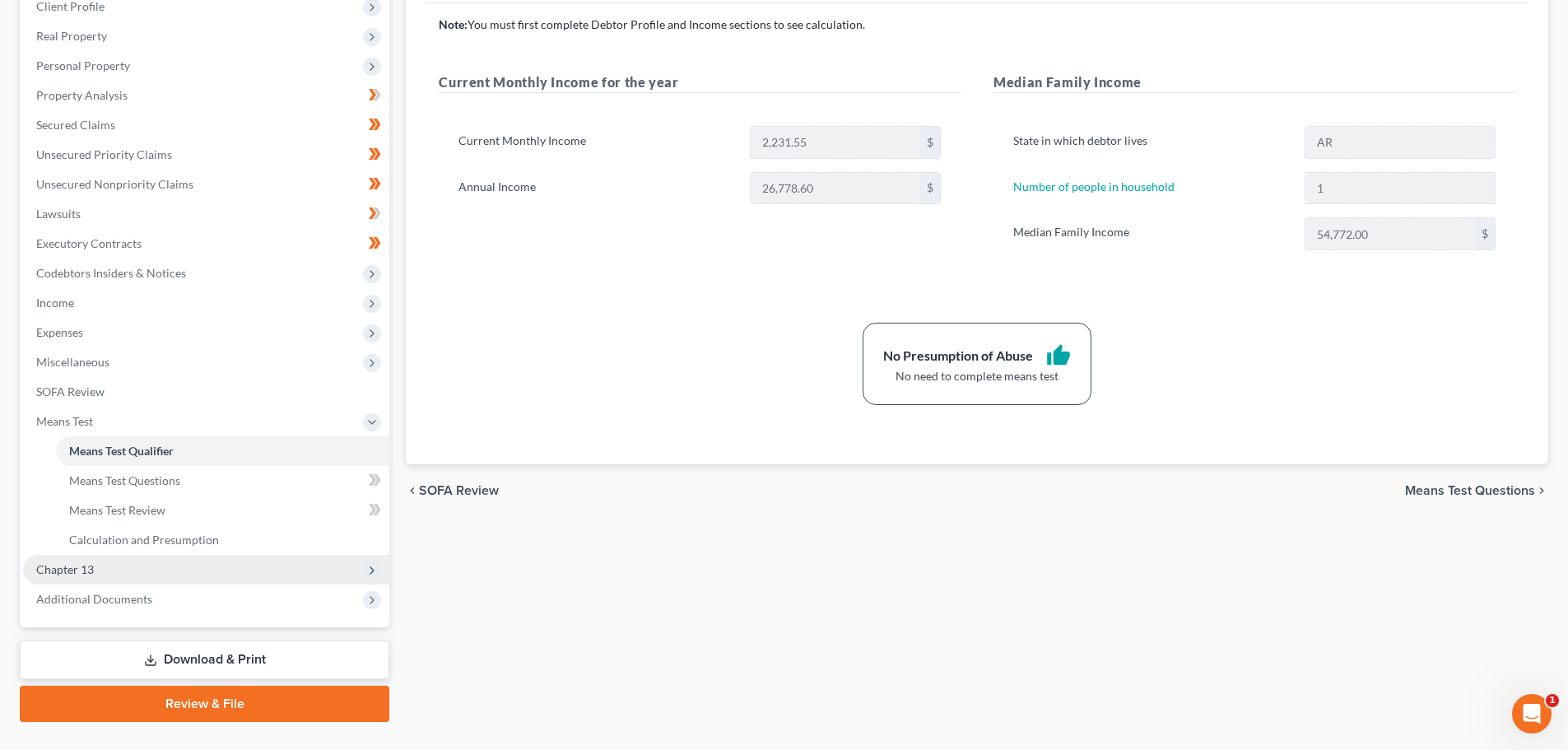
scroll to position [247, 0]
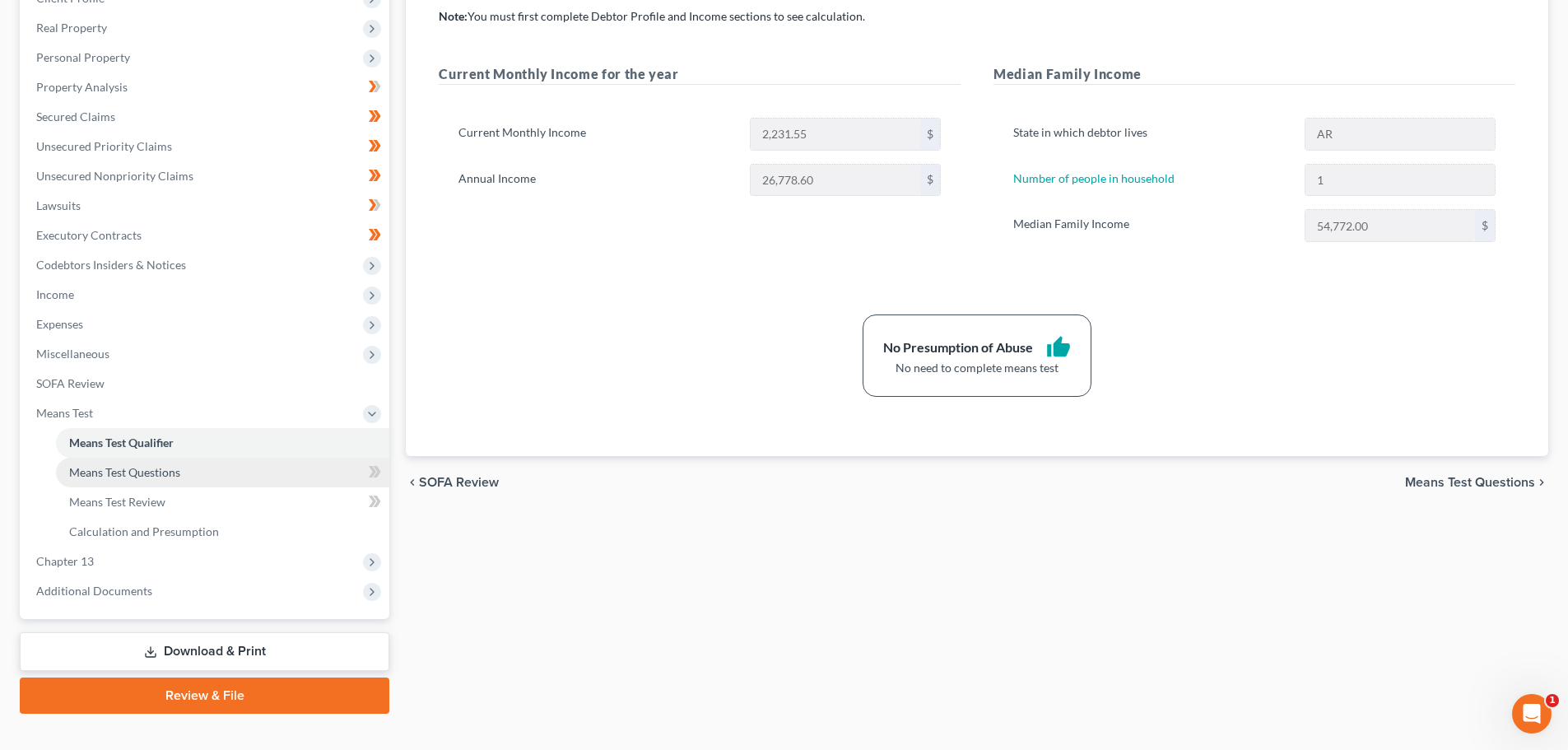
click at [115, 473] on span "Means Test Questions" at bounding box center [125, 472] width 112 height 14
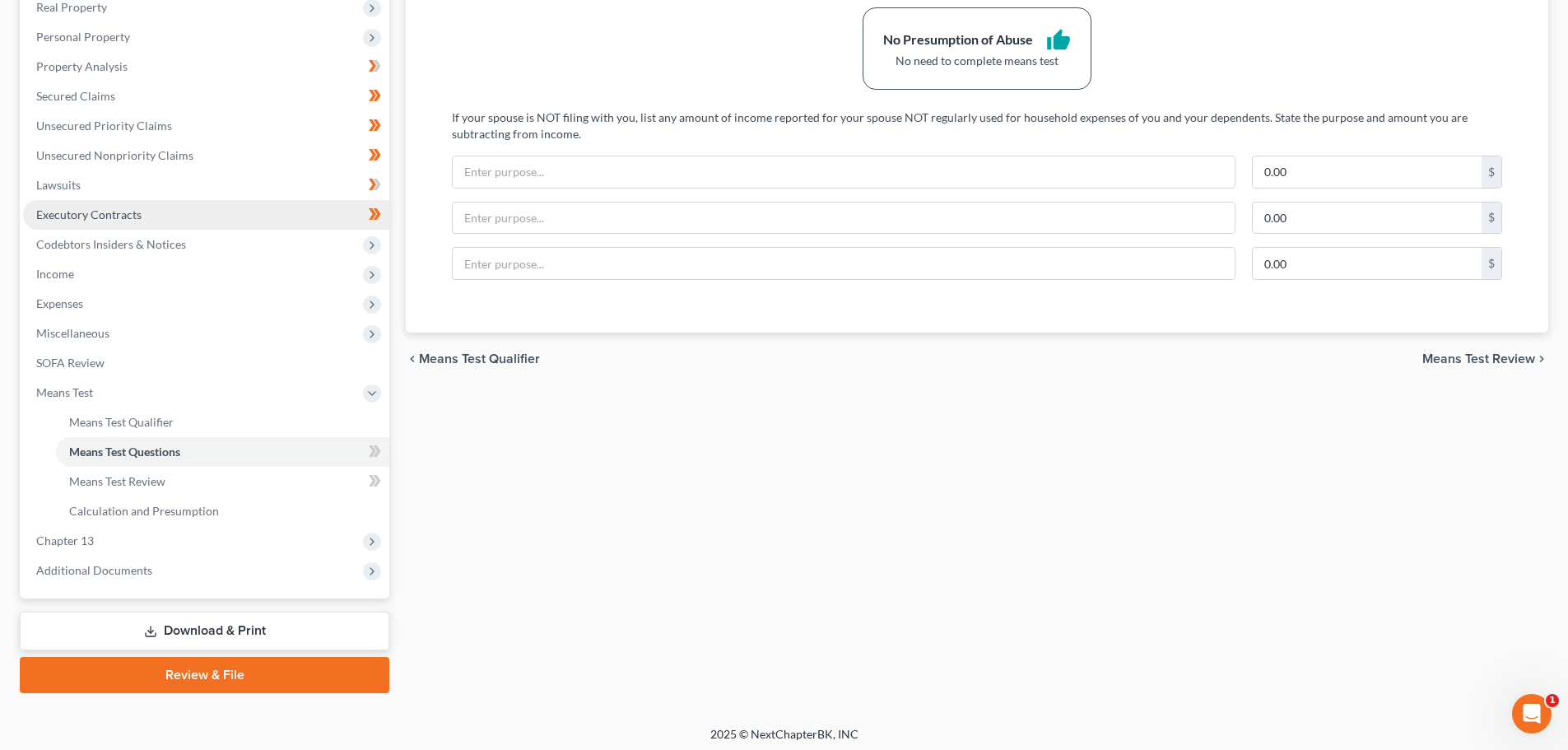
scroll to position [273, 0]
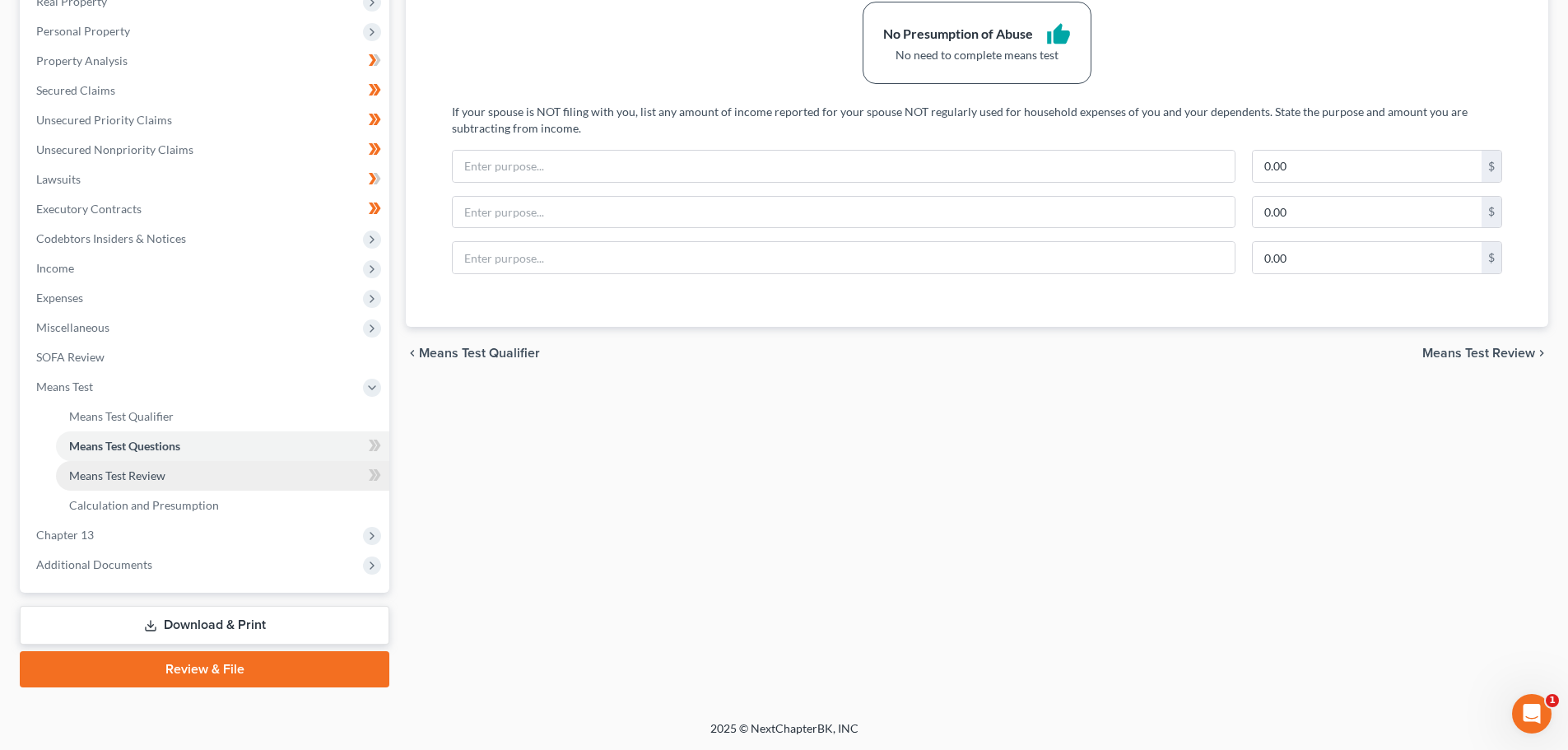
click at [116, 468] on span "Means Test Review" at bounding box center [117, 475] width 96 height 14
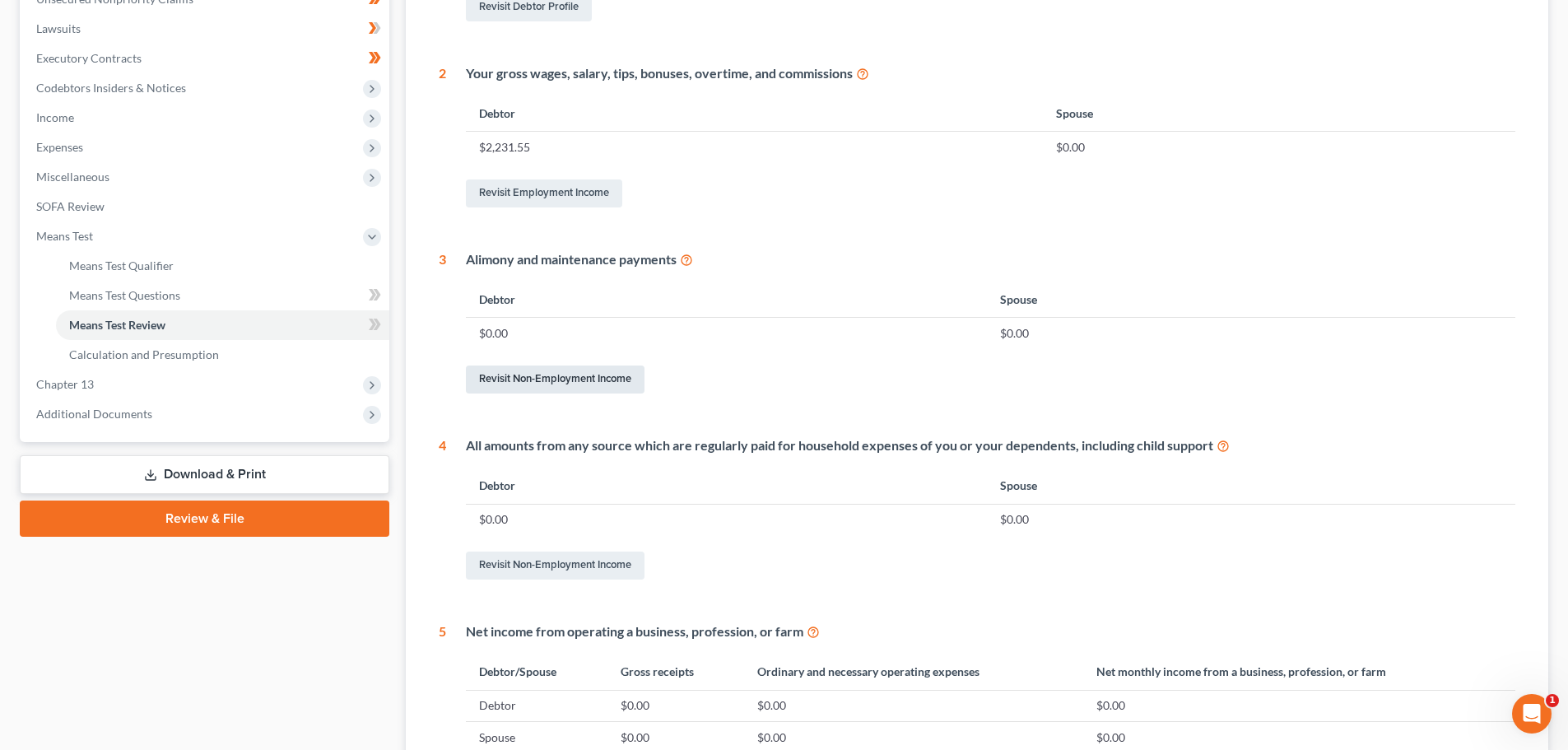
scroll to position [329, 0]
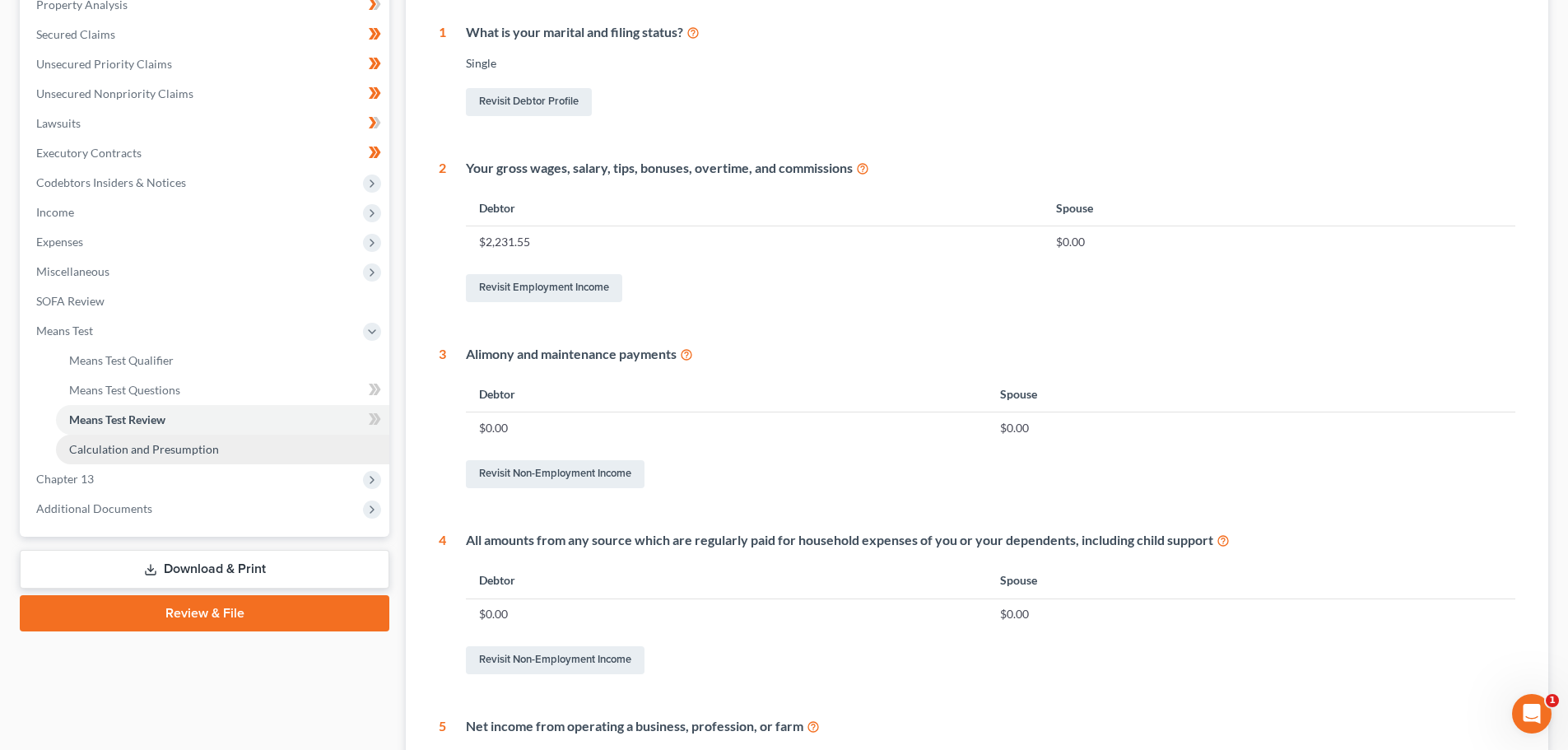
click at [146, 447] on span "Calculation and Presumption" at bounding box center [144, 448] width 150 height 14
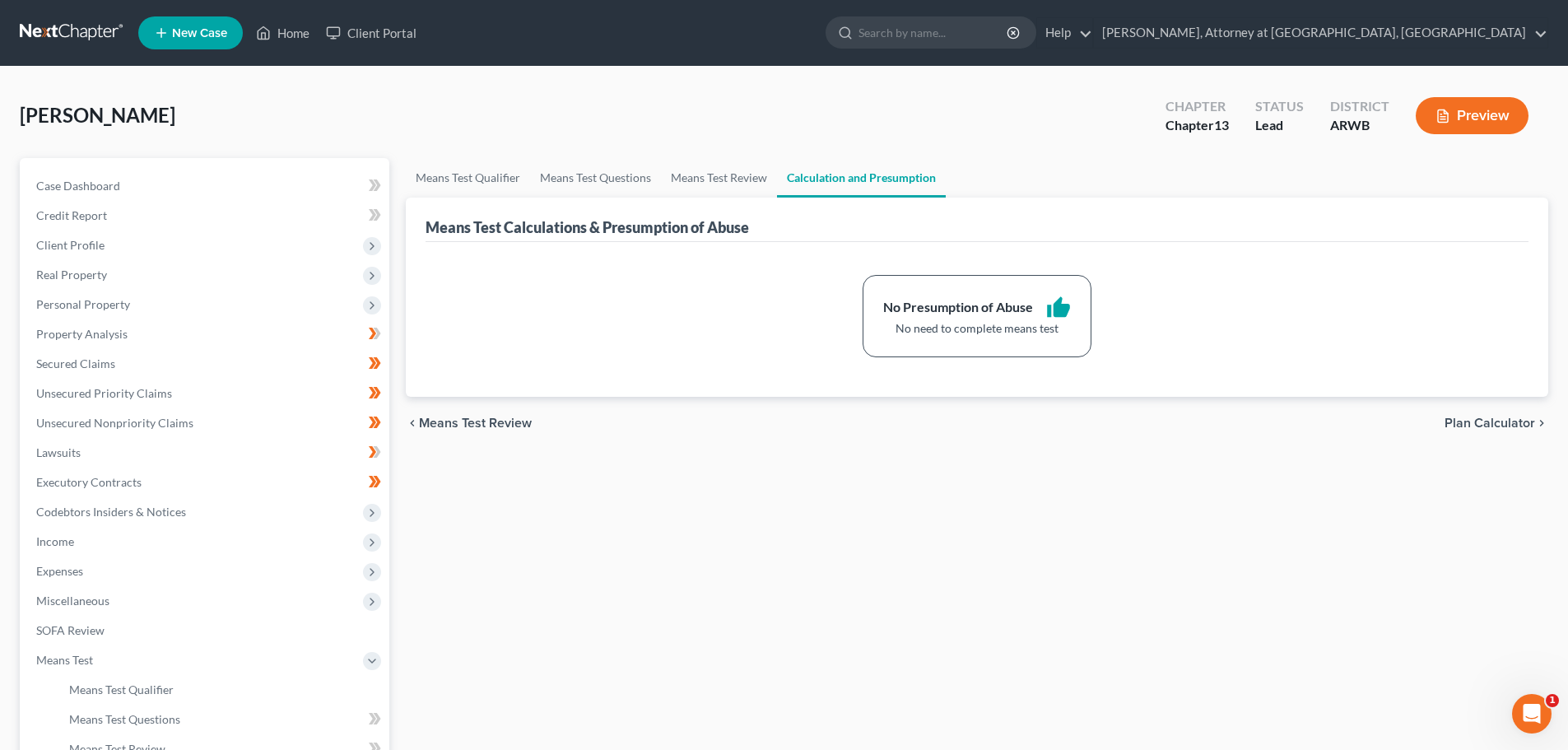
click at [1496, 106] on button "Preview" at bounding box center [1471, 116] width 113 height 37
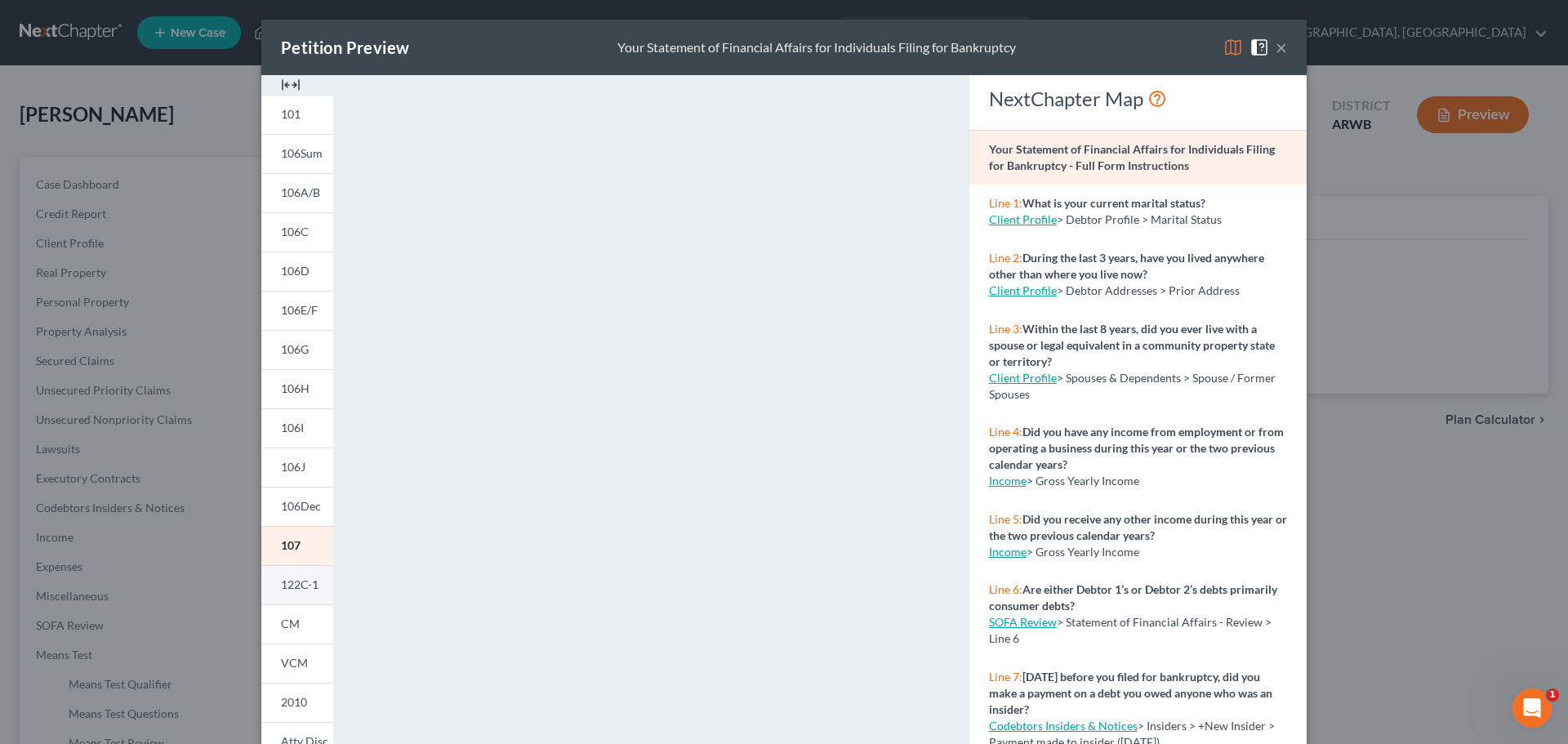
click at [290, 583] on span "122C-1" at bounding box center [299, 584] width 38 height 14
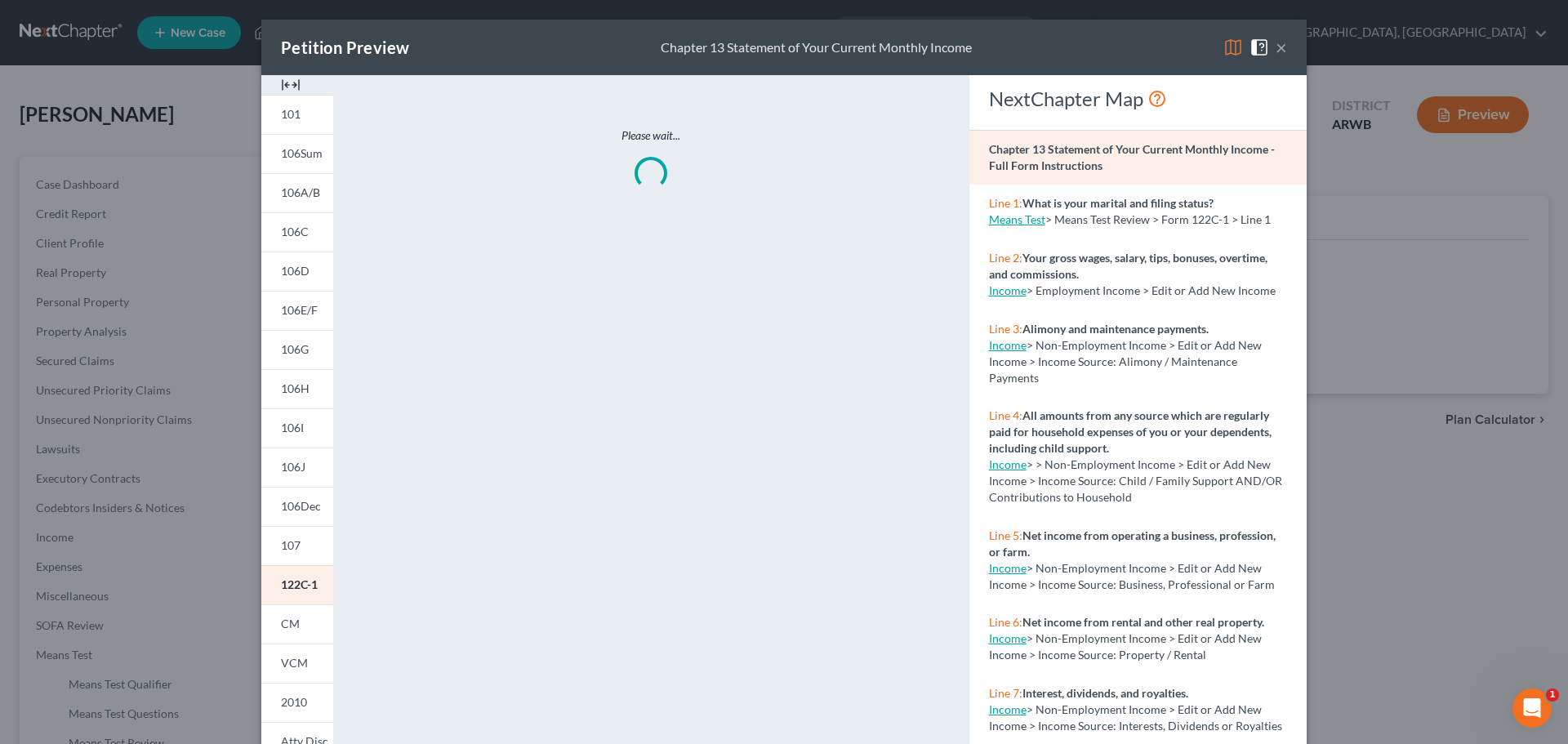
click at [1234, 47] on img at bounding box center [1233, 48] width 19 height 19
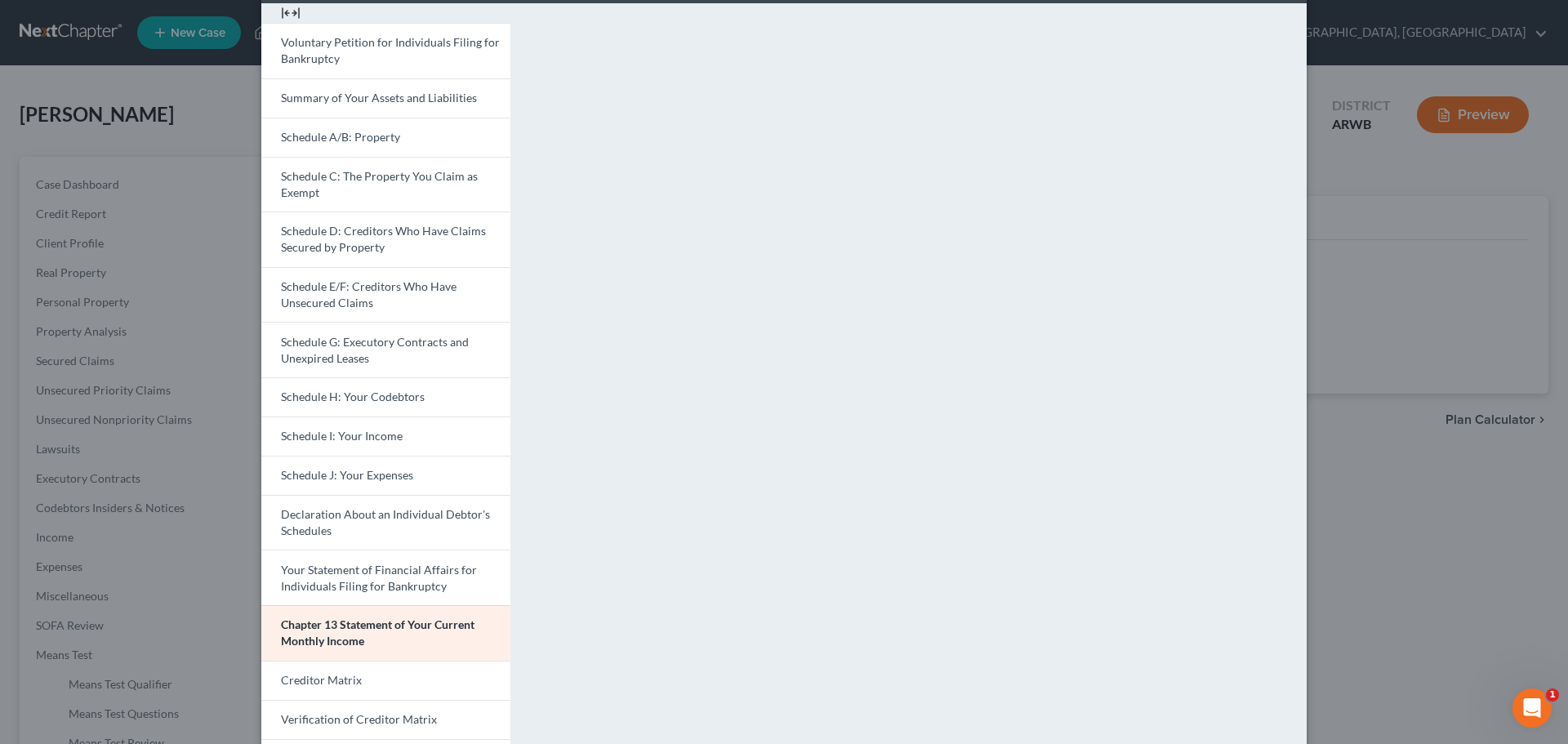
scroll to position [231, 0]
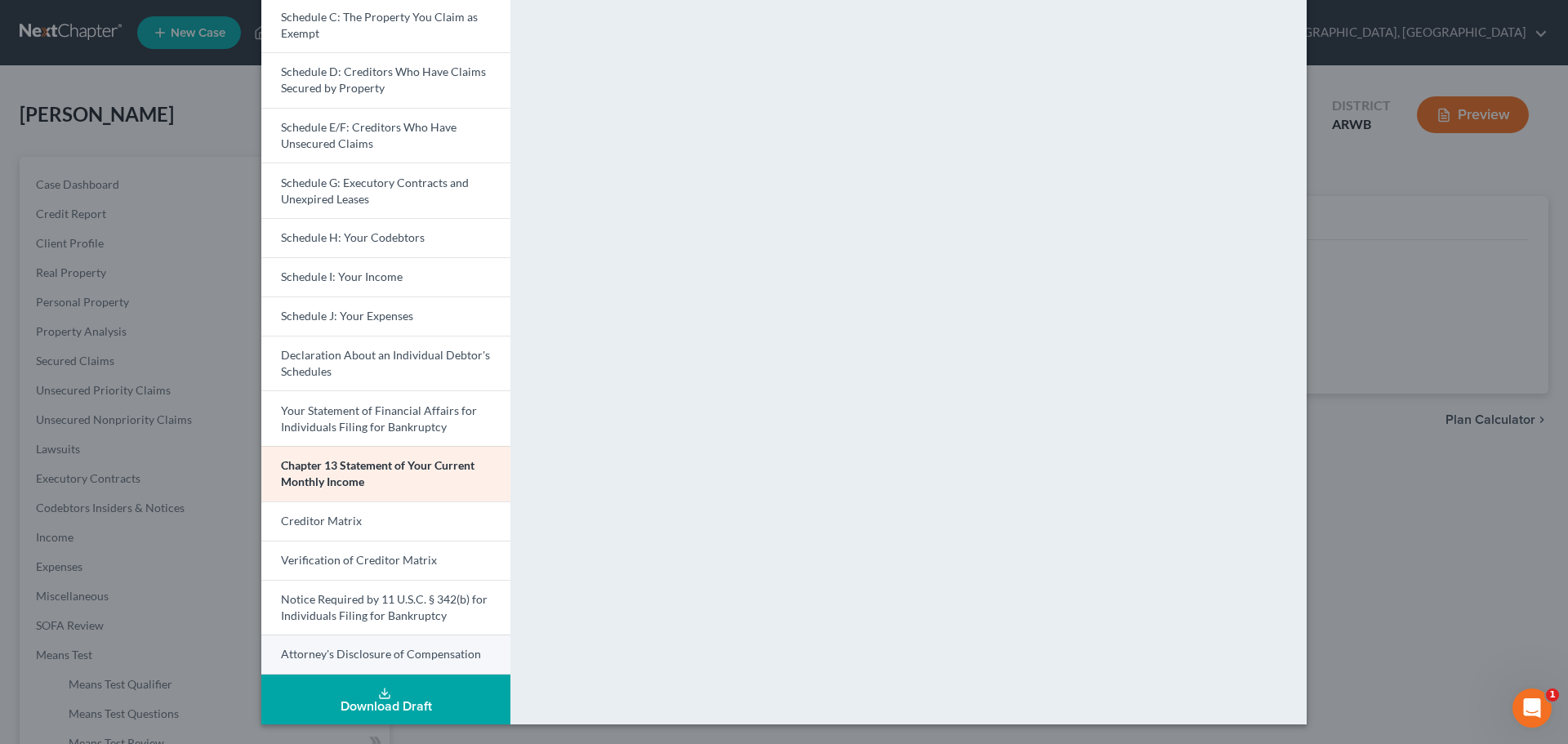
click at [333, 645] on link "Attorney's Disclosure of Compensation" at bounding box center [386, 654] width 249 height 40
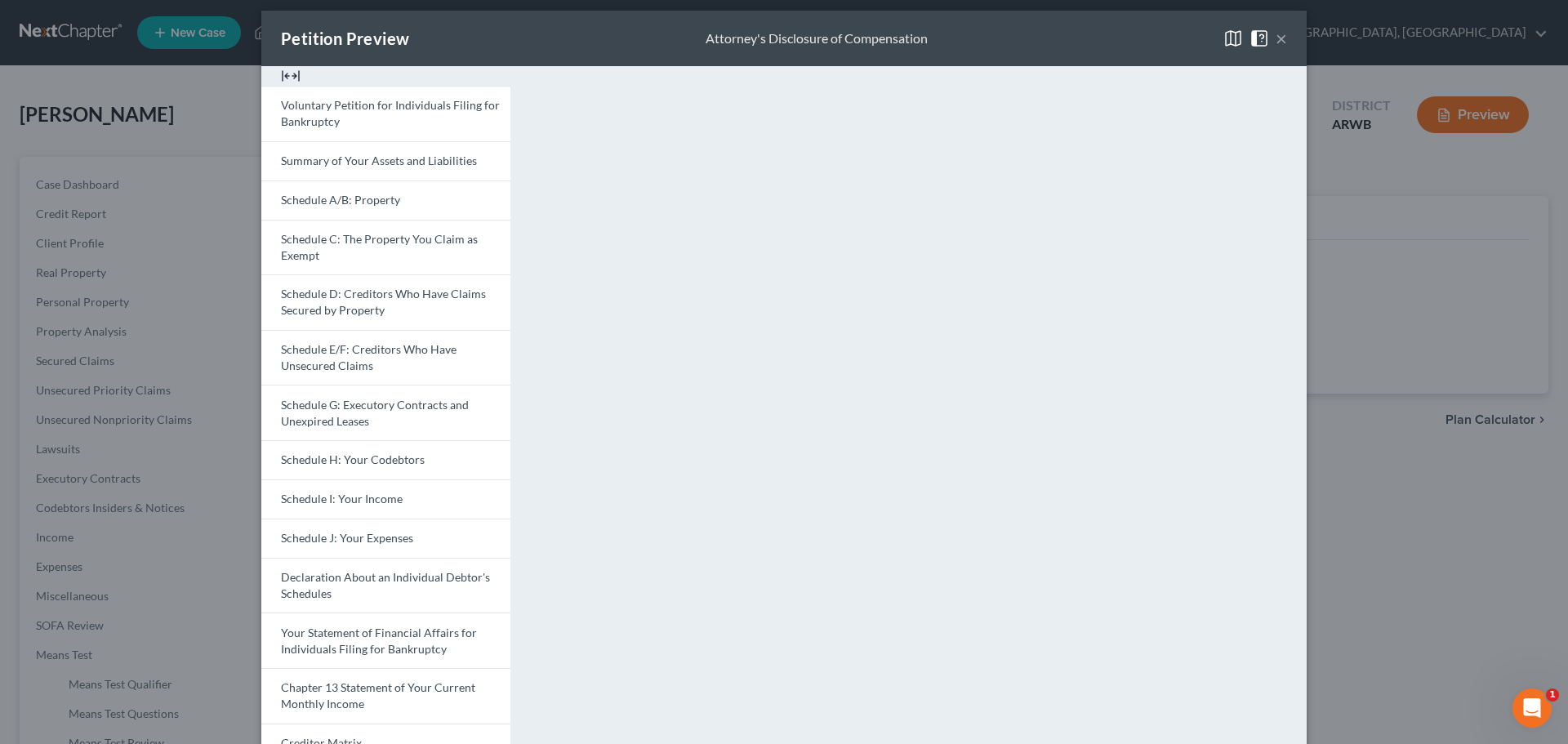
scroll to position [0, 0]
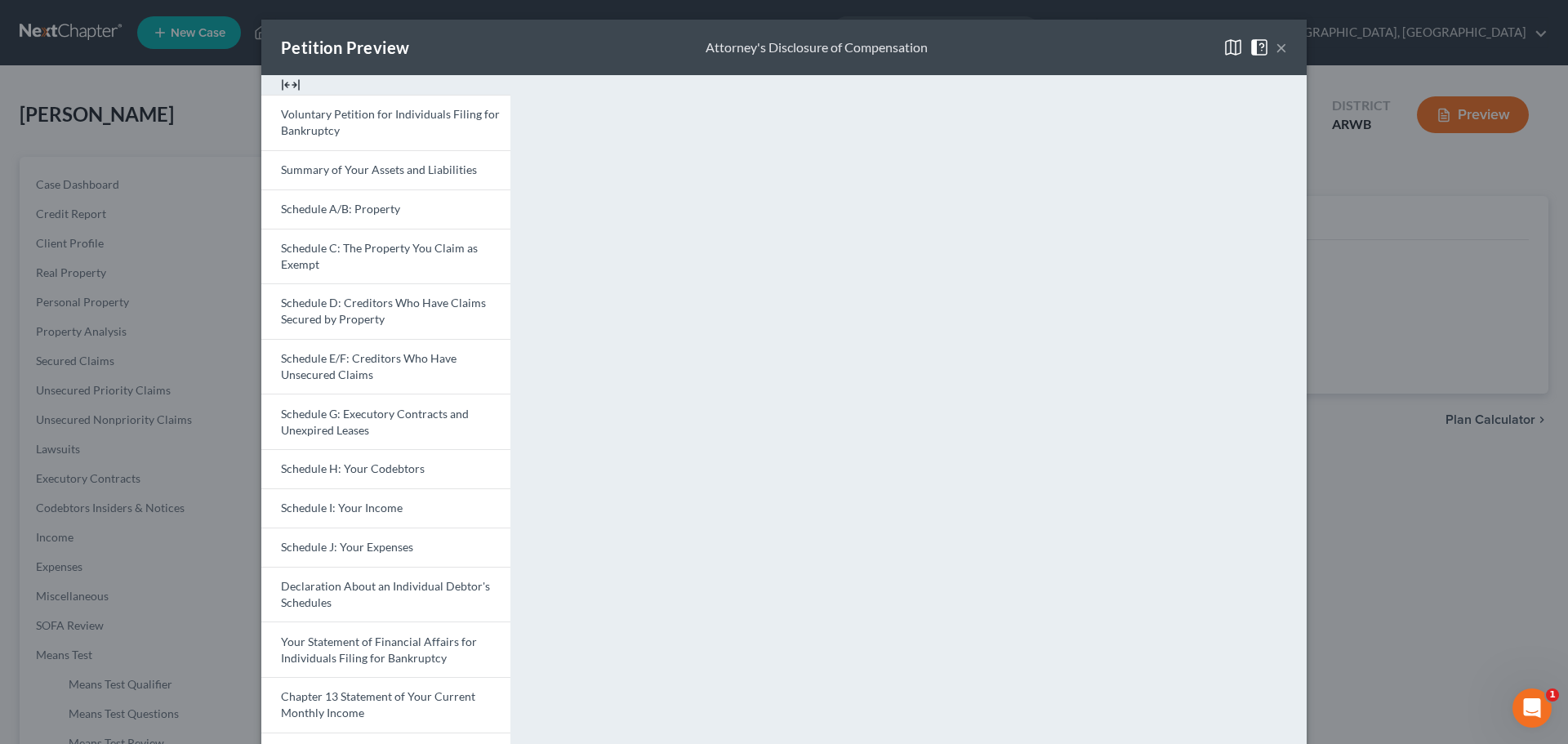
click at [1276, 42] on button "×" at bounding box center [1281, 48] width 12 height 19
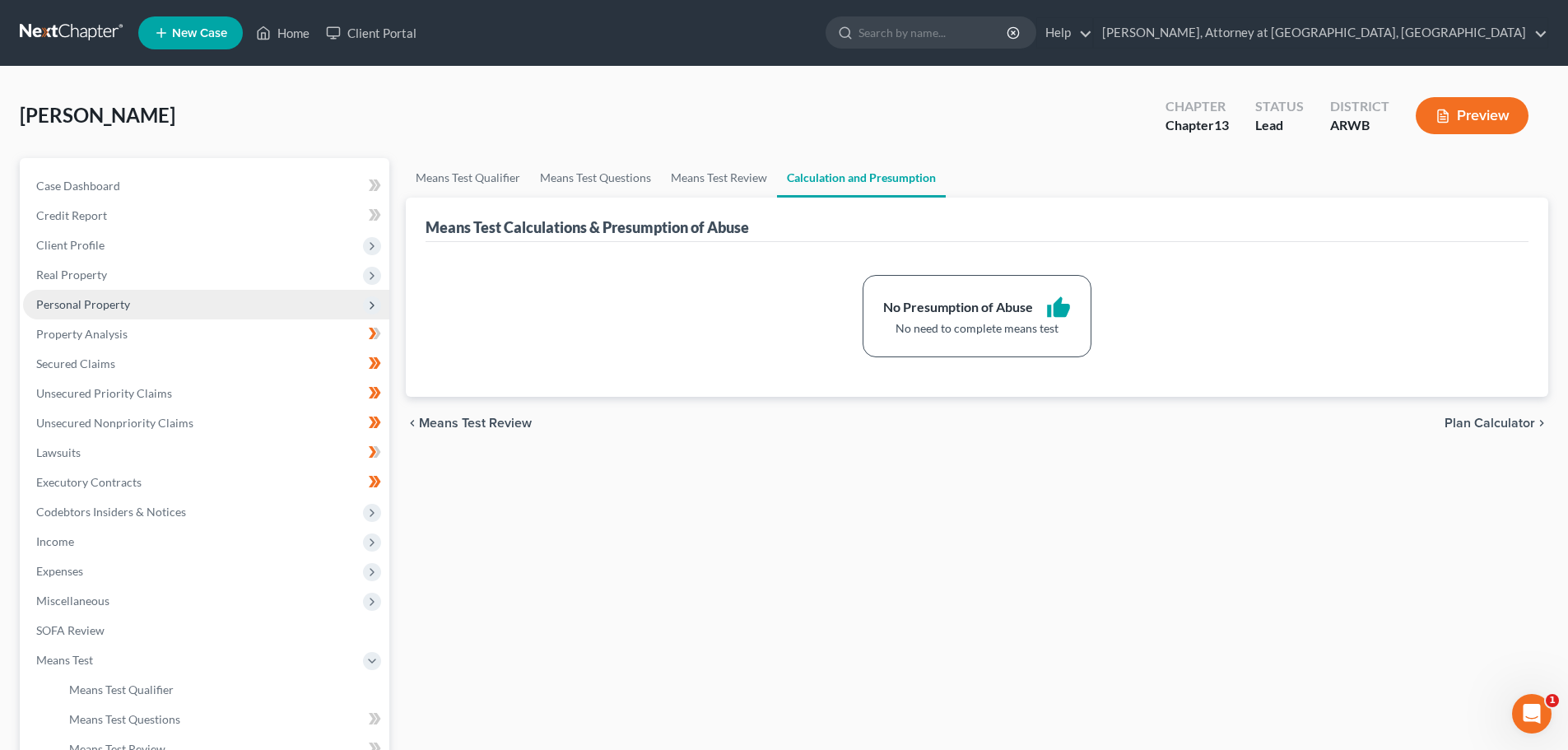
click at [51, 305] on span "Personal Property" at bounding box center [83, 305] width 94 height 14
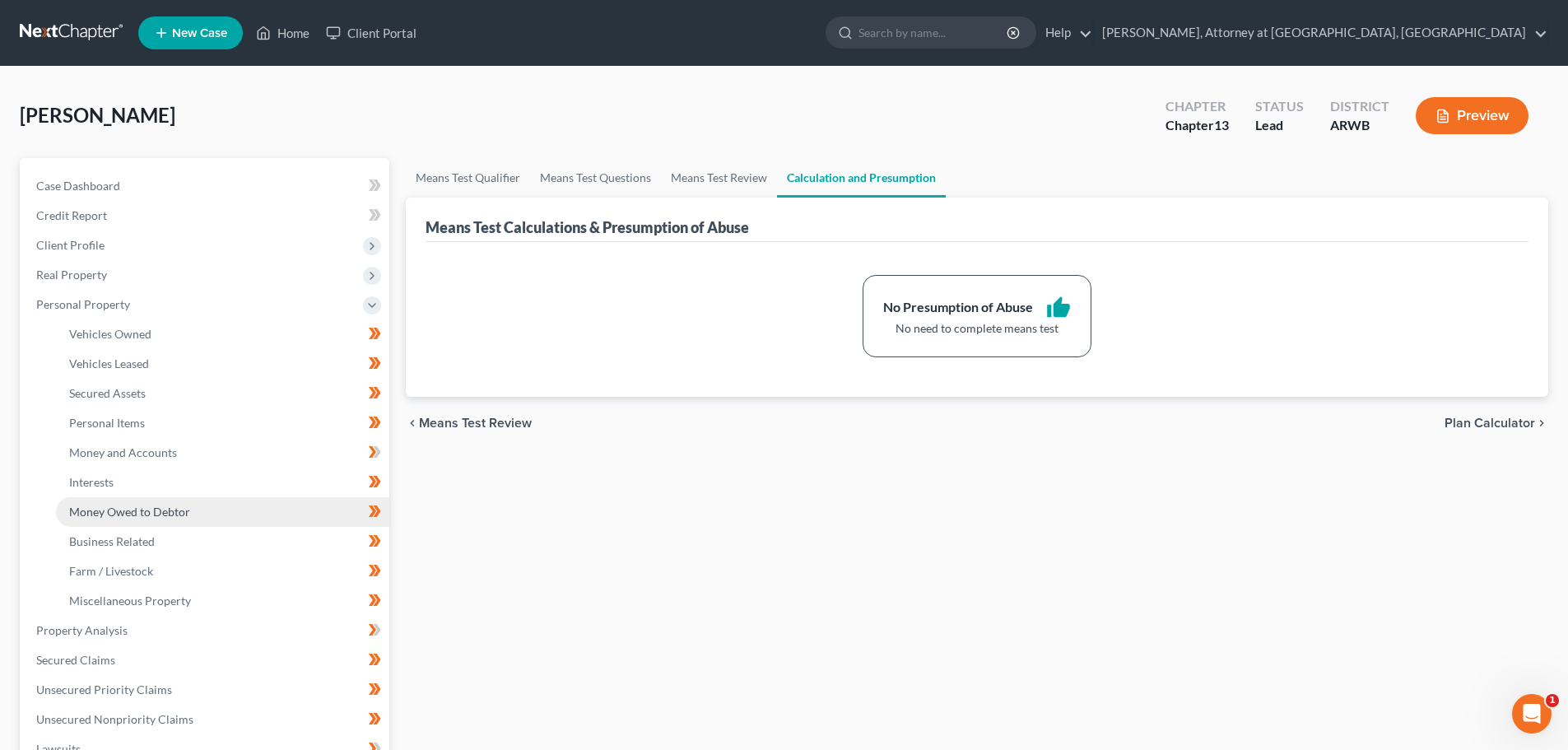
click at [126, 502] on link "Money Owed to Debtor" at bounding box center [222, 512] width 334 height 29
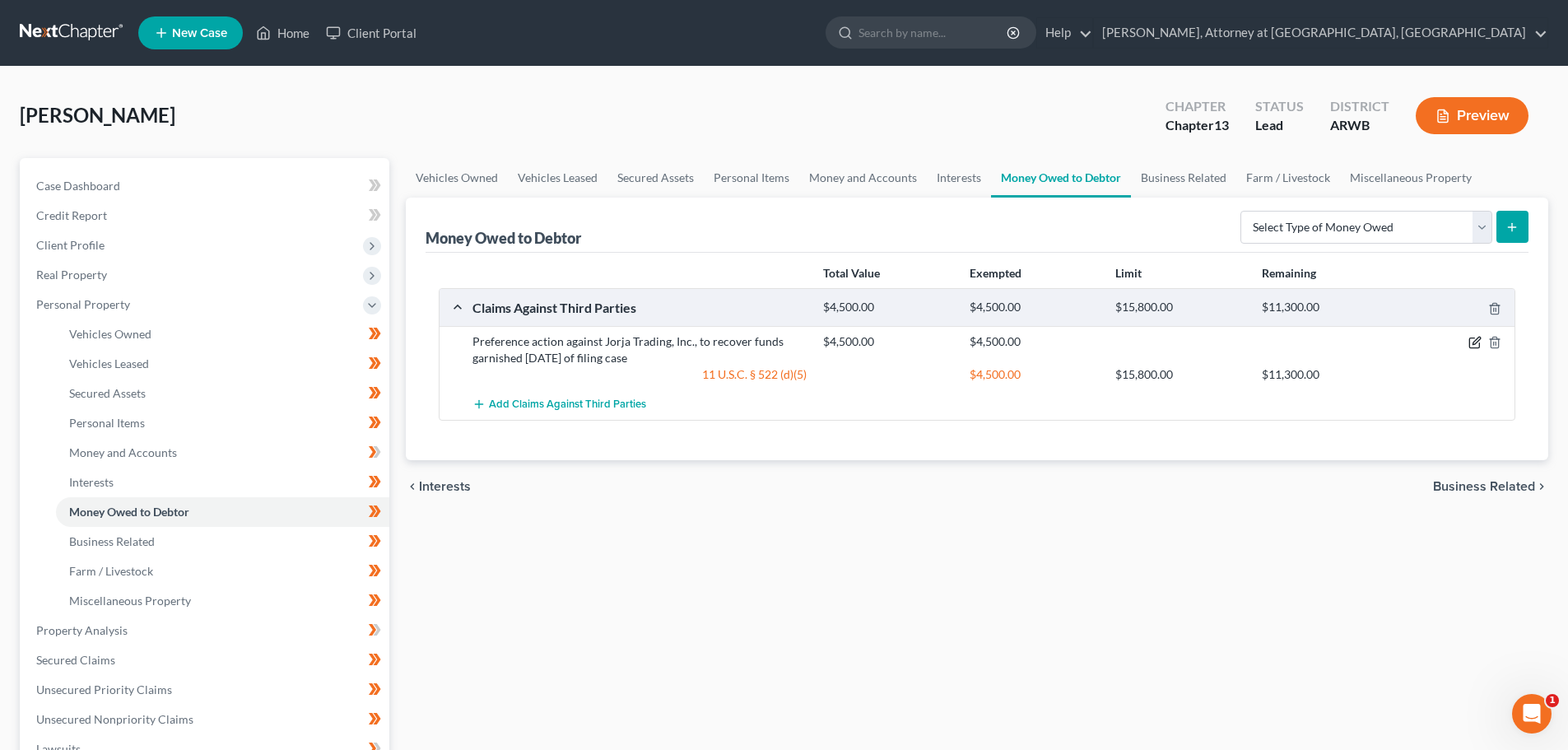
click at [1475, 344] on icon "button" at bounding box center [1474, 342] width 13 height 13
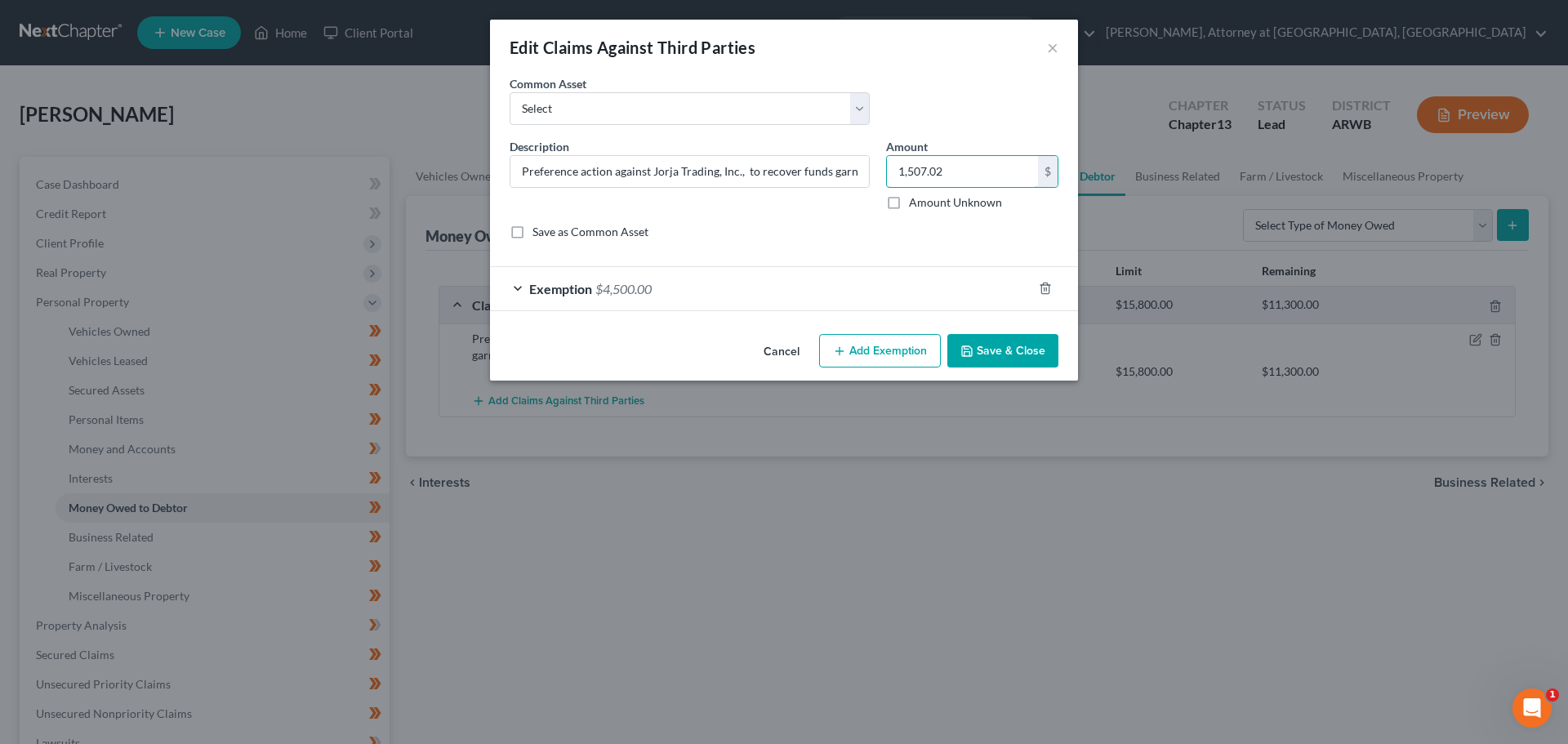
type input "1,507.02"
click at [1004, 338] on button "Save & Close" at bounding box center [1003, 351] width 111 height 34
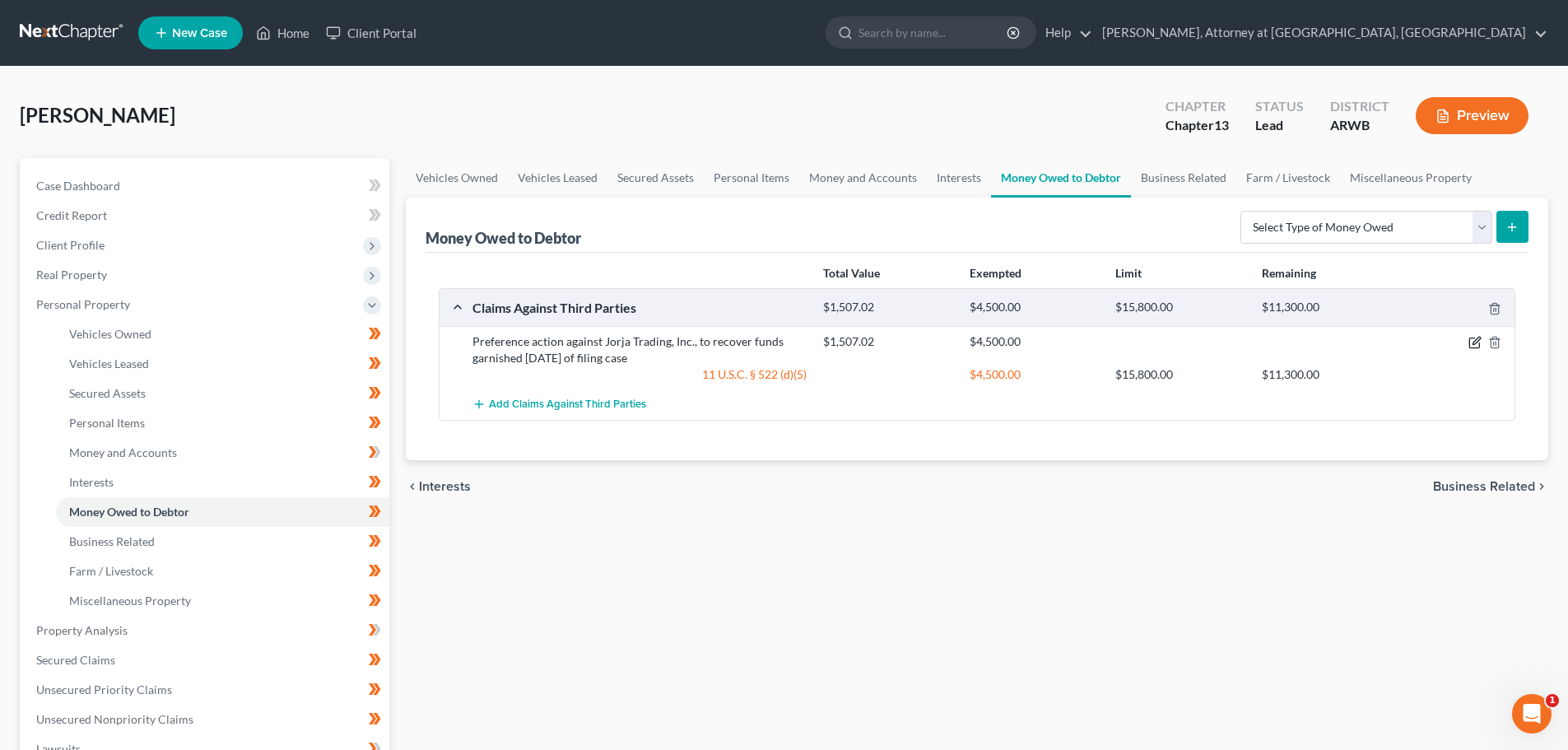
click at [1472, 337] on icon "button" at bounding box center [1474, 342] width 13 height 13
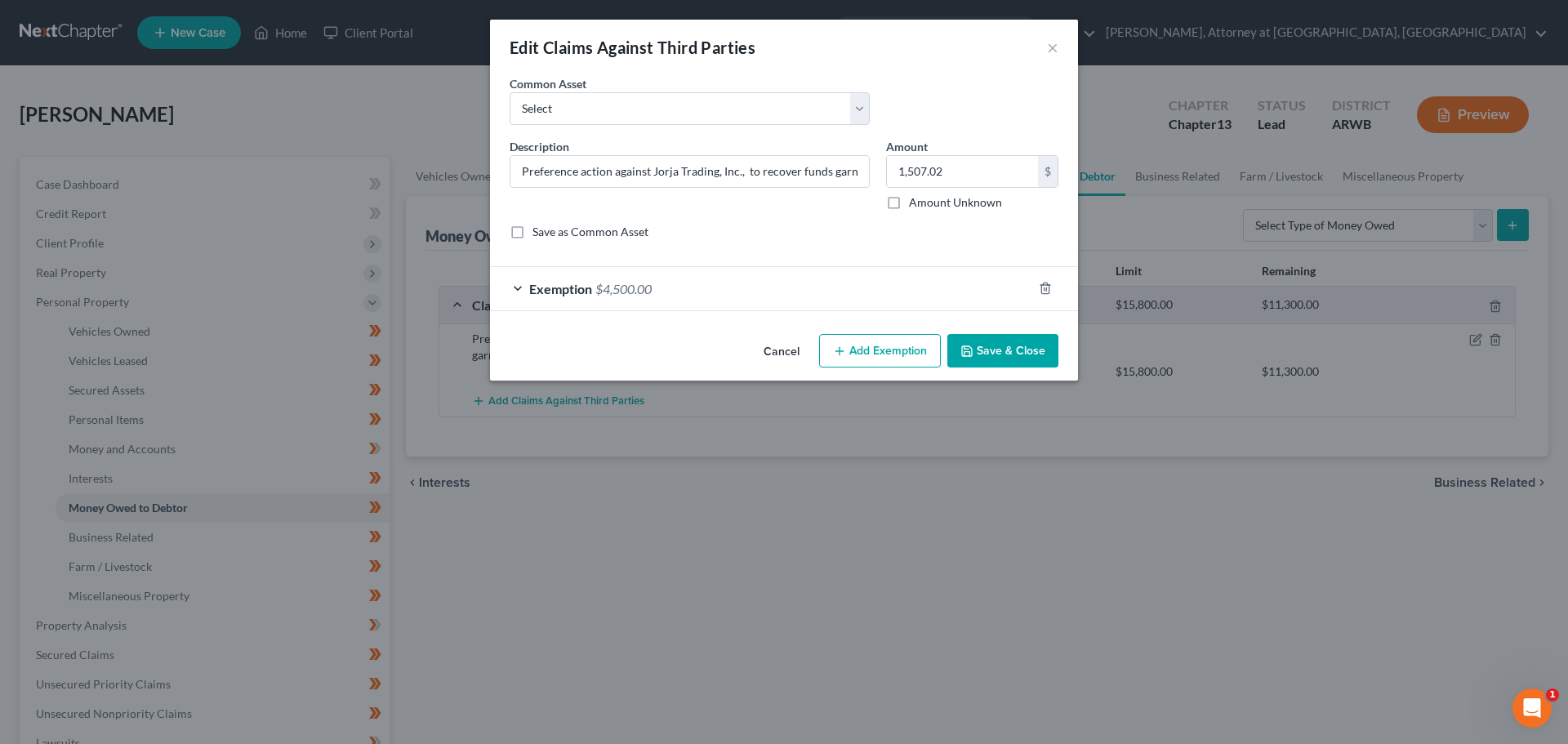
click at [569, 291] on span "Exemption" at bounding box center [561, 288] width 63 height 16
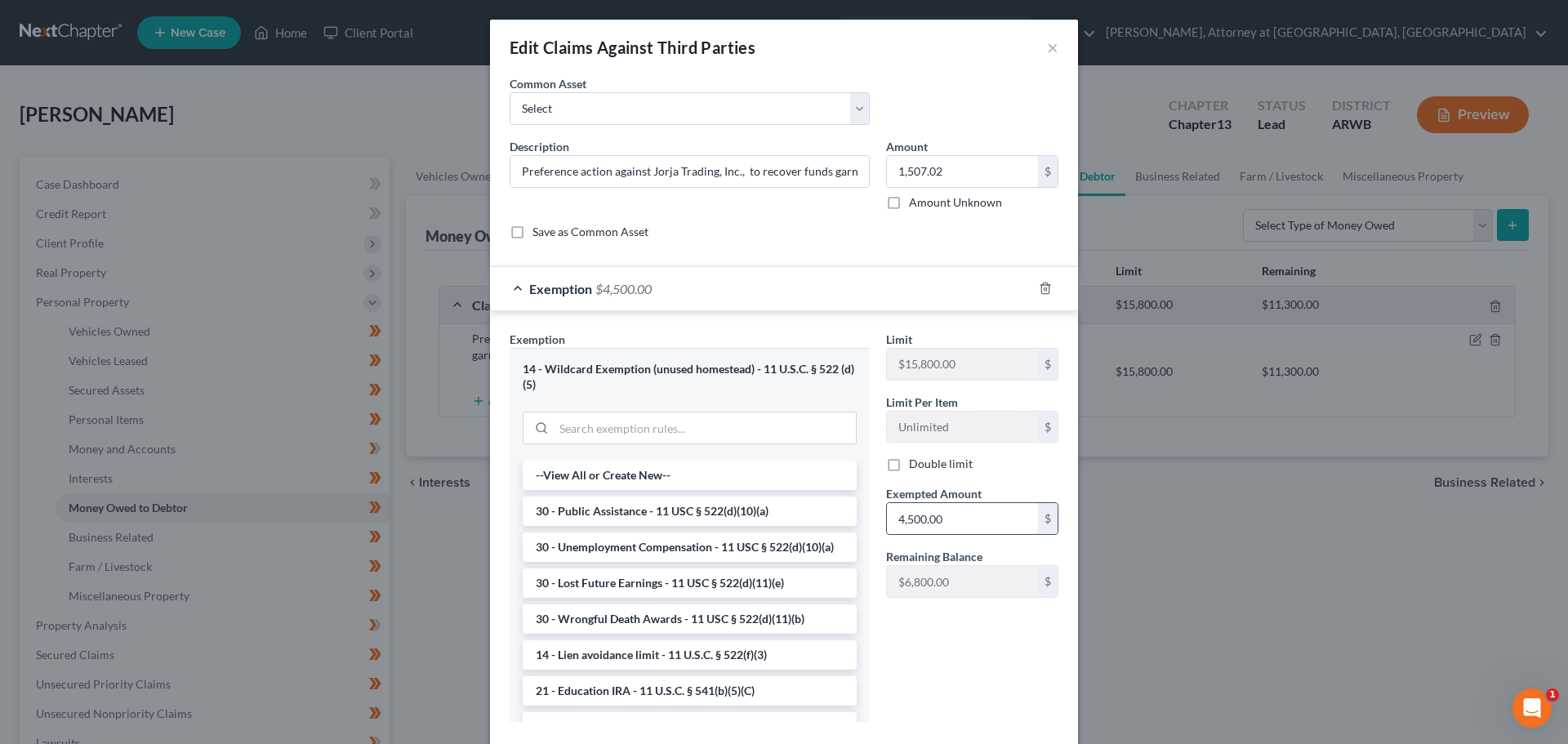
click at [941, 530] on input "4,500.00" at bounding box center [963, 519] width 152 height 31
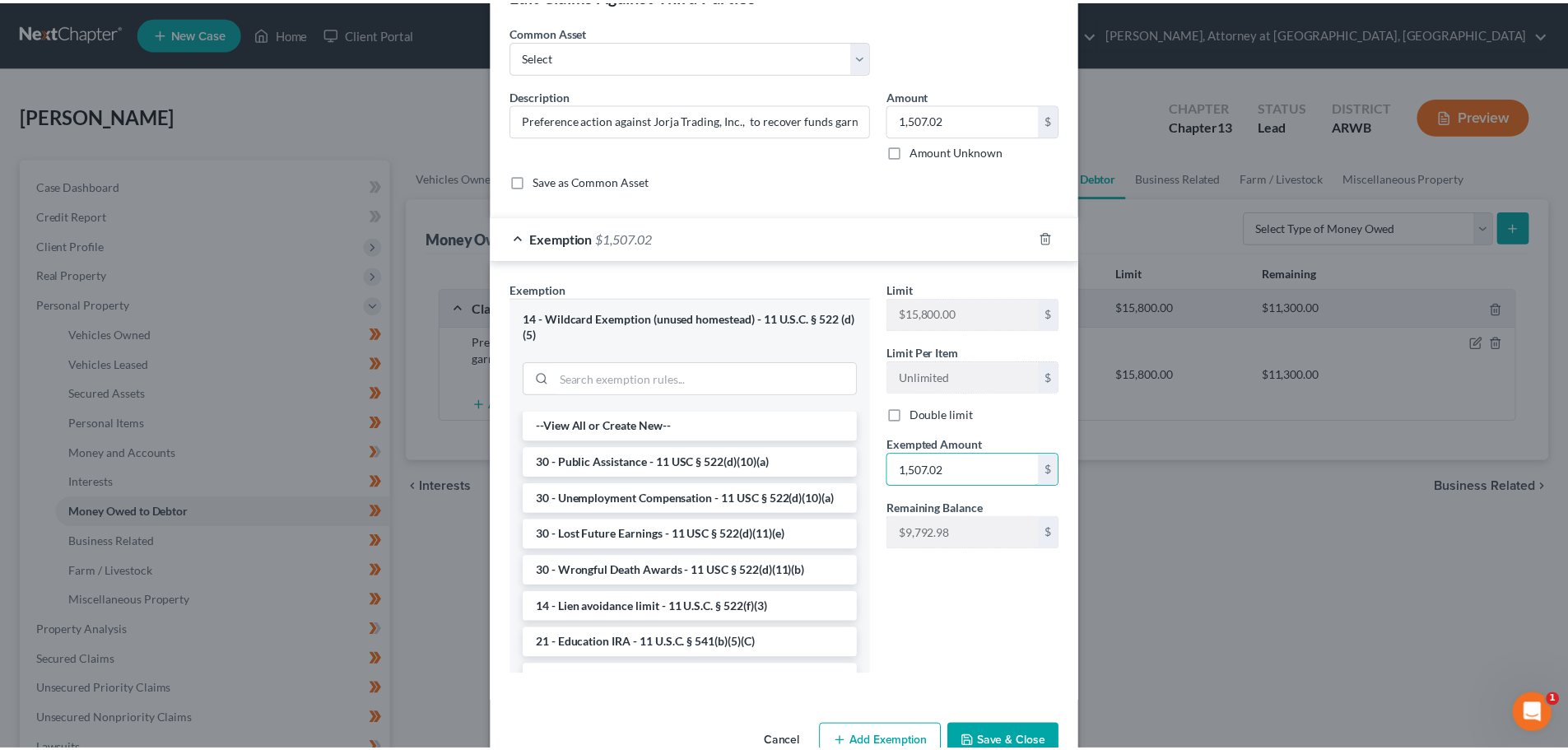
scroll to position [82, 0]
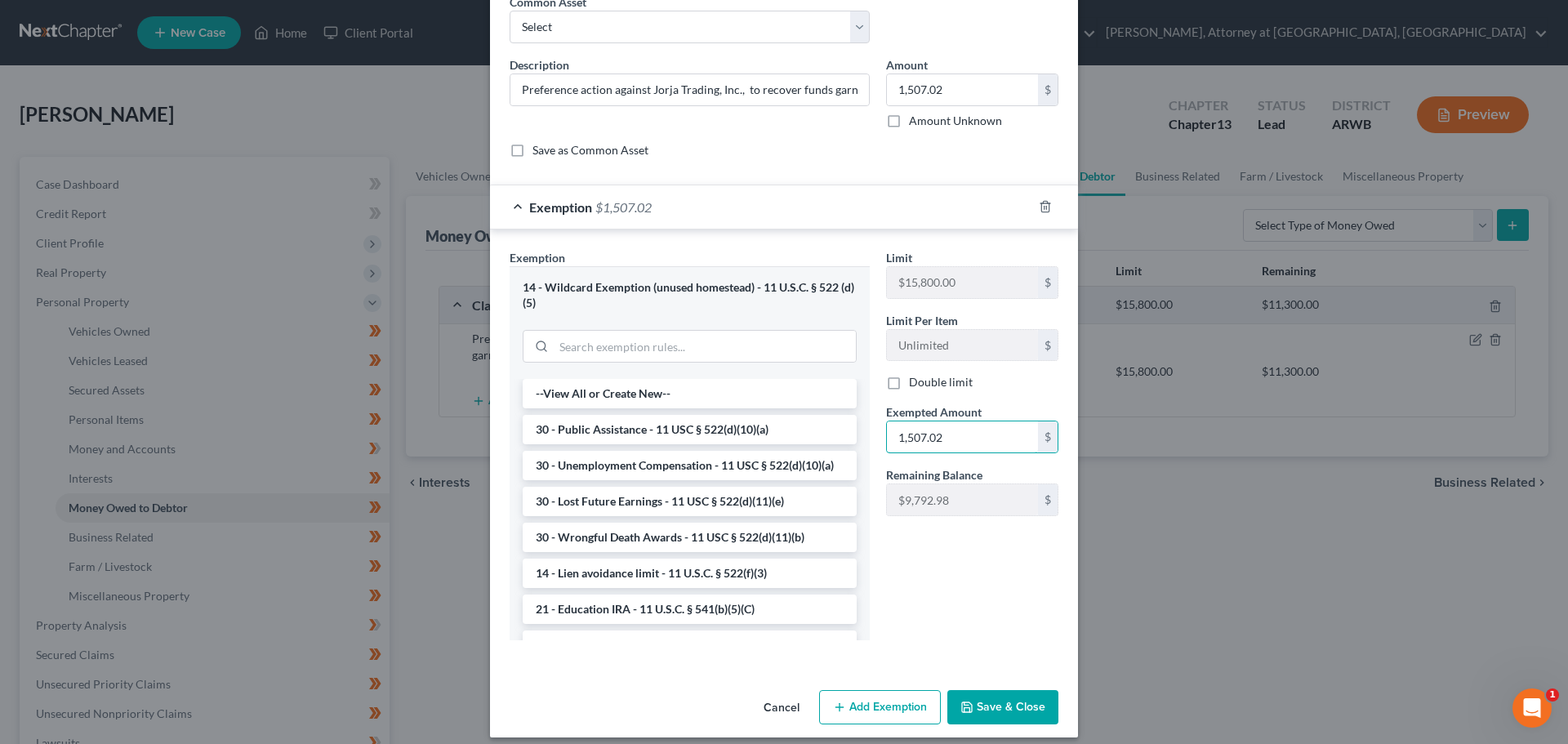
type input "1,507.02"
click at [949, 592] on div "Limit $15,800.00 $ Limit Per Item Unlimited $ Double limit Exempted Amount * 1,…" at bounding box center [972, 451] width 188 height 404
click at [1002, 694] on button "Save & Close" at bounding box center [1003, 706] width 111 height 34
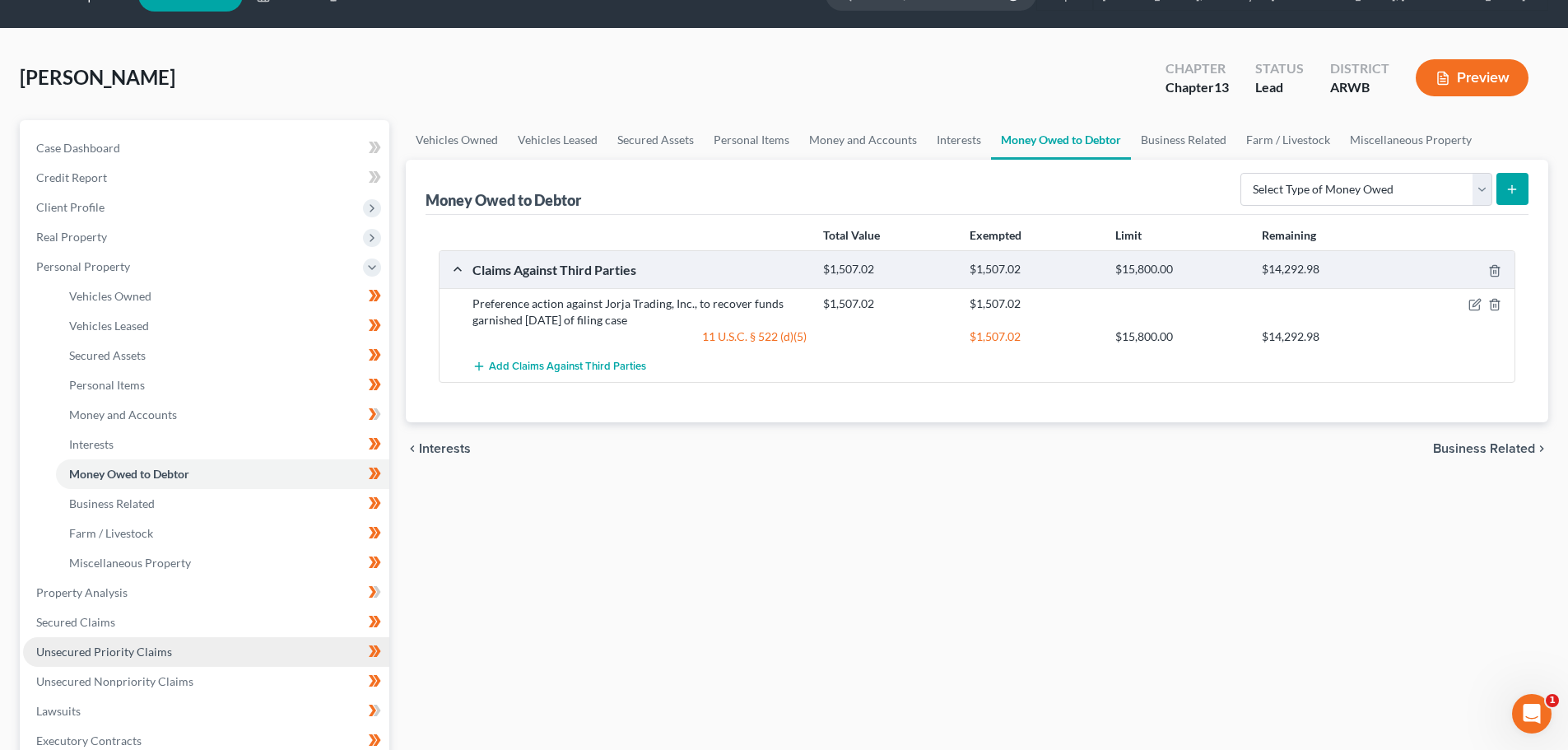
scroll to position [0, 0]
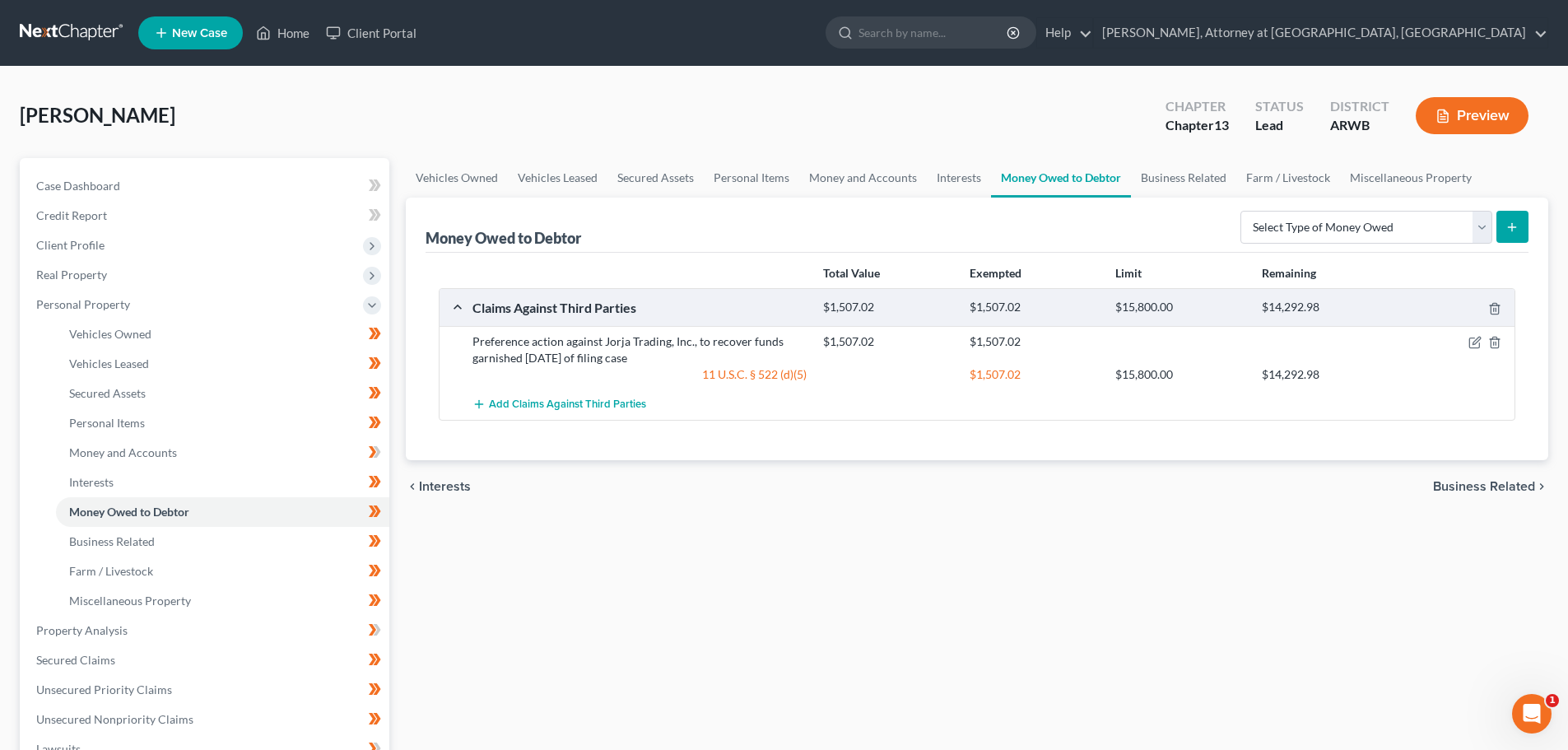
click at [1464, 112] on button "Preview" at bounding box center [1471, 116] width 113 height 37
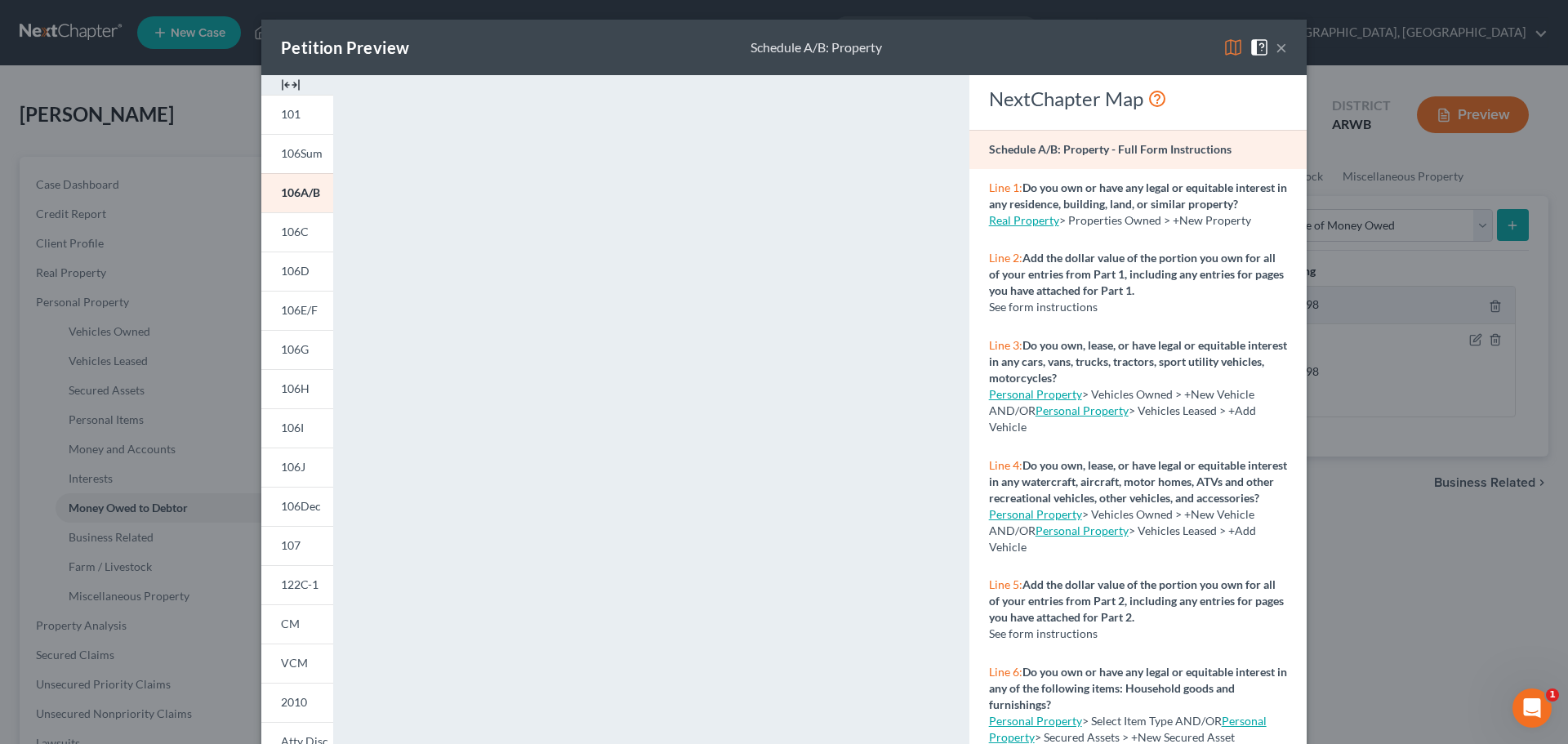
click at [1234, 42] on img at bounding box center [1233, 48] width 19 height 19
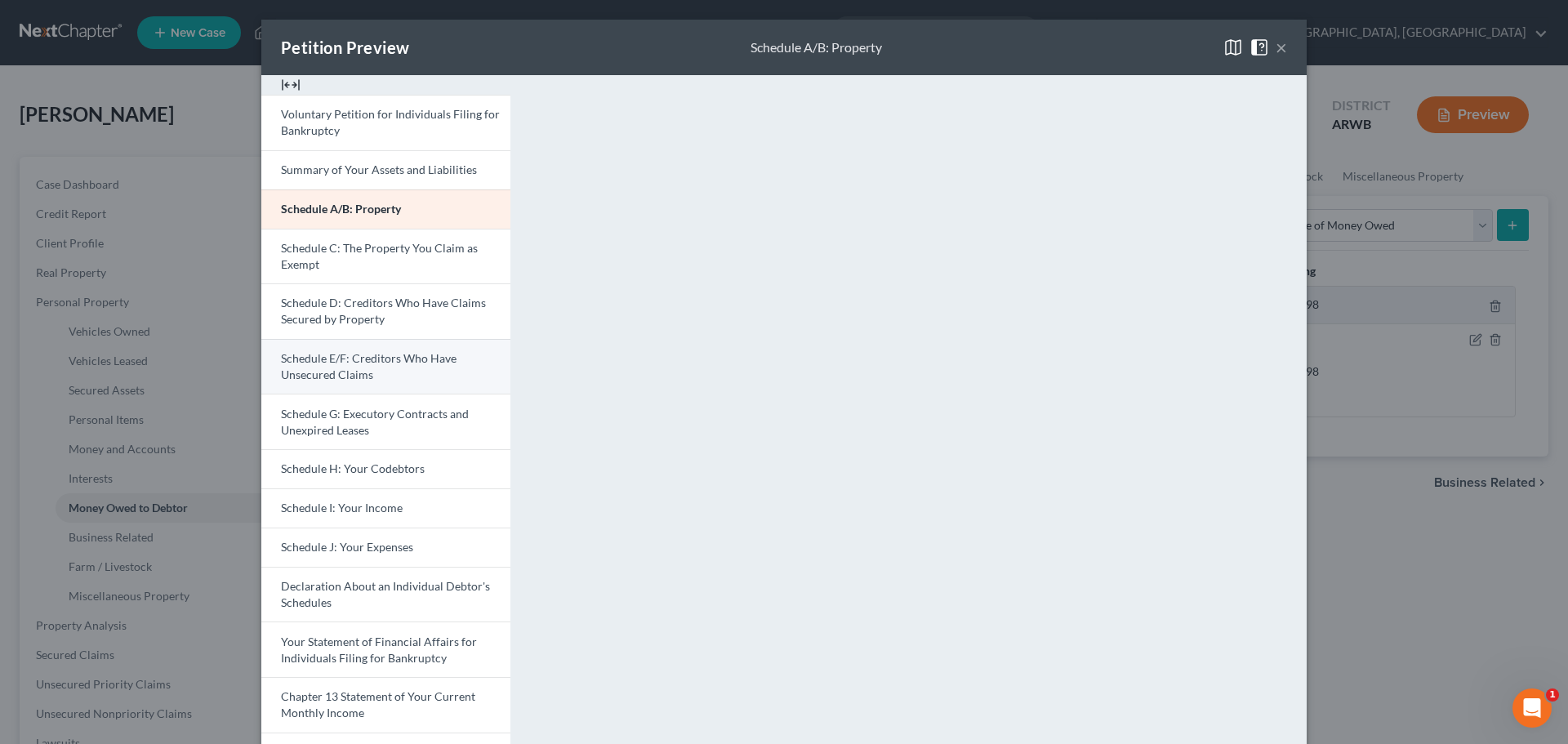
click at [341, 361] on span "Schedule E/F: Creditors Who Have Unsecured Claims" at bounding box center [368, 366] width 176 height 30
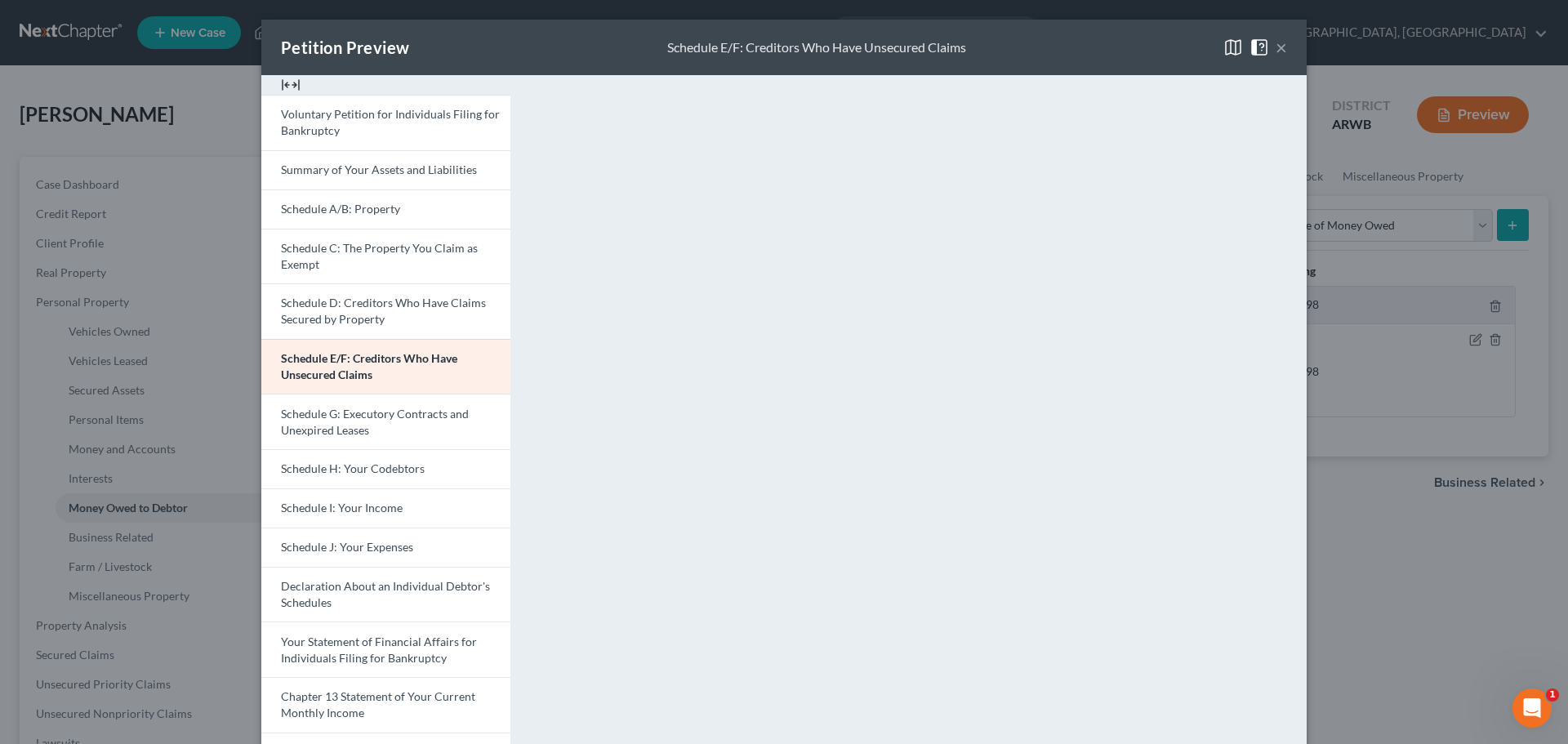
click at [1276, 44] on button "×" at bounding box center [1281, 48] width 12 height 19
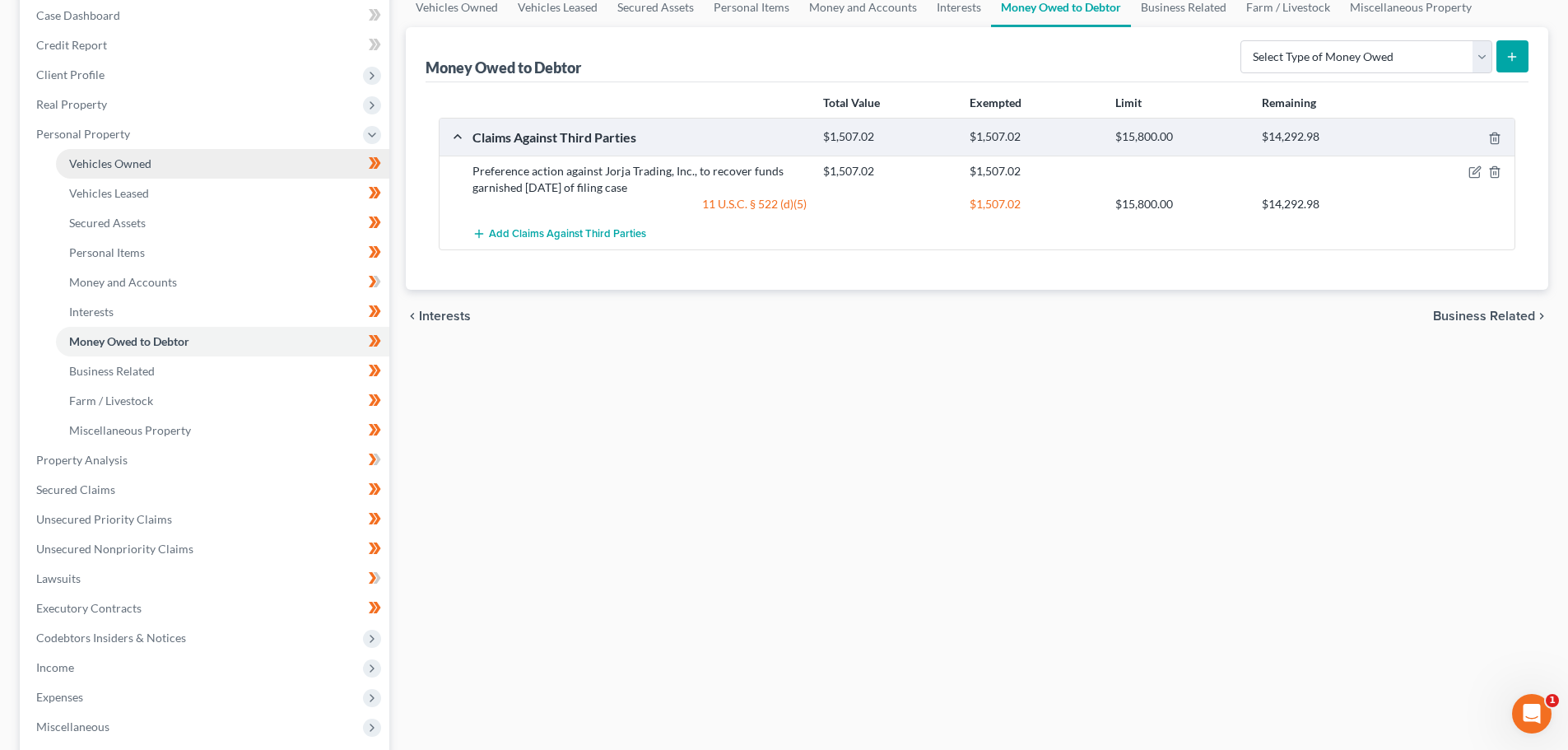
scroll to position [329, 0]
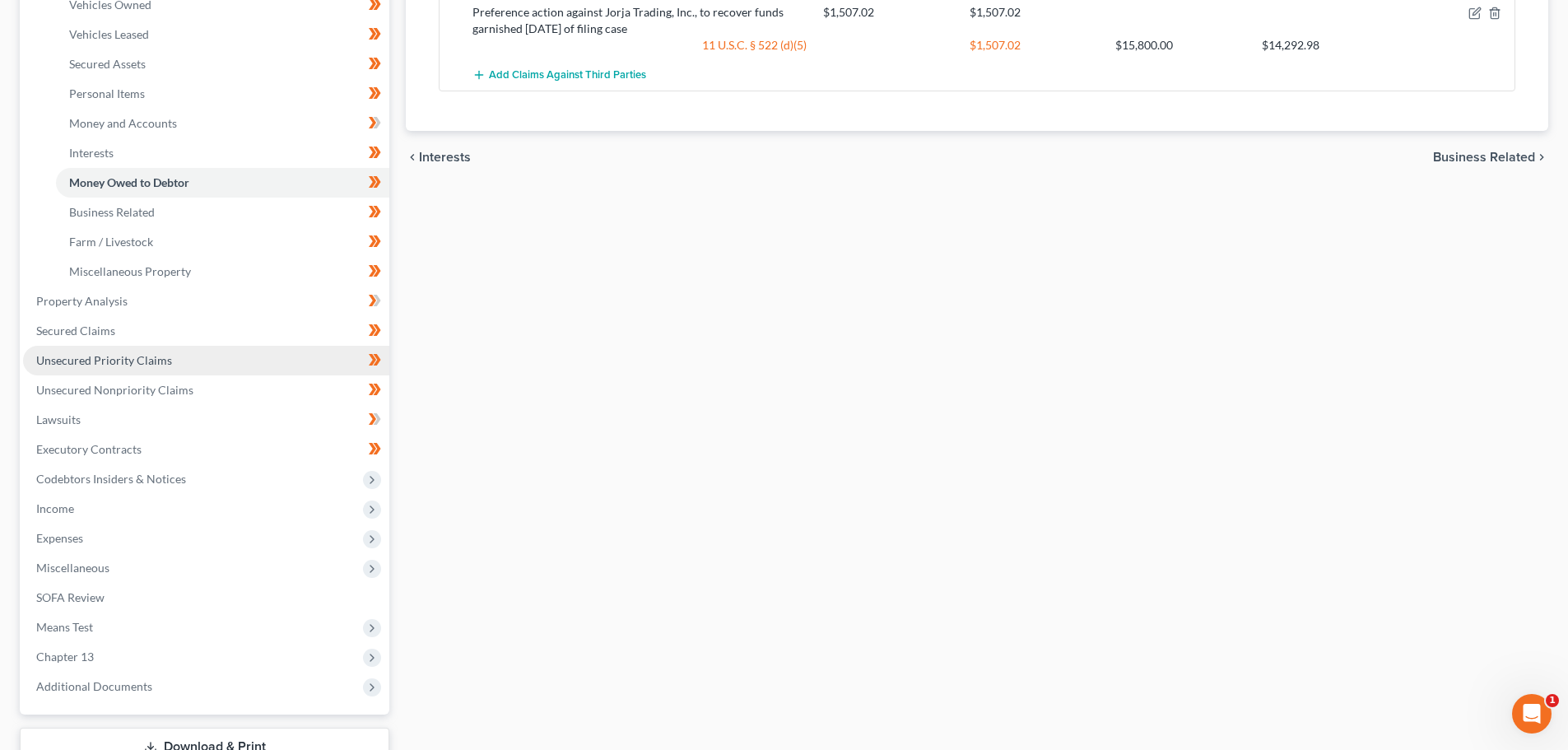
click at [85, 354] on span "Unsecured Priority Claims" at bounding box center [104, 360] width 136 height 14
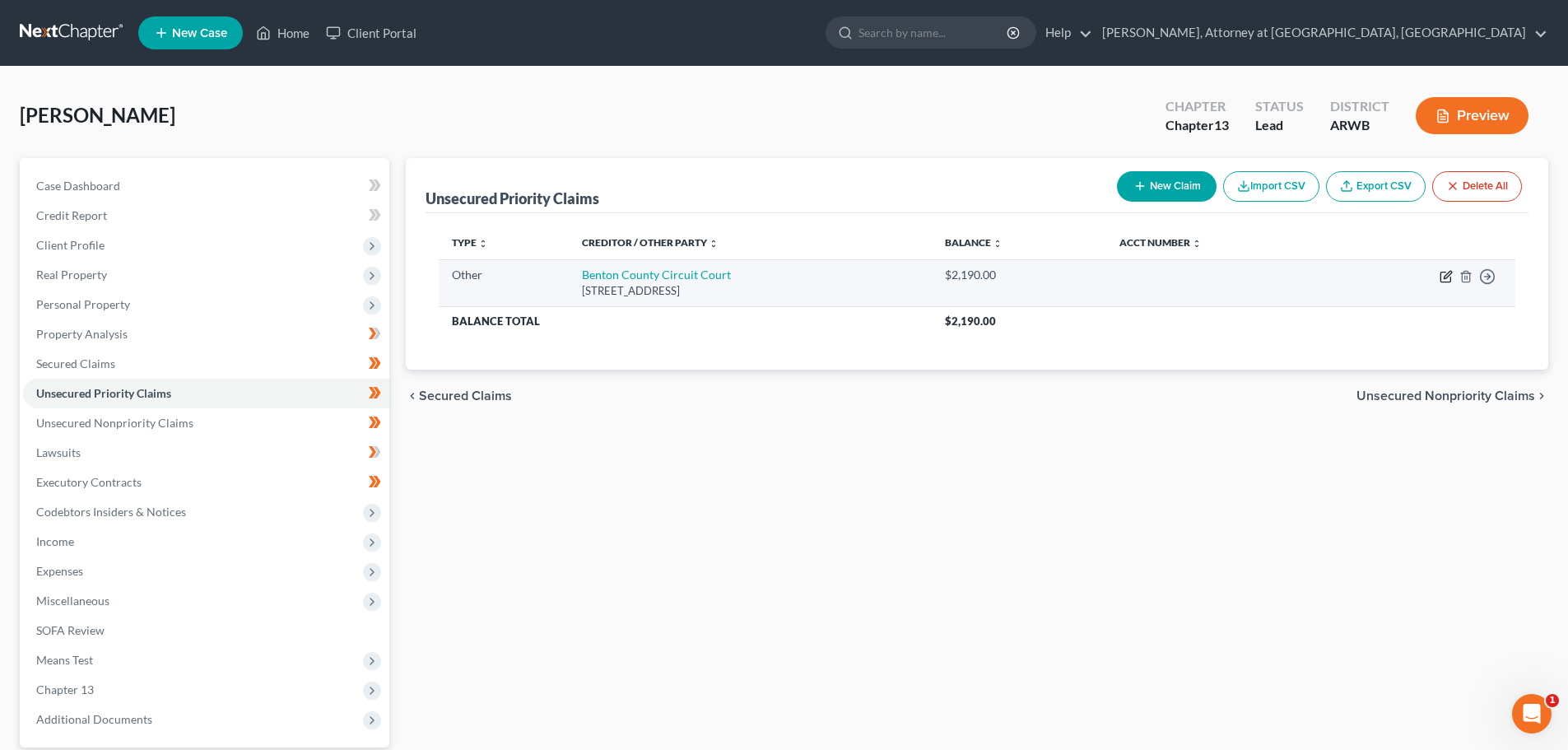
click at [1445, 272] on icon "button" at bounding box center [1445, 276] width 13 height 13
select select "9"
select select "2"
select select "0"
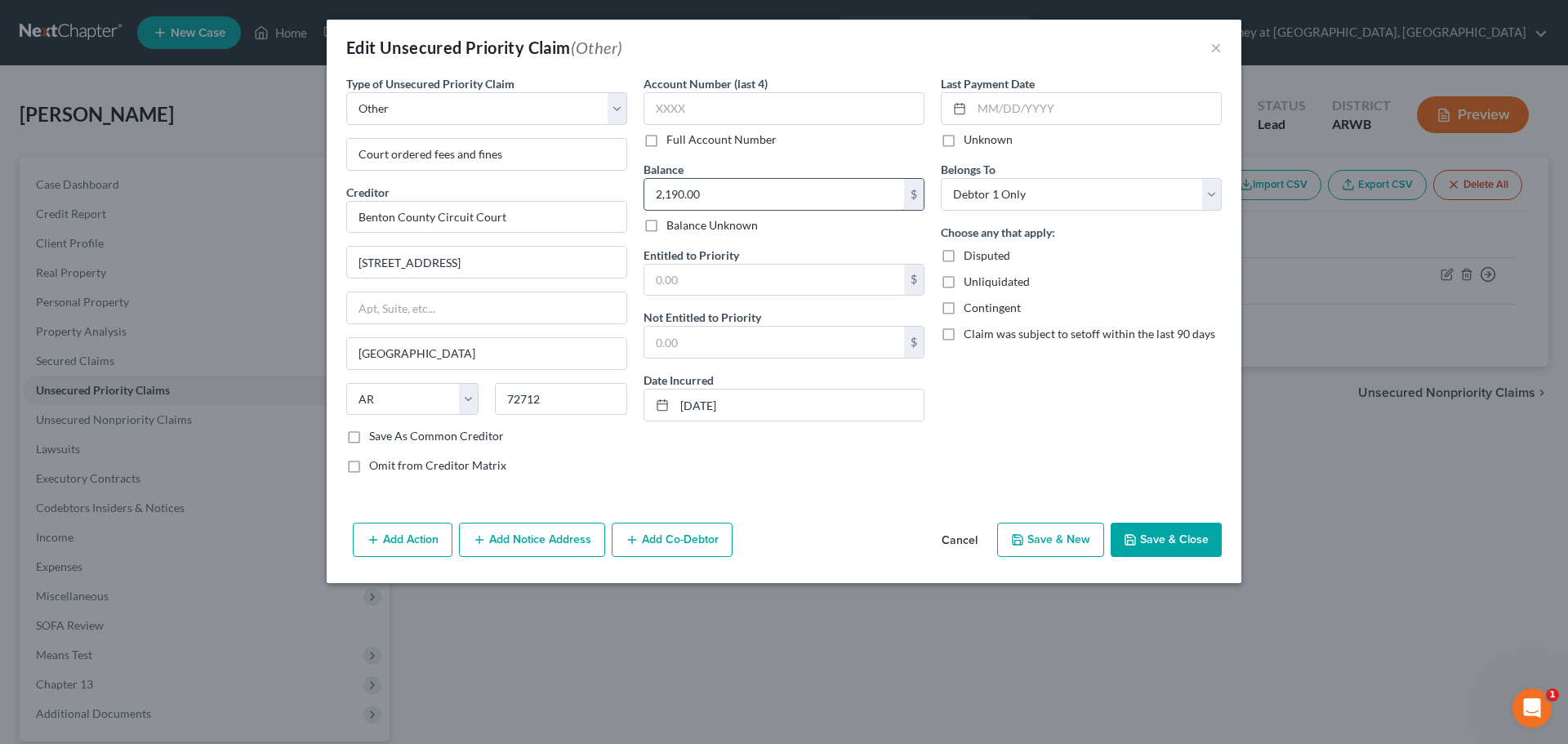
click at [748, 197] on input "2,190.00" at bounding box center [773, 194] width 259 height 31
type input "1,600.00"
click at [680, 287] on input "text" at bounding box center [773, 280] width 259 height 31
type input "1,600.00"
click at [1082, 106] on input "text" at bounding box center [1096, 109] width 249 height 31
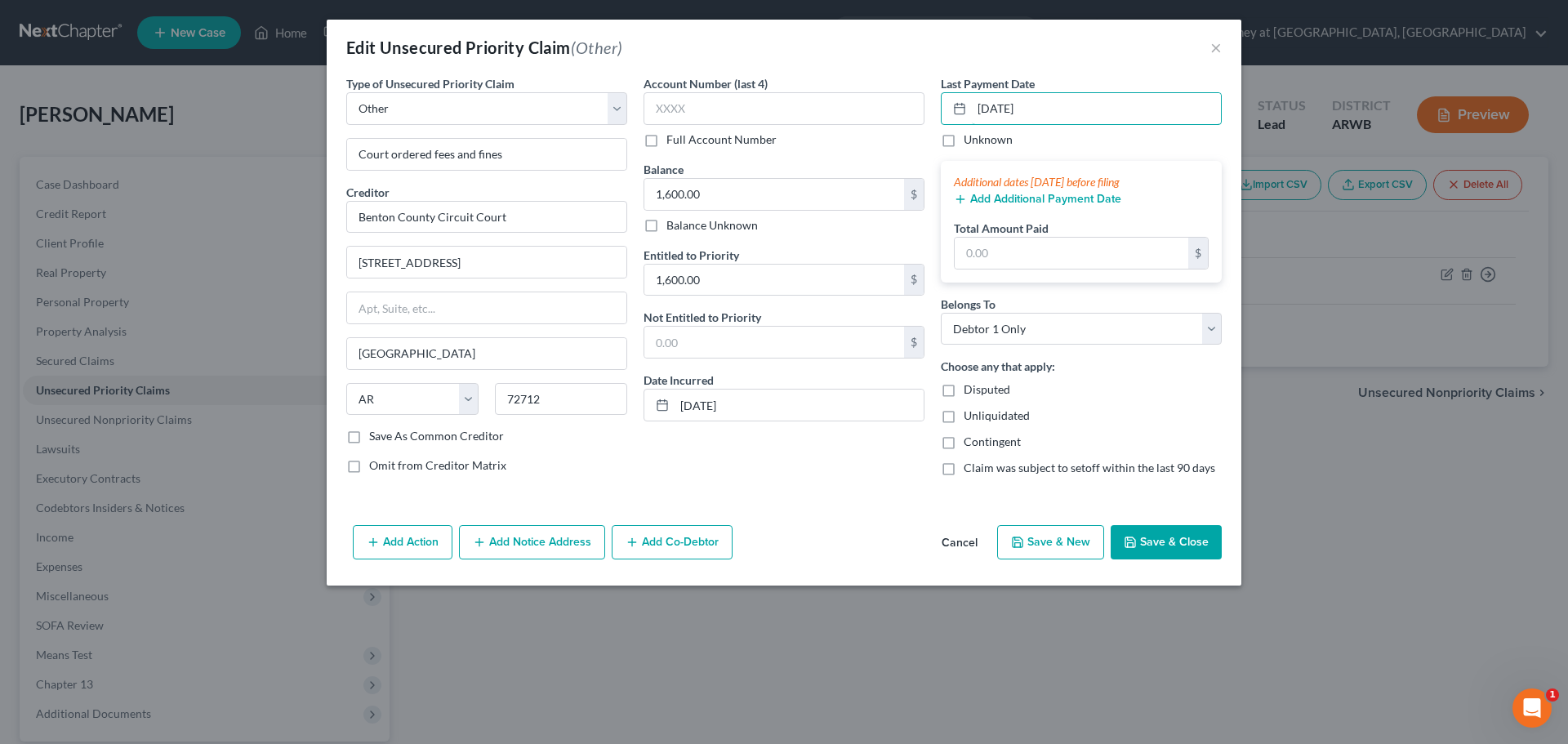
type input "[DATE]"
click at [1051, 149] on div "Last Payment Date [DATE] Unknown Additional dates [DATE] before filing Add Addi…" at bounding box center [1081, 179] width 281 height 208
click at [1186, 537] on button "Save & Close" at bounding box center [1166, 542] width 111 height 34
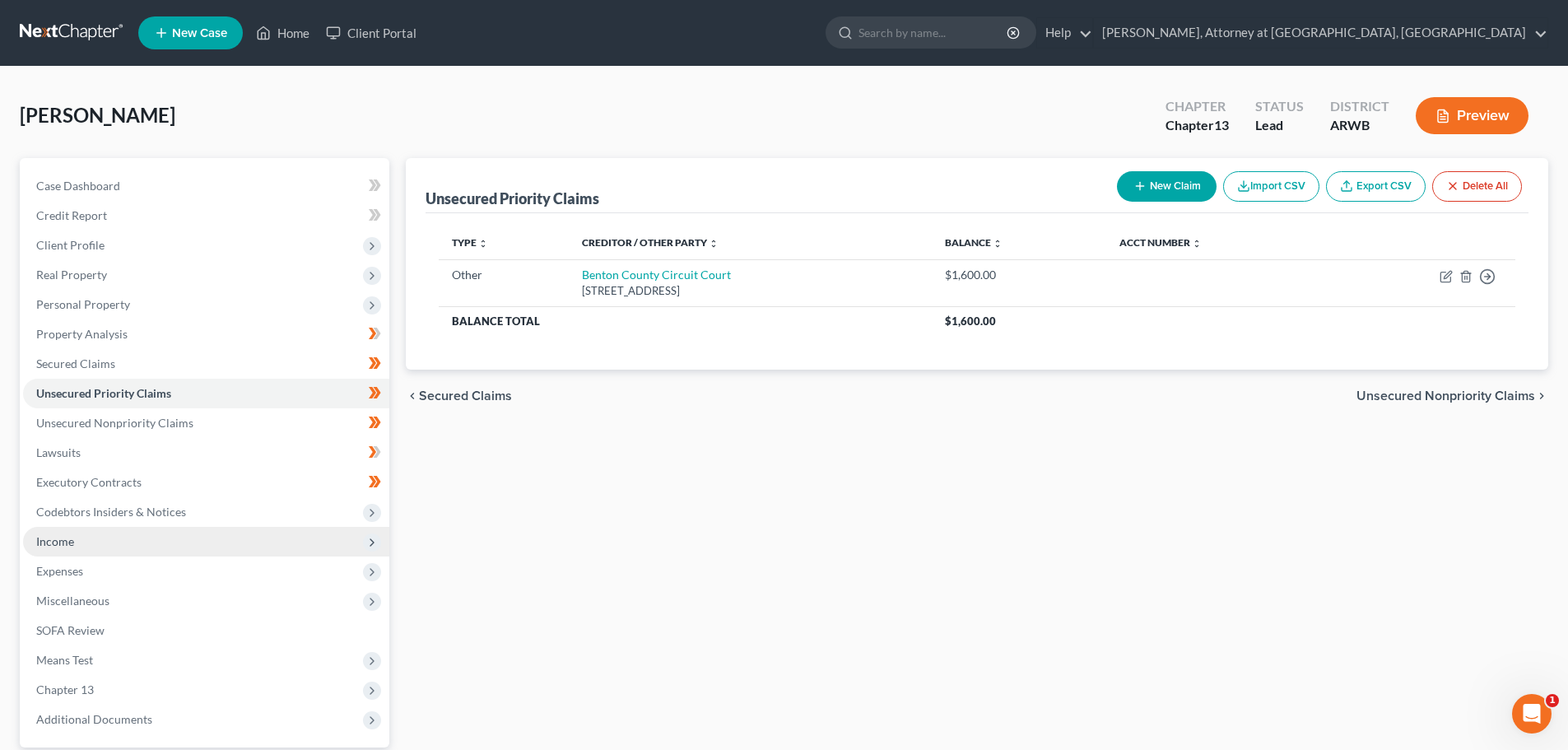
click at [53, 541] on span "Income" at bounding box center [55, 541] width 38 height 14
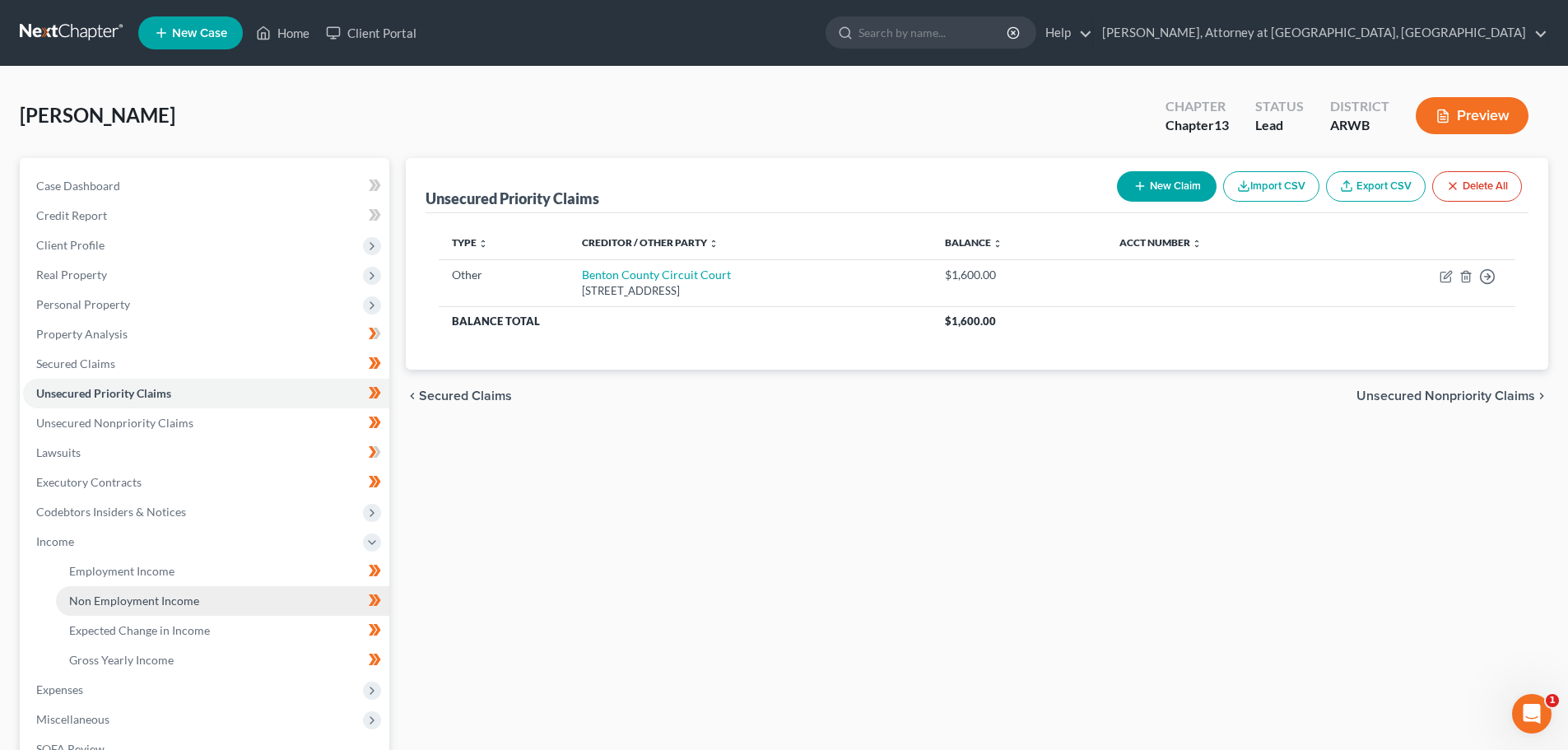
click at [108, 593] on span "Non Employment Income" at bounding box center [134, 600] width 130 height 14
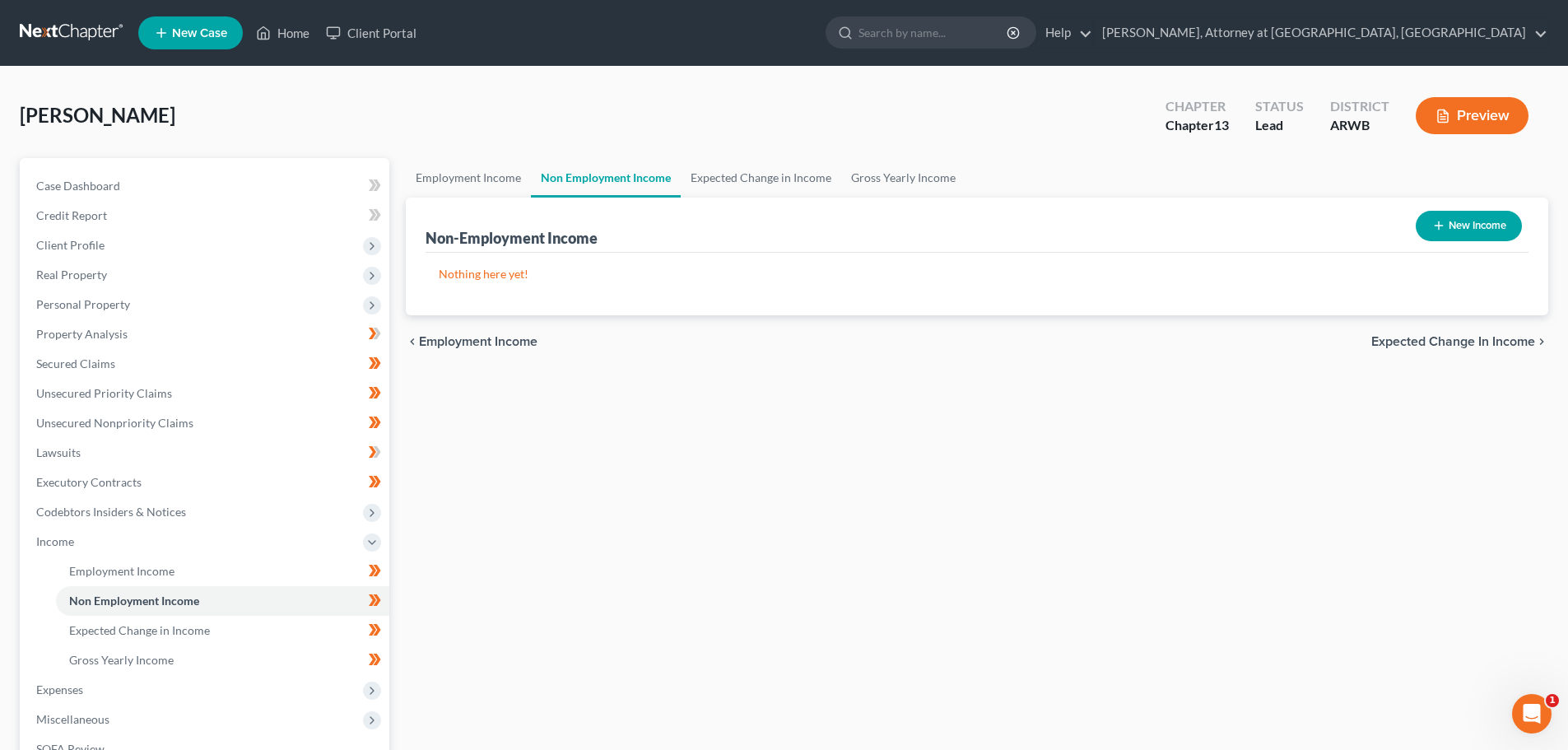
click at [1470, 111] on button "Preview" at bounding box center [1471, 116] width 113 height 37
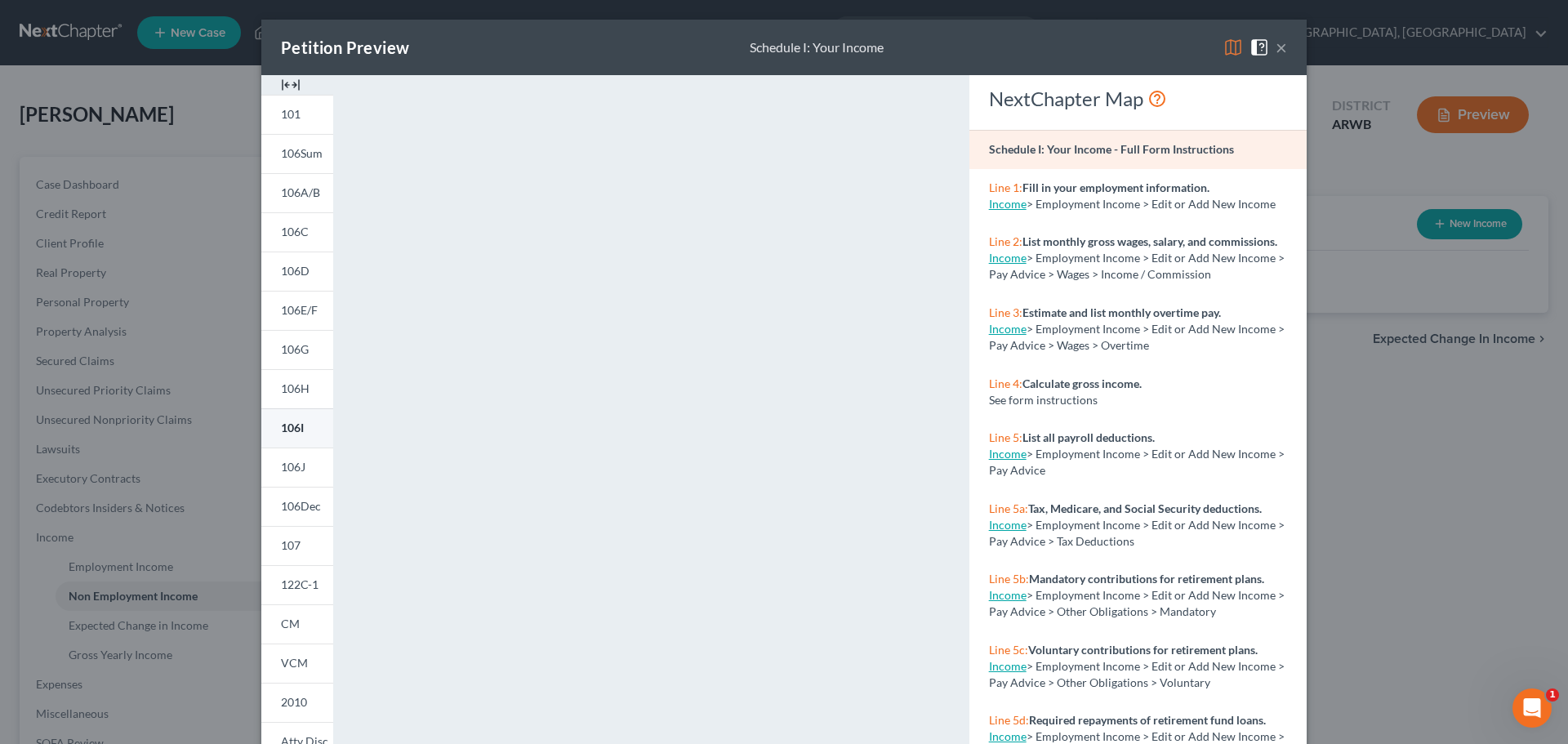
click at [281, 423] on span "106I" at bounding box center [292, 427] width 23 height 14
click at [1234, 38] on img at bounding box center [1233, 48] width 19 height 19
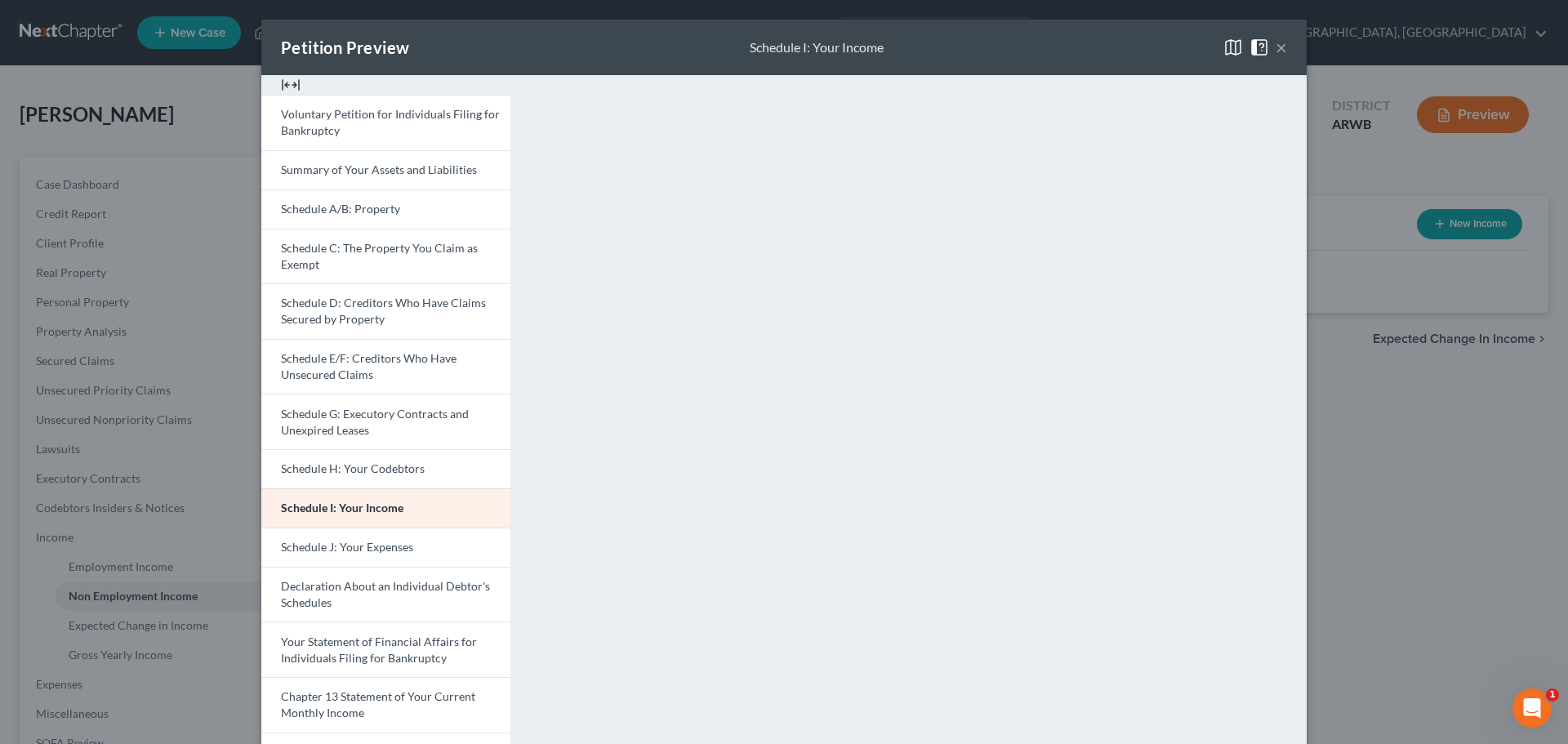
click at [1278, 39] on button "×" at bounding box center [1281, 48] width 12 height 19
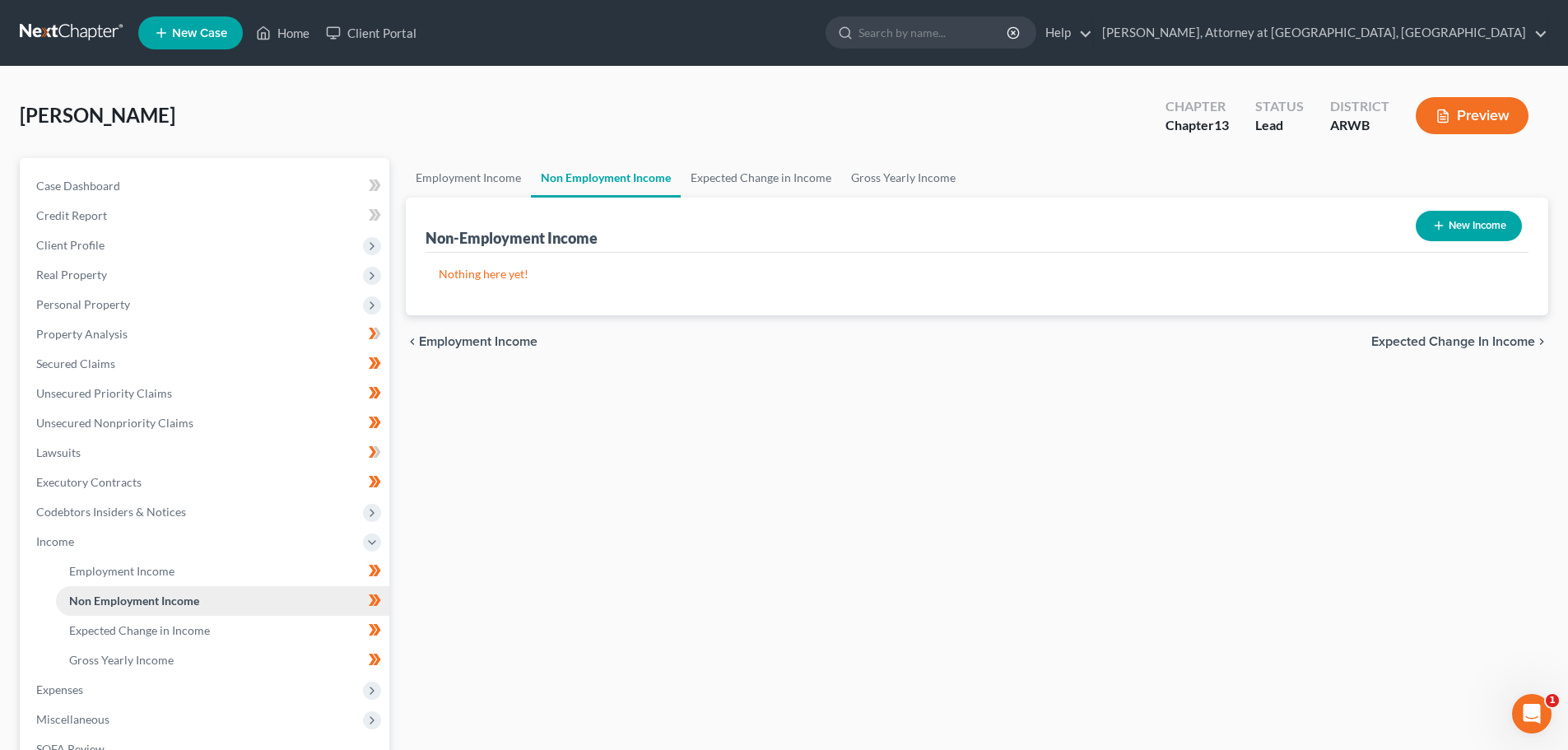
click at [119, 597] on span "Non Employment Income" at bounding box center [134, 600] width 130 height 14
click at [1468, 220] on button "New Income" at bounding box center [1468, 225] width 106 height 30
select select "0"
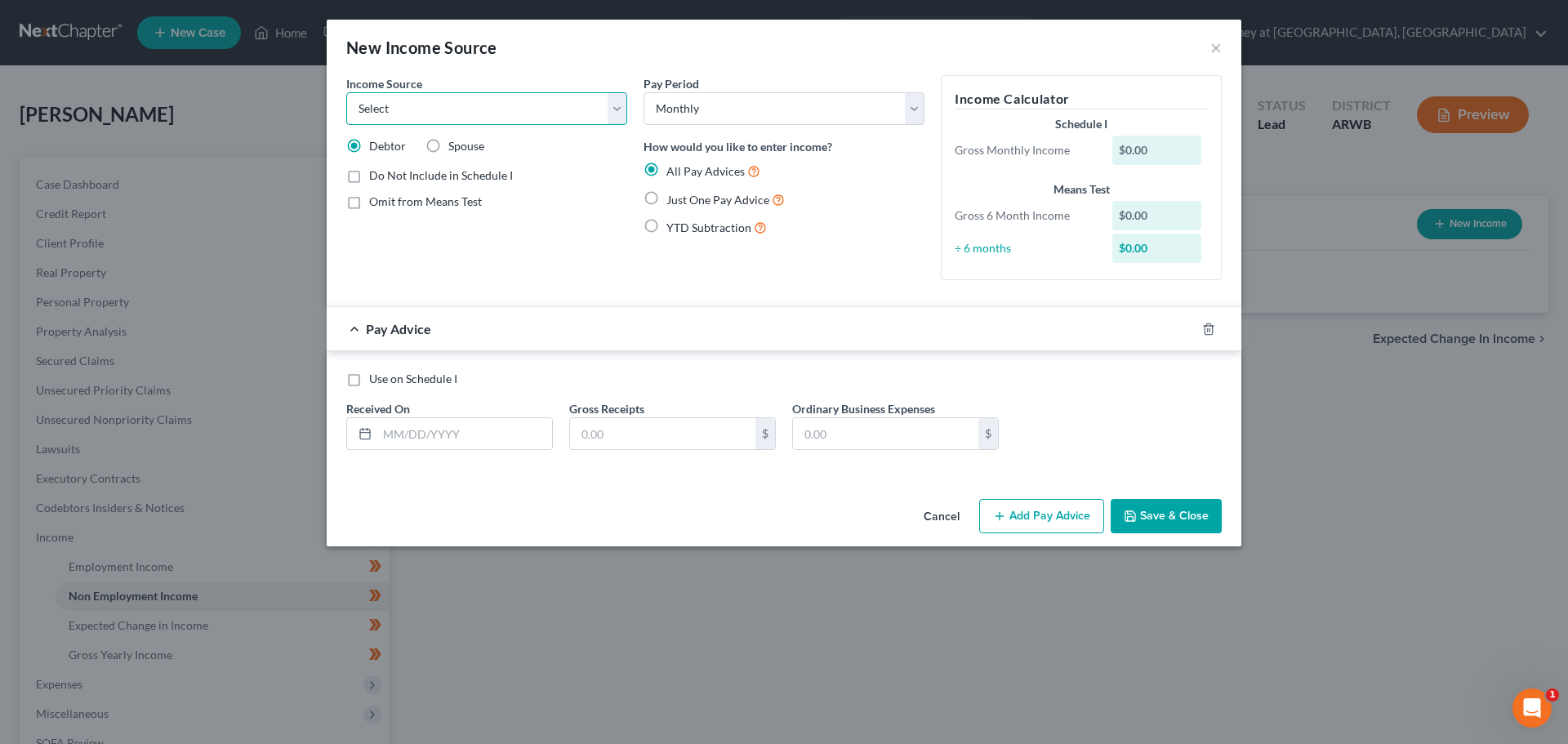
click at [615, 105] on select "Select Unemployment Disability (from employer) Pension Retirement Social Securi…" at bounding box center [486, 109] width 281 height 33
select select "13"
click at [346, 92] on select "Select Unemployment Disability (from employer) Pension Retirement Social Securi…" at bounding box center [486, 109] width 281 height 33
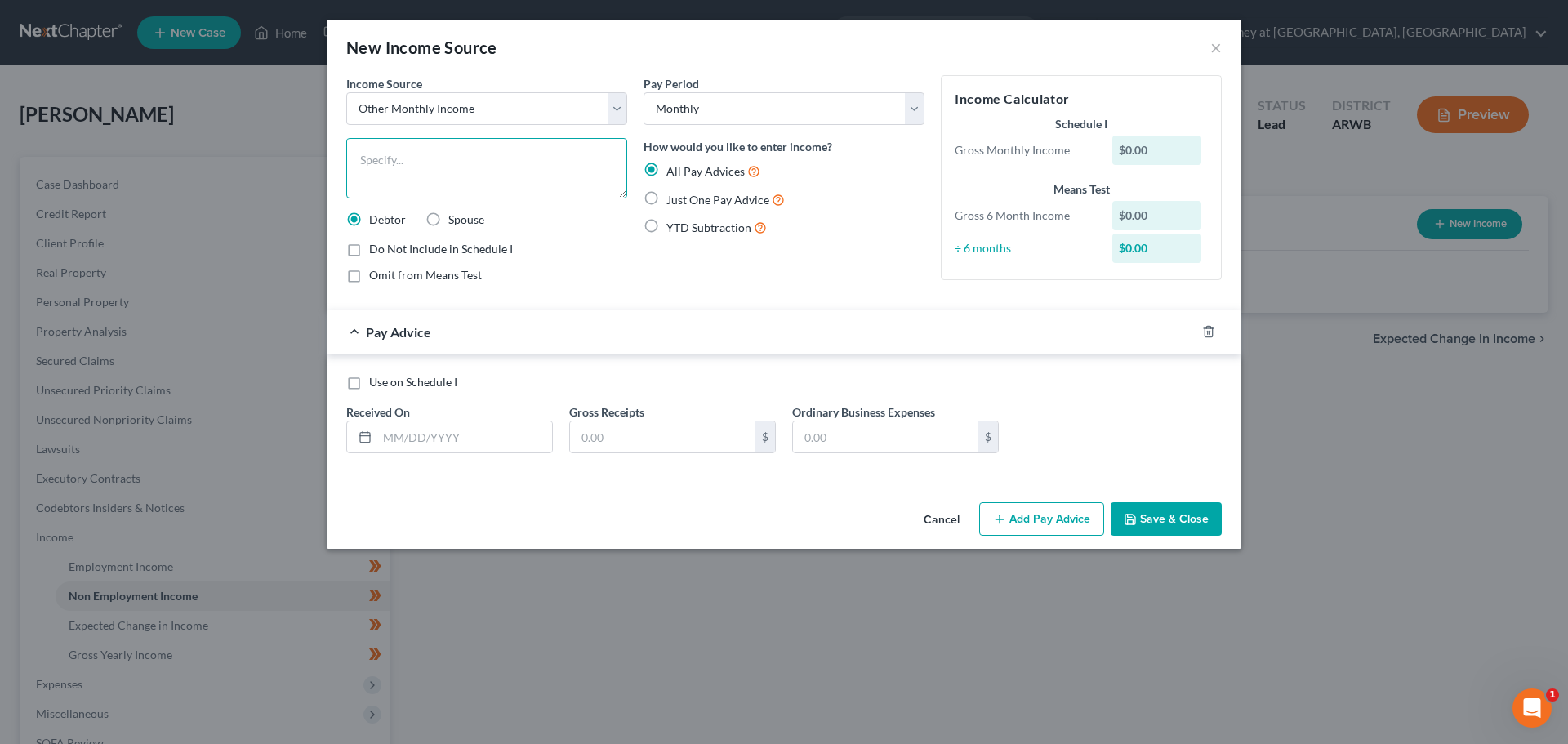
click at [375, 162] on textarea at bounding box center [486, 168] width 281 height 60
type textarea "Prorated monthly income tax refunds"
click at [666, 199] on label "Just One Pay Advice" at bounding box center [726, 199] width 119 height 18
click at [673, 199] on input "Just One Pay Advice" at bounding box center [678, 195] width 11 height 11
radio input "true"
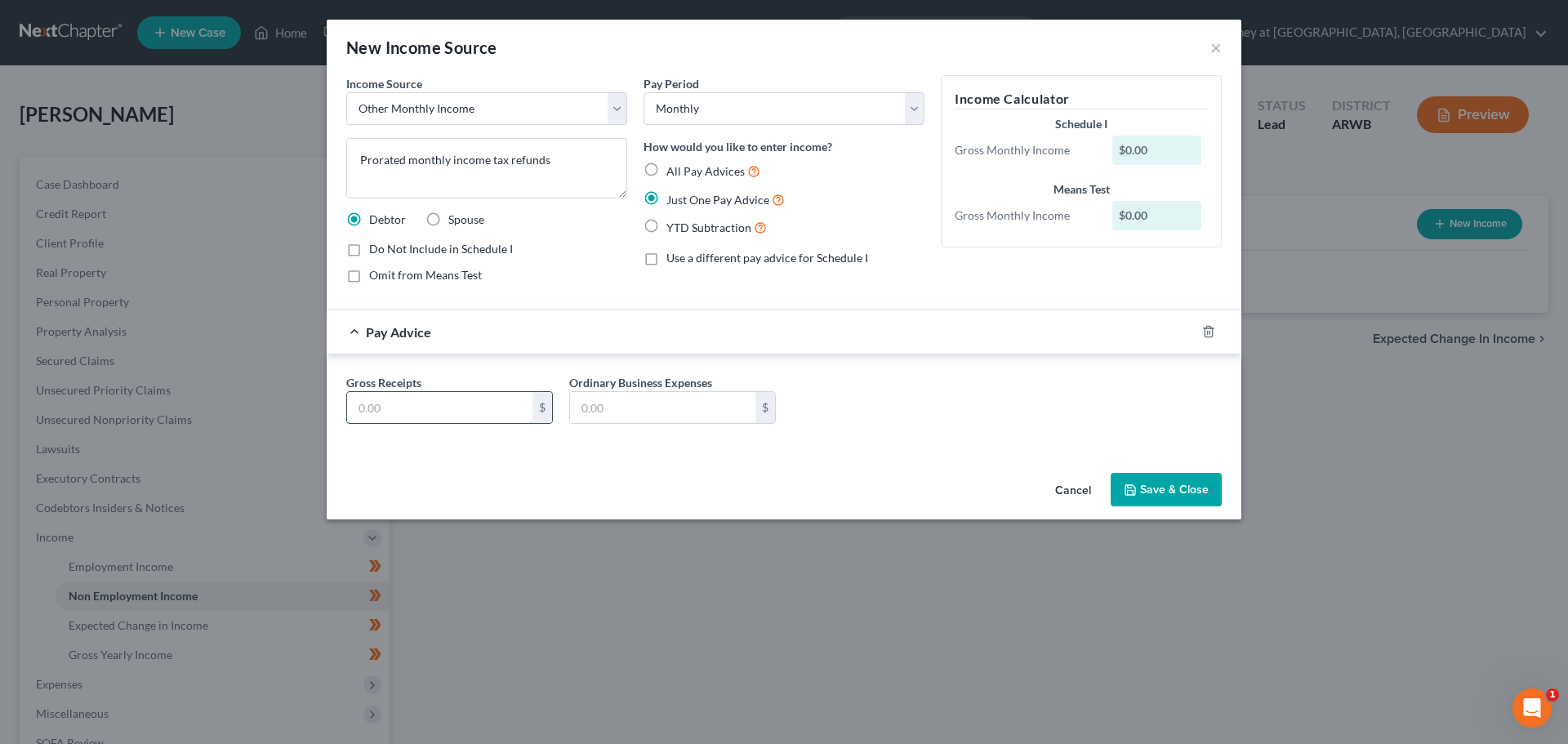
click at [388, 401] on input "text" at bounding box center [439, 408] width 186 height 31
type input "79.81"
drag, startPoint x: 859, startPoint y: 459, endPoint x: 859, endPoint y: 447, distance: 12.0
click at [859, 454] on div "Income Source * Select Unemployment Disability (from employer) Pension Retireme…" at bounding box center [784, 270] width 915 height 391
click at [1173, 482] on button "Save & Close" at bounding box center [1166, 490] width 111 height 34
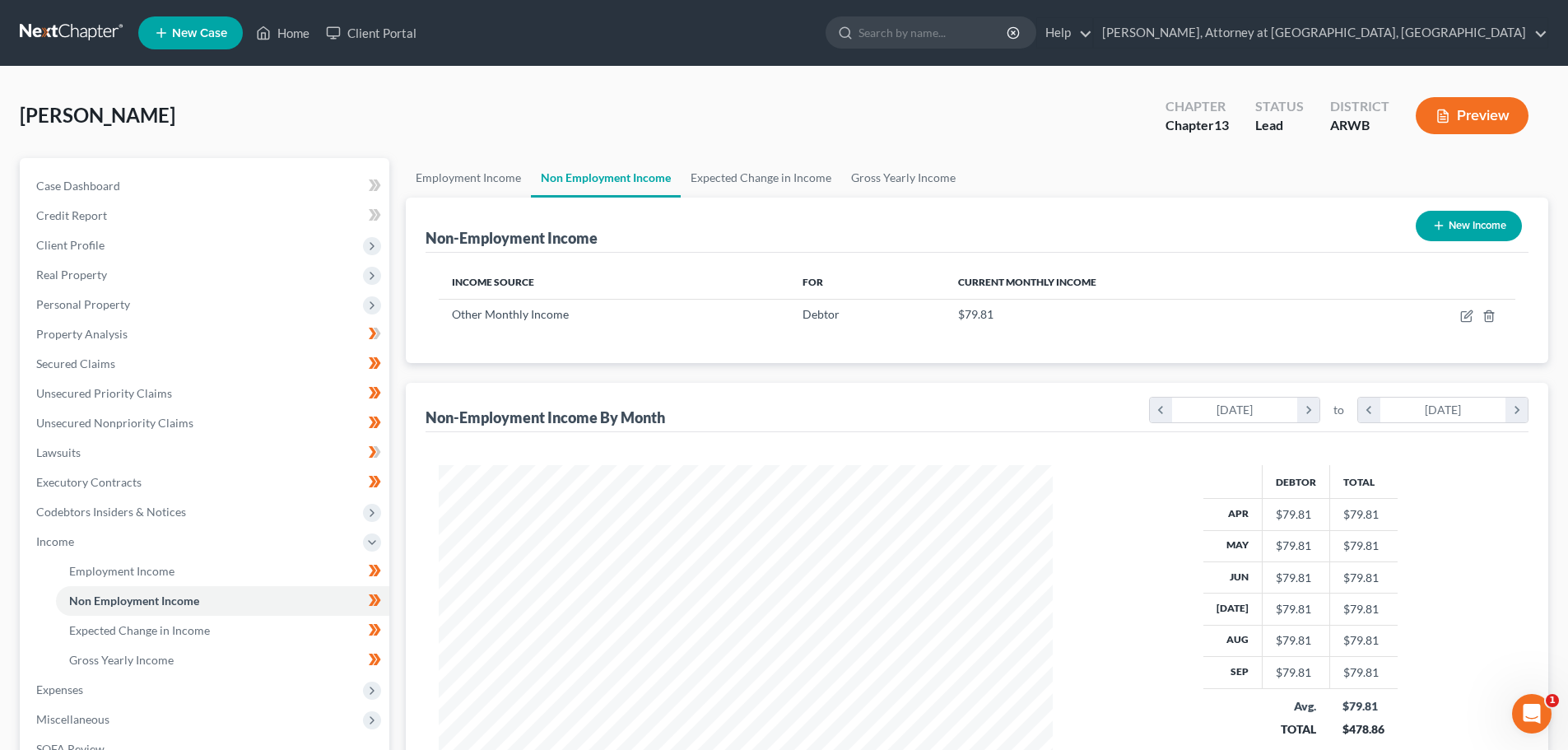
click at [1480, 106] on button "Preview" at bounding box center [1471, 116] width 113 height 37
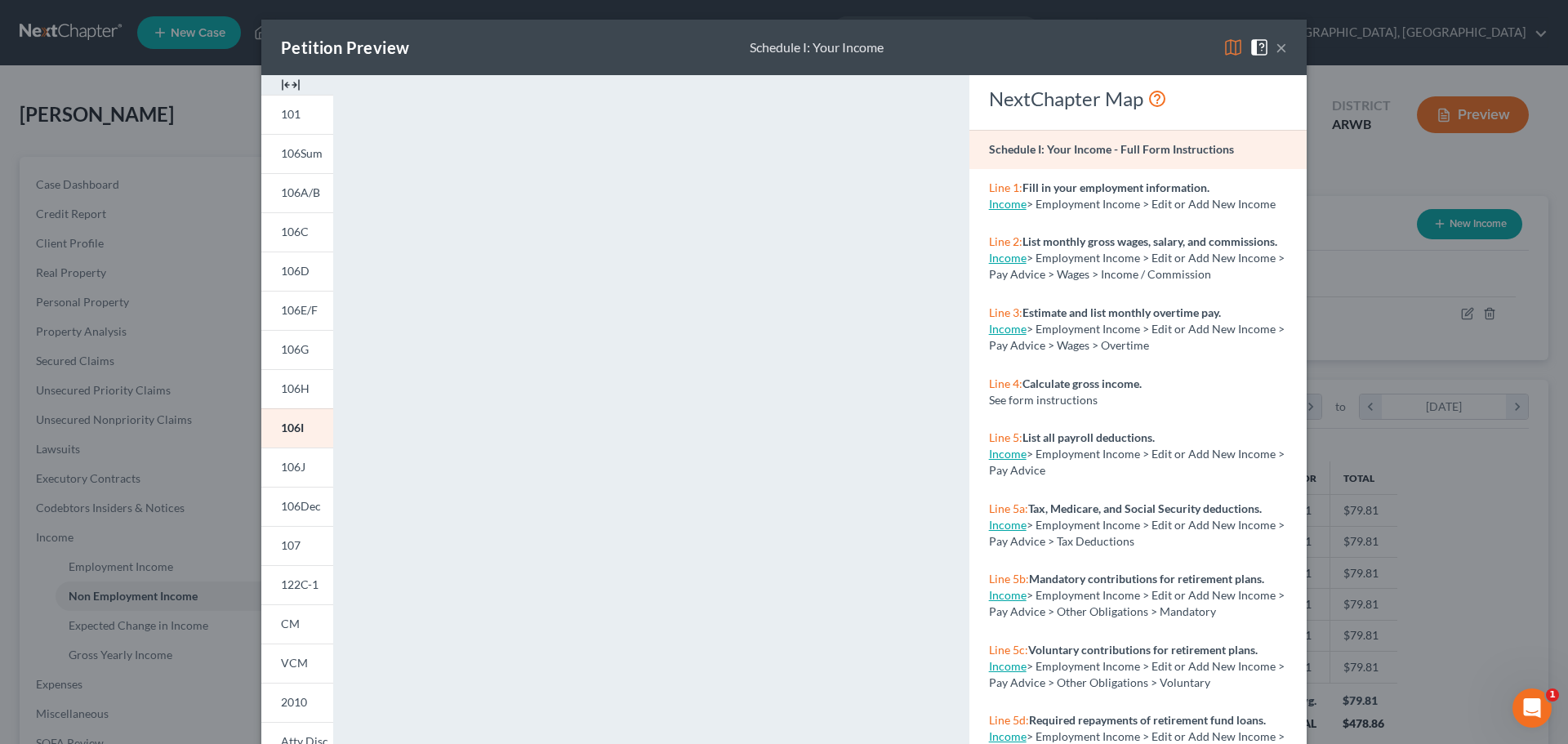
click at [1228, 46] on img at bounding box center [1233, 48] width 19 height 19
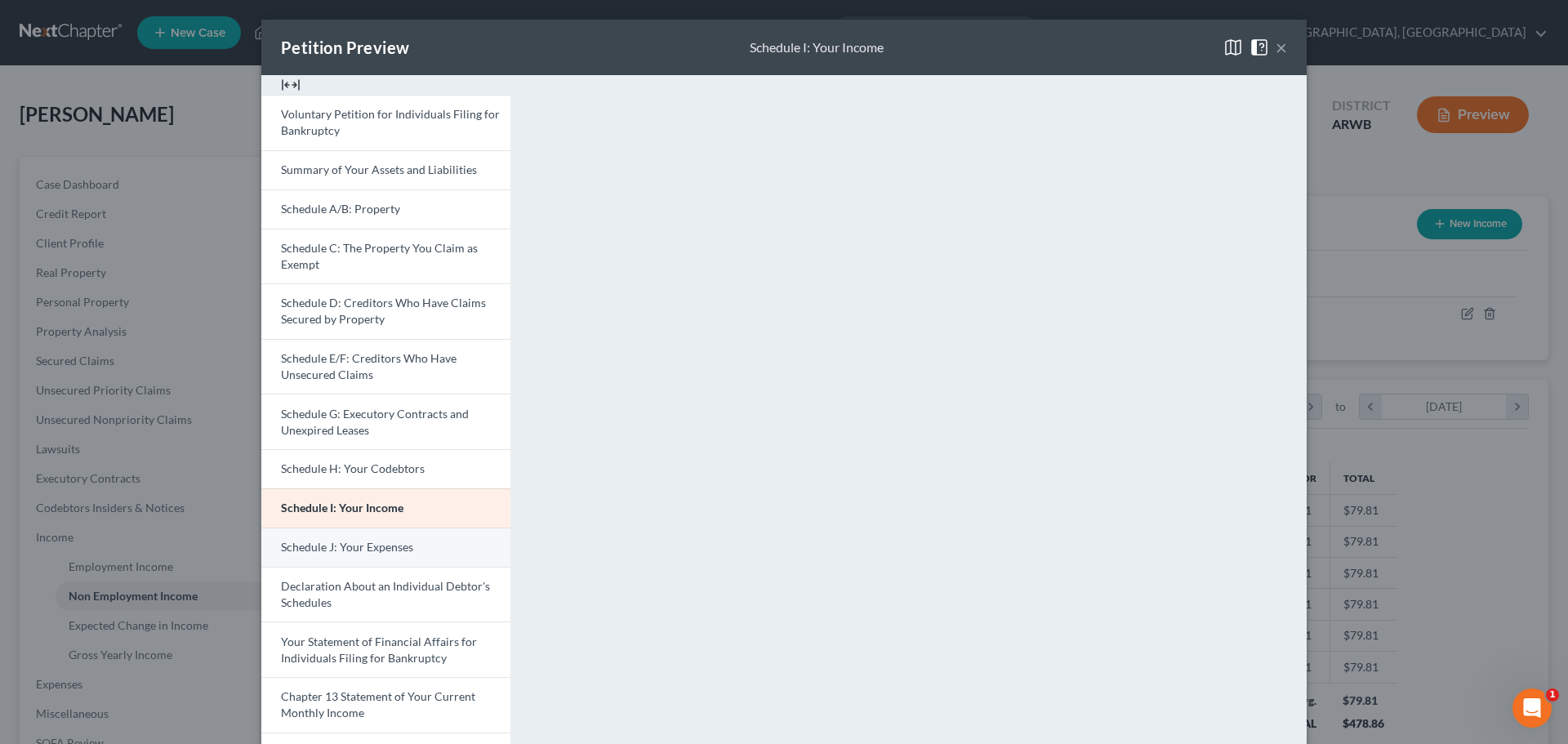
click at [336, 541] on span "Schedule J: Your Expenses" at bounding box center [347, 547] width 132 height 14
click at [355, 497] on link "Schedule I: Your Income" at bounding box center [386, 508] width 249 height 39
click at [1278, 49] on button "×" at bounding box center [1281, 48] width 12 height 19
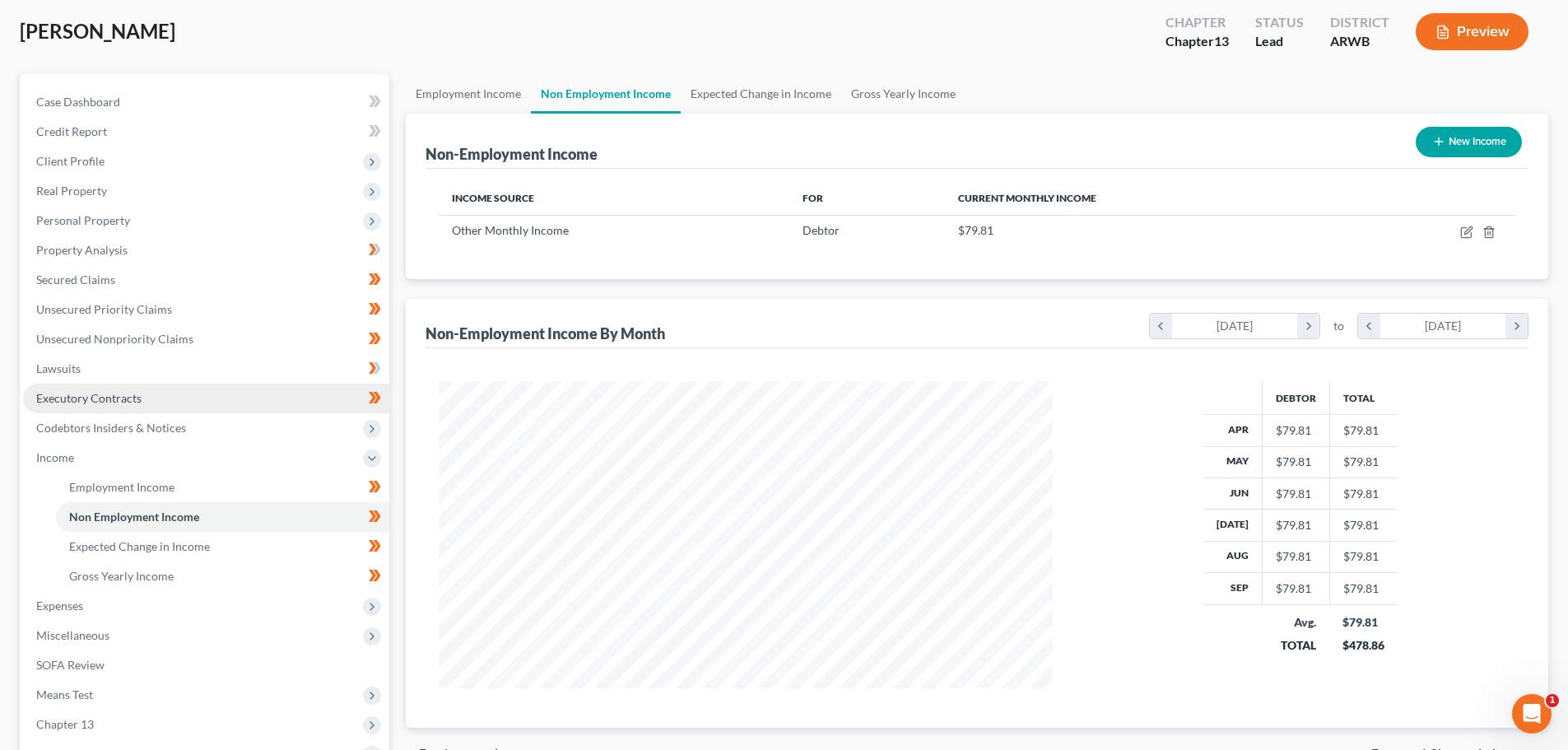
scroll to position [82, 0]
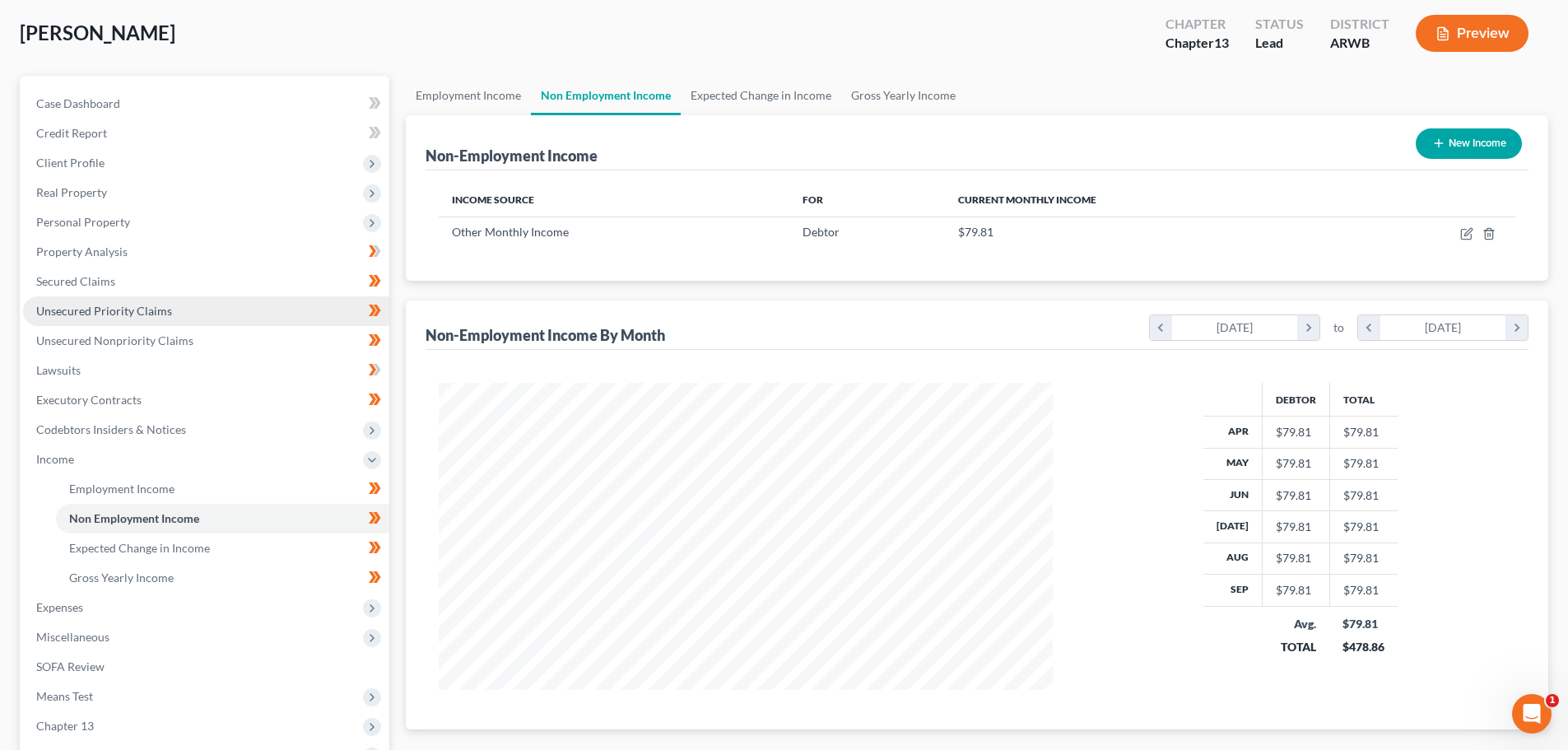
click at [86, 305] on span "Unsecured Priority Claims" at bounding box center [104, 310] width 136 height 14
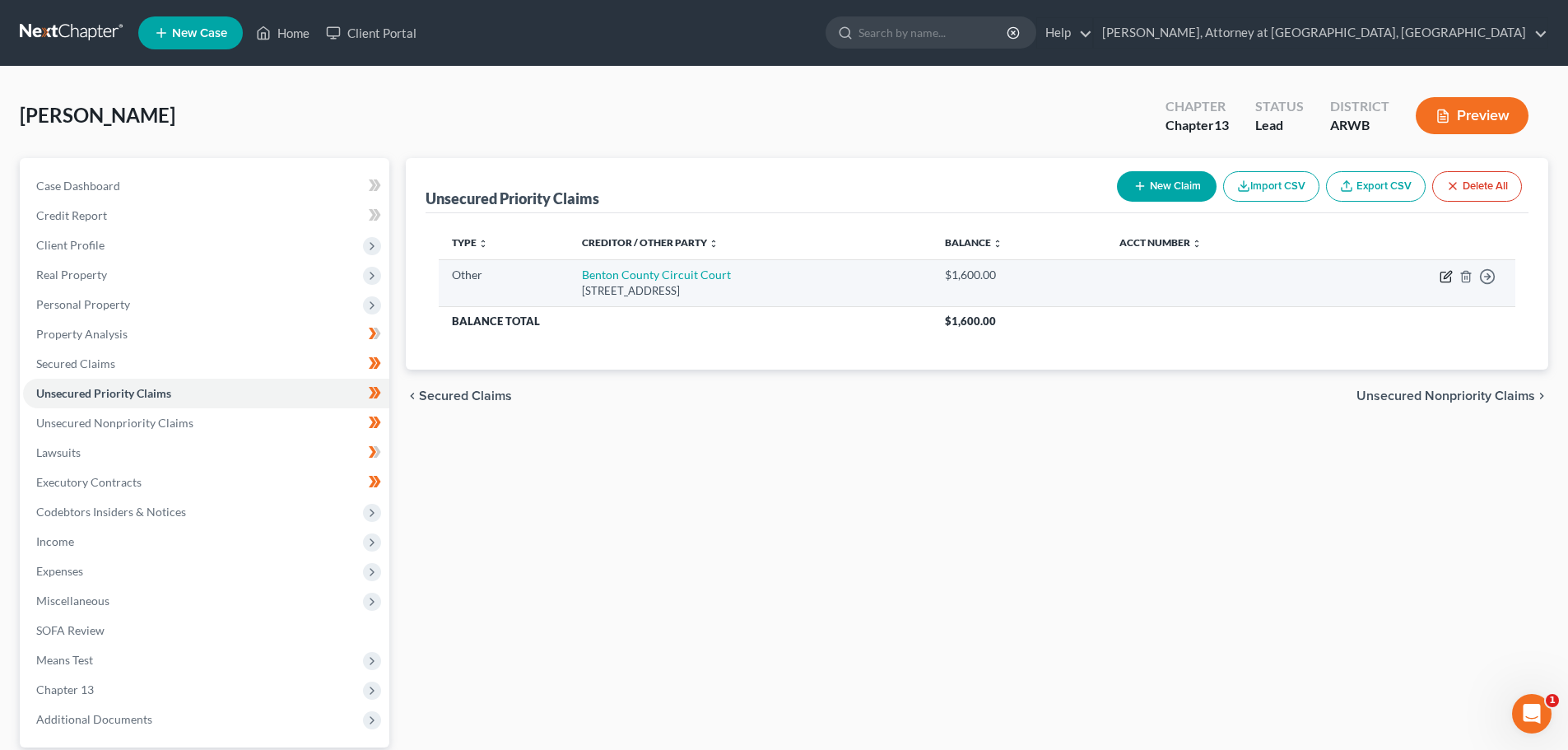
click at [1447, 277] on icon "button" at bounding box center [1445, 276] width 13 height 13
select select "9"
select select "2"
select select "0"
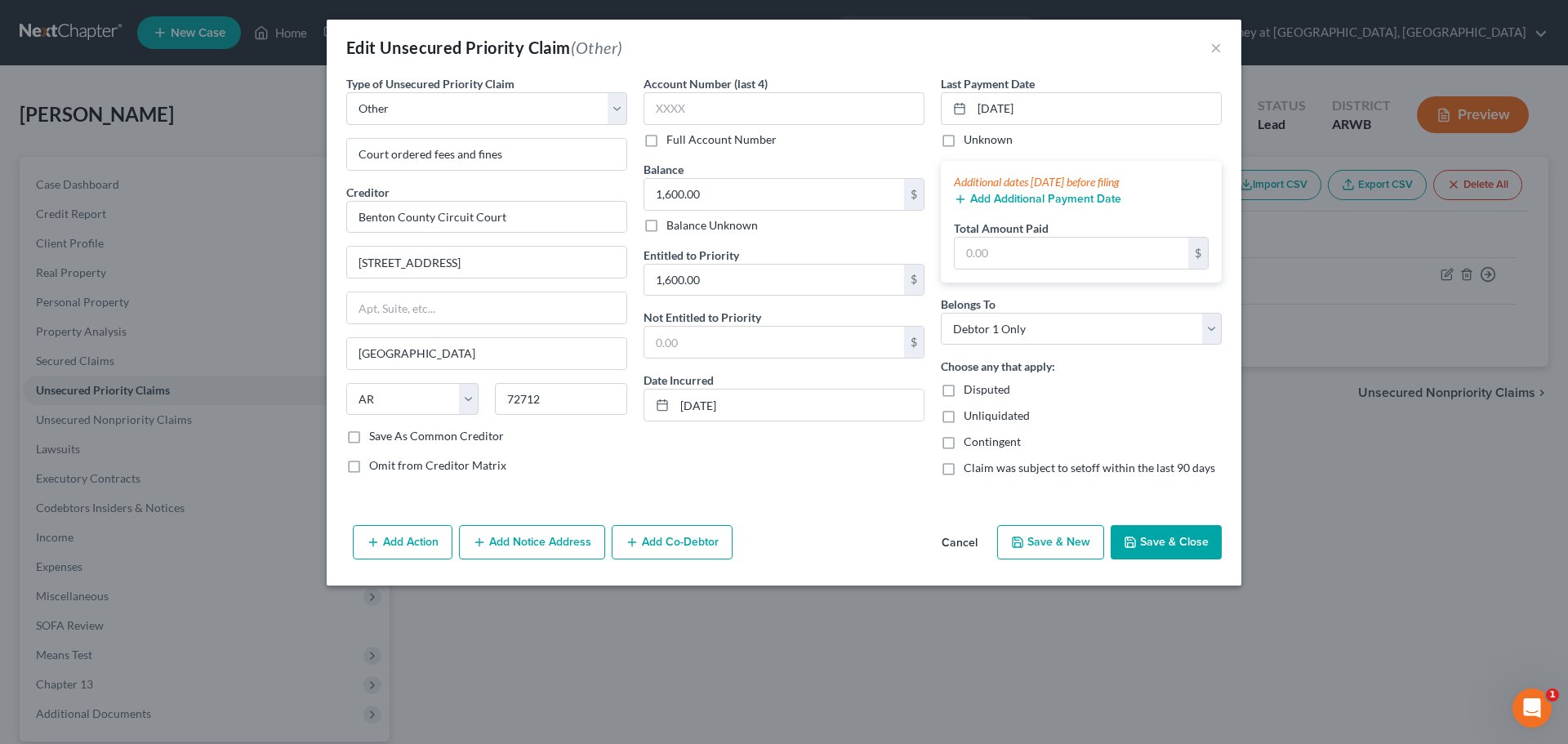
click at [515, 537] on button "Add Notice Address" at bounding box center [532, 542] width 146 height 34
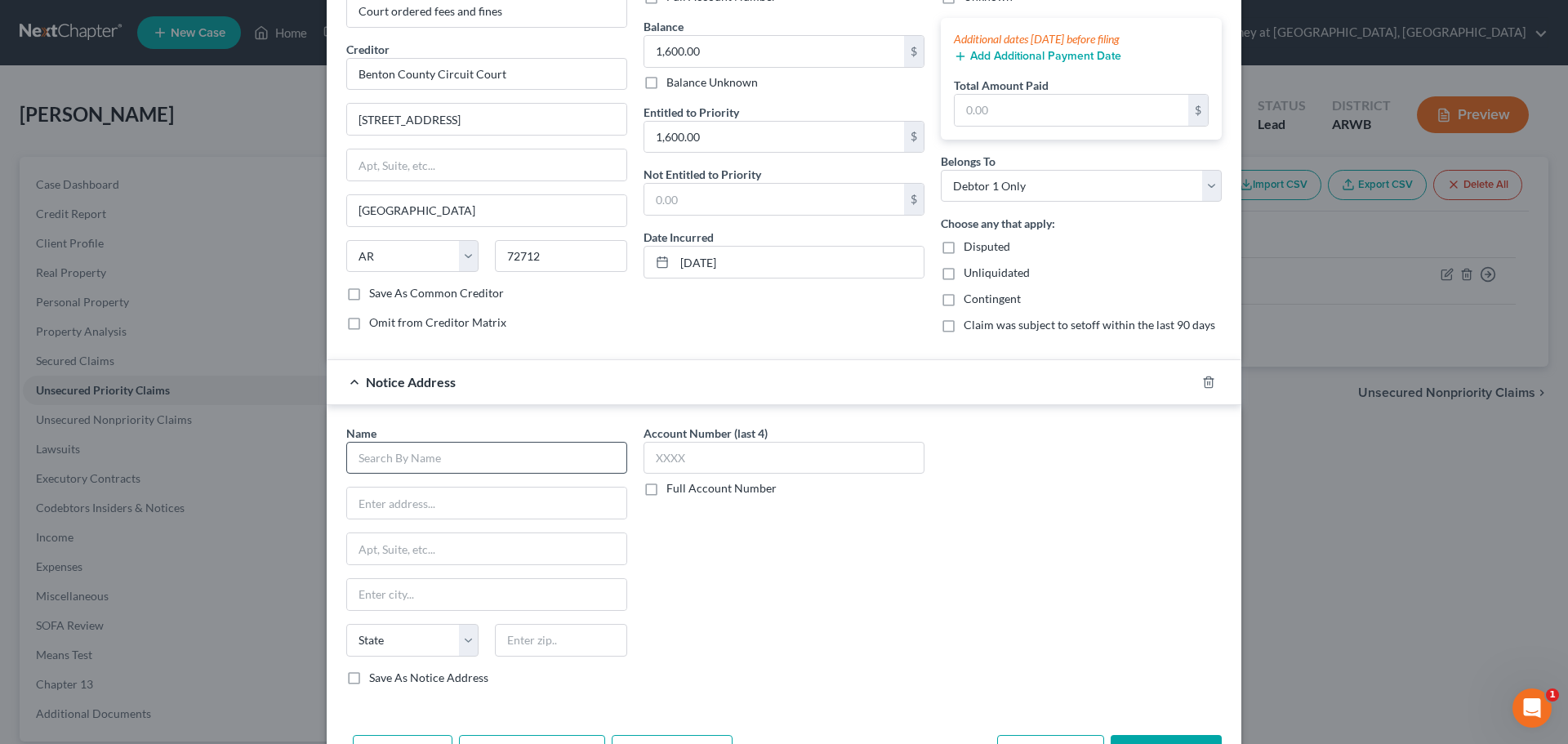
scroll to position [163, 0]
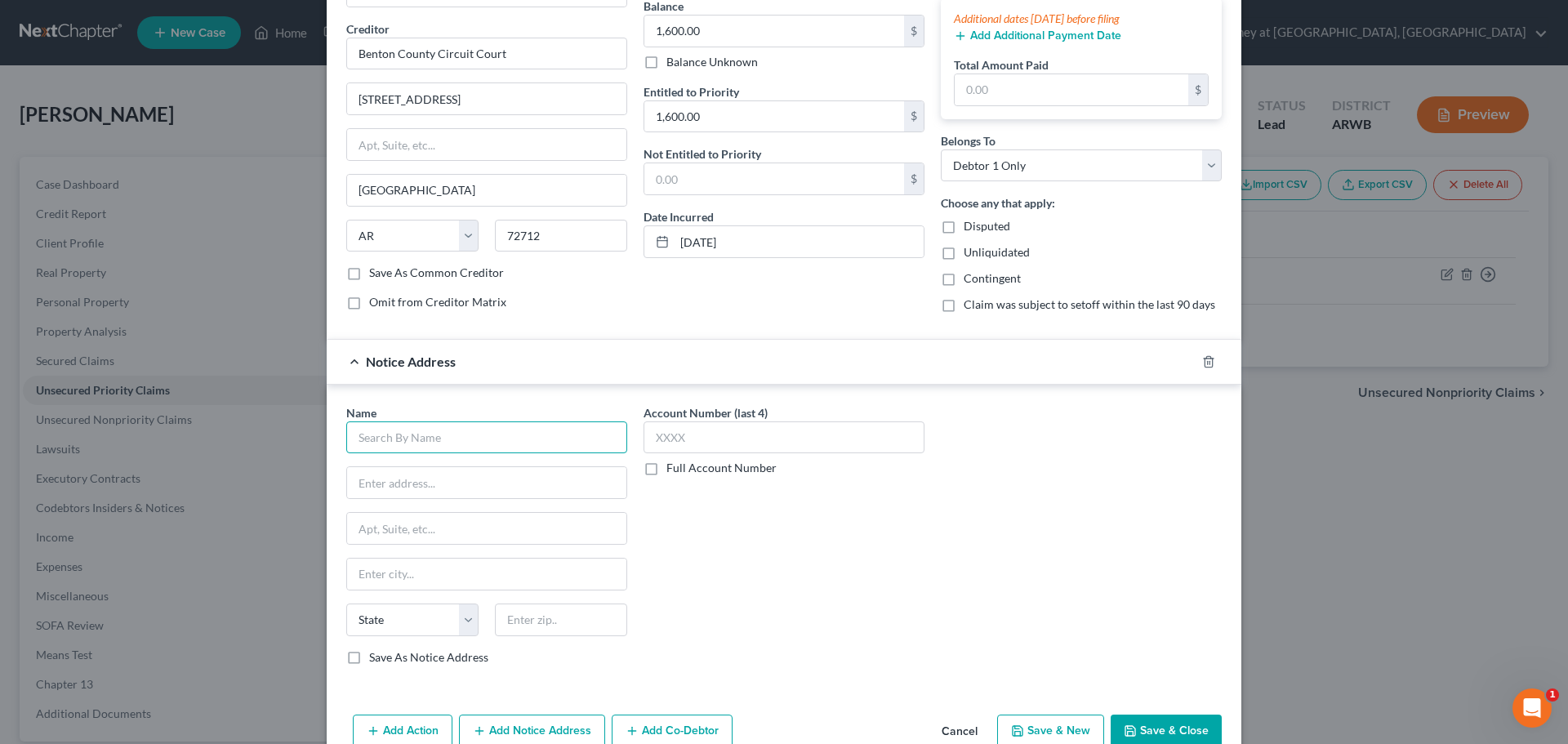
click at [398, 438] on input "text" at bounding box center [486, 438] width 281 height 33
click at [372, 445] on input "text" at bounding box center [486, 438] width 281 height 33
type input "[PERSON_NAME], Prosecuting Attorney"
type input "[GEOGRAPHIC_DATA]"
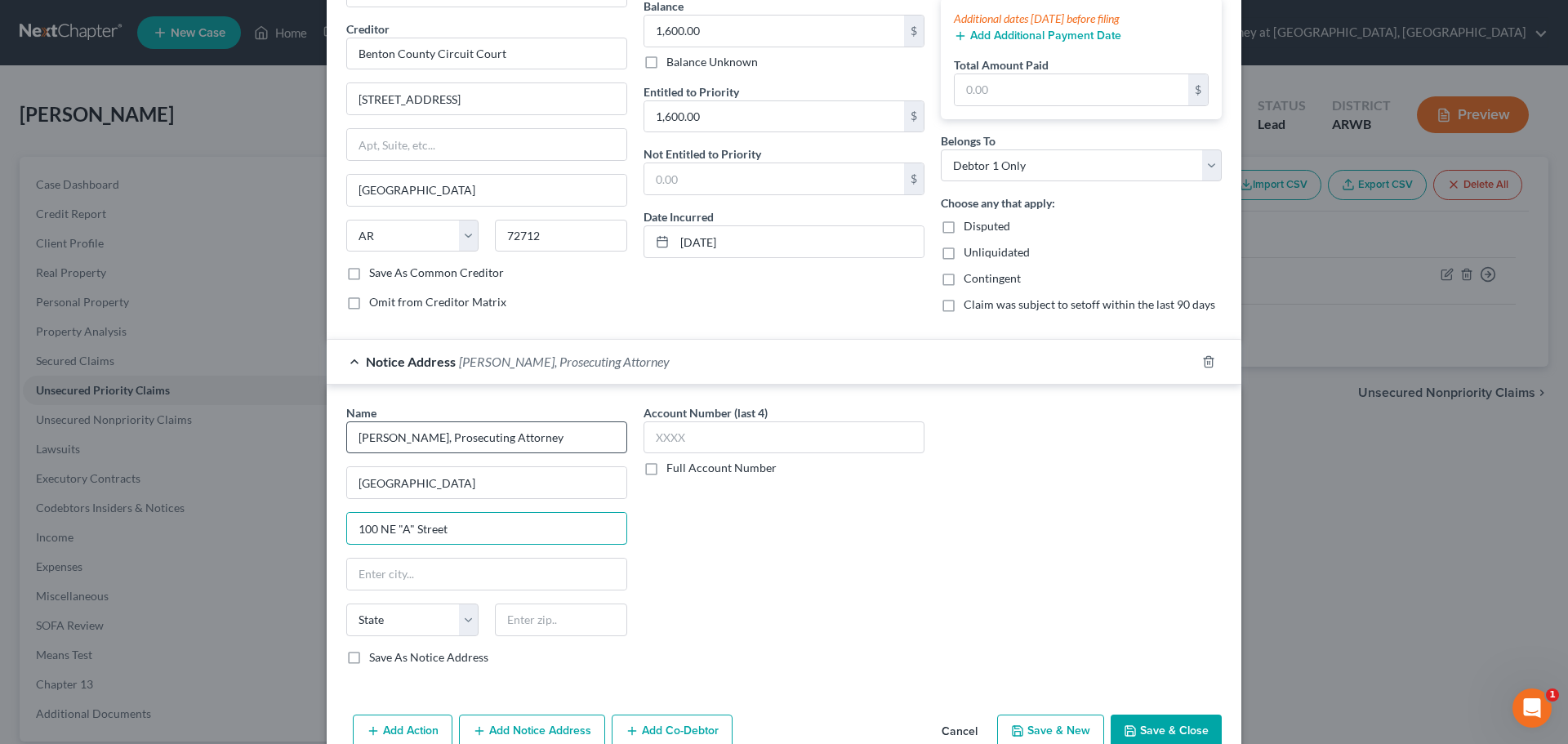
type input "100 NE "A" Street"
type input "[GEOGRAPHIC_DATA]"
select select "2"
type input "72712"
click at [369, 657] on label "Save As Notice Address" at bounding box center [428, 657] width 119 height 17
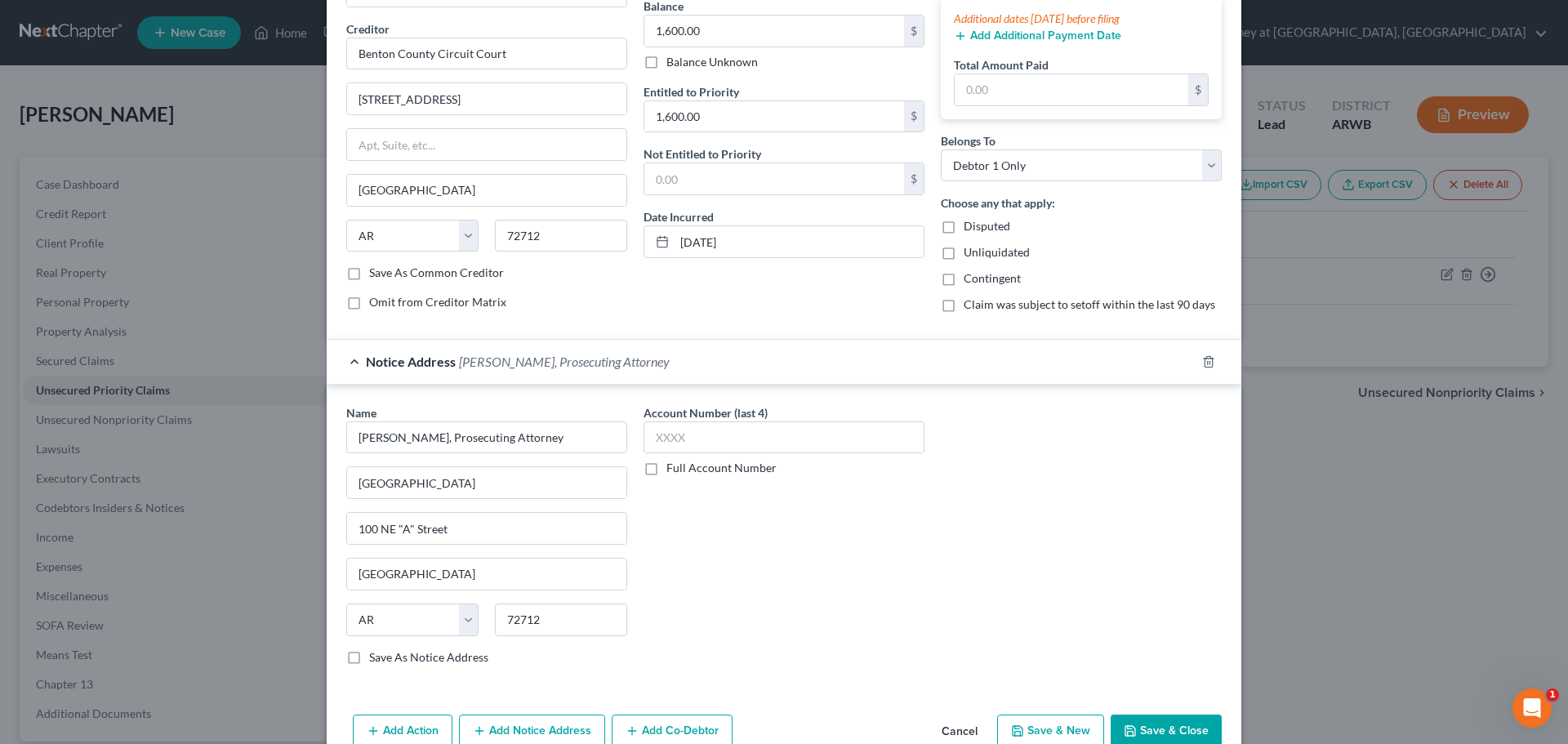
click at [376, 657] on input "Save As Notice Address" at bounding box center [381, 654] width 11 height 11
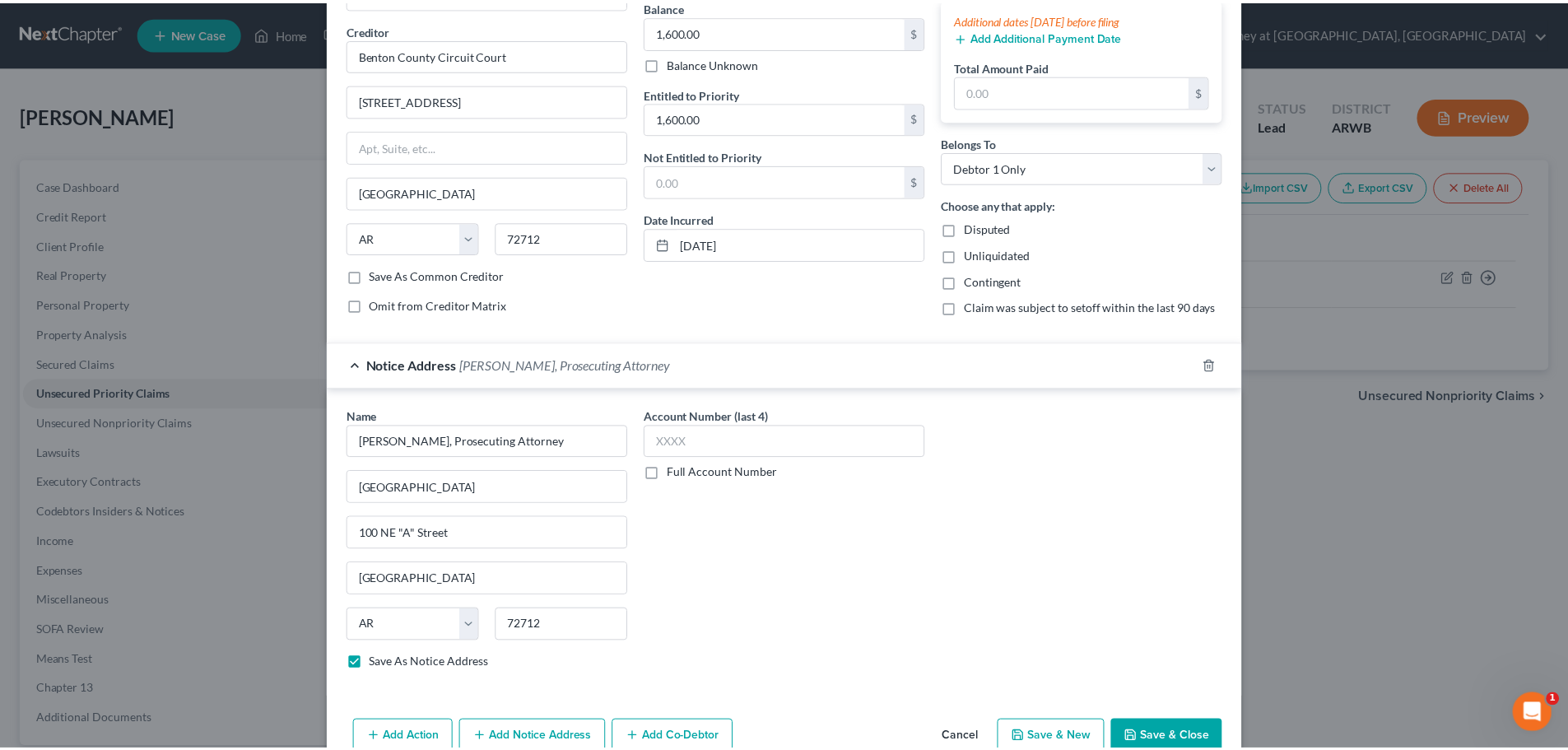
scroll to position [214, 0]
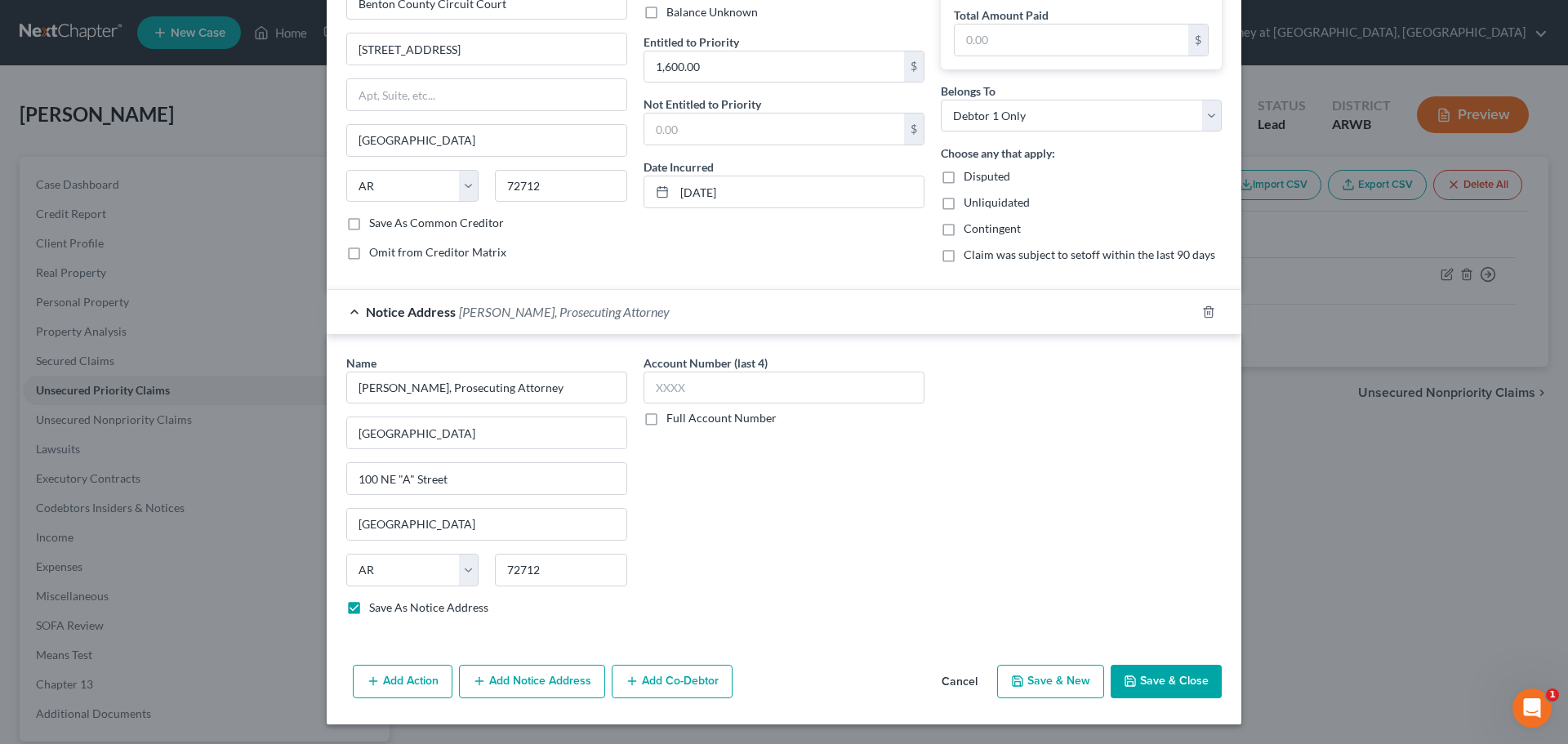
click at [1162, 679] on button "Save & Close" at bounding box center [1166, 681] width 111 height 34
checkbox input "false"
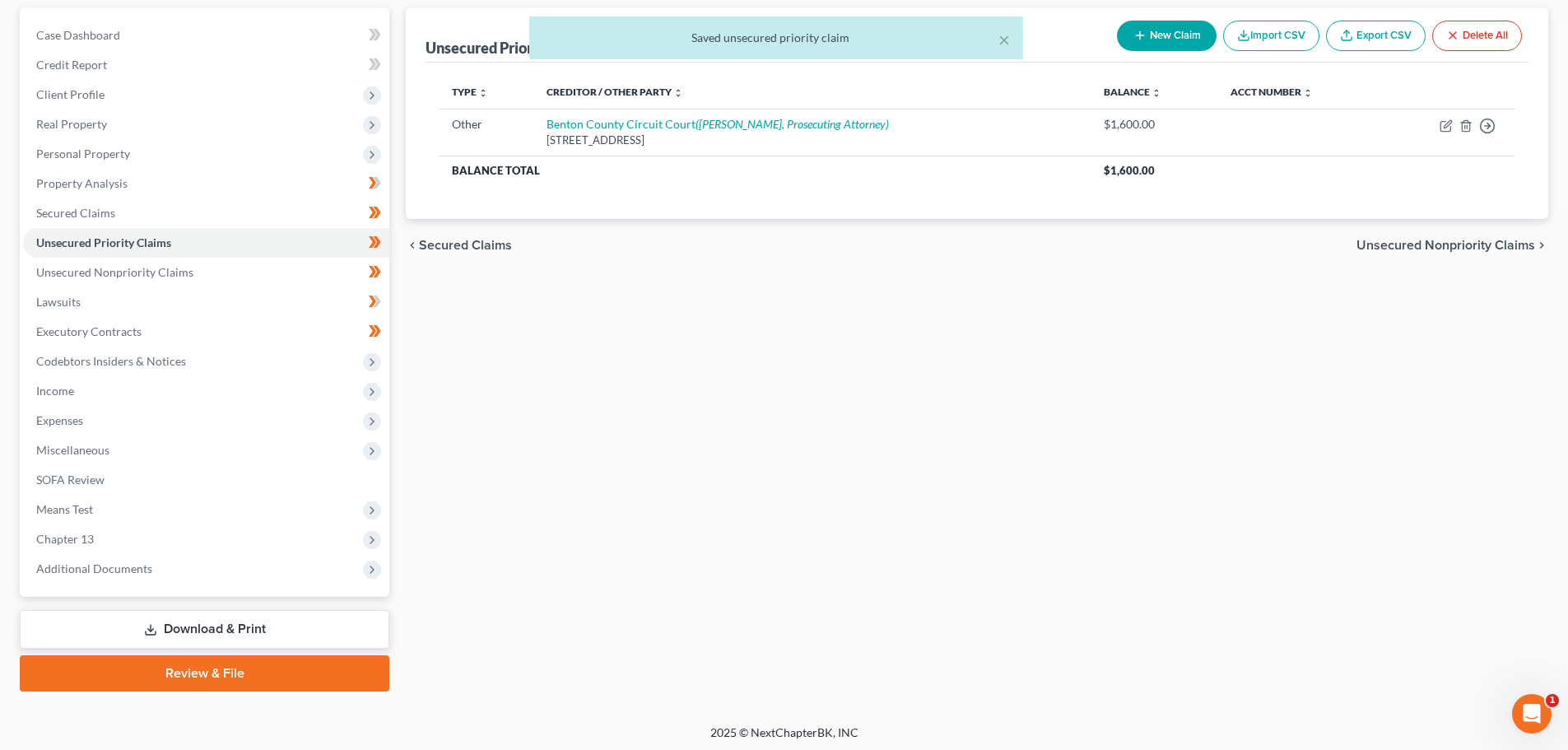
scroll to position [155, 0]
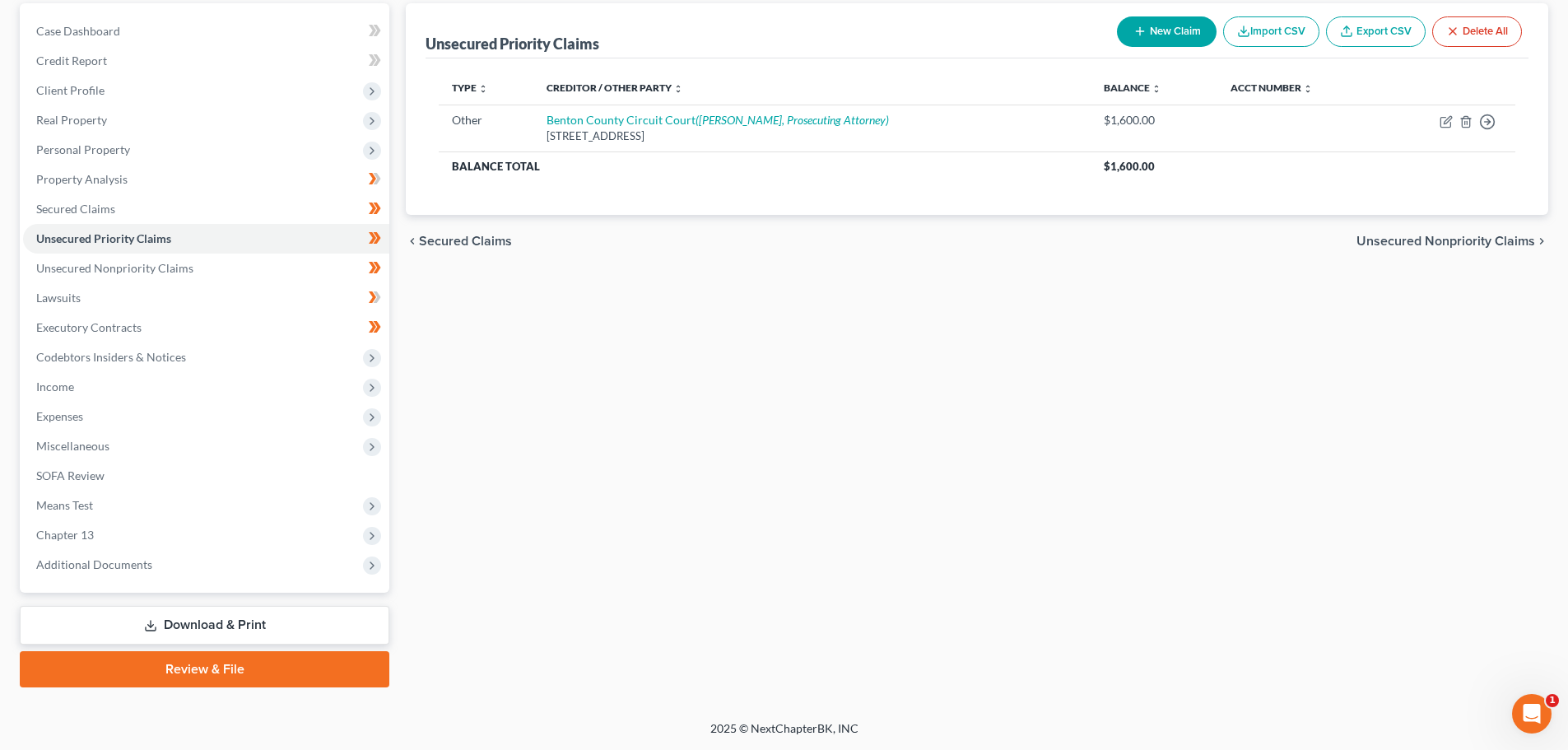
click at [214, 618] on link "Download & Print" at bounding box center [204, 626] width 369 height 39
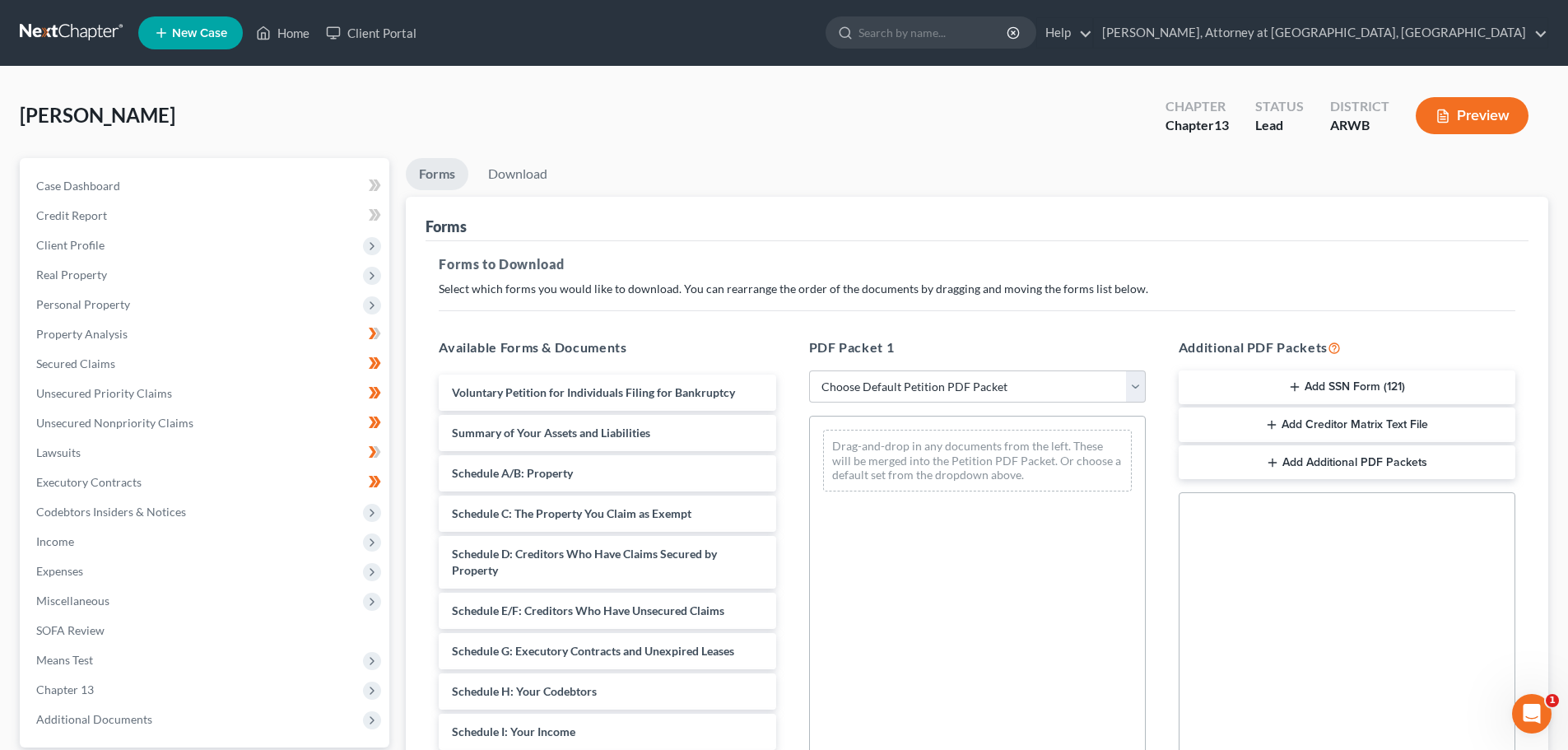
click at [1470, 110] on button "Preview" at bounding box center [1471, 116] width 113 height 37
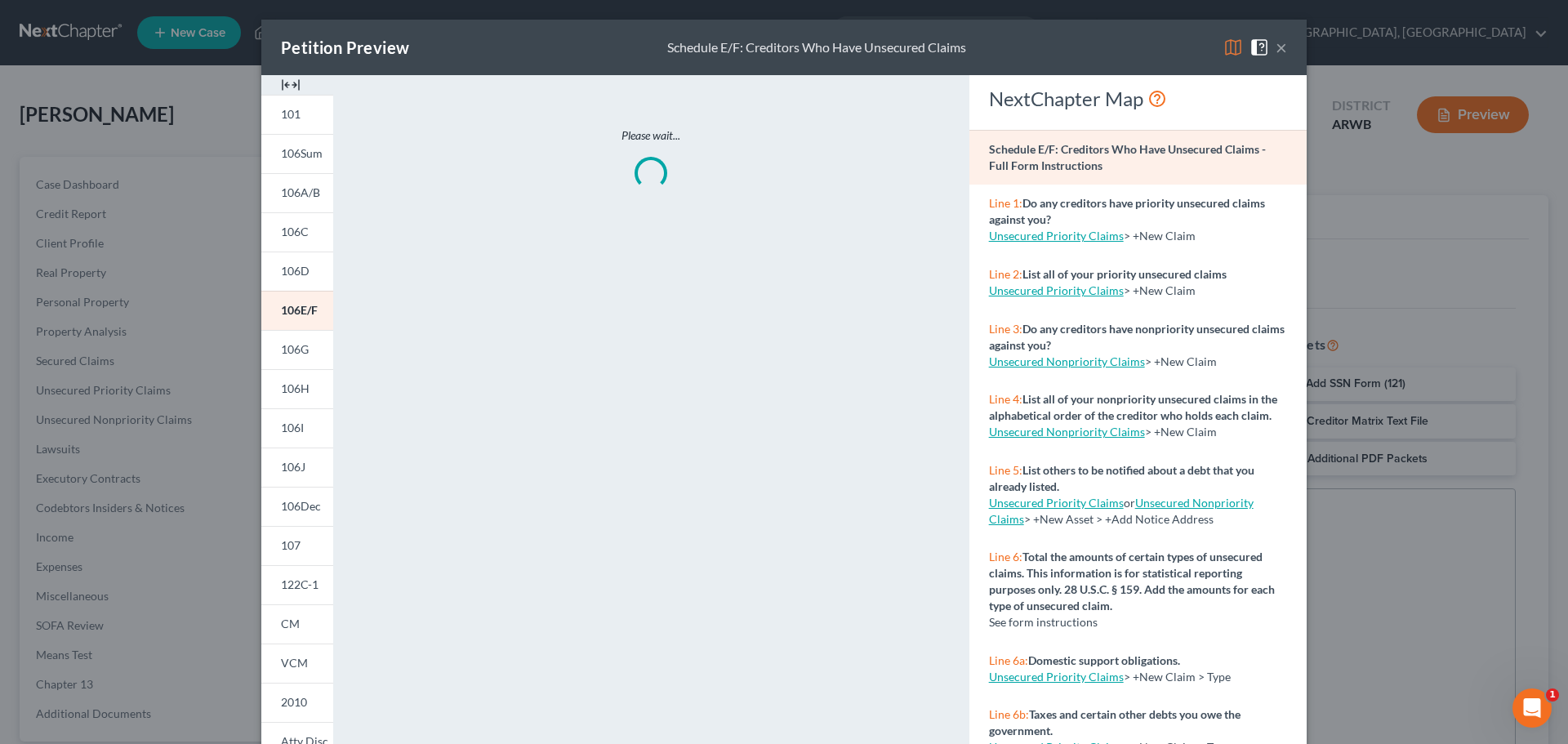
click at [1279, 49] on button "×" at bounding box center [1281, 48] width 12 height 19
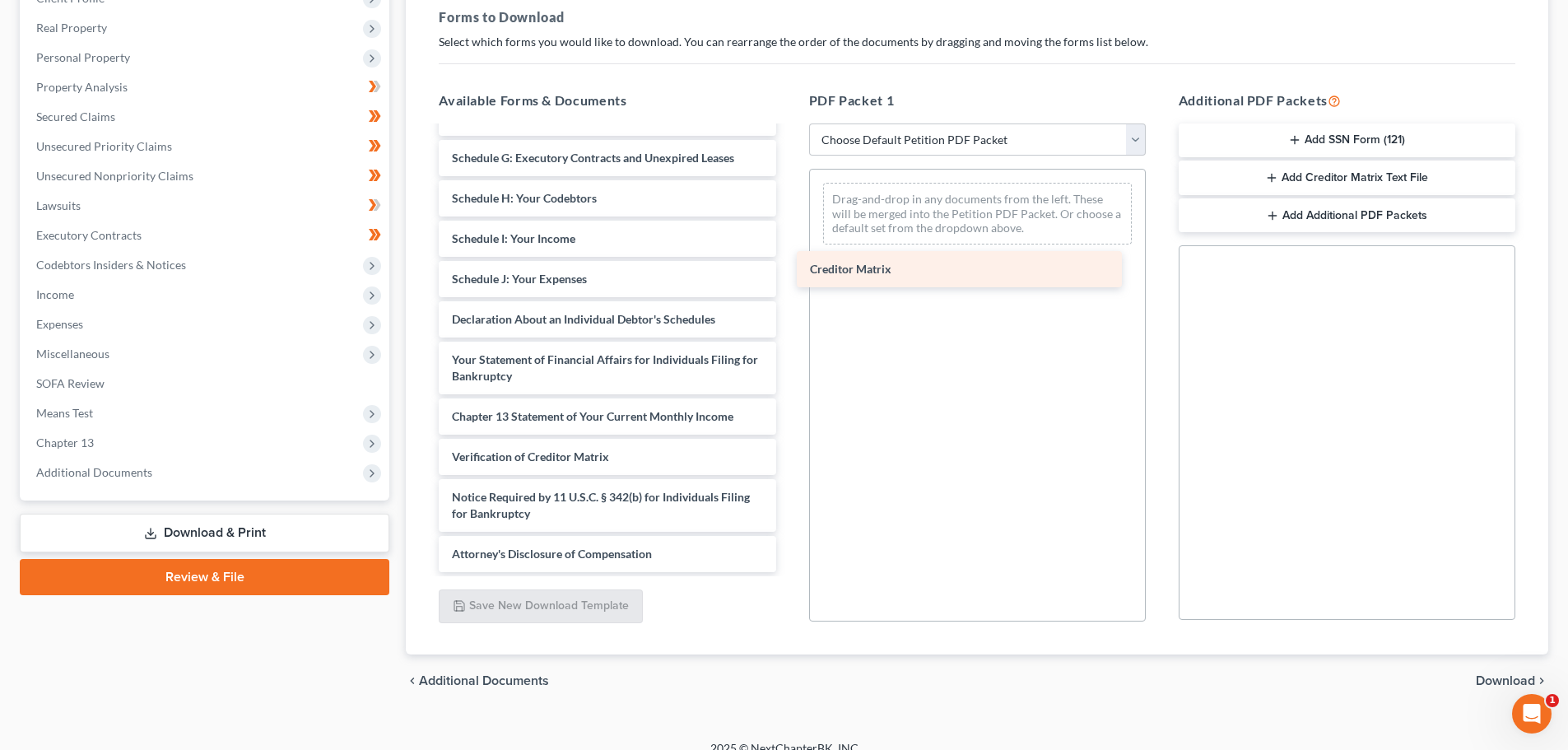
scroll to position [246, 0]
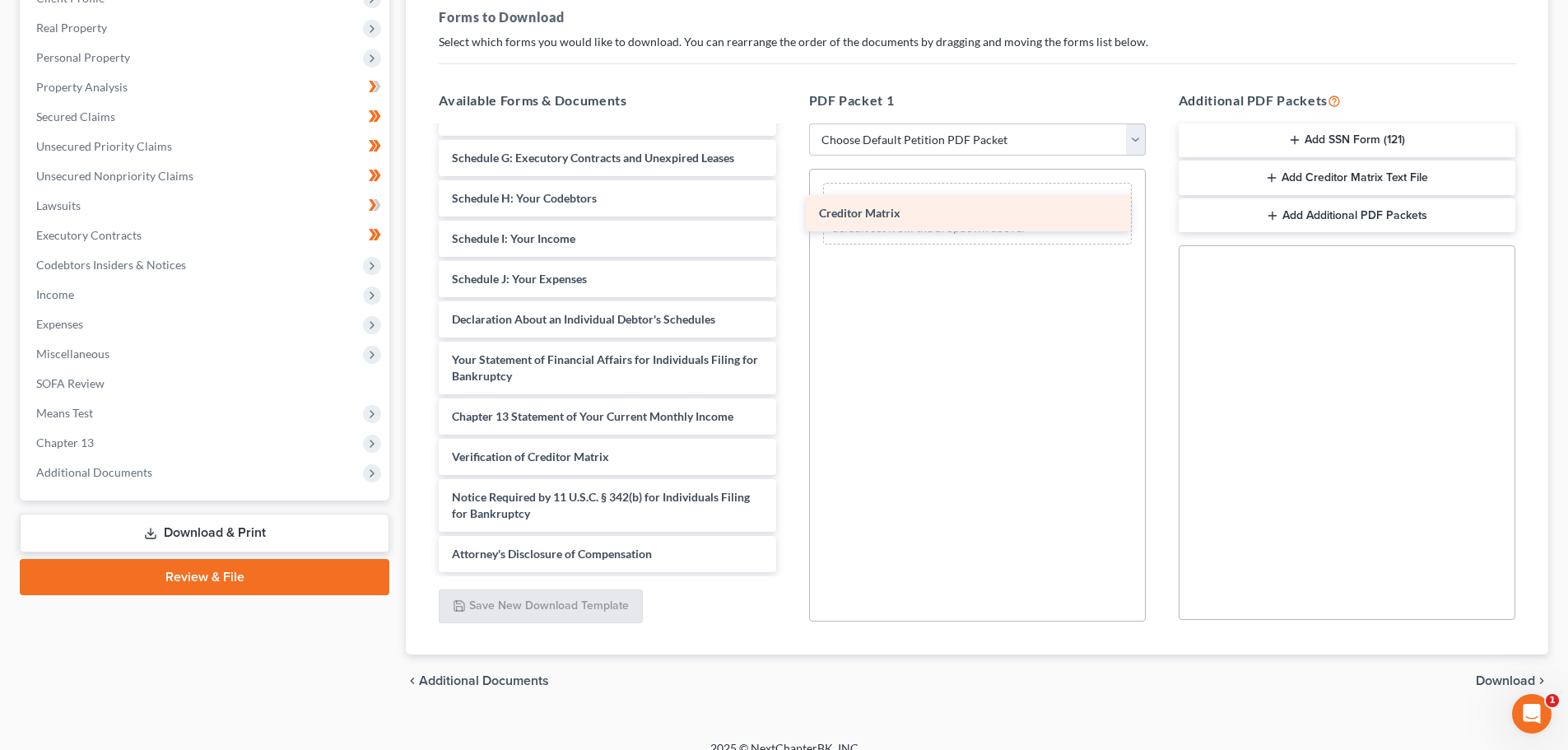
drag, startPoint x: 547, startPoint y: 411, endPoint x: 914, endPoint y: 208, distance: 419.4
click at [788, 208] on div "Creditor Matrix Voluntary Petition for Individuals Filing for Bankruptcy Summar…" at bounding box center [607, 226] width 363 height 690
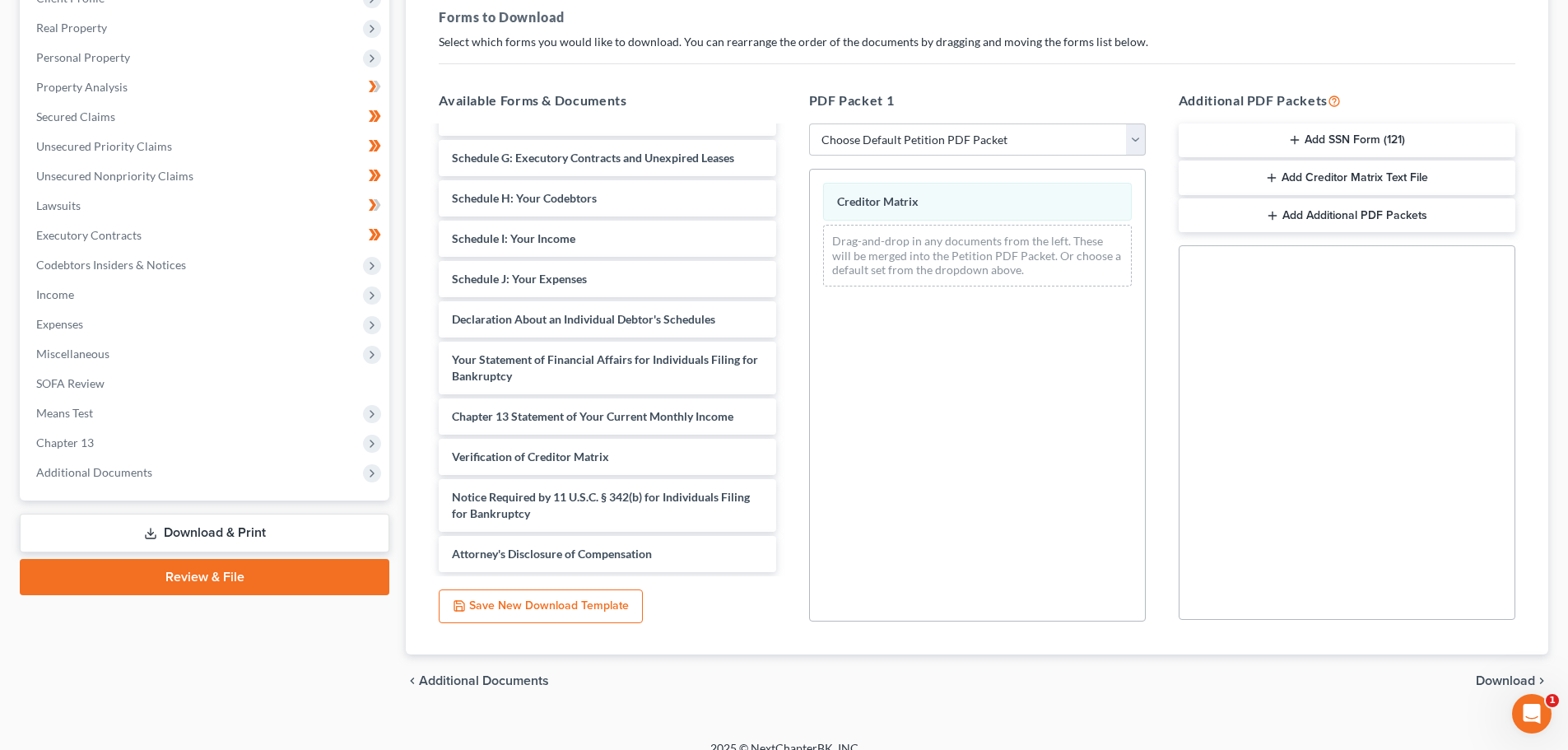
click at [1501, 679] on span "Download" at bounding box center [1504, 680] width 60 height 13
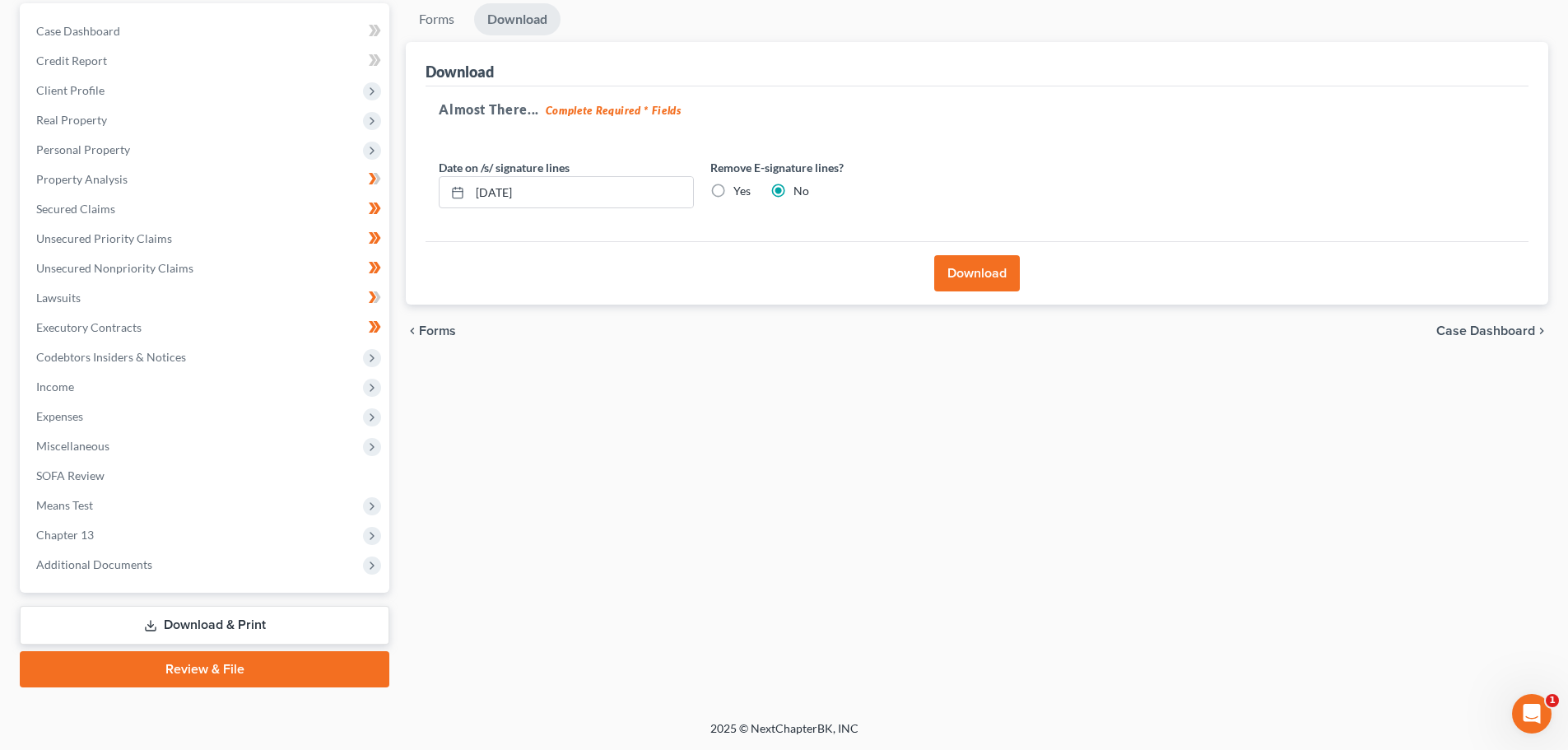
click at [977, 263] on button "Download" at bounding box center [976, 273] width 85 height 36
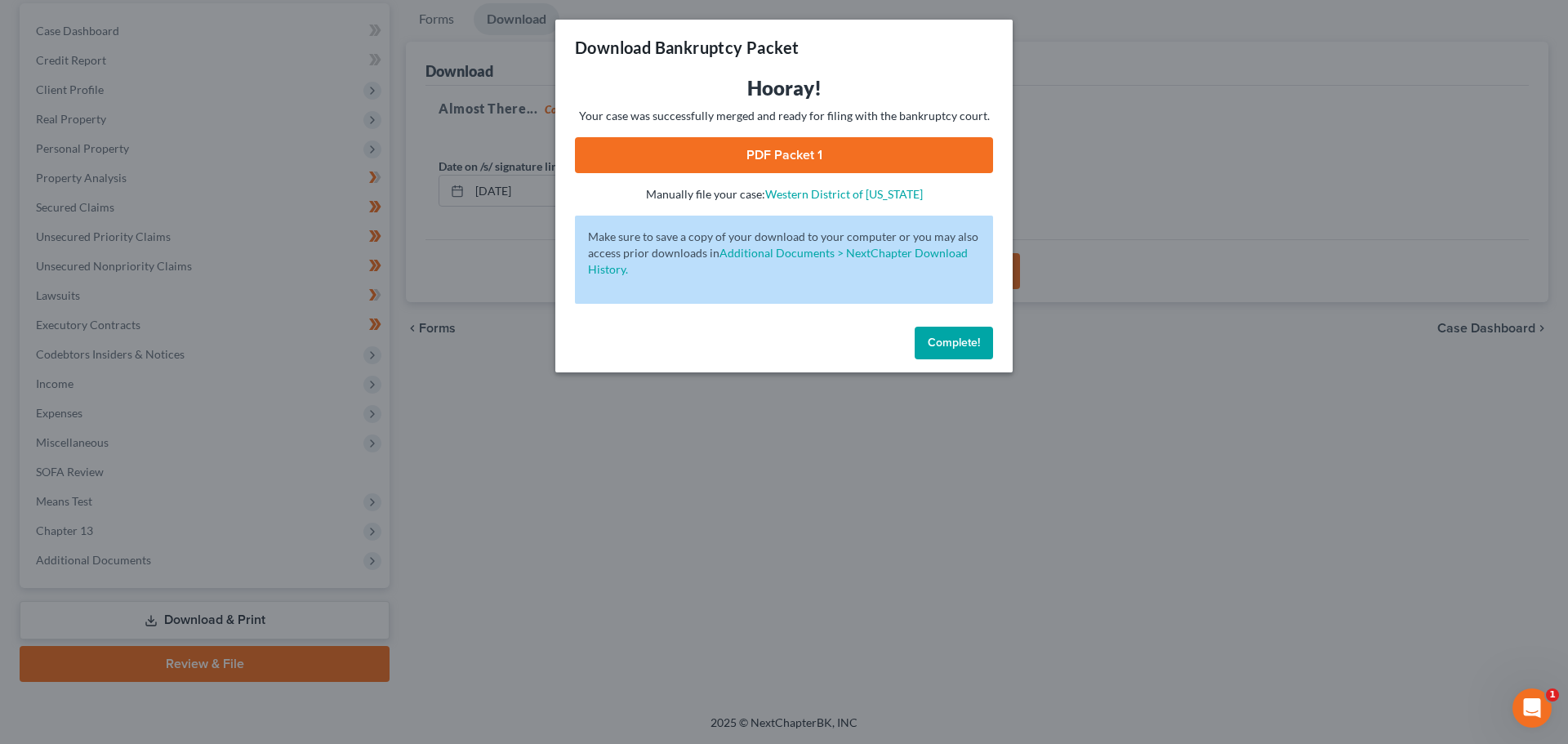
click at [954, 341] on span "Complete!" at bounding box center [954, 343] width 52 height 14
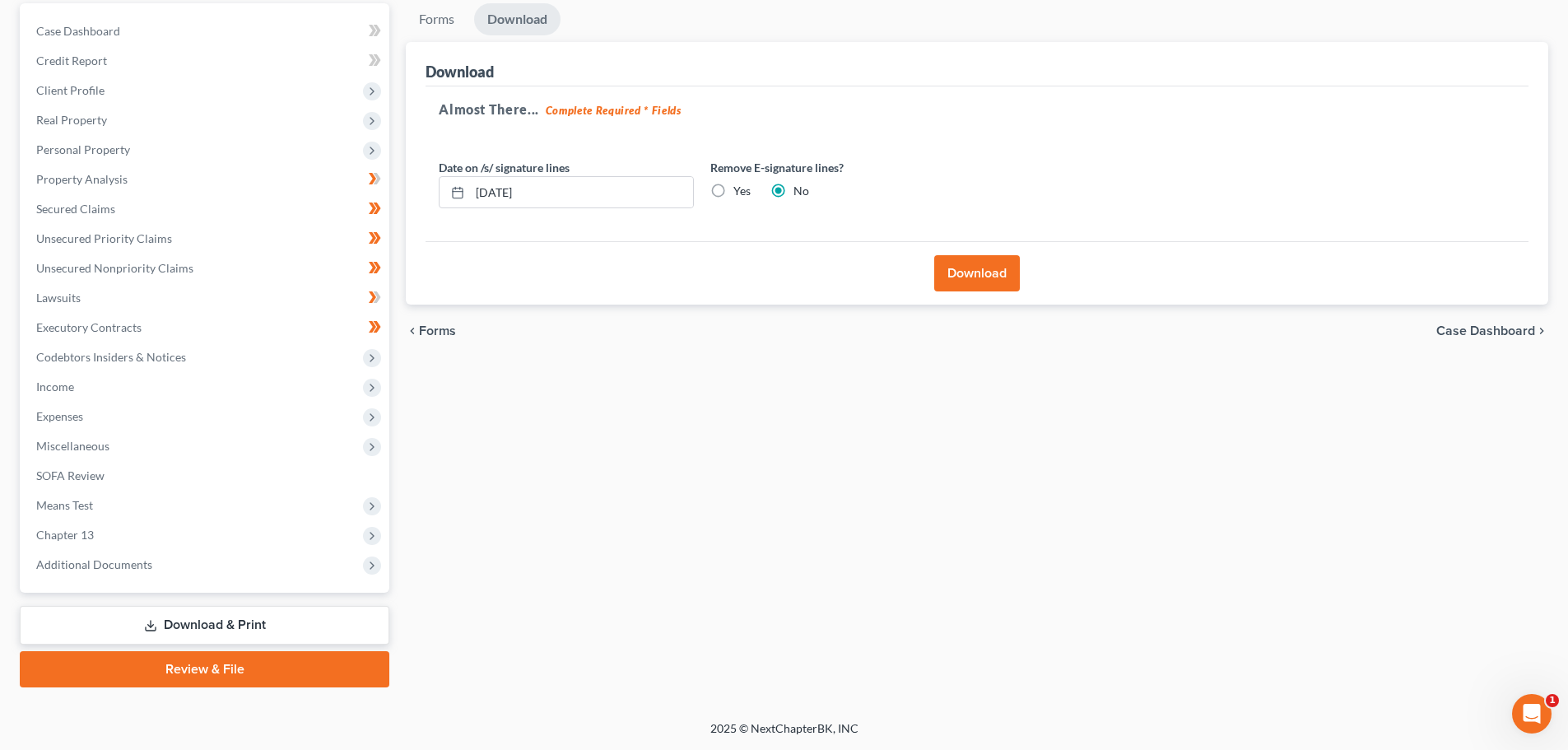
click at [971, 271] on button "Download" at bounding box center [976, 273] width 85 height 36
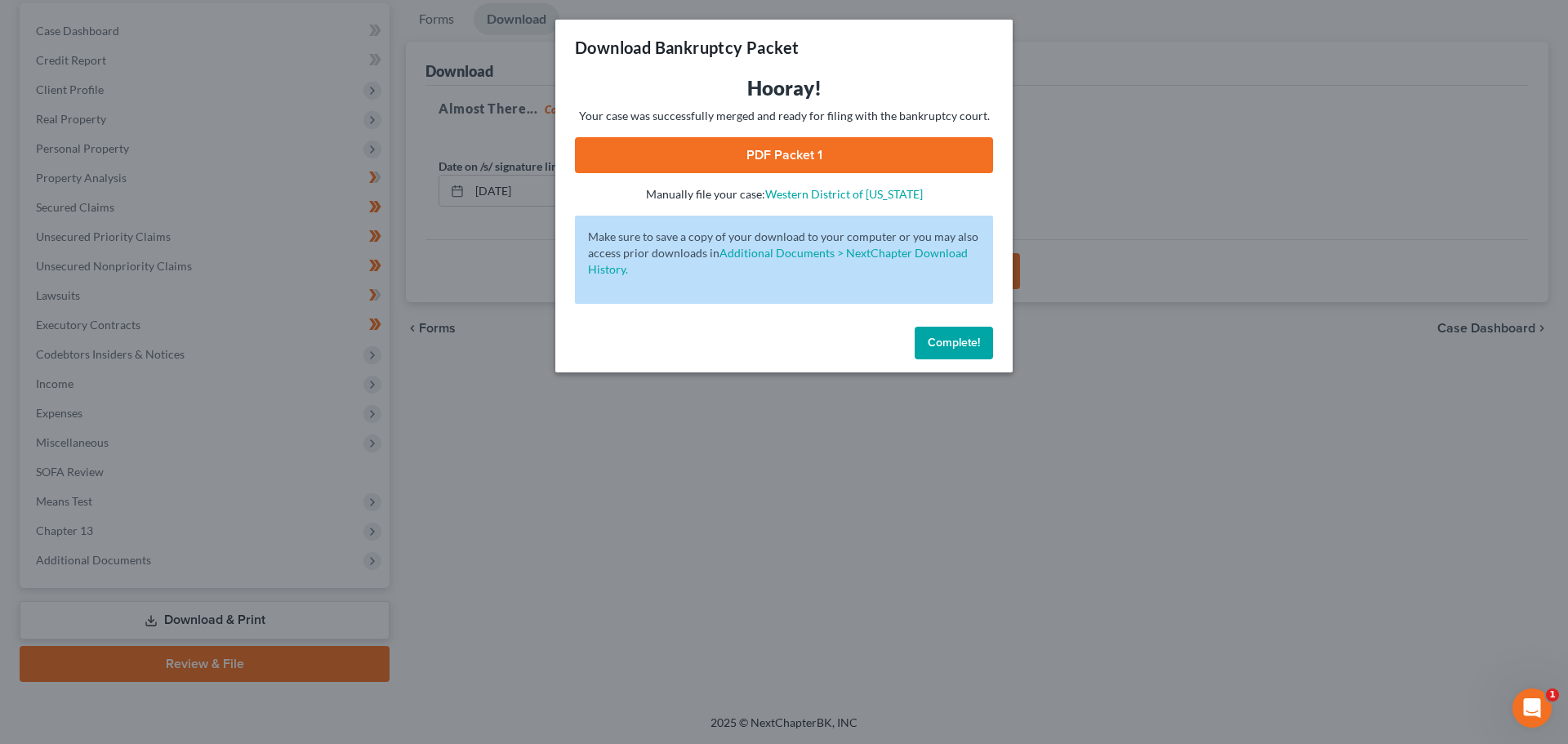
click at [782, 152] on link "PDF Packet 1" at bounding box center [784, 154] width 418 height 36
click at [920, 339] on button "Complete!" at bounding box center [954, 343] width 79 height 33
